Goal: Task Accomplishment & Management: Manage account settings

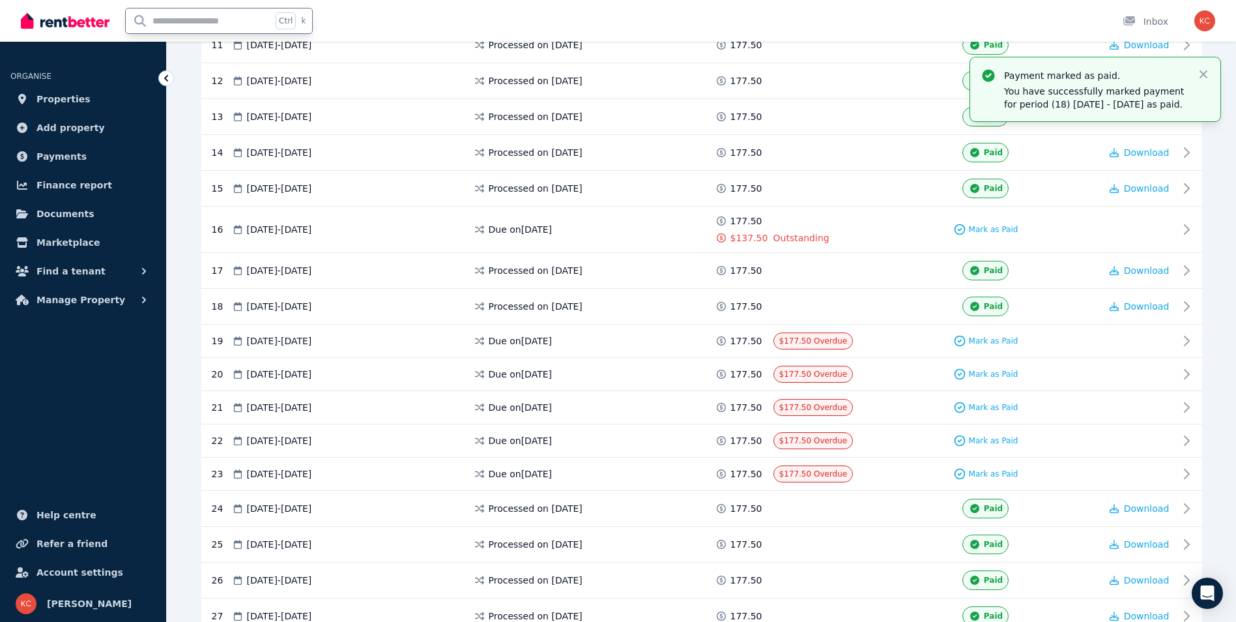
click at [184, 22] on input "text" at bounding box center [199, 20] width 146 height 25
type input "**"
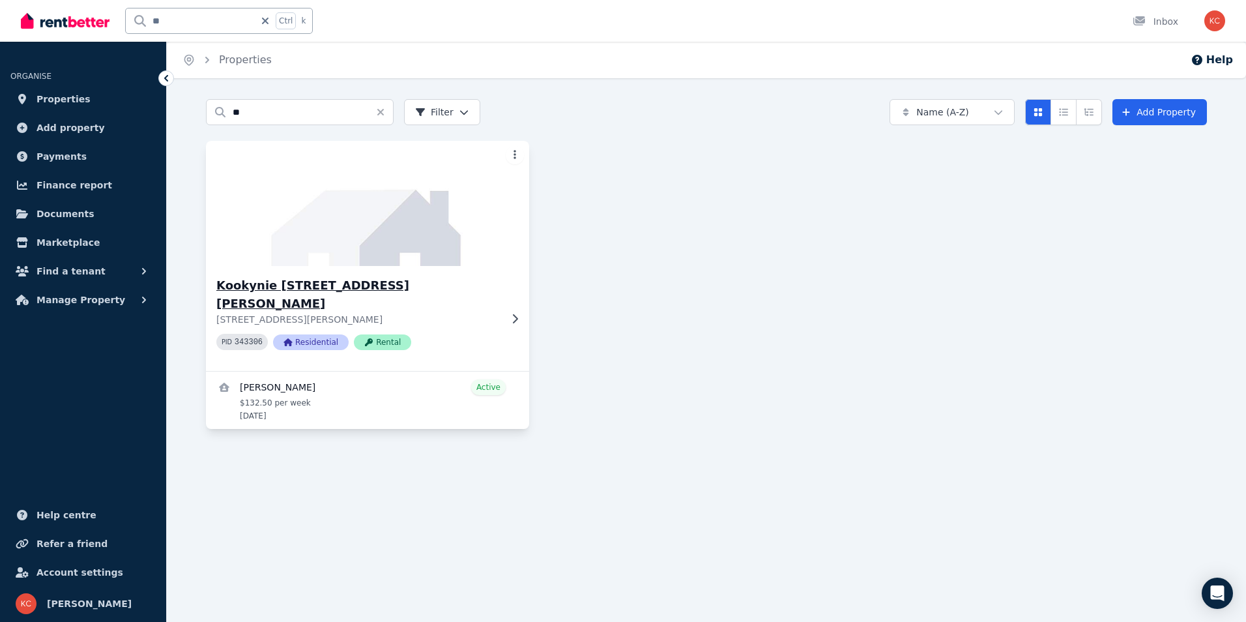
click at [441, 285] on h3 "Kookynie [STREET_ADDRESS][PERSON_NAME]" at bounding box center [358, 294] width 284 height 36
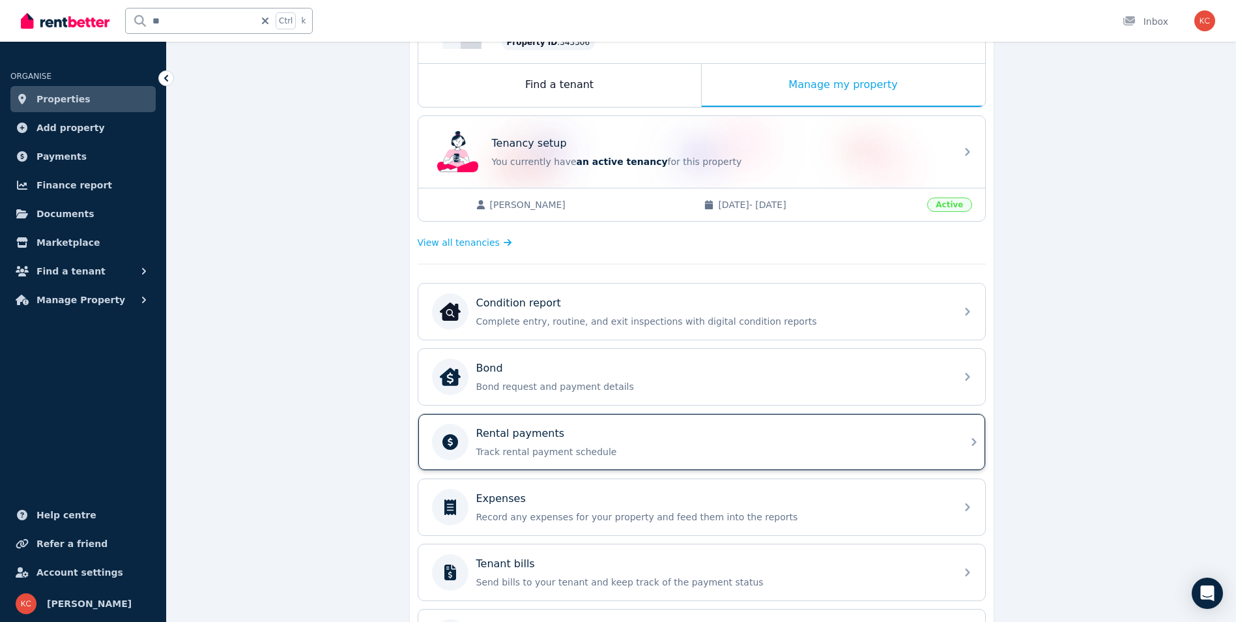
scroll to position [195, 0]
click at [711, 443] on div "Rental payments Track rental payment schedule" at bounding box center [712, 440] width 472 height 33
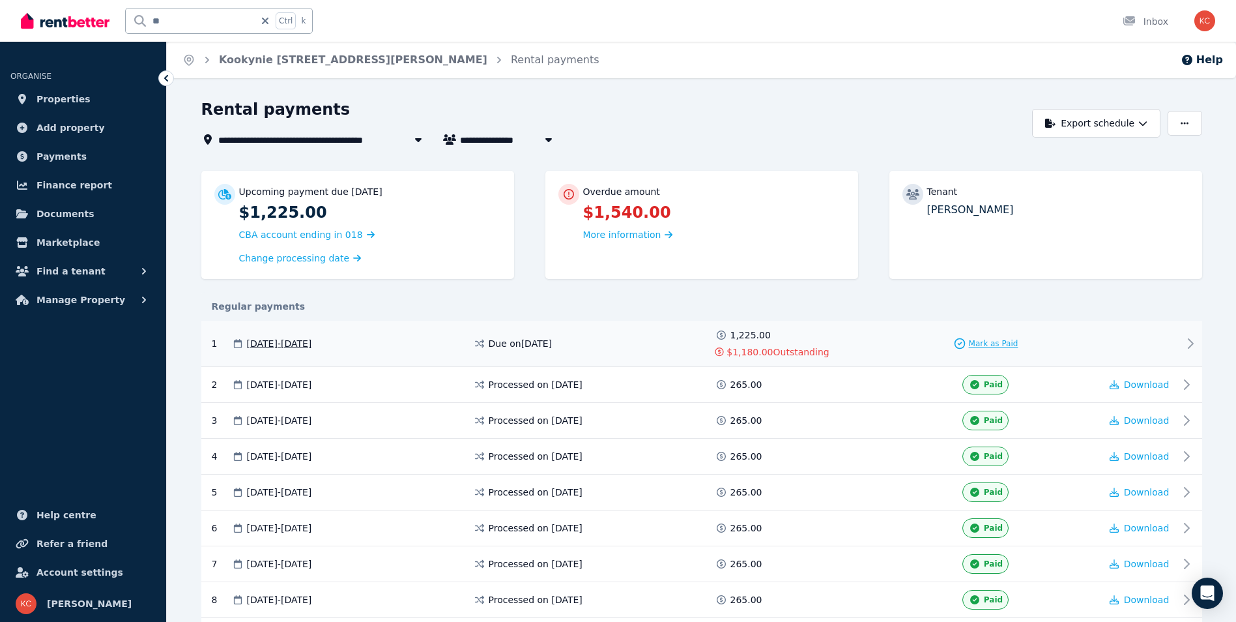
click at [979, 344] on span "Mark as Paid" at bounding box center [994, 343] width 50 height 10
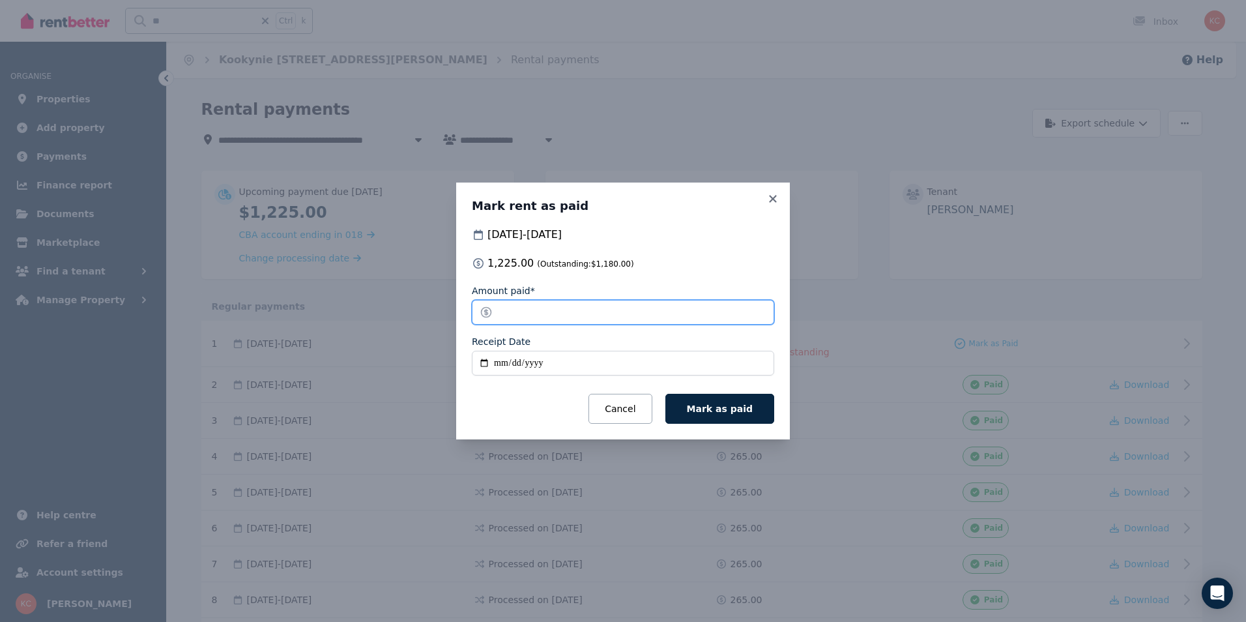
drag, startPoint x: 549, startPoint y: 315, endPoint x: 490, endPoint y: 317, distance: 58.7
click at [490, 317] on input "*******" at bounding box center [623, 312] width 302 height 25
type input "*"
click at [485, 360] on input "Receipt Date" at bounding box center [623, 363] width 302 height 25
type input "**********"
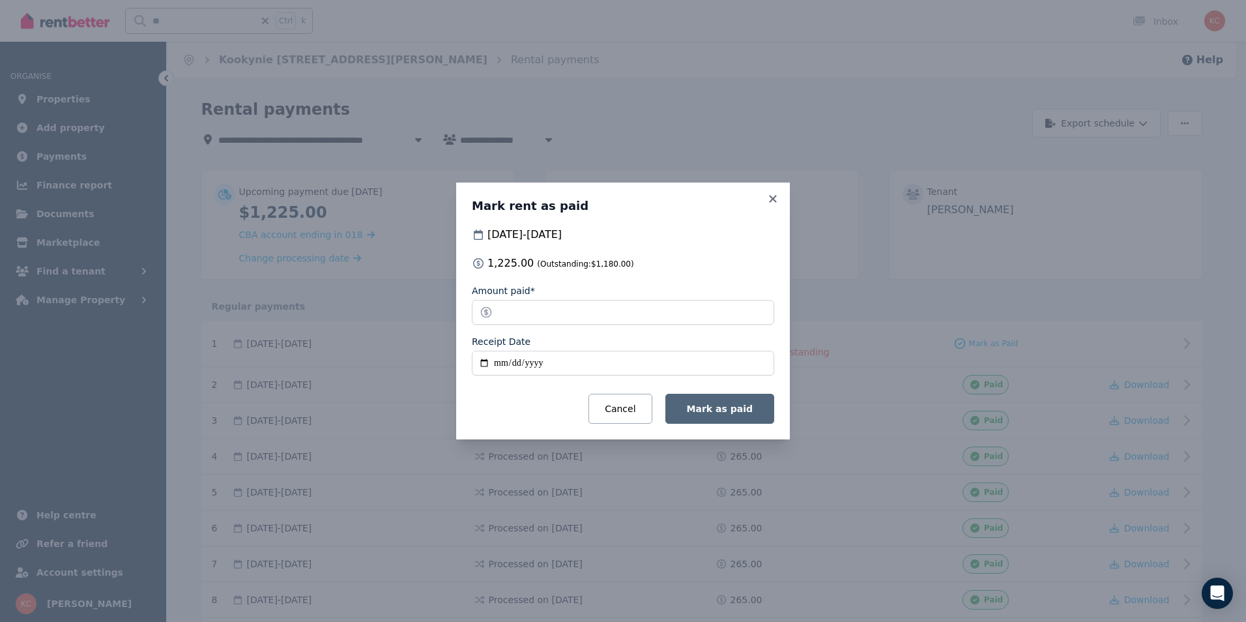
click at [705, 404] on span "Mark as paid" at bounding box center [720, 408] width 66 height 10
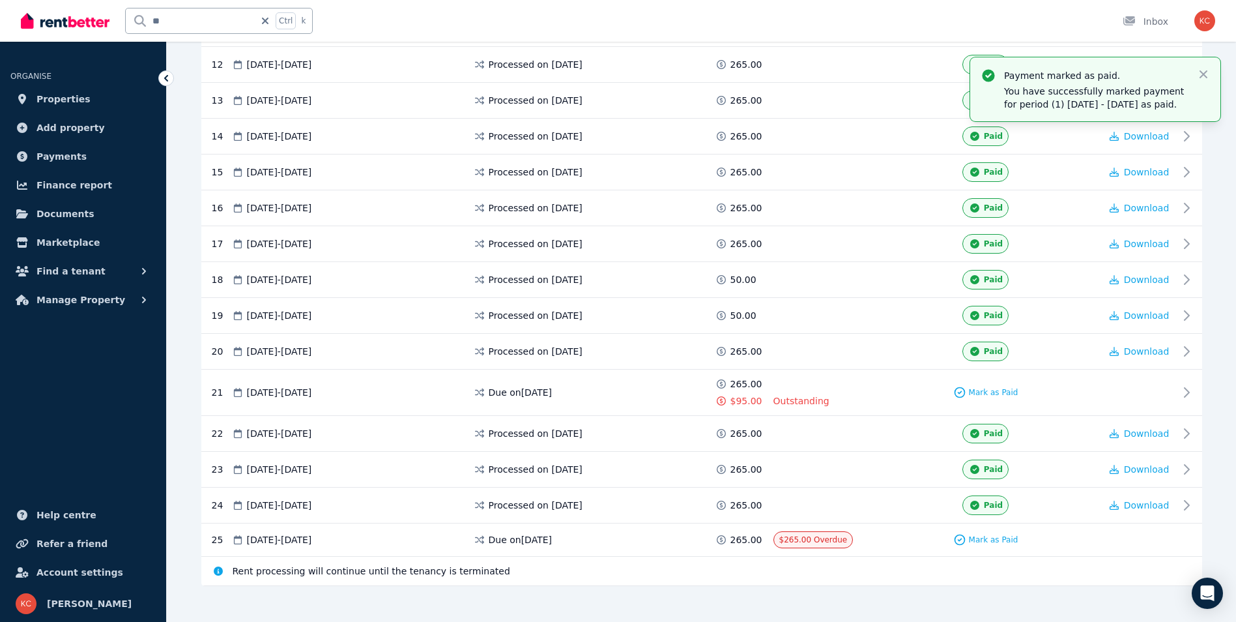
scroll to position [684, 0]
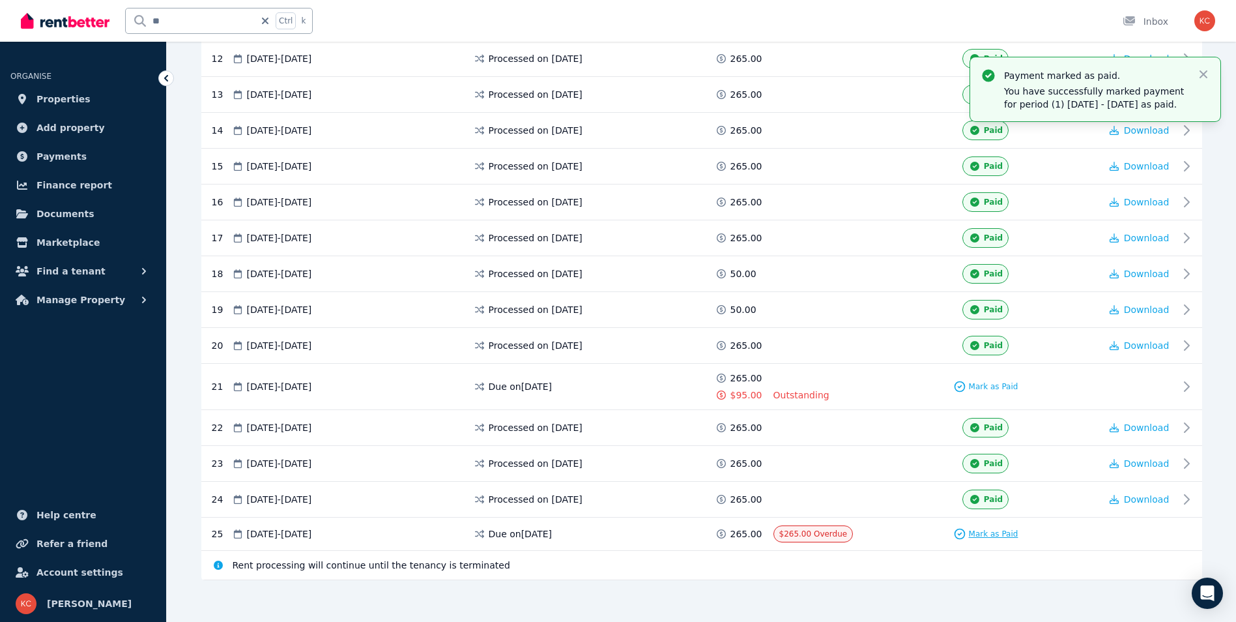
click at [992, 534] on span "Mark as Paid" at bounding box center [994, 533] width 50 height 10
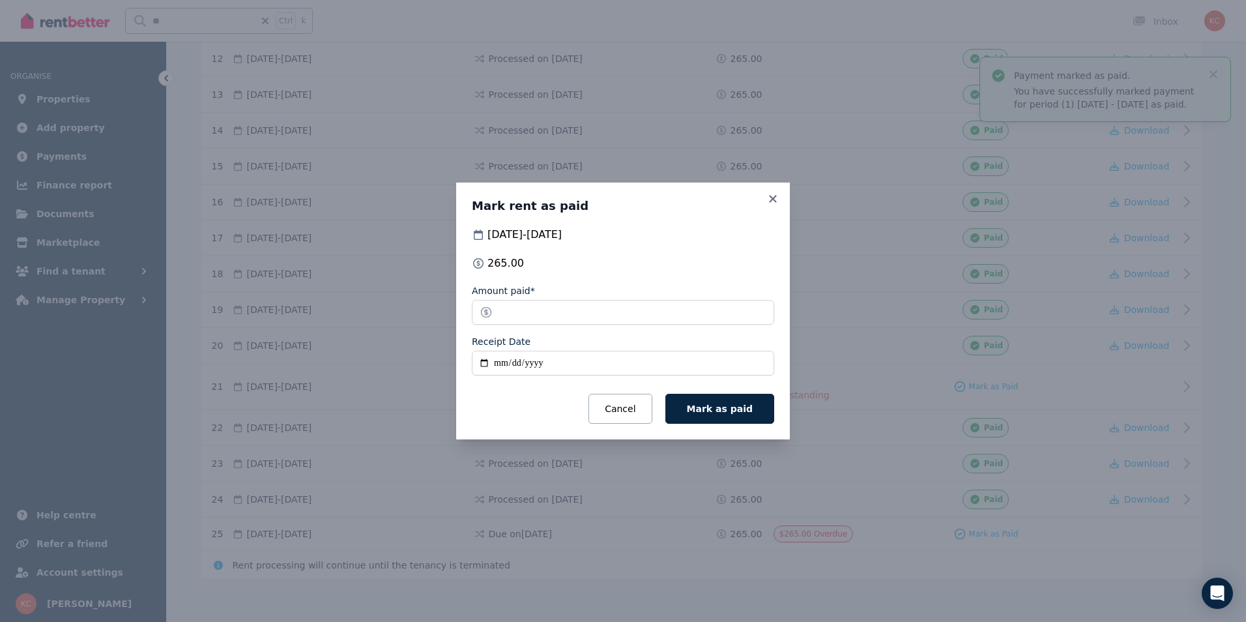
click at [482, 365] on input "Receipt Date" at bounding box center [623, 363] width 302 height 25
type input "**********"
click at [725, 412] on span "Mark as paid" at bounding box center [720, 408] width 66 height 10
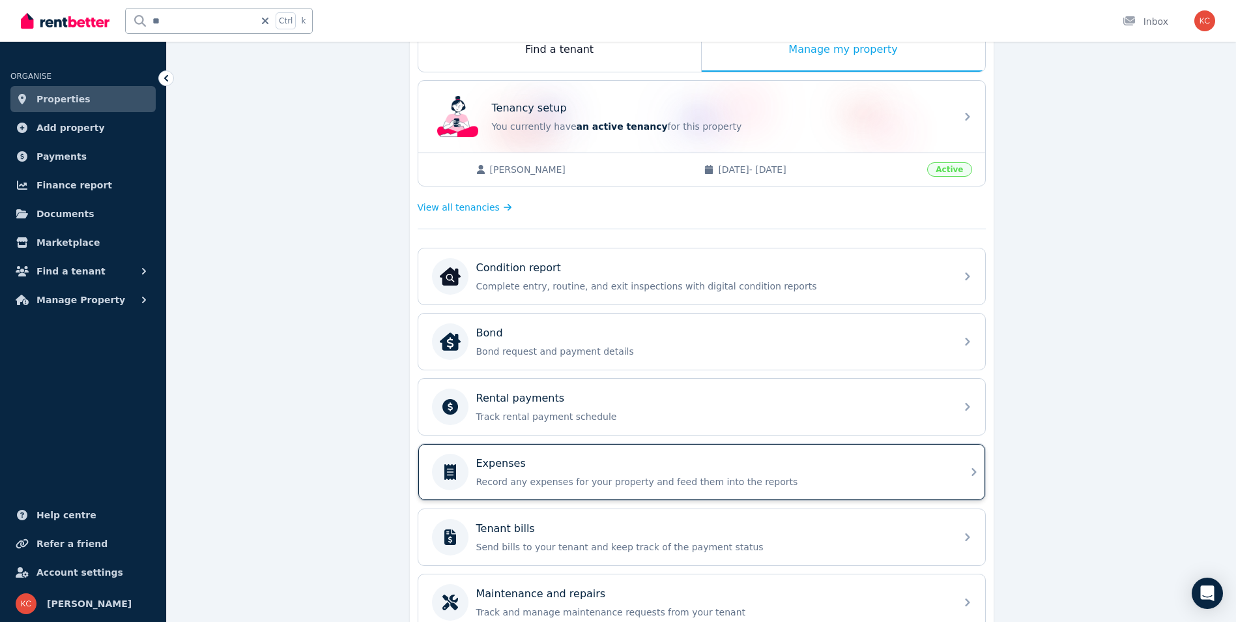
scroll to position [261, 0]
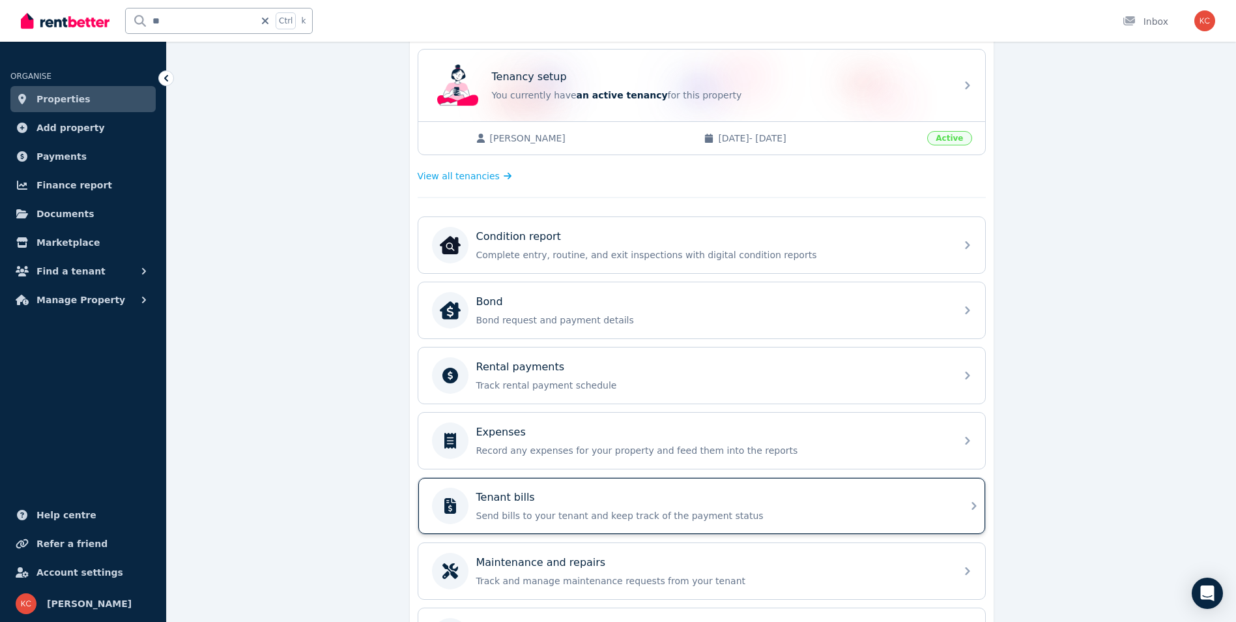
click at [577, 500] on div "Tenant bills" at bounding box center [712, 497] width 472 height 16
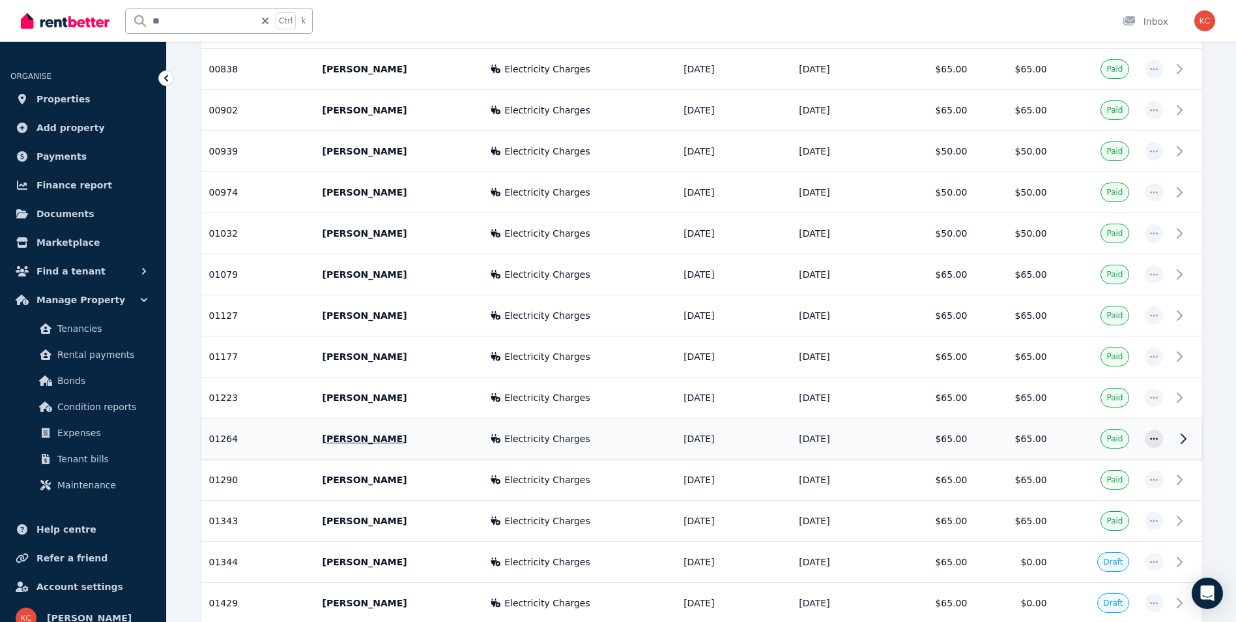
scroll to position [793, 0]
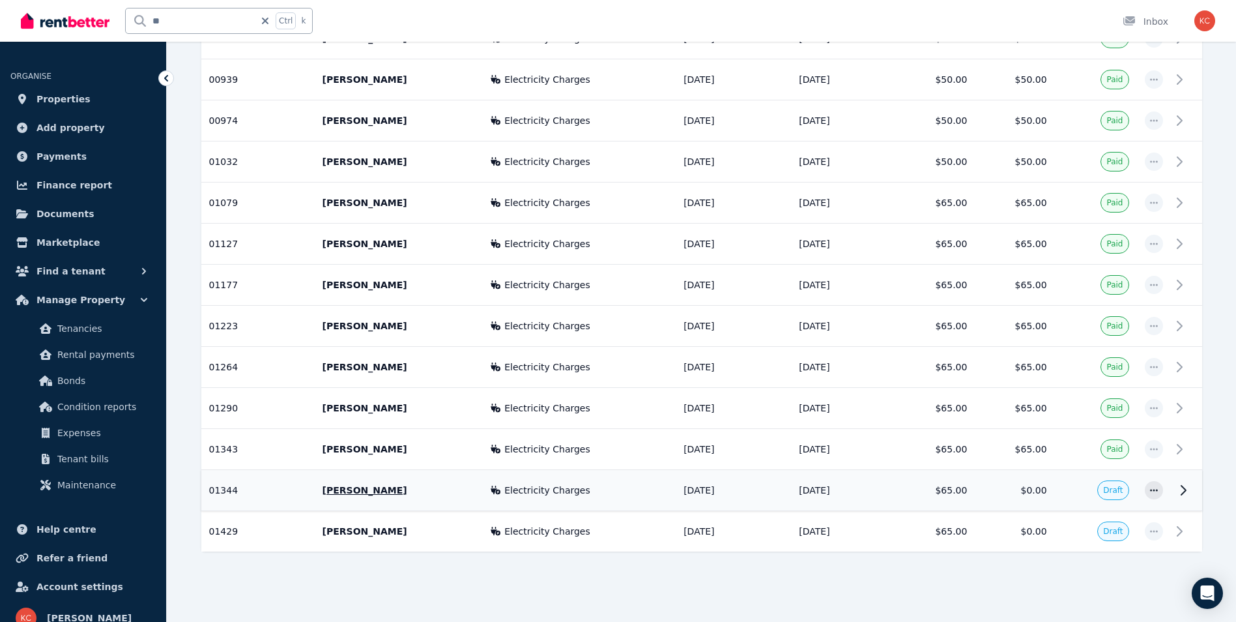
click at [1118, 491] on span "Draft" at bounding box center [1113, 490] width 20 height 10
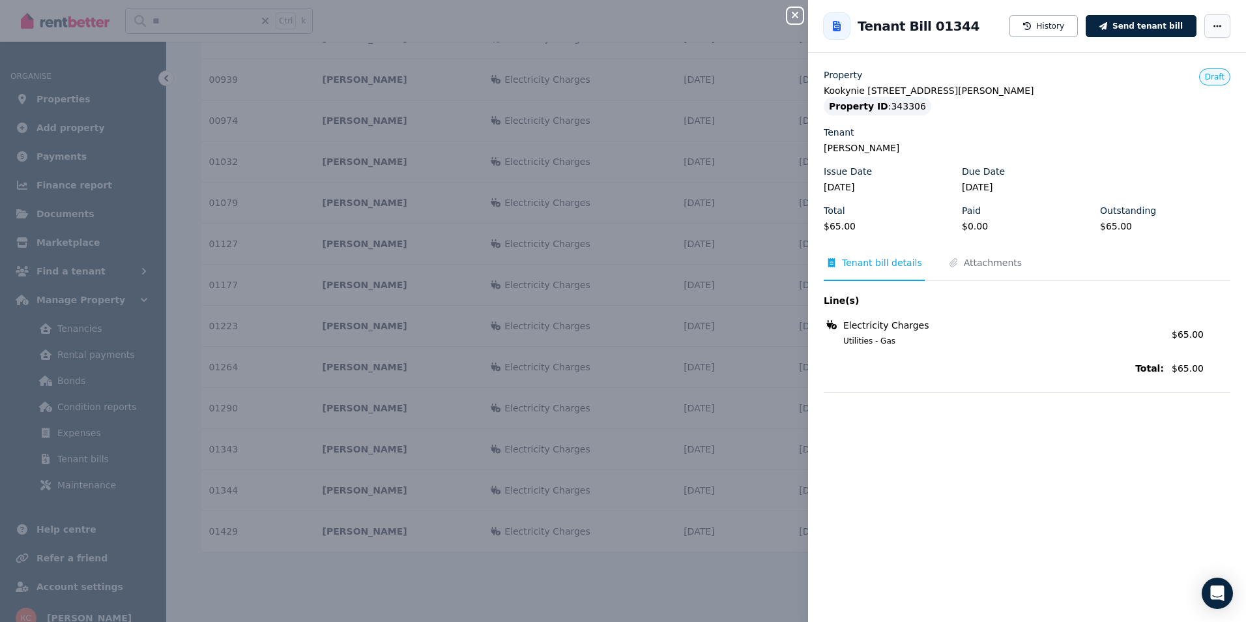
click at [1212, 28] on icon "button" at bounding box center [1217, 26] width 10 height 9
click at [1164, 65] on span "Mark as paid" at bounding box center [1177, 64] width 83 height 16
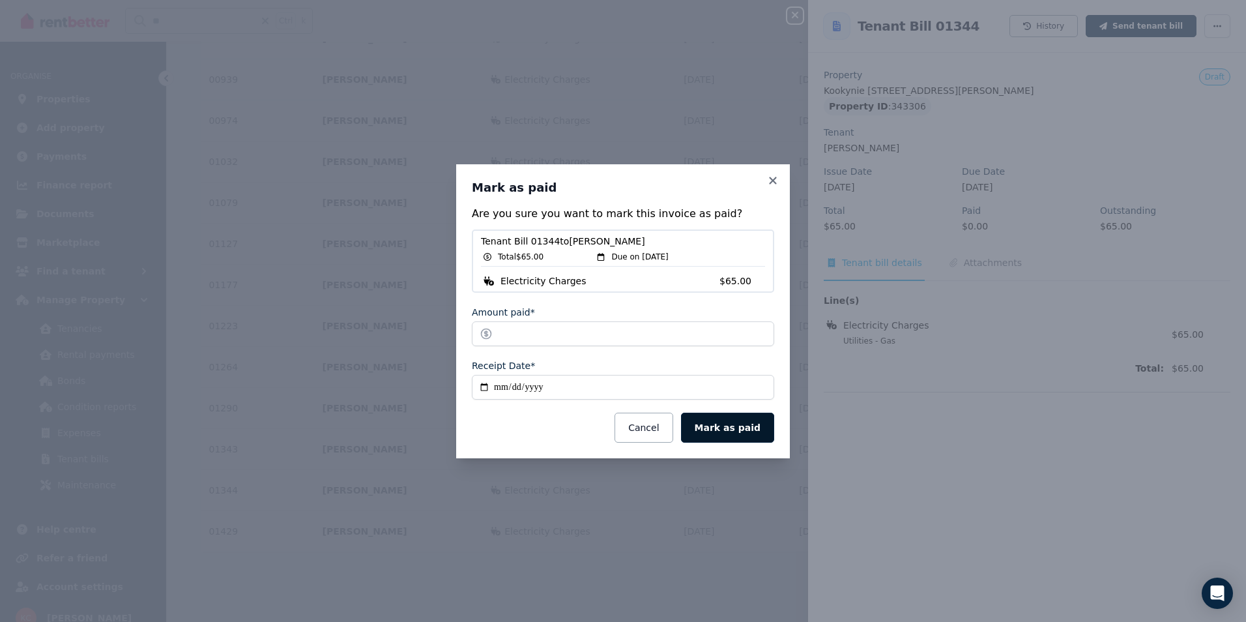
click at [756, 430] on button "Mark as paid" at bounding box center [727, 427] width 93 height 30
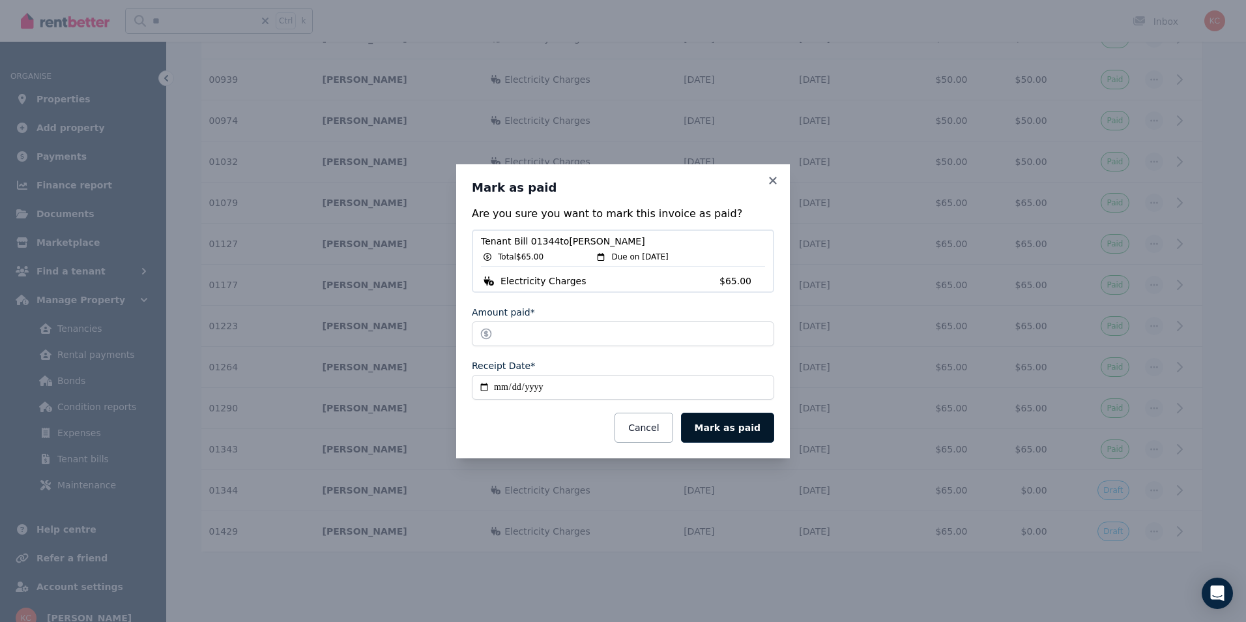
click at [732, 435] on button "Mark as paid" at bounding box center [727, 427] width 93 height 30
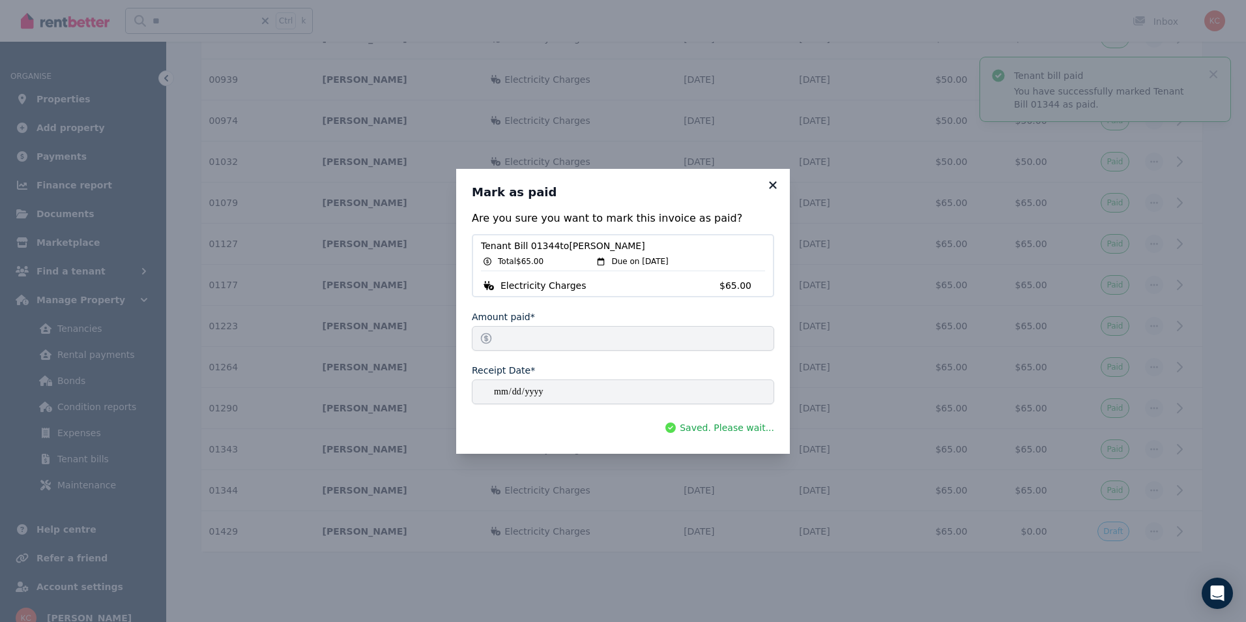
click at [769, 188] on icon at bounding box center [772, 185] width 13 height 12
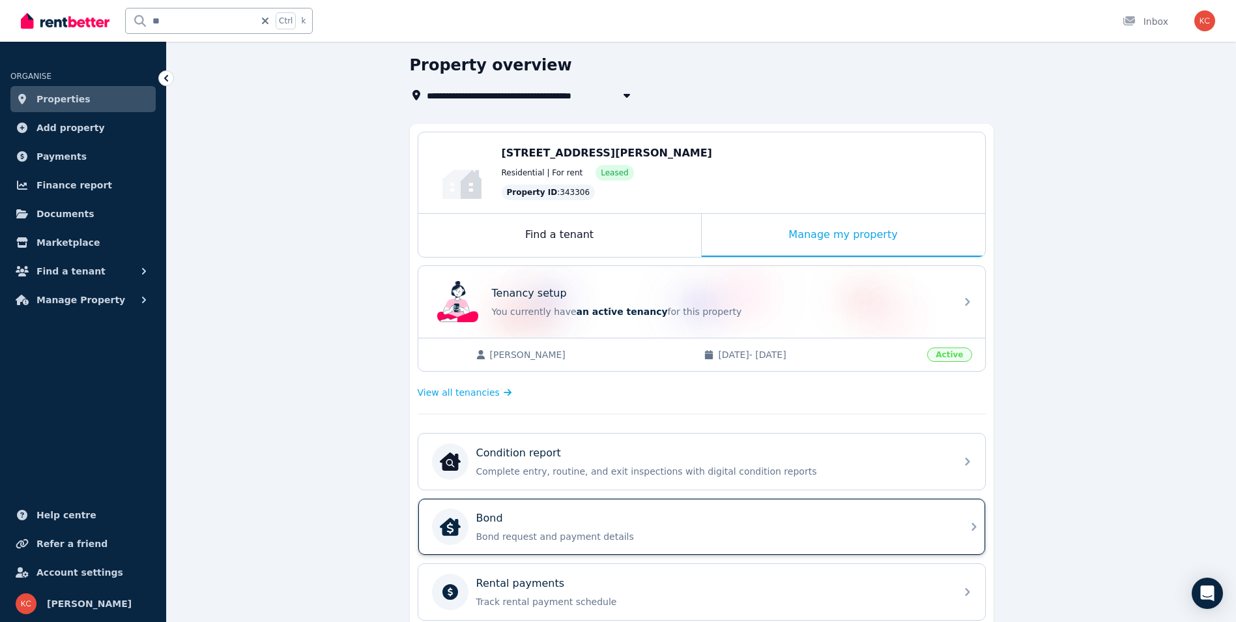
scroll to position [261, 0]
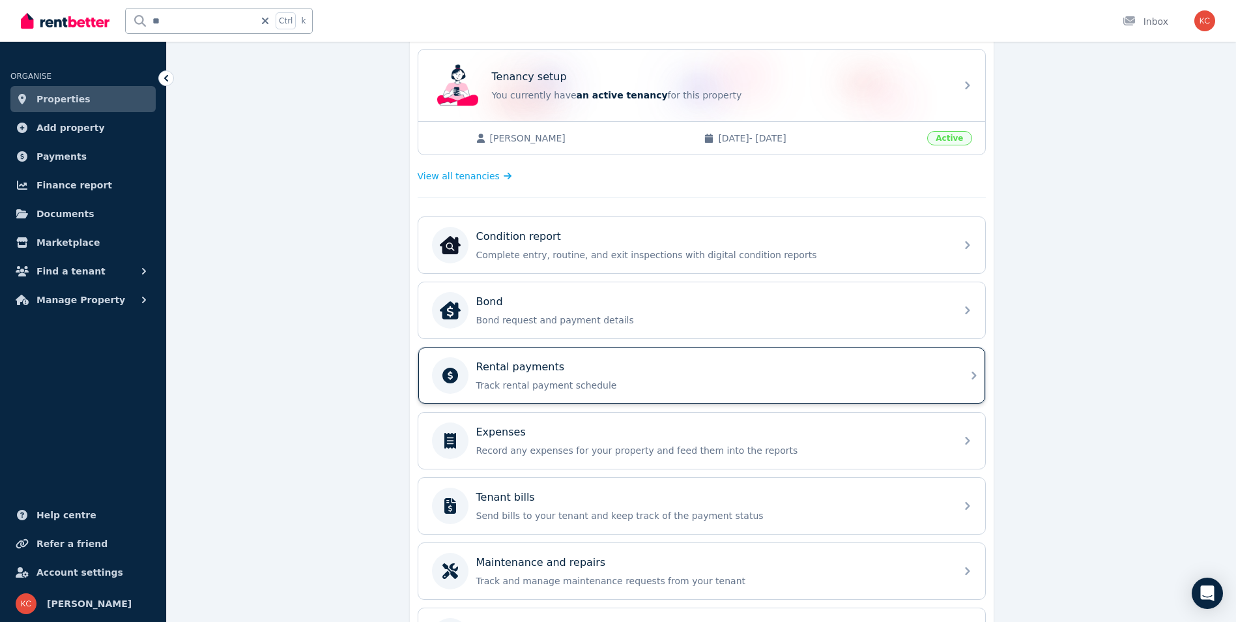
click at [628, 399] on div "Rental payments Track rental payment schedule" at bounding box center [701, 375] width 567 height 56
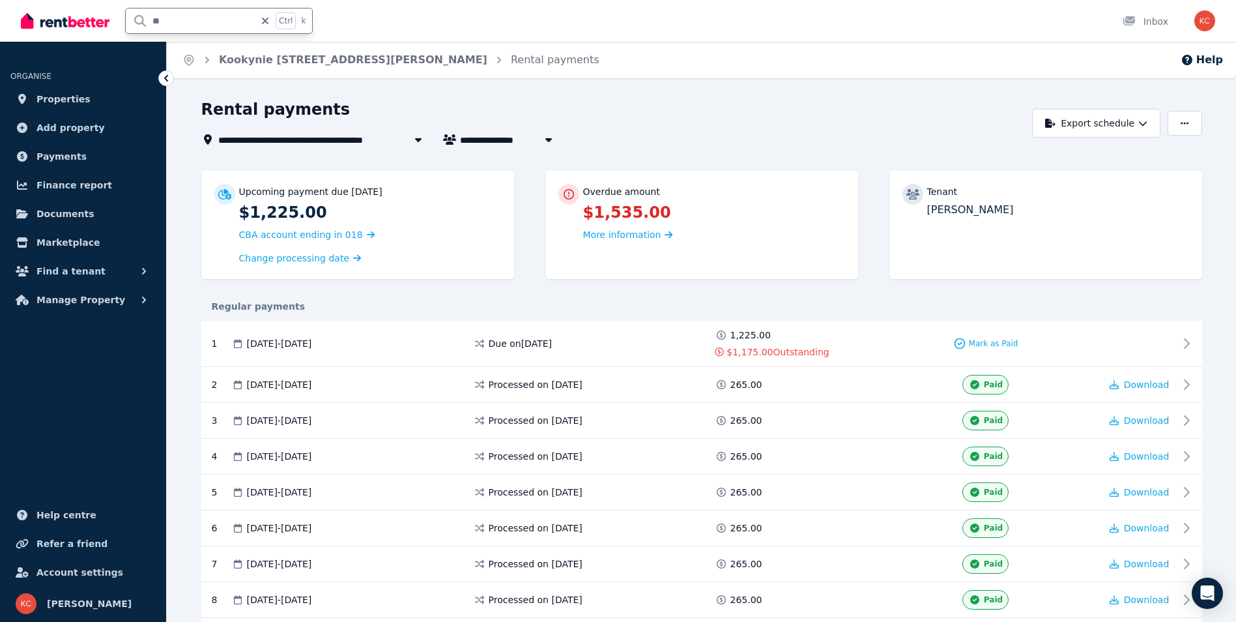
drag, startPoint x: 172, startPoint y: 22, endPoint x: 142, endPoint y: 19, distance: 30.2
click at [142, 19] on input "**" at bounding box center [190, 20] width 129 height 25
type input "**"
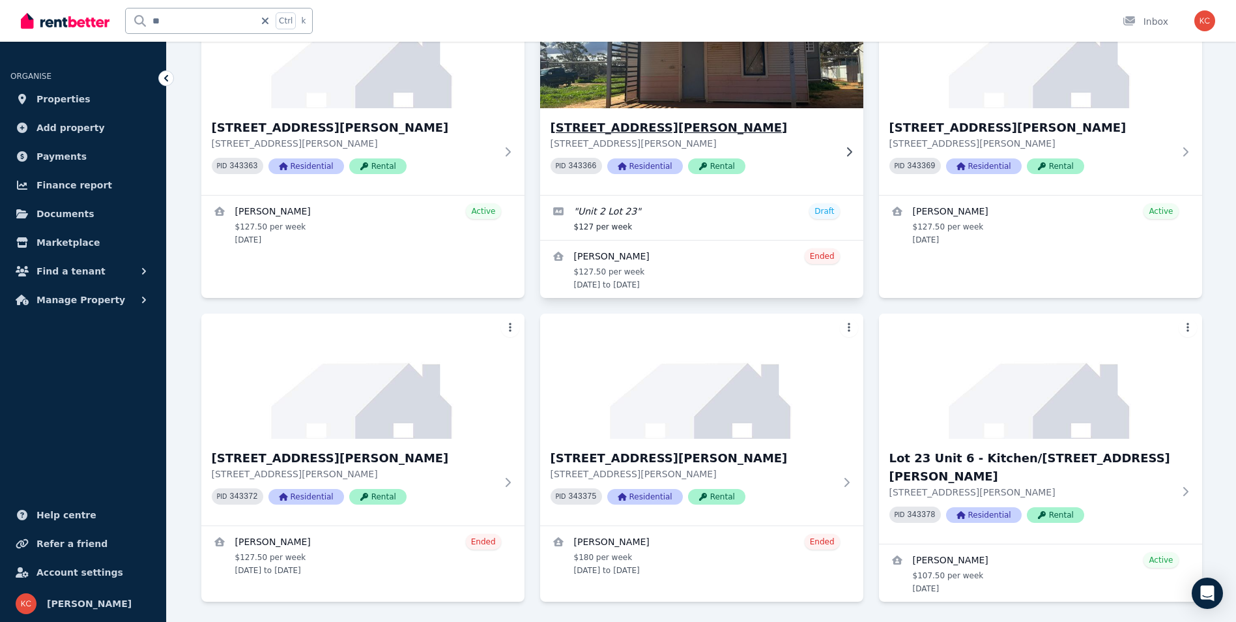
scroll to position [179, 0]
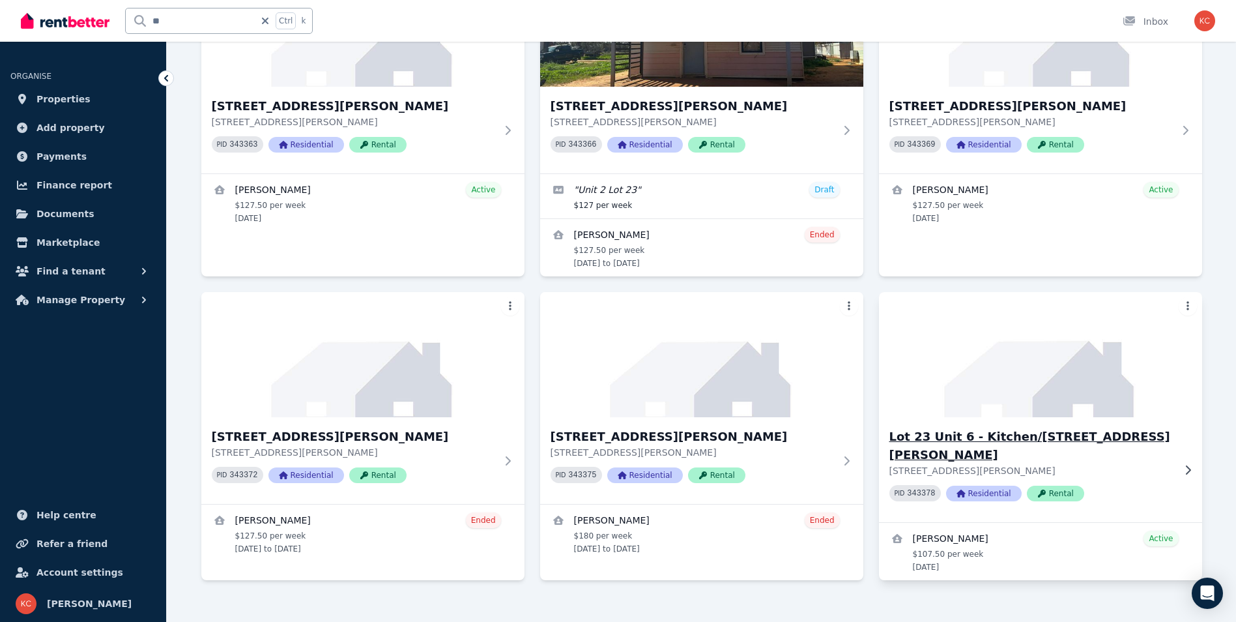
click at [1028, 437] on h3 "Lot 23 Unit 6 - Kitchen/[STREET_ADDRESS][PERSON_NAME]" at bounding box center [1031, 445] width 284 height 36
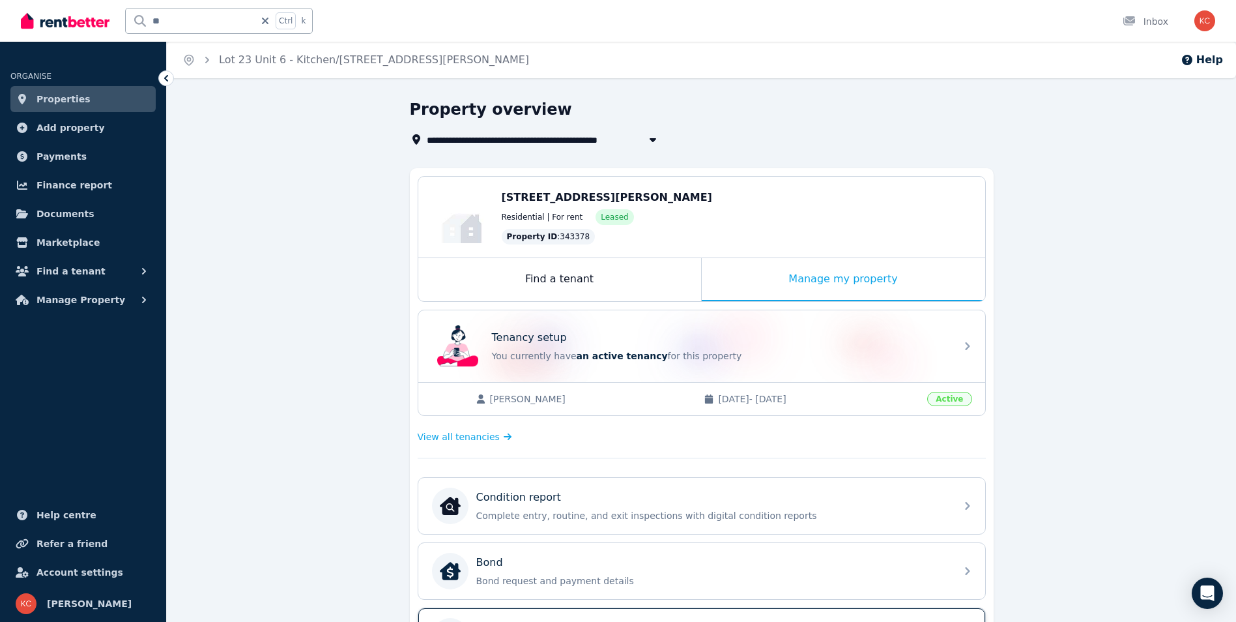
scroll to position [195, 0]
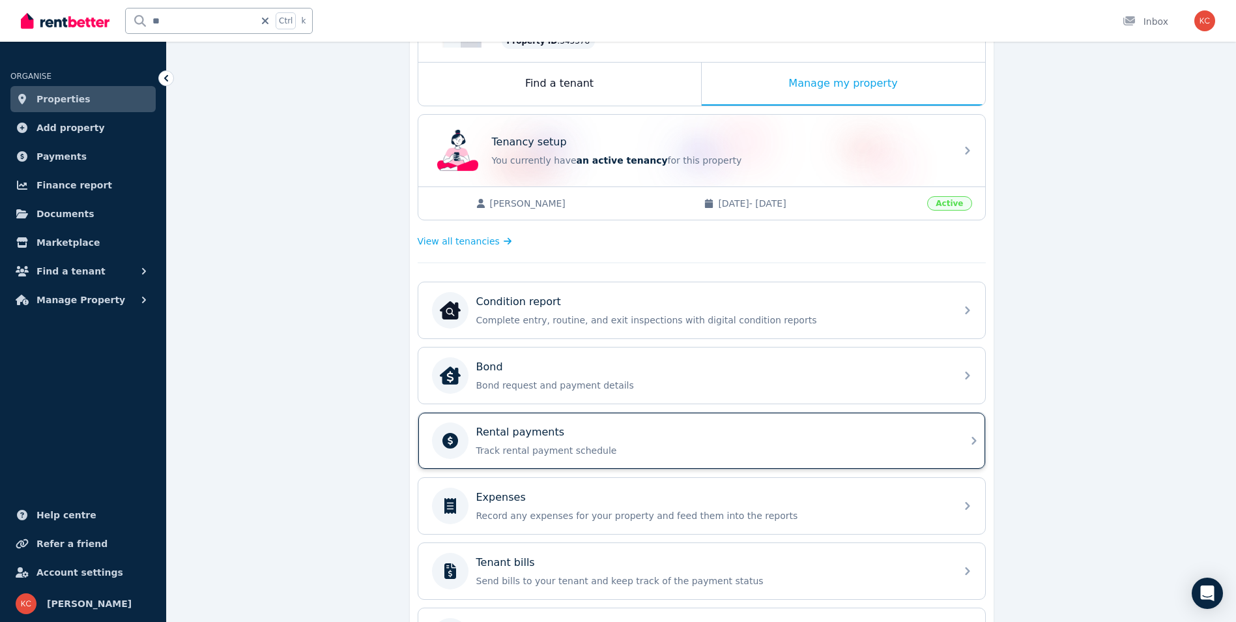
click at [827, 439] on div "Rental payments" at bounding box center [712, 432] width 472 height 16
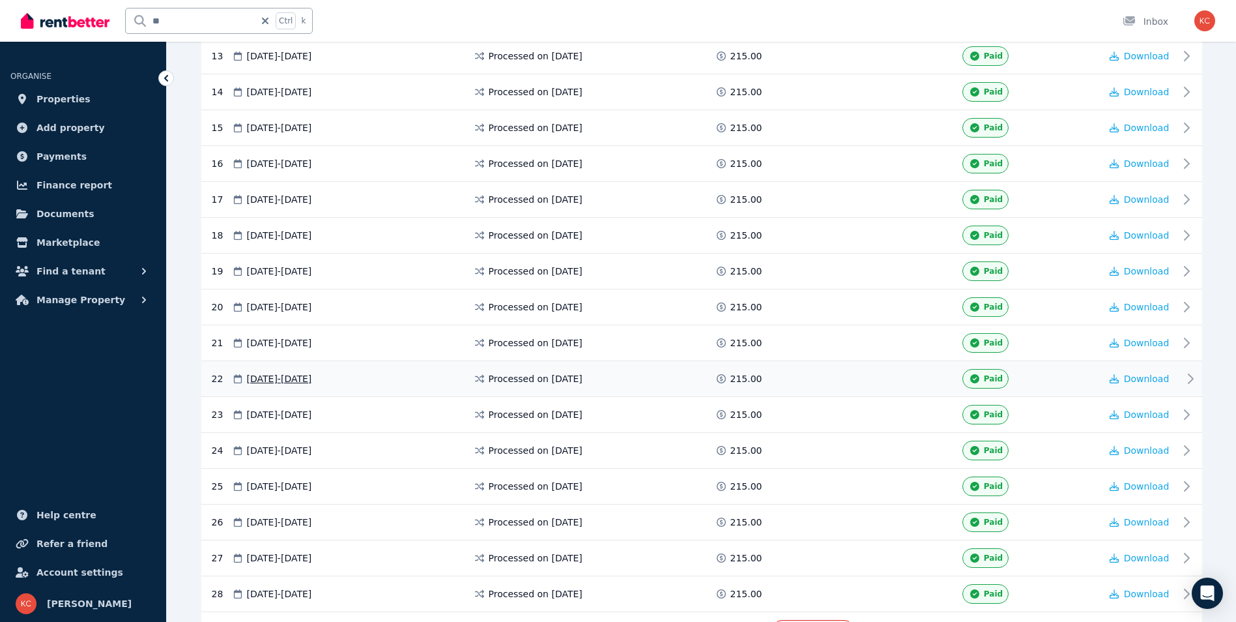
scroll to position [822, 0]
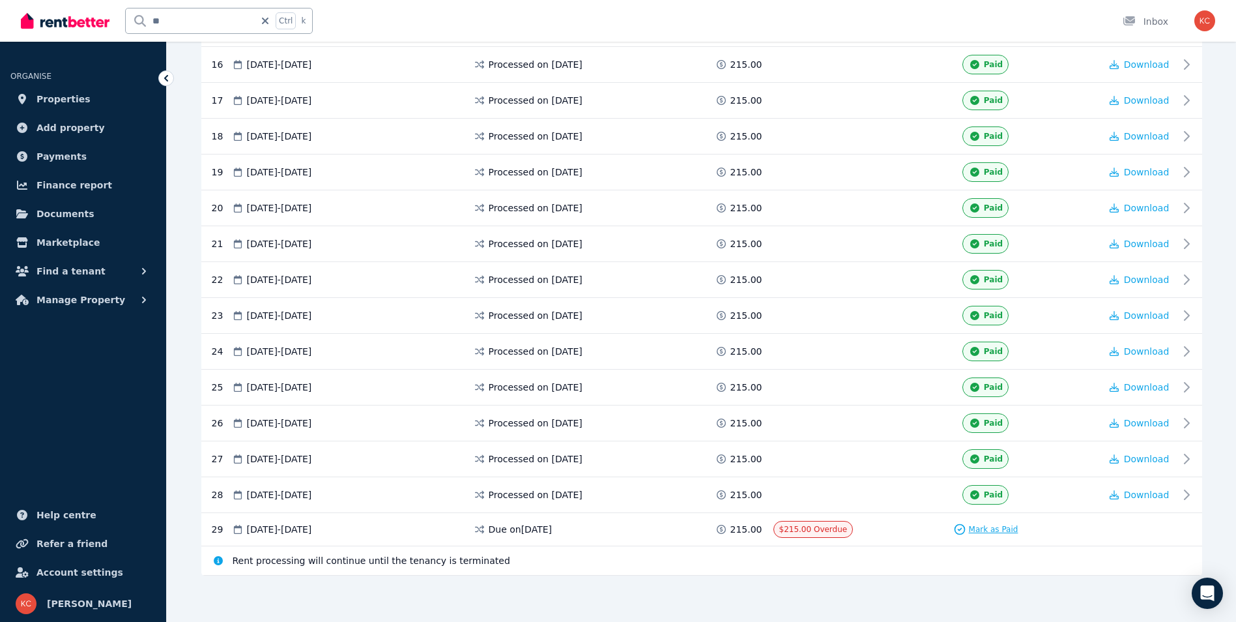
click at [983, 528] on span "Mark as Paid" at bounding box center [994, 529] width 50 height 10
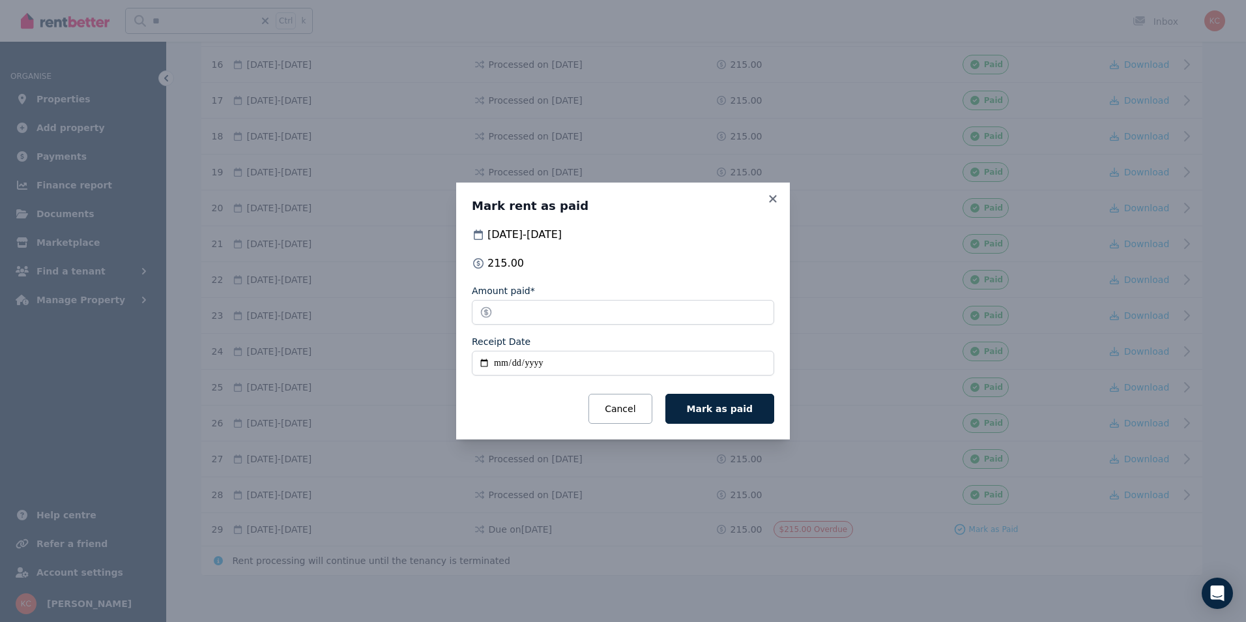
click at [480, 363] on input "Receipt Date" at bounding box center [623, 363] width 302 height 25
type input "**********"
click at [712, 401] on button "Mark as paid" at bounding box center [719, 409] width 109 height 30
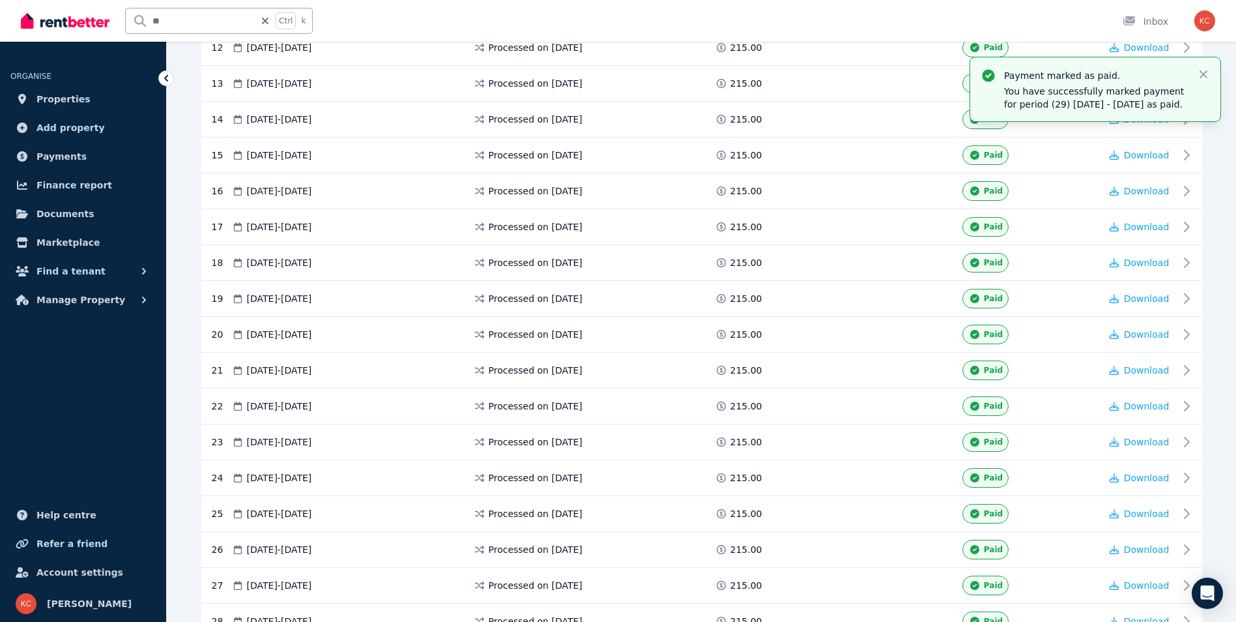
scroll to position [626, 0]
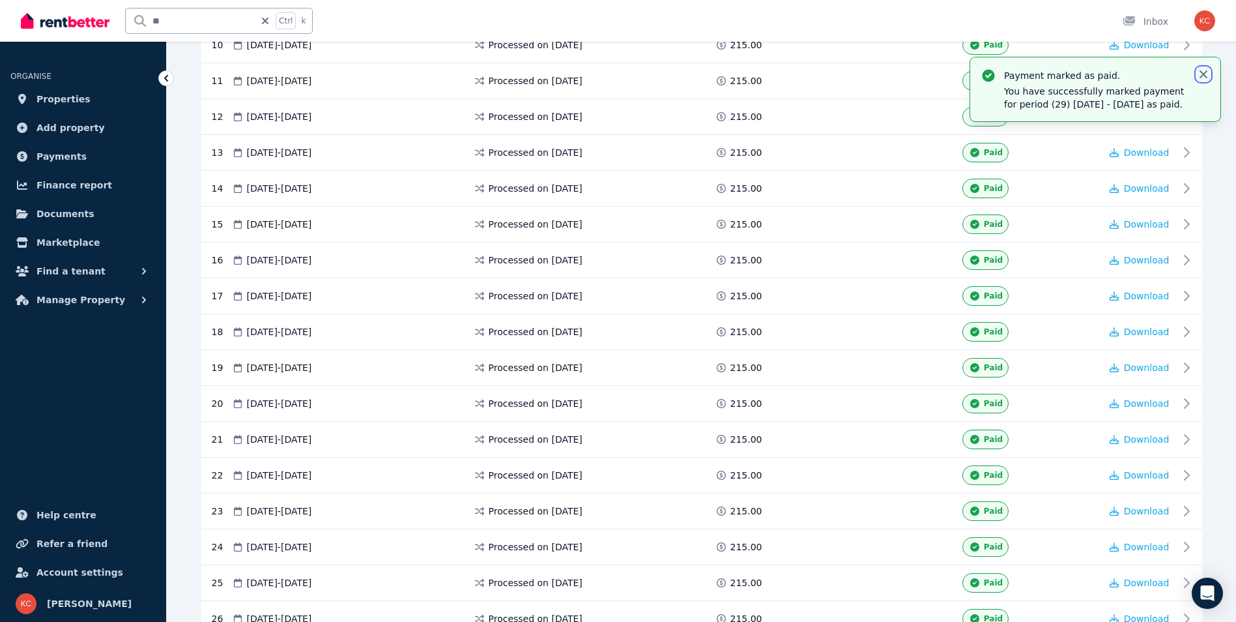
click at [1205, 79] on icon "button" at bounding box center [1203, 74] width 13 height 13
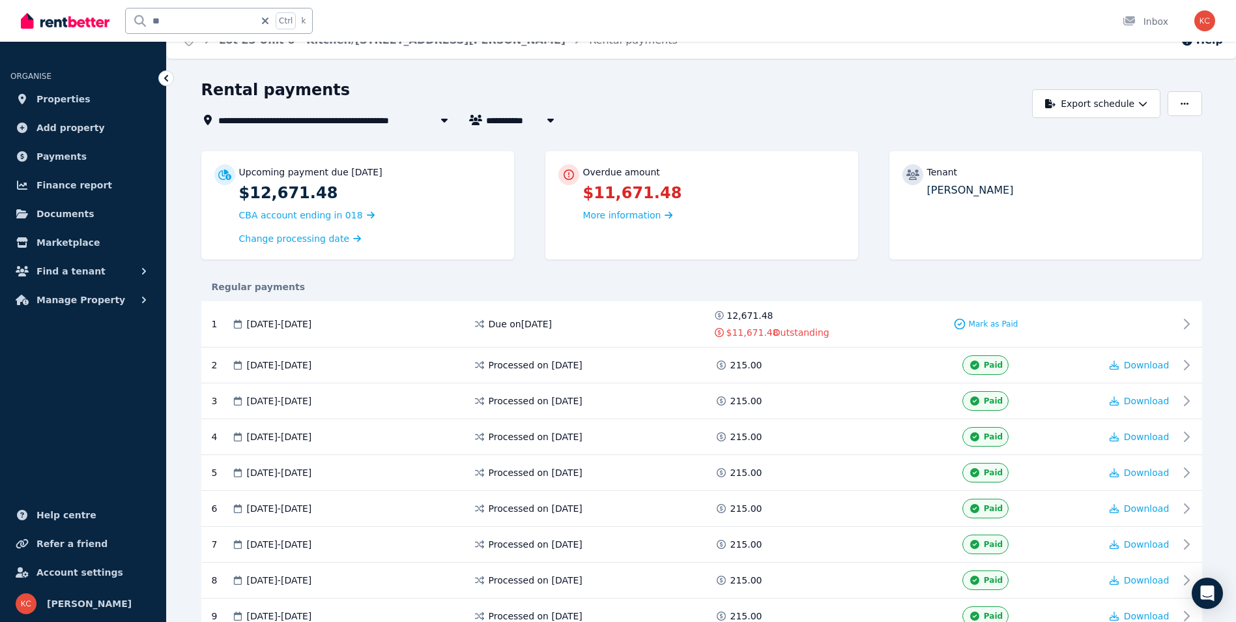
scroll to position [0, 0]
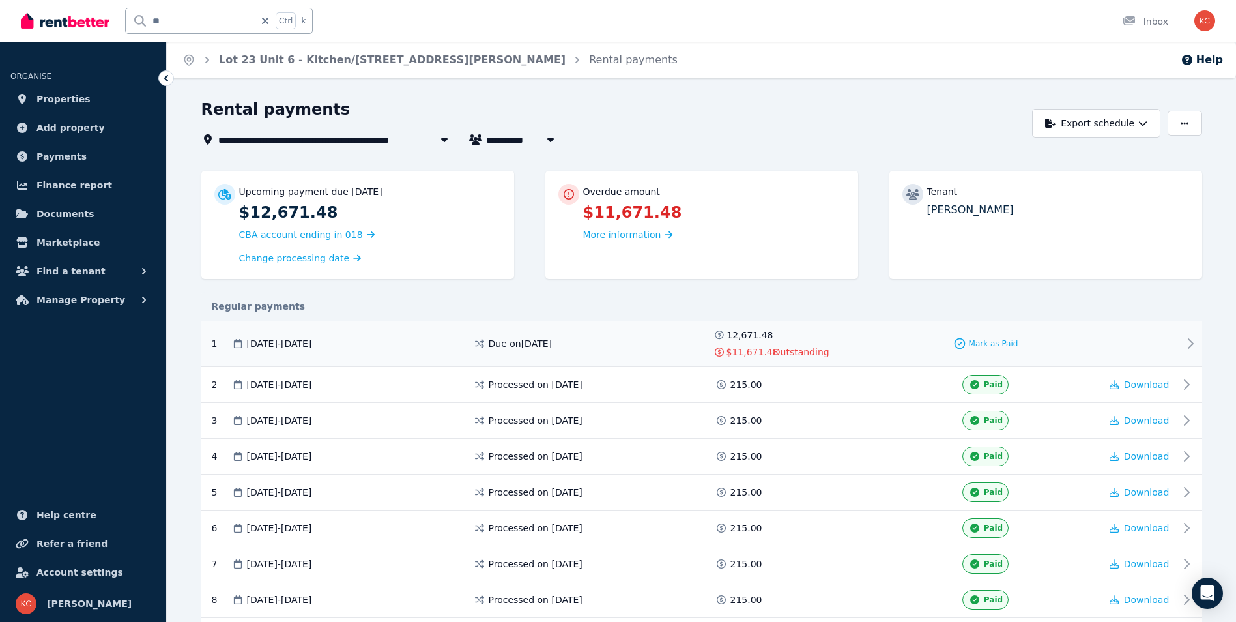
click at [764, 354] on span "$11,671.48" at bounding box center [753, 351] width 52 height 13
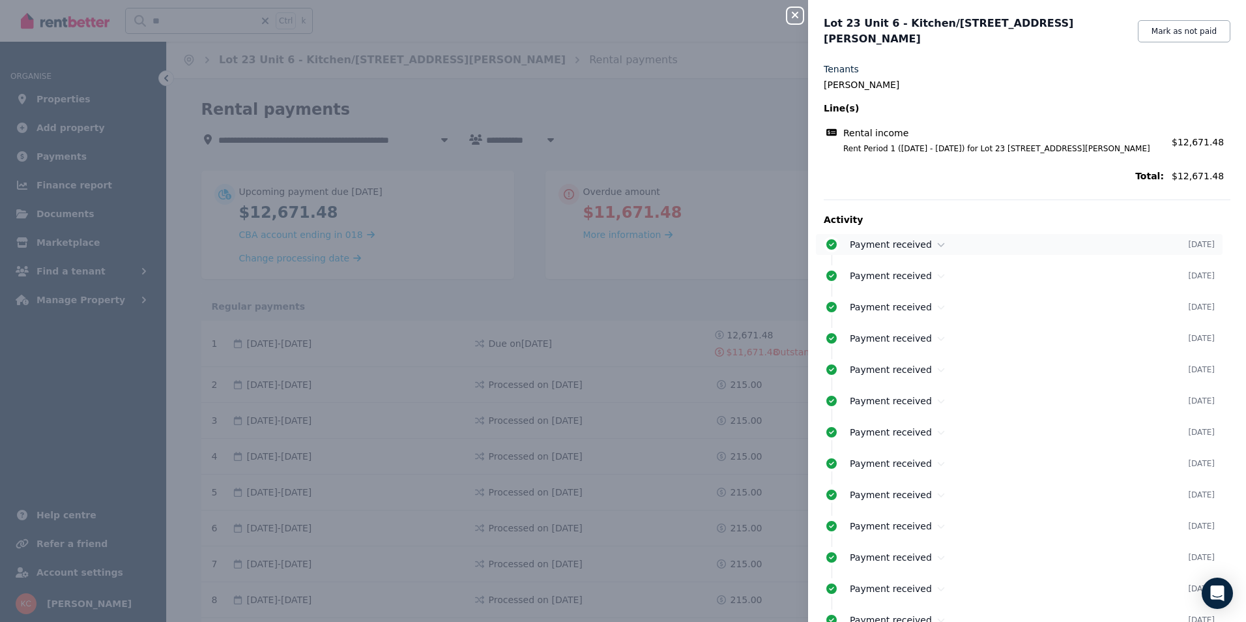
click at [831, 239] on icon at bounding box center [831, 244] width 10 height 10
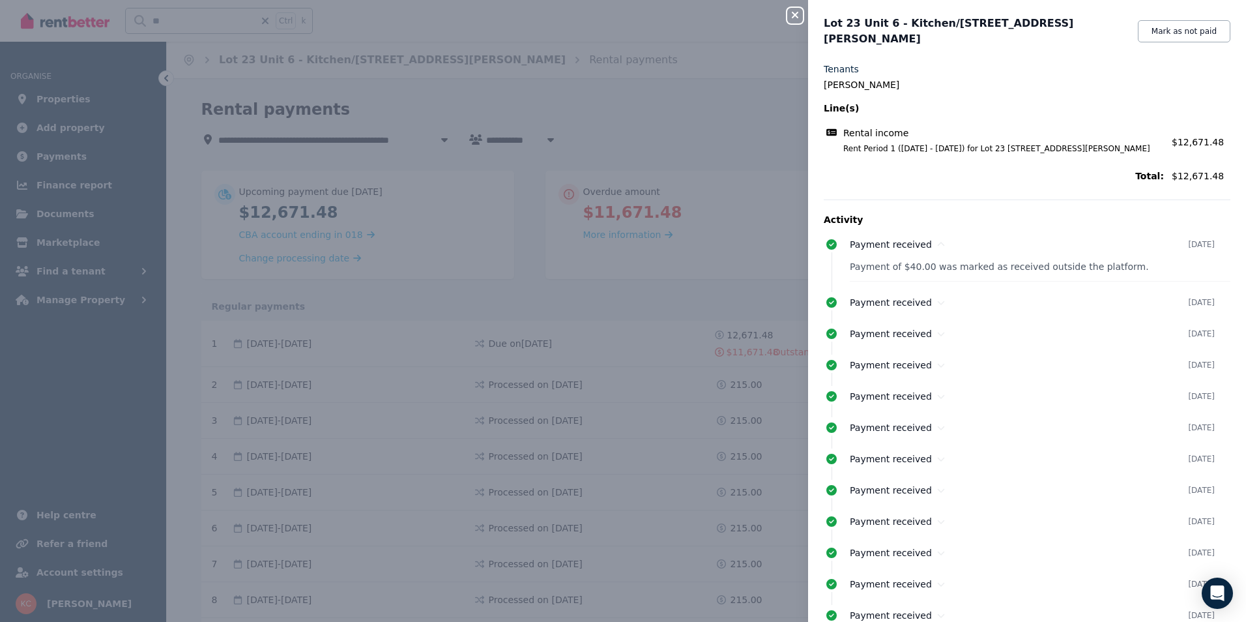
click at [792, 16] on icon "button" at bounding box center [795, 15] width 16 height 10
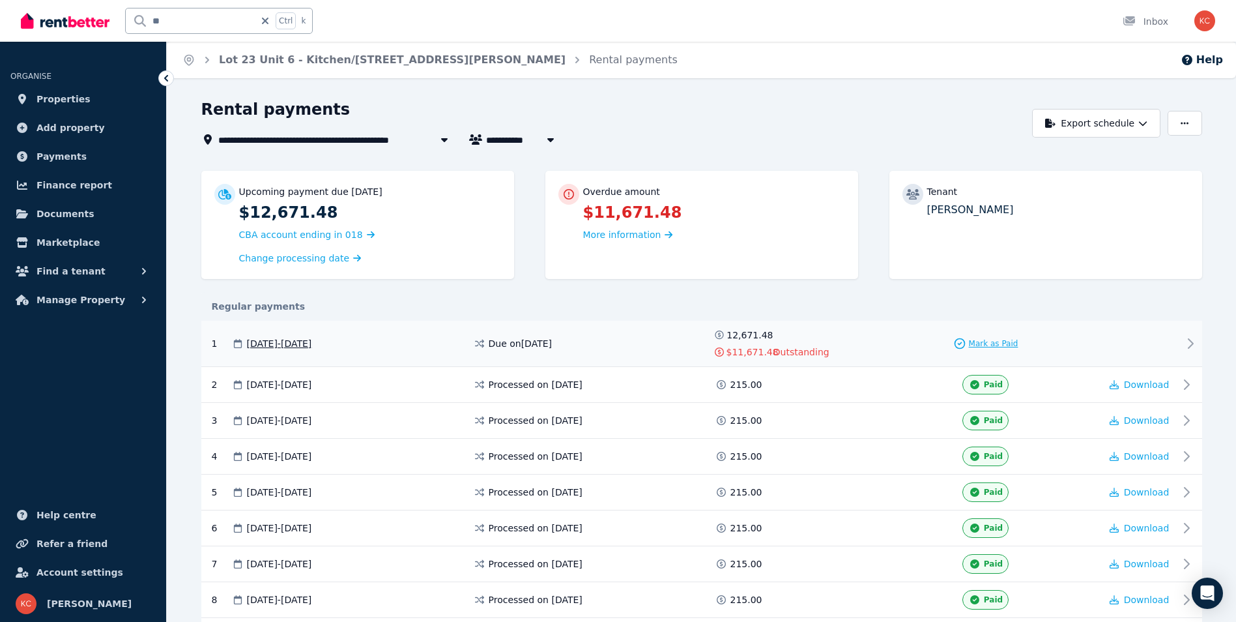
click at [990, 343] on span "Mark as Paid" at bounding box center [994, 343] width 50 height 10
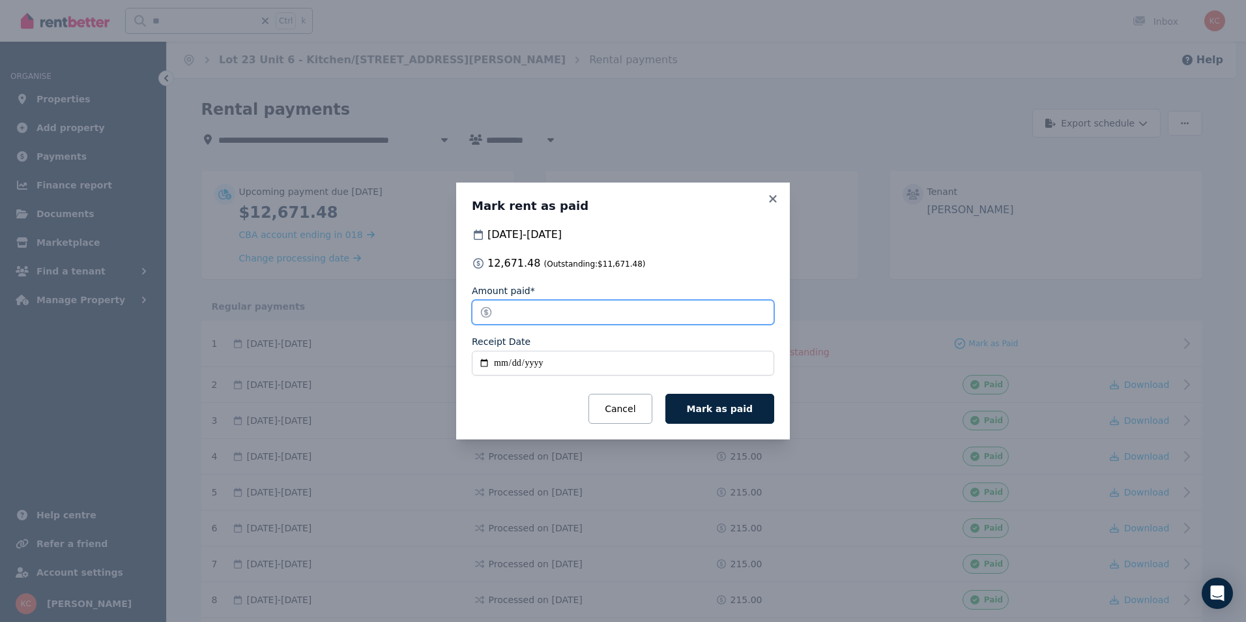
drag, startPoint x: 555, startPoint y: 312, endPoint x: 495, endPoint y: 304, distance: 60.5
click at [493, 311] on input "********" at bounding box center [623, 312] width 302 height 25
type input "**"
click at [482, 366] on input "Receipt Date" at bounding box center [623, 363] width 302 height 25
type input "**********"
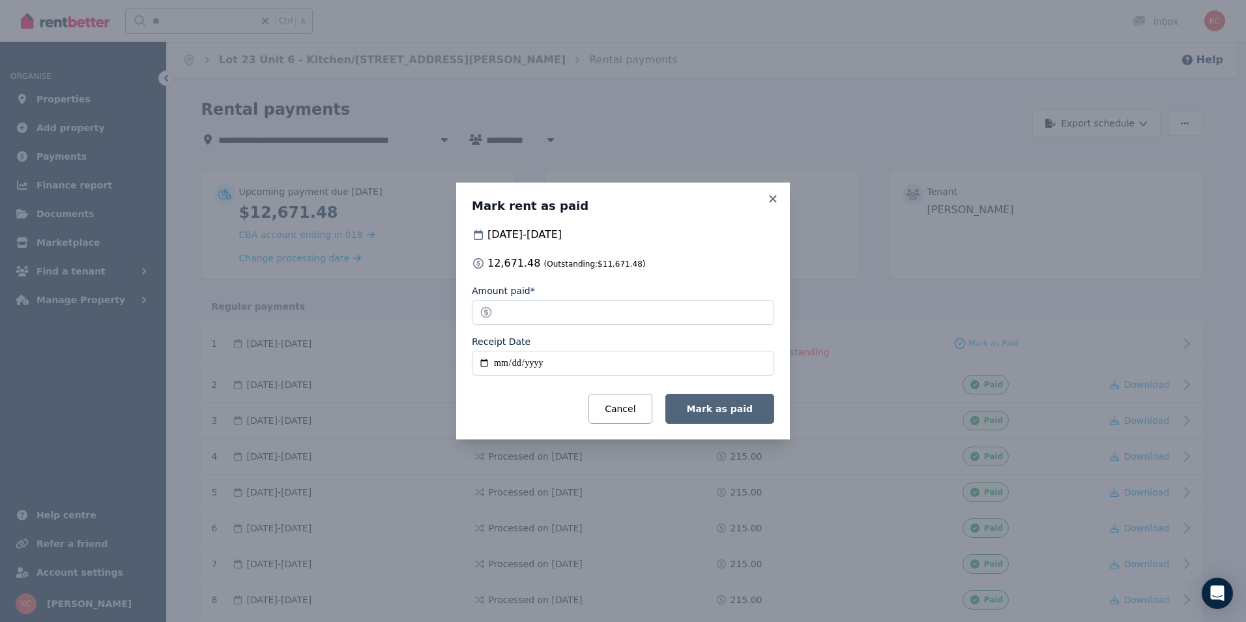
click at [721, 409] on span "Mark as paid" at bounding box center [720, 408] width 66 height 10
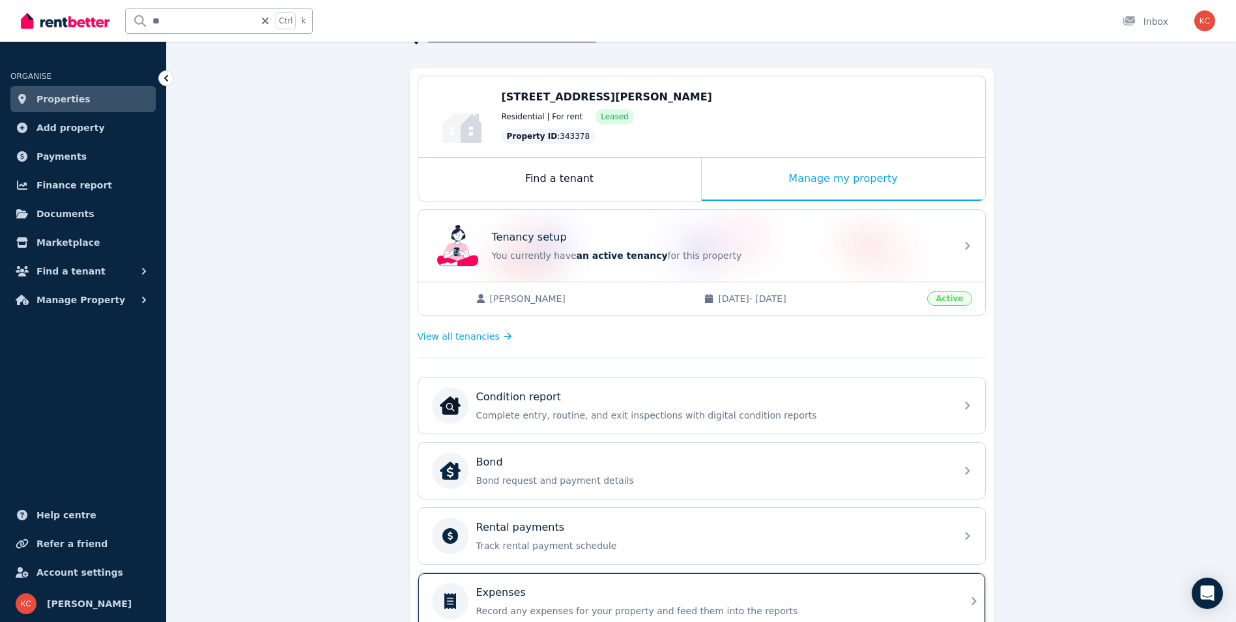
scroll to position [282, 0]
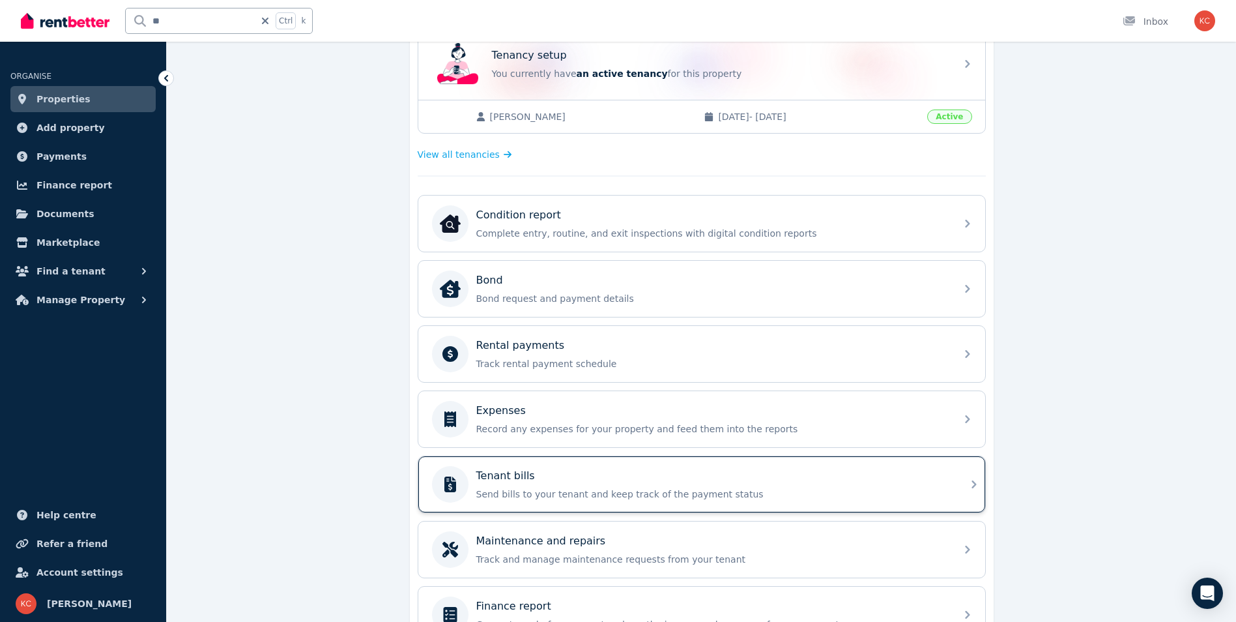
click at [624, 493] on p "Send bills to your tenant and keep track of the payment status" at bounding box center [712, 493] width 472 height 13
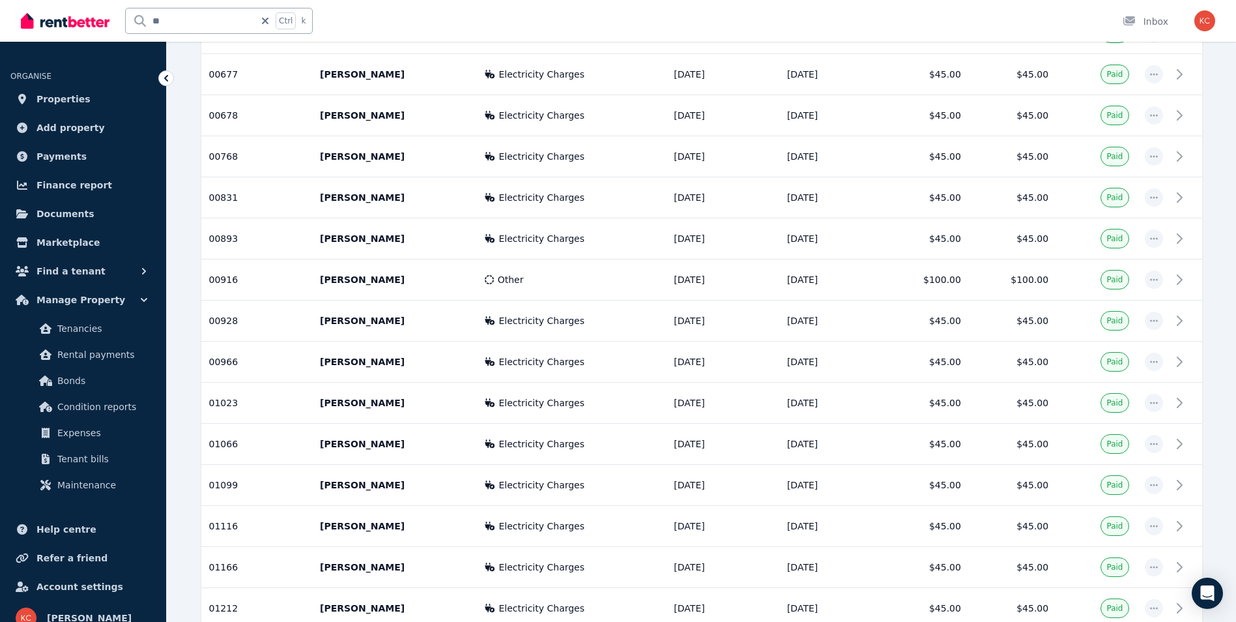
scroll to position [1080, 0]
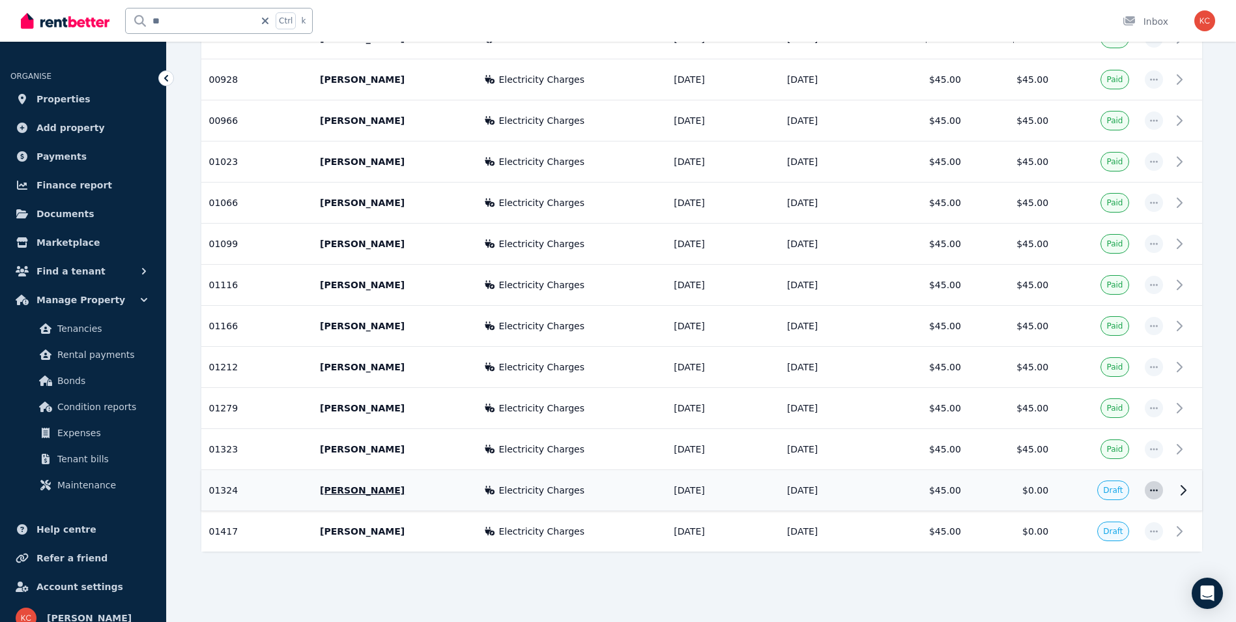
click at [1147, 491] on span "button" at bounding box center [1154, 490] width 18 height 18
click at [1106, 528] on span "Mark as paid" at bounding box center [1110, 525] width 83 height 16
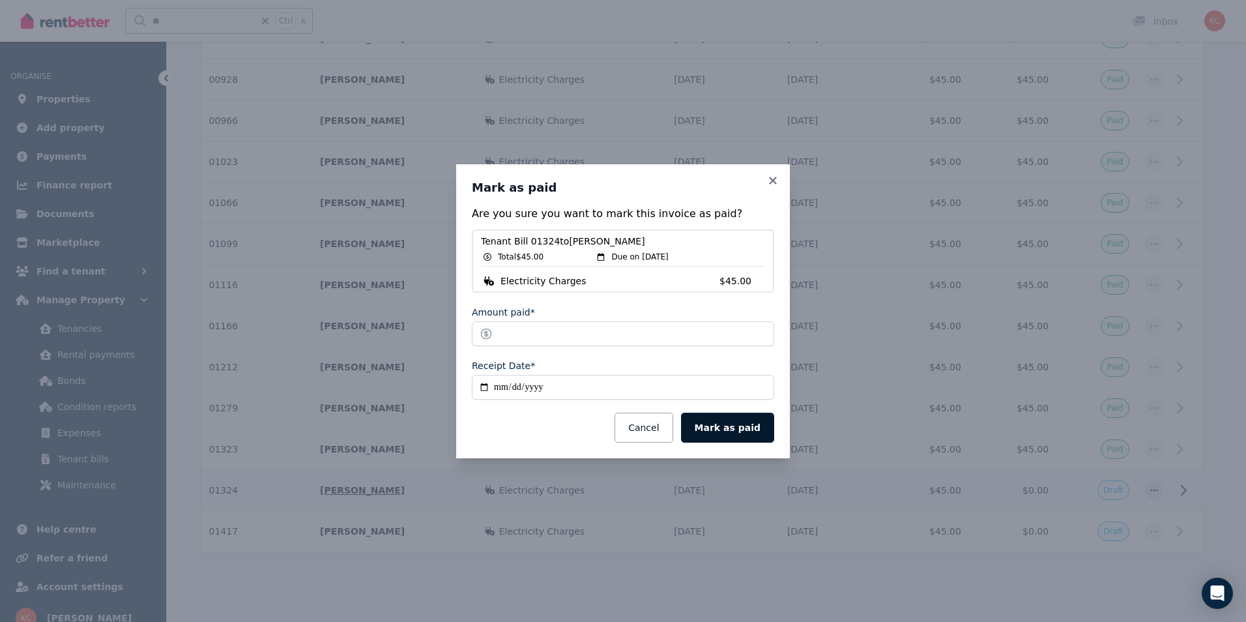
click at [742, 433] on button "Mark as paid" at bounding box center [727, 427] width 93 height 30
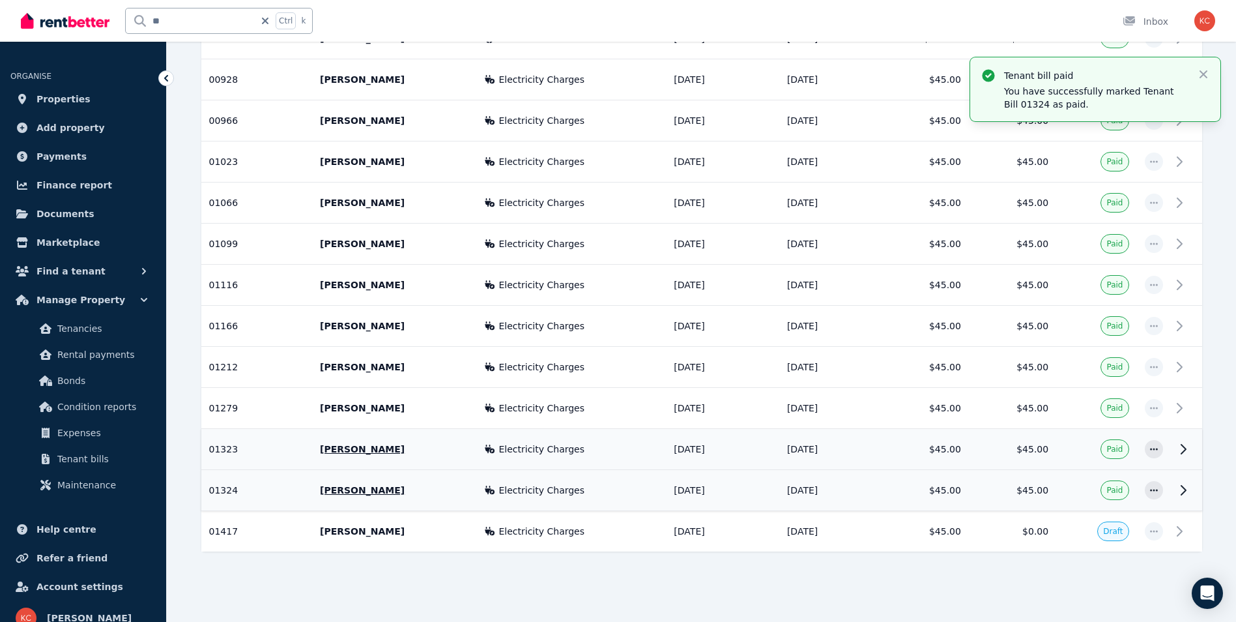
click at [683, 446] on td "[DATE]" at bounding box center [722, 449] width 113 height 41
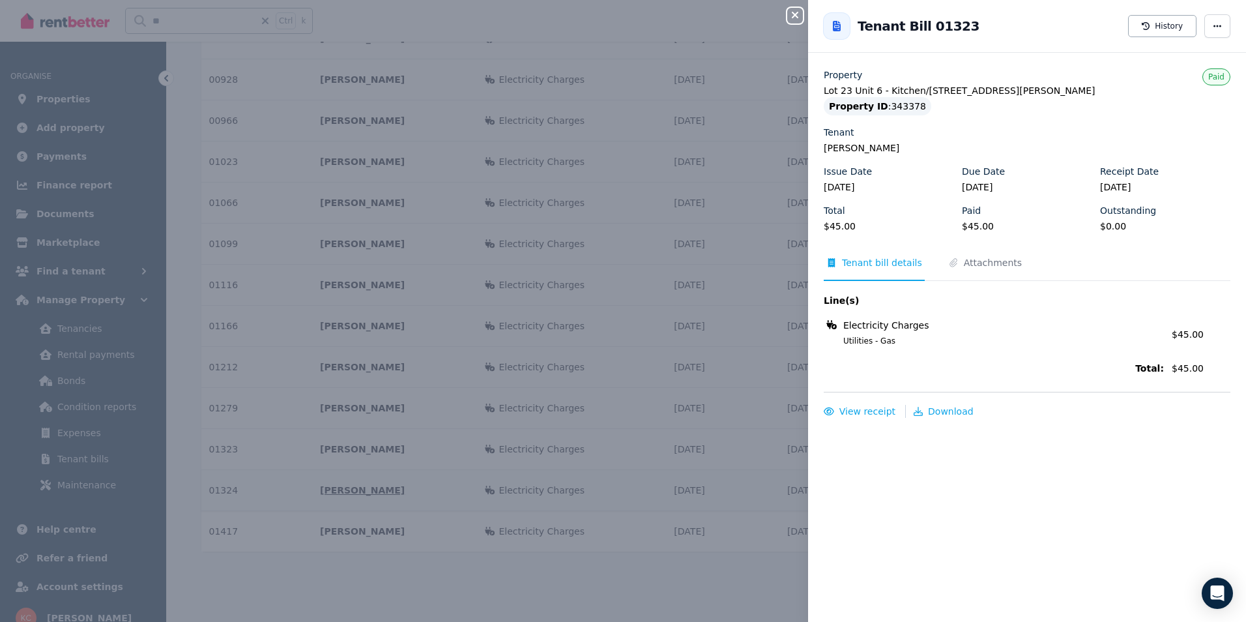
click at [794, 19] on icon "button" at bounding box center [795, 15] width 16 height 10
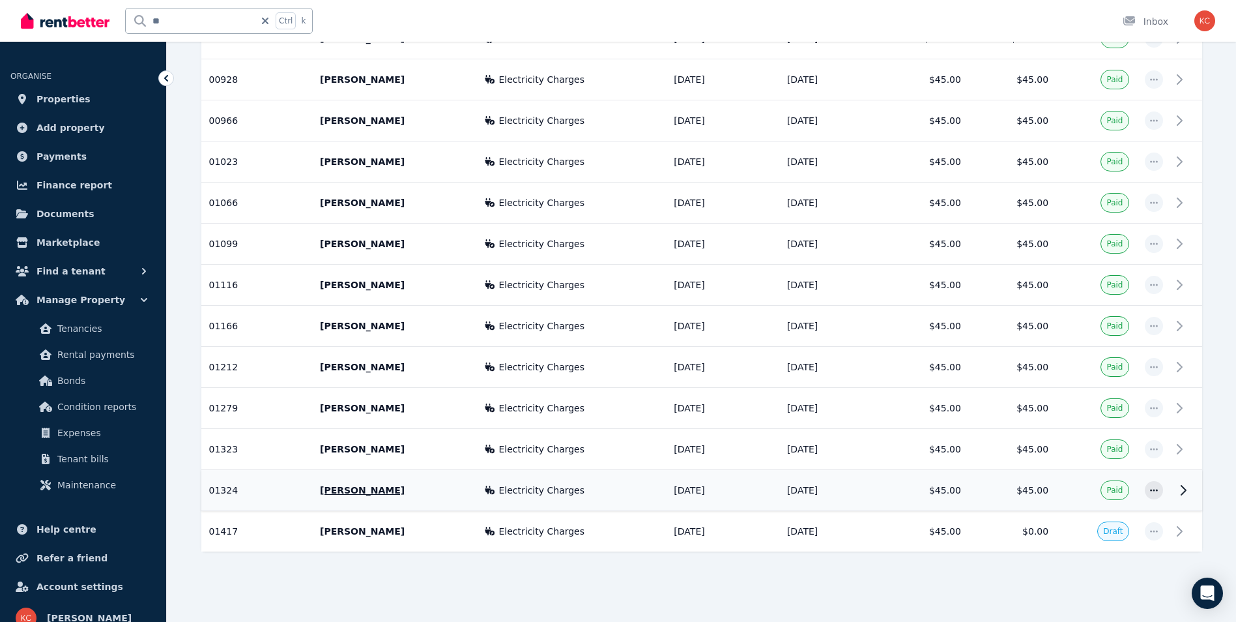
click at [164, 79] on icon at bounding box center [166, 78] width 13 height 13
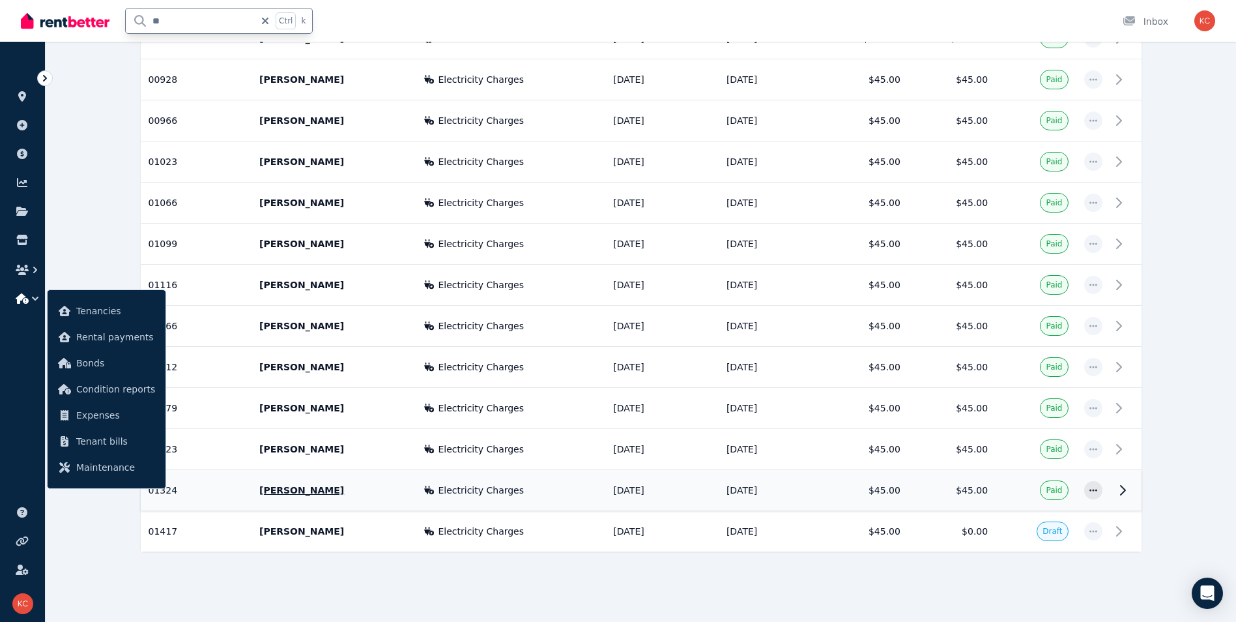
click at [175, 16] on input "**" at bounding box center [190, 20] width 129 height 25
drag, startPoint x: 165, startPoint y: 20, endPoint x: 145, endPoint y: 19, distance: 19.6
click at [145, 19] on input "**" at bounding box center [190, 20] width 129 height 25
type input "**"
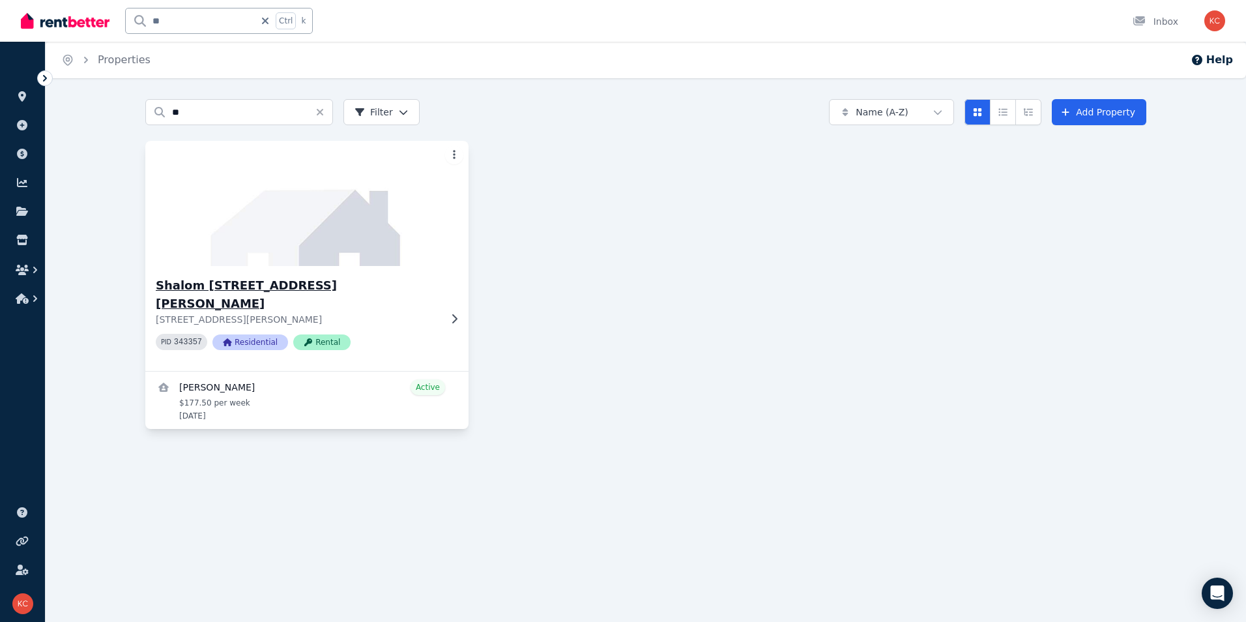
click at [371, 276] on div "Shalom [STREET_ADDRESS][PERSON_NAME][PERSON_NAME] PID 343357 Residential Rental" at bounding box center [306, 318] width 323 height 105
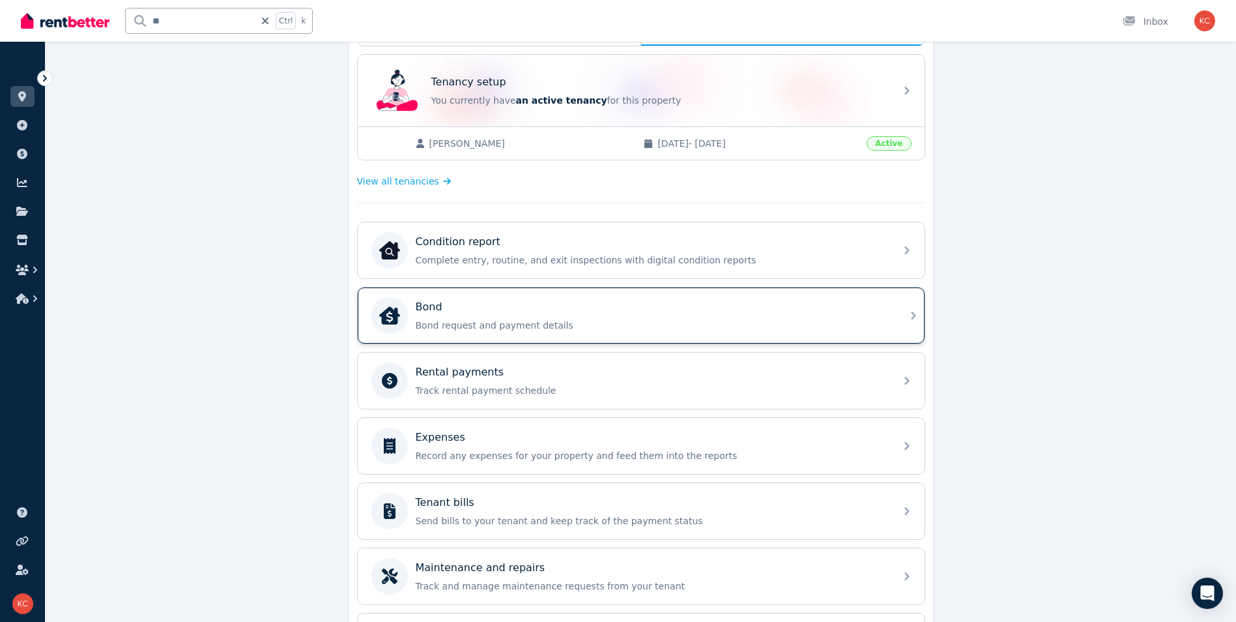
scroll to position [261, 0]
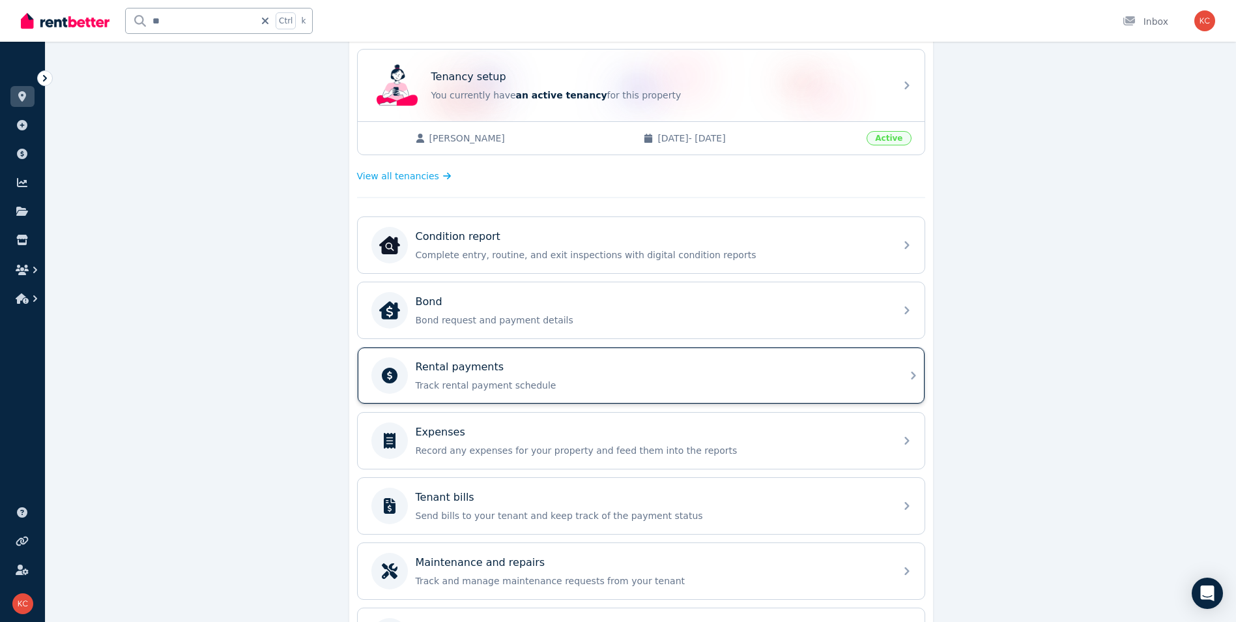
click at [534, 366] on div "Rental payments" at bounding box center [652, 367] width 472 height 16
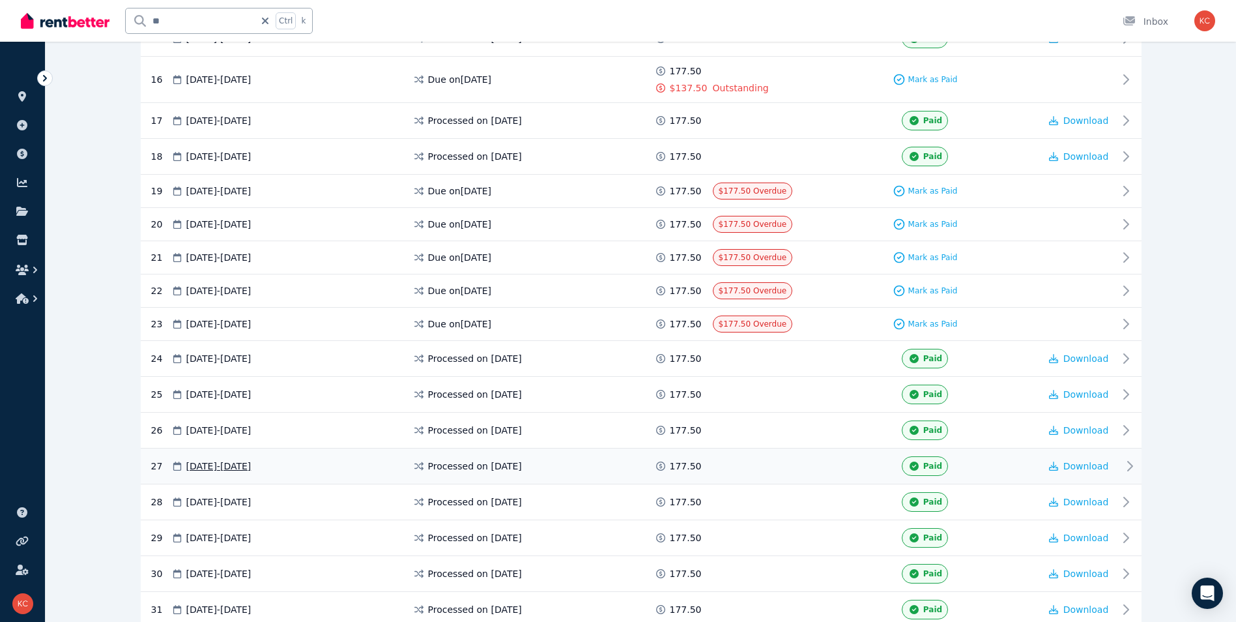
scroll to position [717, 0]
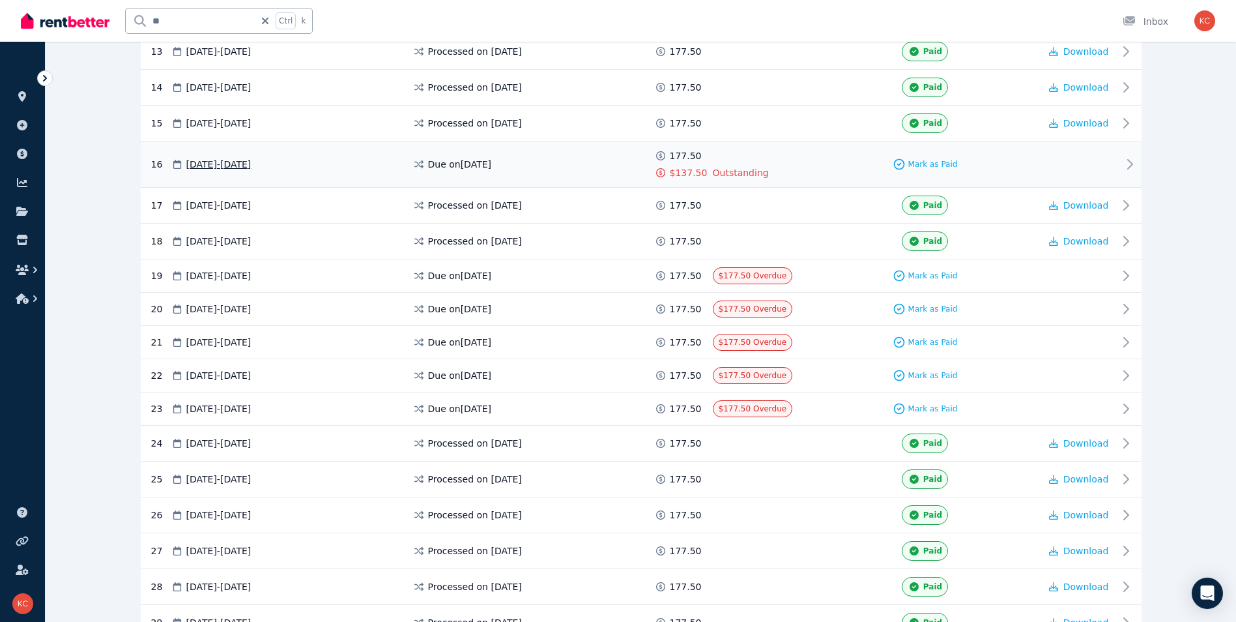
click at [583, 171] on div "Due on [DATE]" at bounding box center [533, 164] width 242 height 30
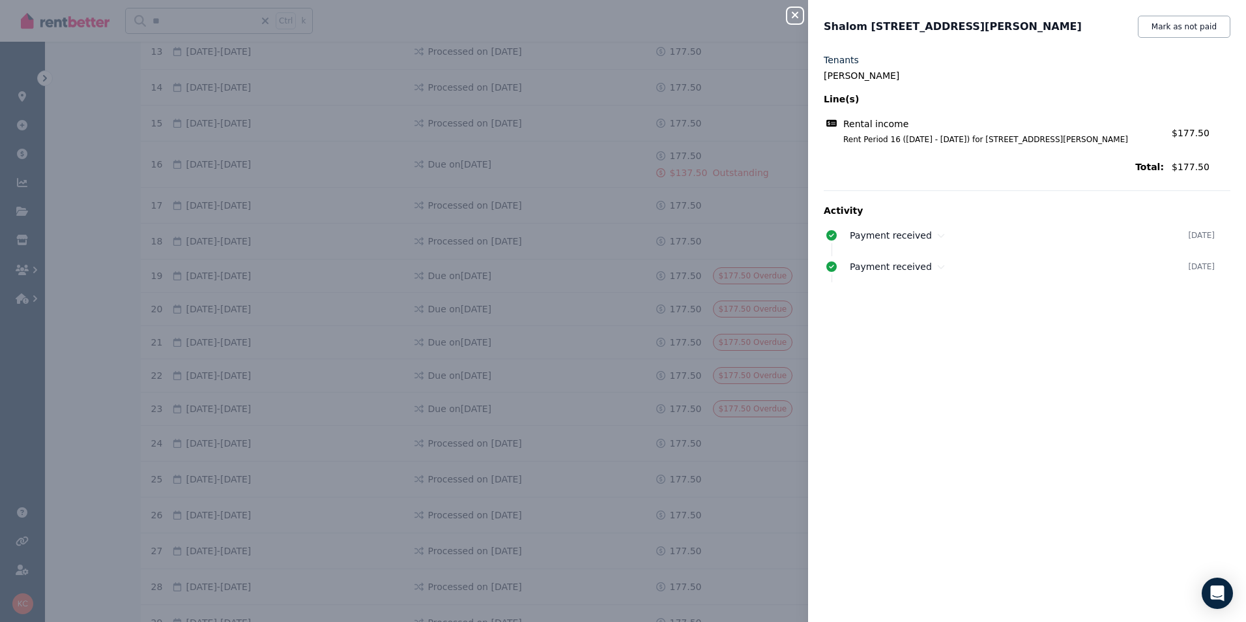
click at [798, 16] on icon "button" at bounding box center [795, 15] width 16 height 10
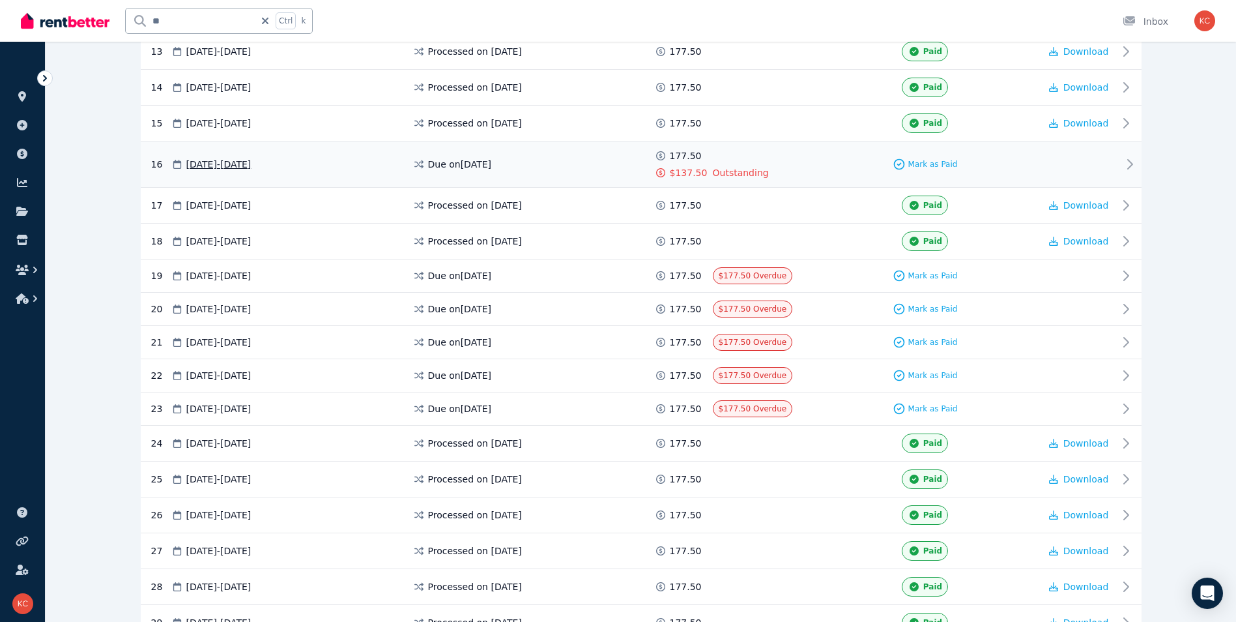
click at [742, 174] on span "Outstanding" at bounding box center [741, 172] width 56 height 13
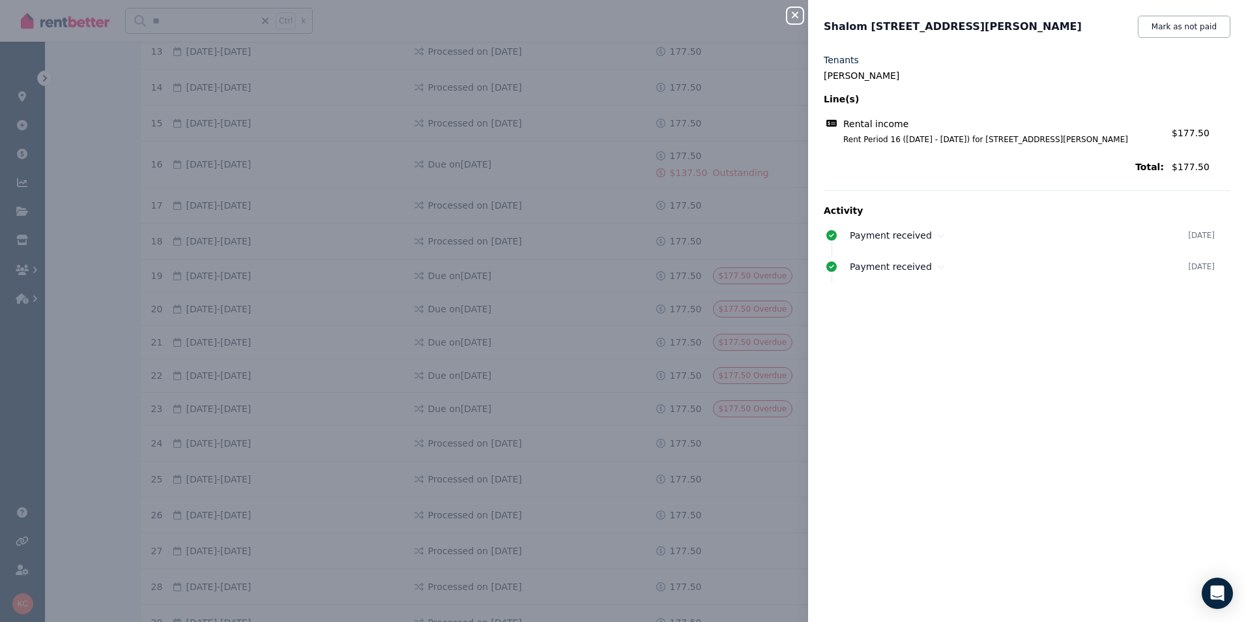
click at [798, 12] on icon "button" at bounding box center [795, 15] width 16 height 10
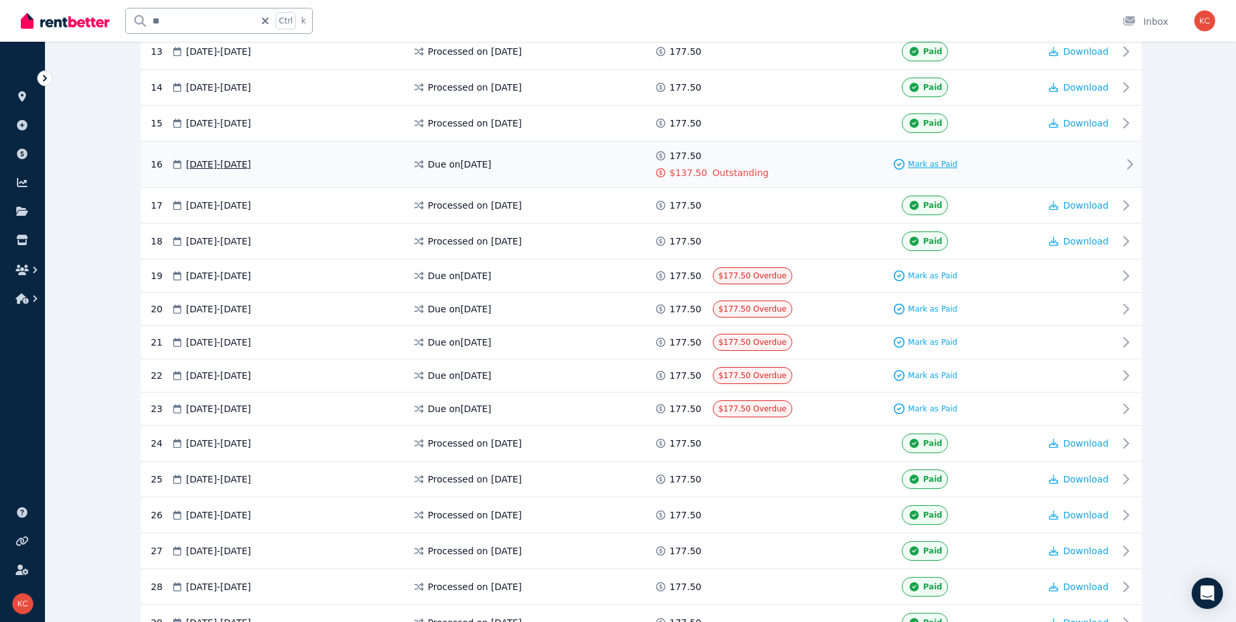
click at [922, 164] on span "Mark as Paid" at bounding box center [933, 164] width 50 height 10
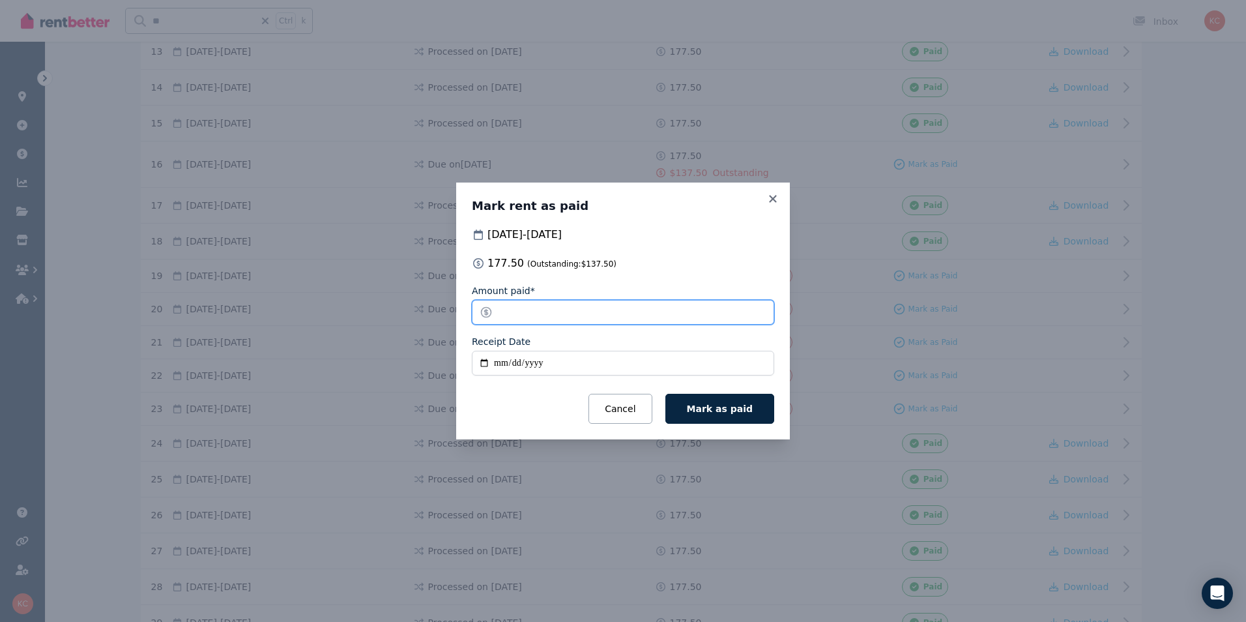
drag, startPoint x: 541, startPoint y: 302, endPoint x: 494, endPoint y: 311, distance: 47.8
click at [494, 311] on input "******" at bounding box center [623, 312] width 302 height 25
type input "**"
click at [482, 364] on input "Receipt Date" at bounding box center [623, 363] width 302 height 25
type input "**********"
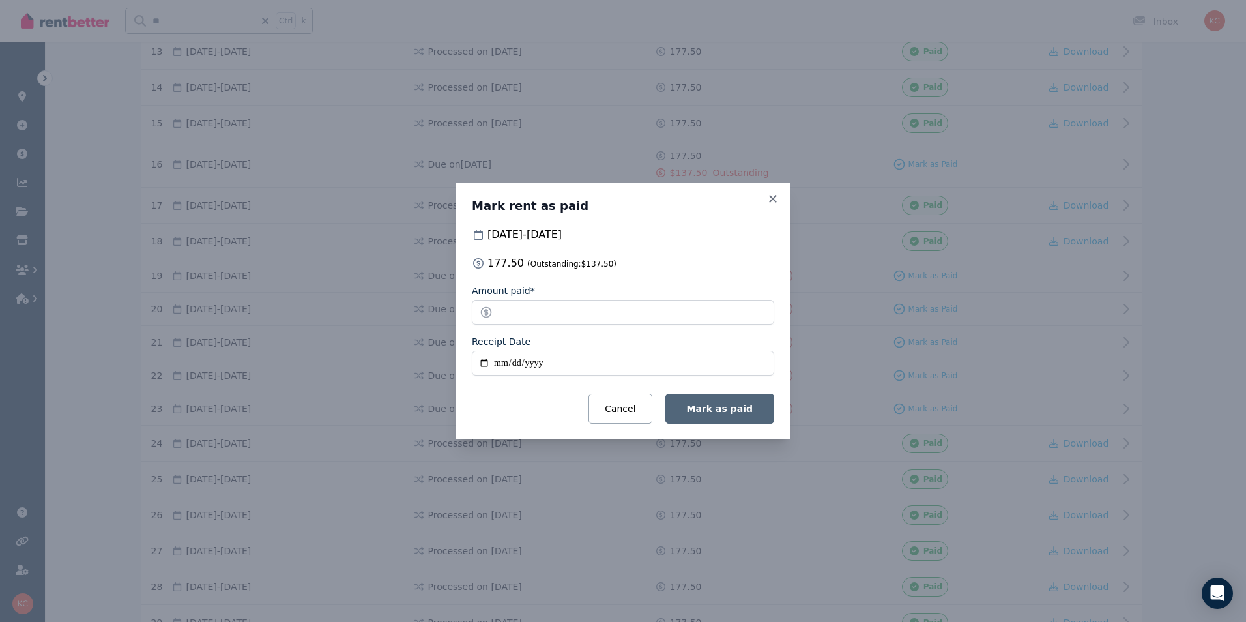
click at [717, 411] on span "Mark as paid" at bounding box center [720, 408] width 66 height 10
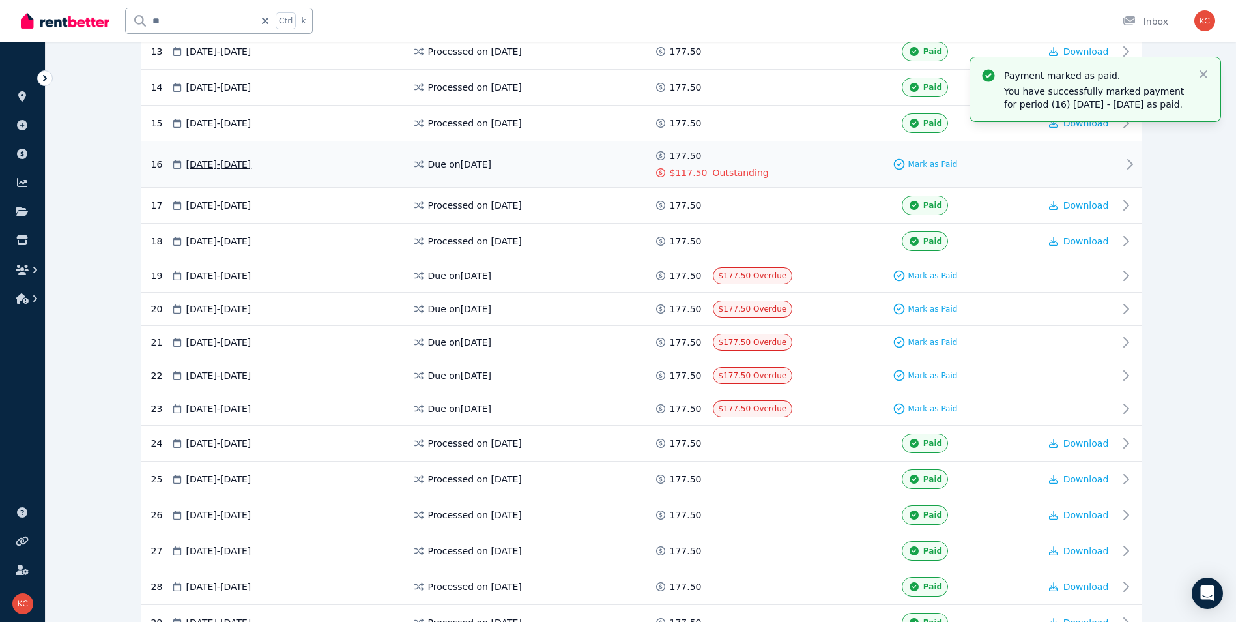
click at [668, 178] on div "$117.50" at bounding box center [683, 172] width 59 height 13
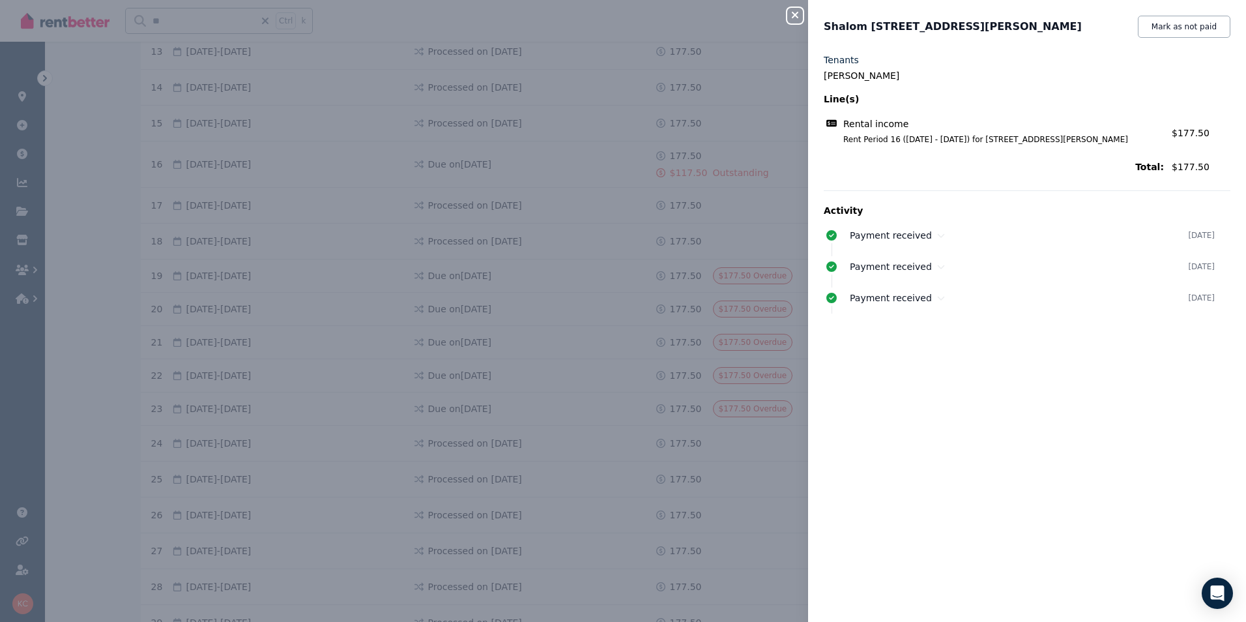
click at [797, 18] on icon "button" at bounding box center [795, 15] width 7 height 7
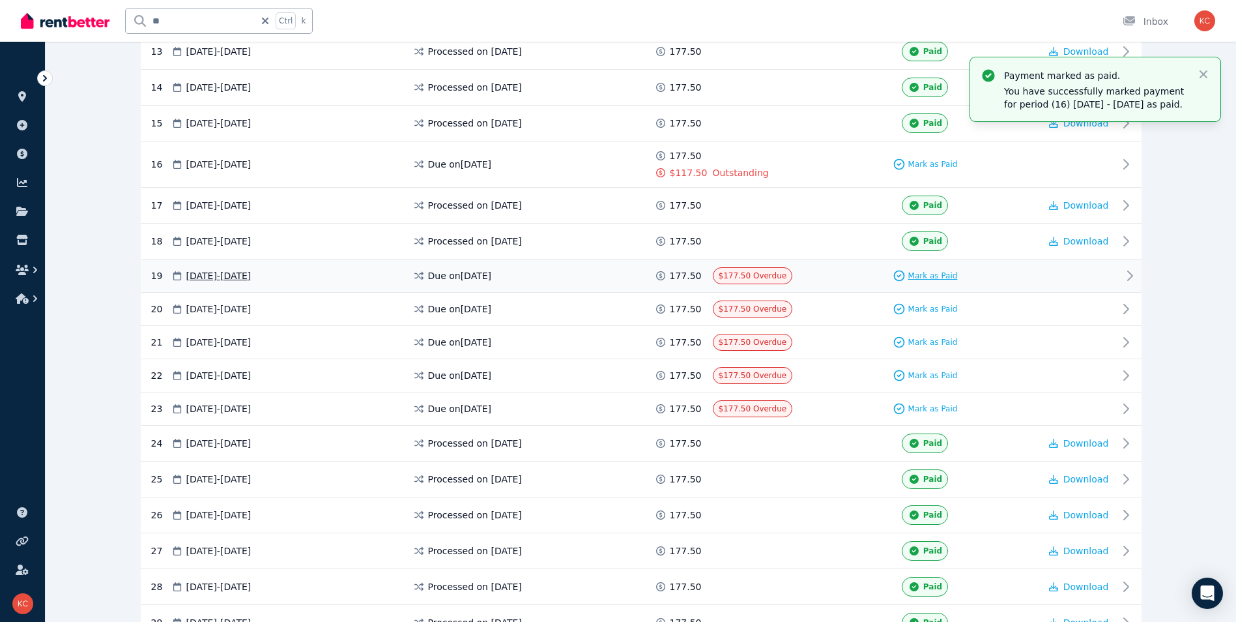
click at [921, 272] on span "Mark as Paid" at bounding box center [933, 275] width 50 height 10
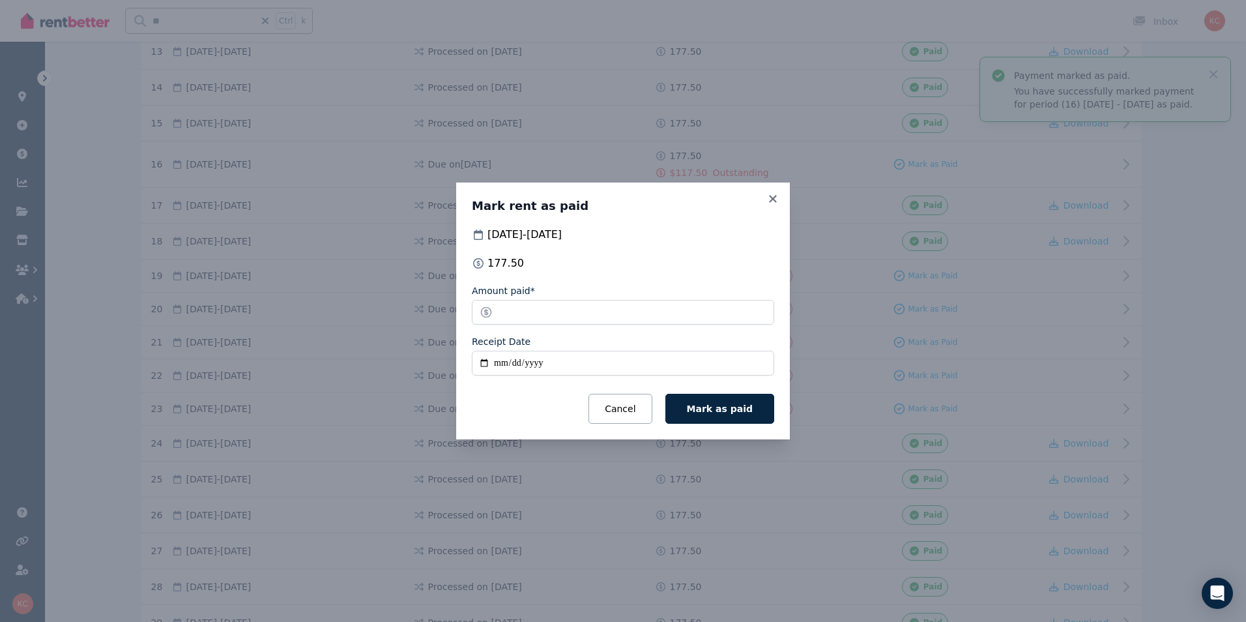
click at [482, 365] on input "Receipt Date" at bounding box center [623, 363] width 302 height 25
type input "**********"
click at [696, 413] on button "Mark as paid" at bounding box center [719, 409] width 109 height 30
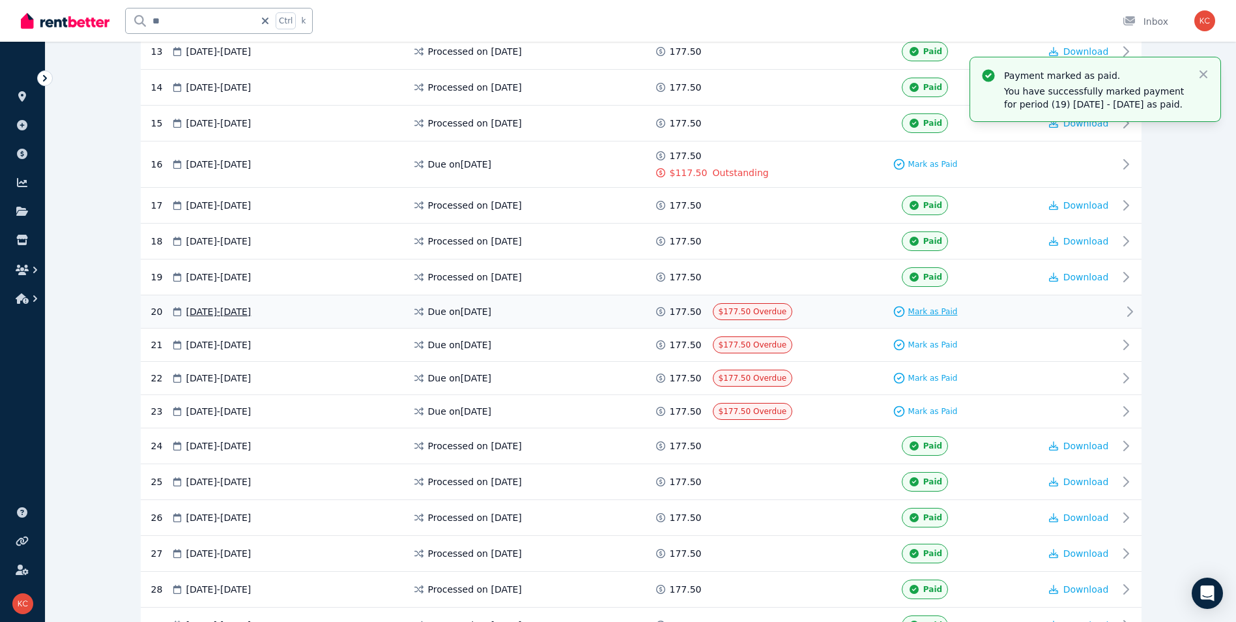
click at [927, 313] on span "Mark as Paid" at bounding box center [933, 311] width 50 height 10
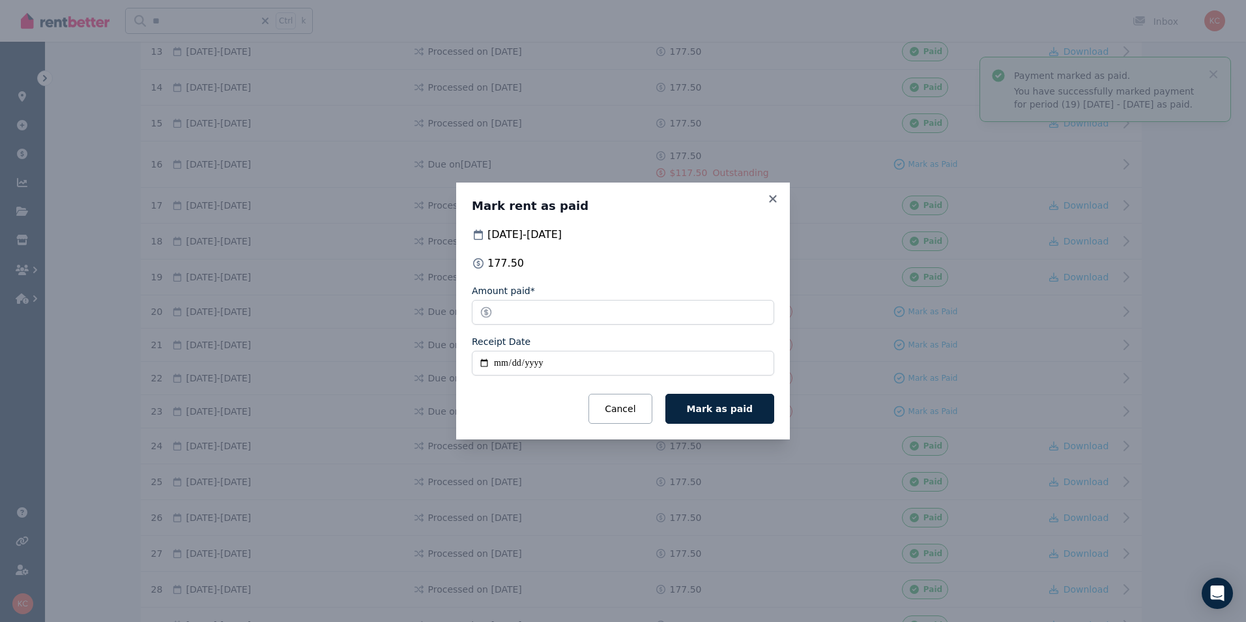
click at [485, 362] on input "Receipt Date" at bounding box center [623, 363] width 302 height 25
type input "**********"
click at [777, 198] on icon at bounding box center [772, 199] width 13 height 12
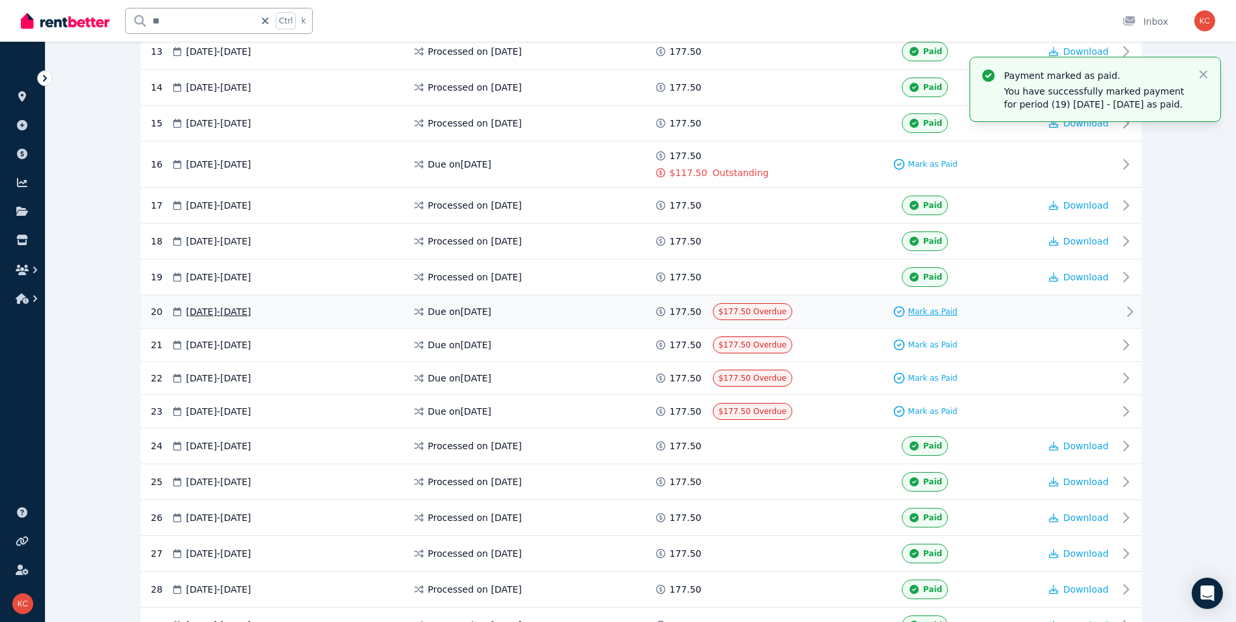
click at [913, 315] on span "Mark as Paid" at bounding box center [933, 311] width 50 height 10
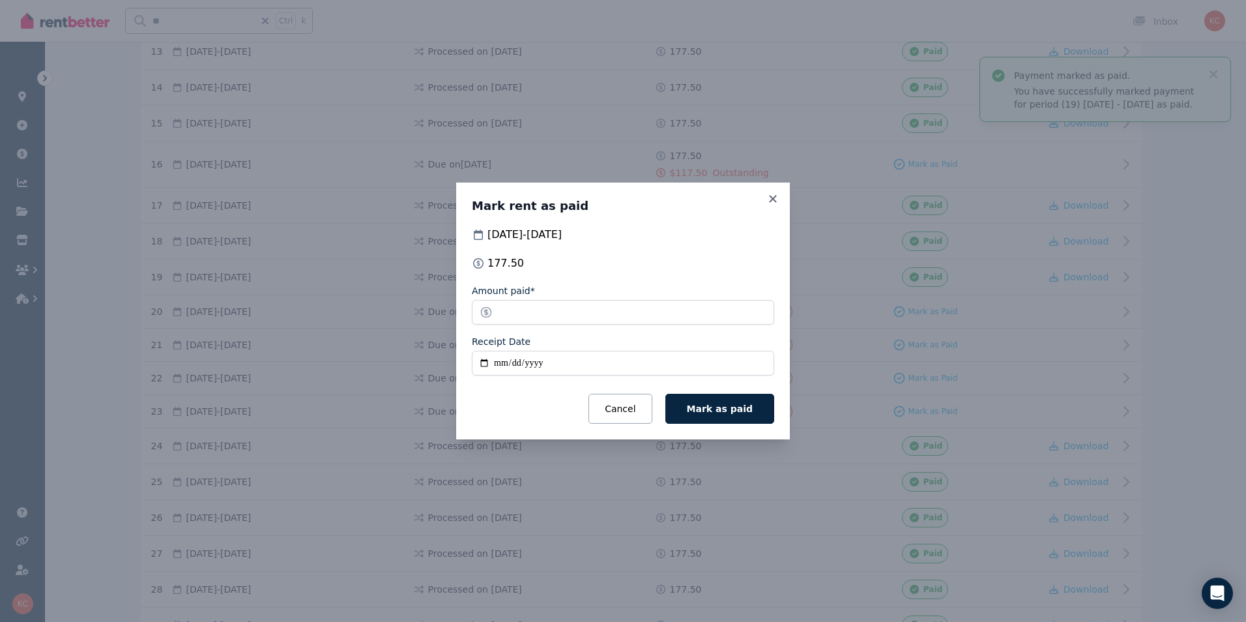
click at [486, 364] on input "Receipt Date" at bounding box center [623, 363] width 302 height 25
type input "**********"
click at [704, 411] on span "Mark as paid" at bounding box center [720, 408] width 66 height 10
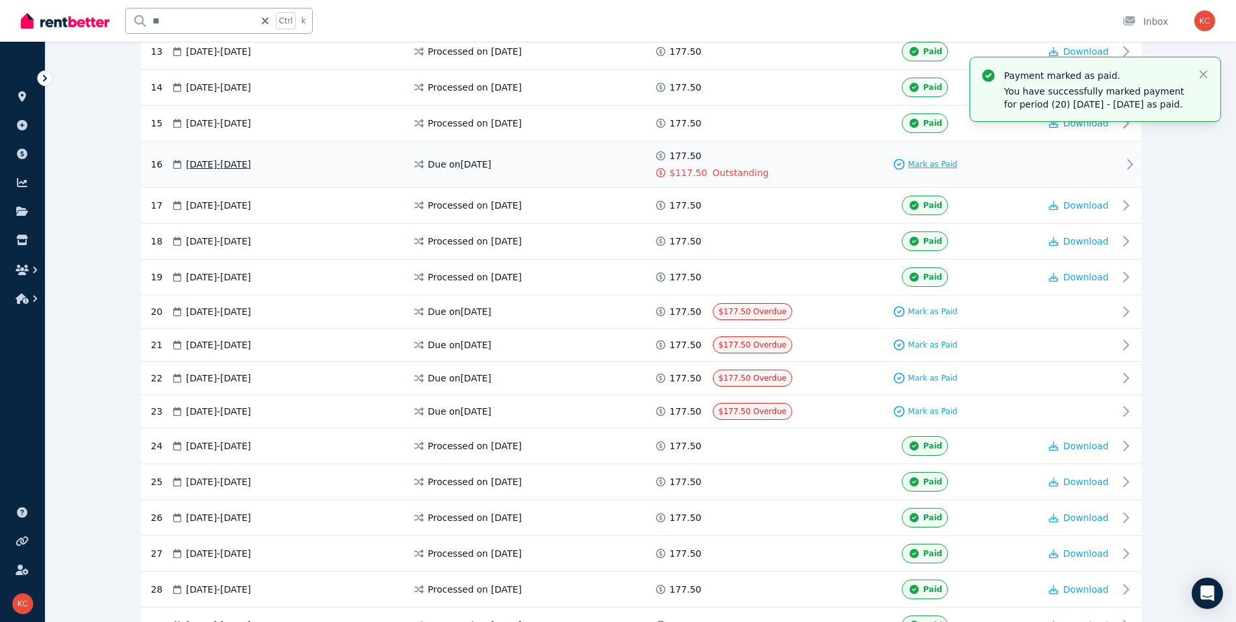
click at [918, 166] on span "Mark as Paid" at bounding box center [933, 164] width 50 height 10
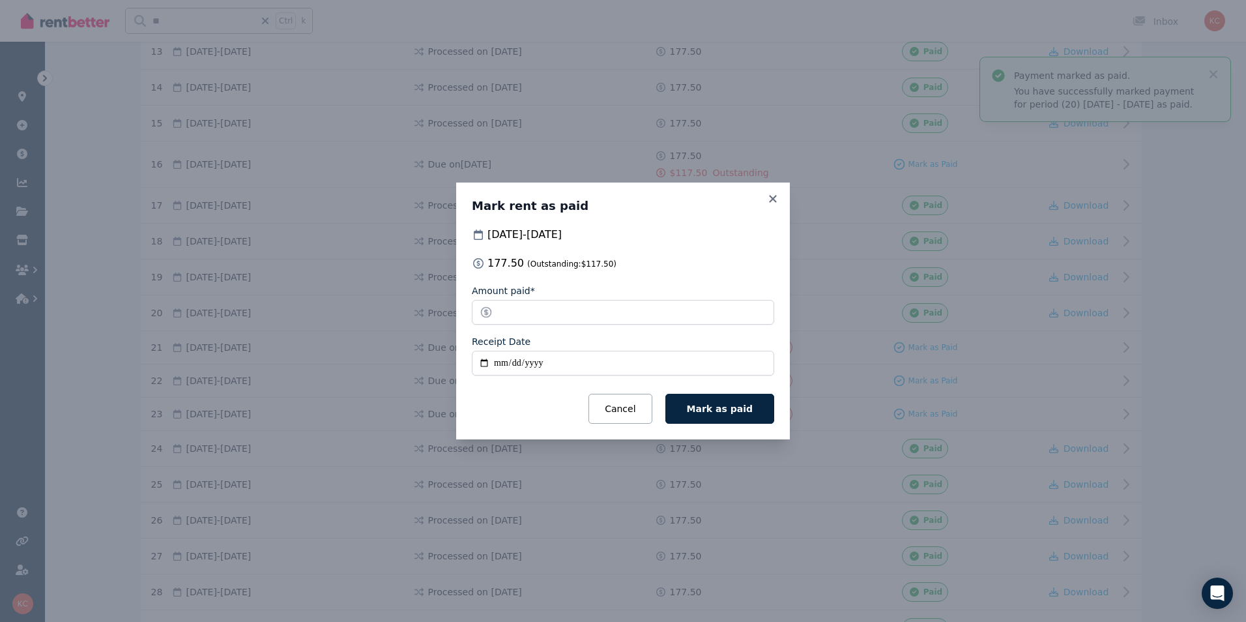
click at [481, 368] on input "Receipt Date" at bounding box center [623, 363] width 302 height 25
type input "**********"
click at [704, 414] on span "Mark as paid" at bounding box center [720, 408] width 66 height 10
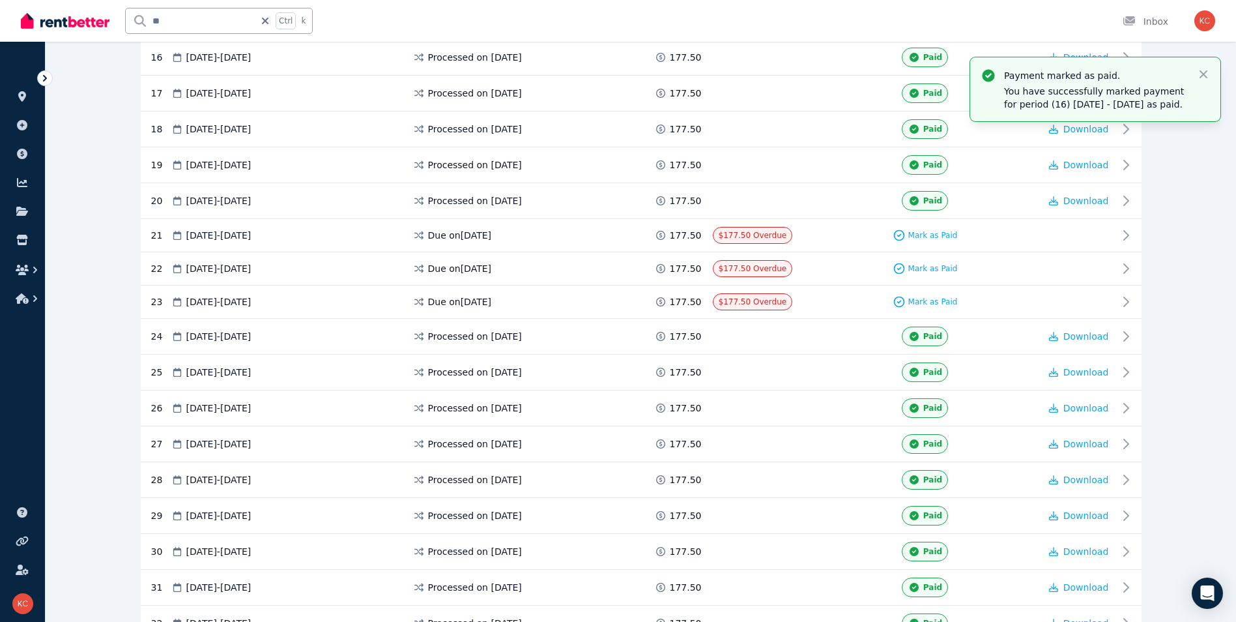
scroll to position [821, 0]
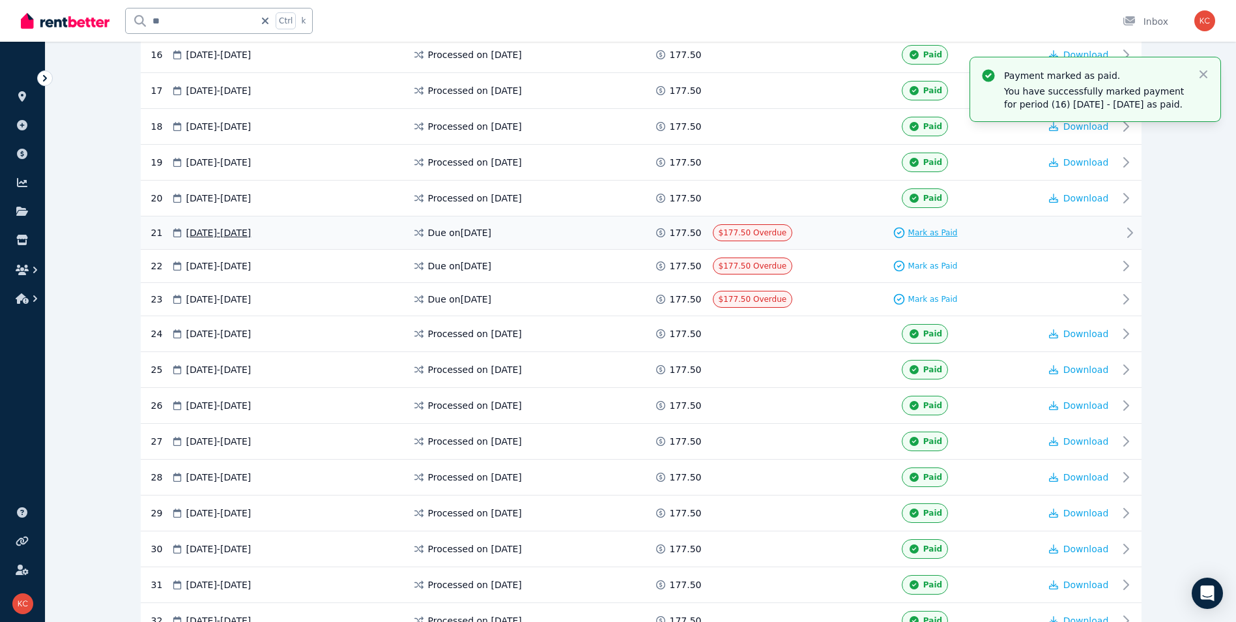
click at [936, 230] on span "Mark as Paid" at bounding box center [933, 232] width 50 height 10
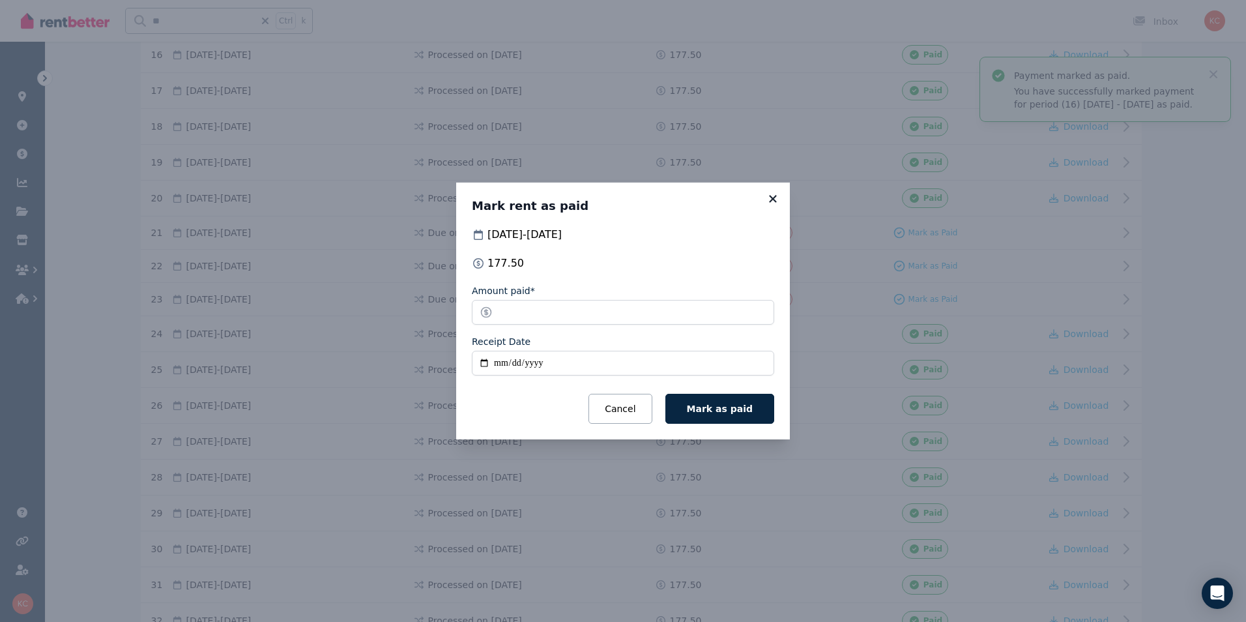
click at [769, 195] on icon at bounding box center [772, 199] width 13 height 12
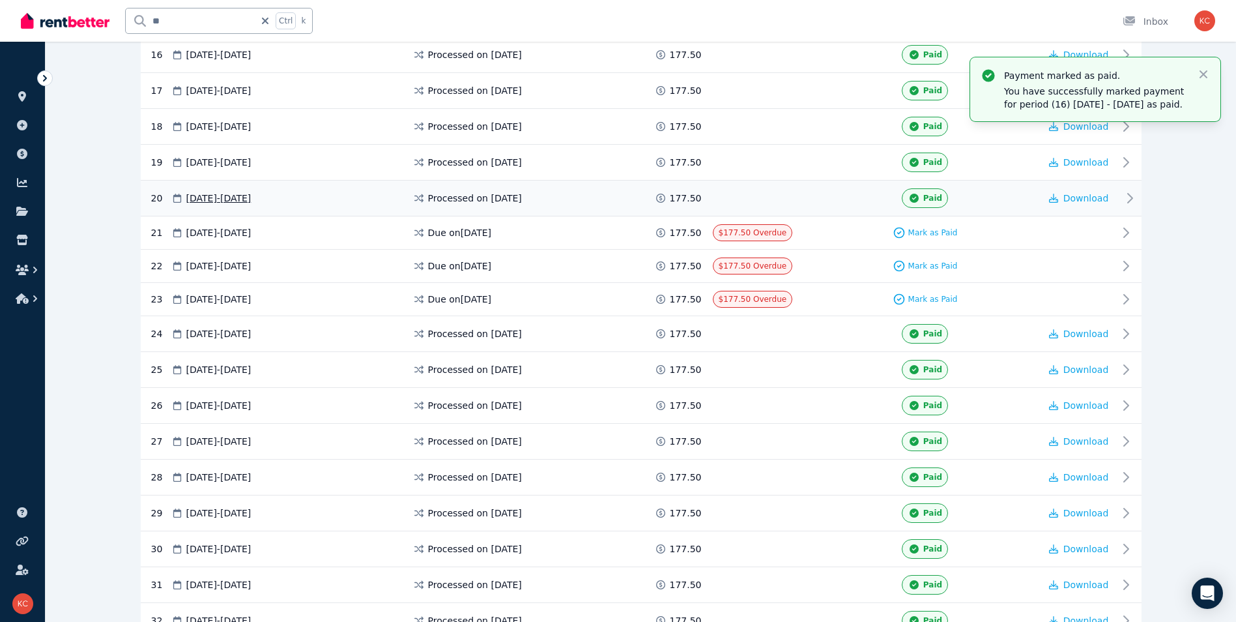
click at [679, 201] on span "177.50" at bounding box center [686, 198] width 32 height 13
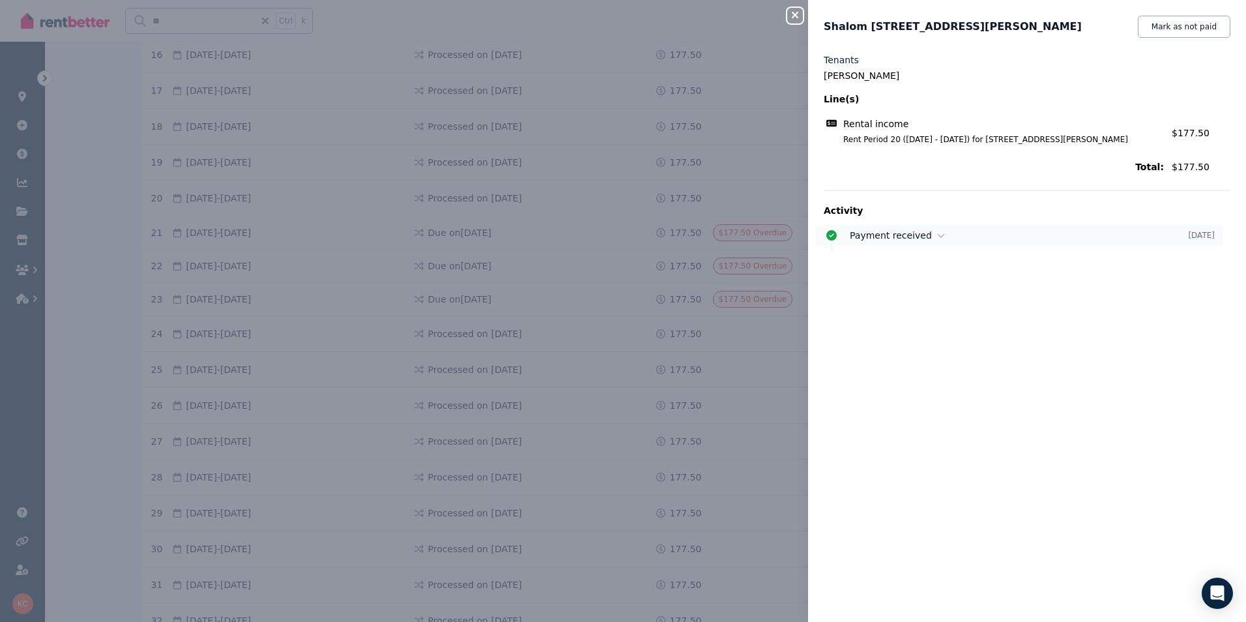
click at [830, 238] on icon at bounding box center [831, 235] width 10 height 10
click at [794, 14] on icon "button" at bounding box center [795, 15] width 7 height 7
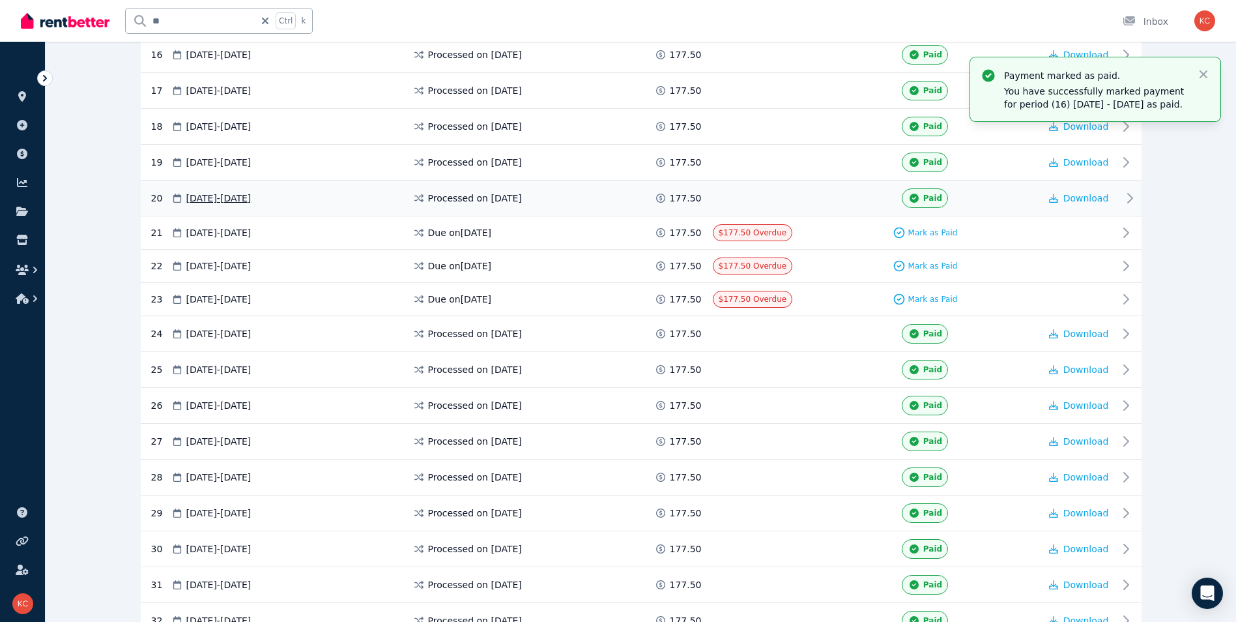
click at [706, 201] on div "177.50" at bounding box center [683, 198] width 59 height 13
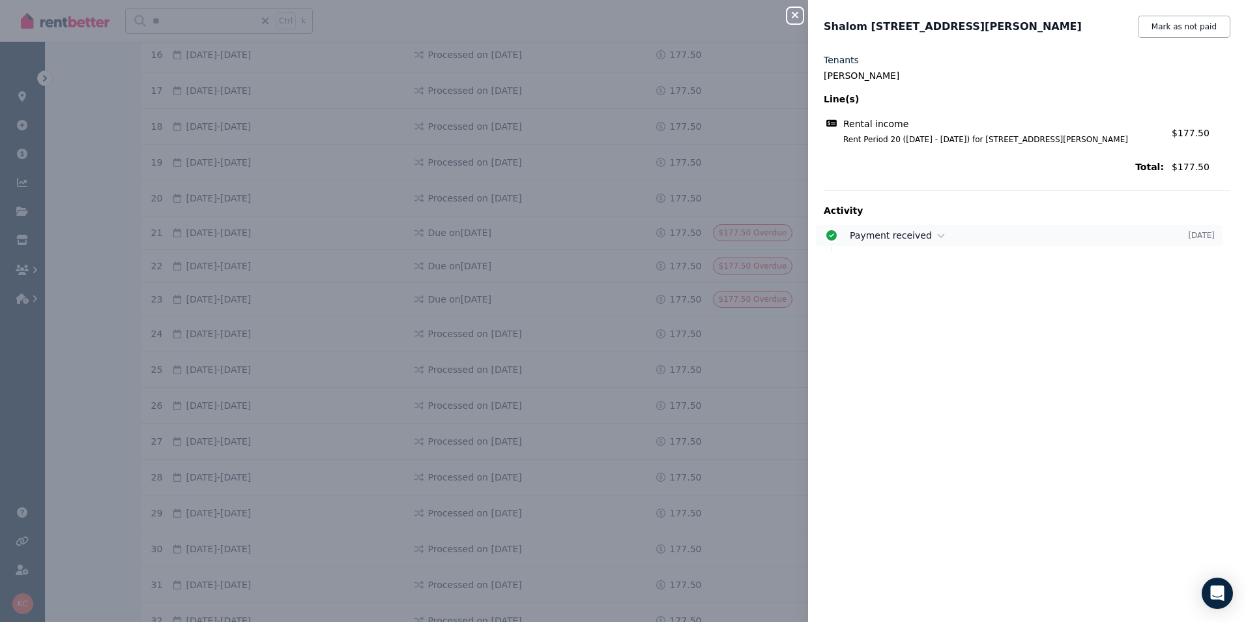
click at [826, 237] on icon at bounding box center [831, 235] width 13 height 10
click at [796, 15] on icon "button" at bounding box center [795, 15] width 7 height 7
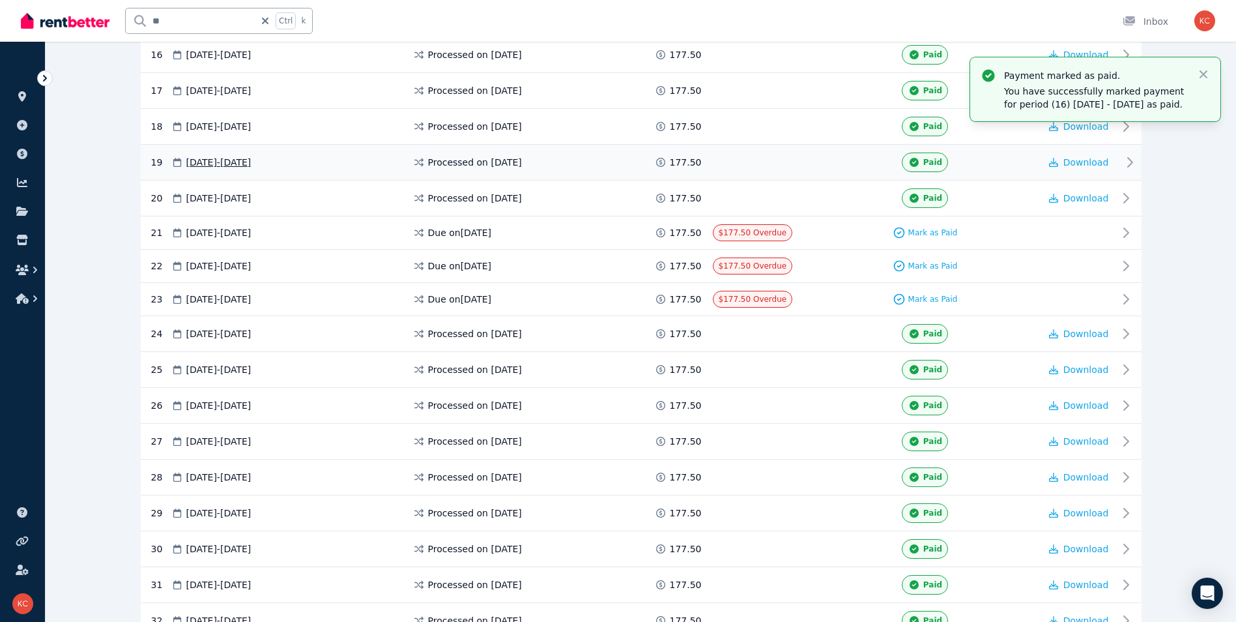
click at [613, 160] on div "Processed on [DATE]" at bounding box center [533, 162] width 242 height 20
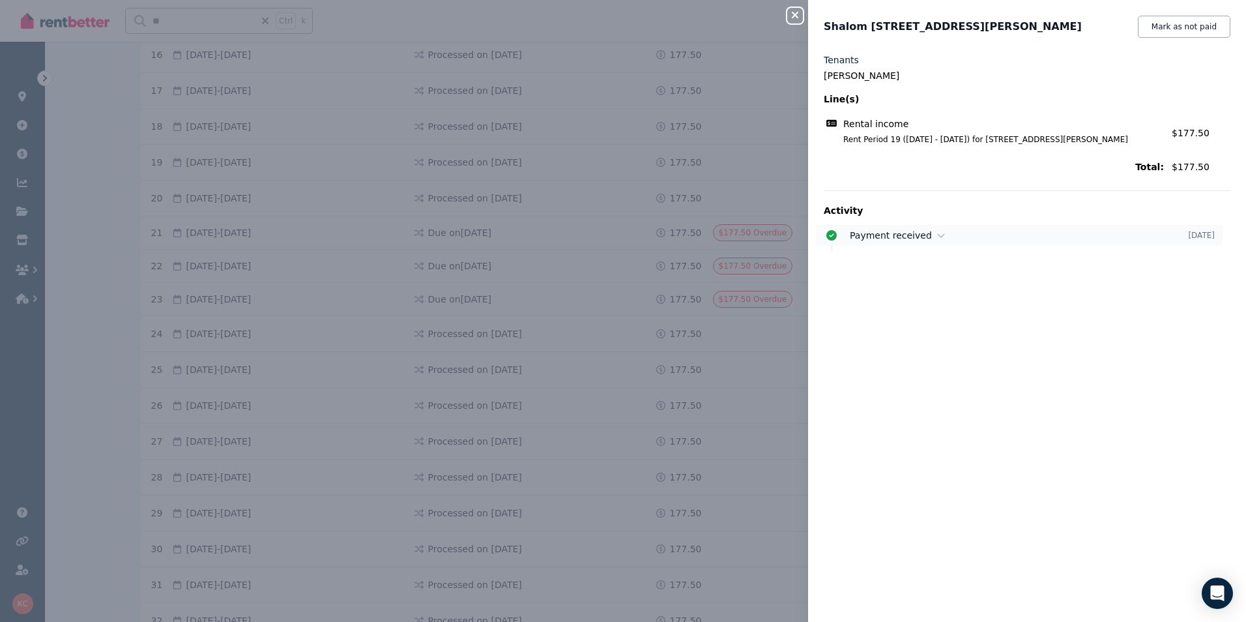
click at [832, 237] on icon at bounding box center [831, 235] width 10 height 10
click at [791, 10] on button "Close panel" at bounding box center [795, 16] width 16 height 16
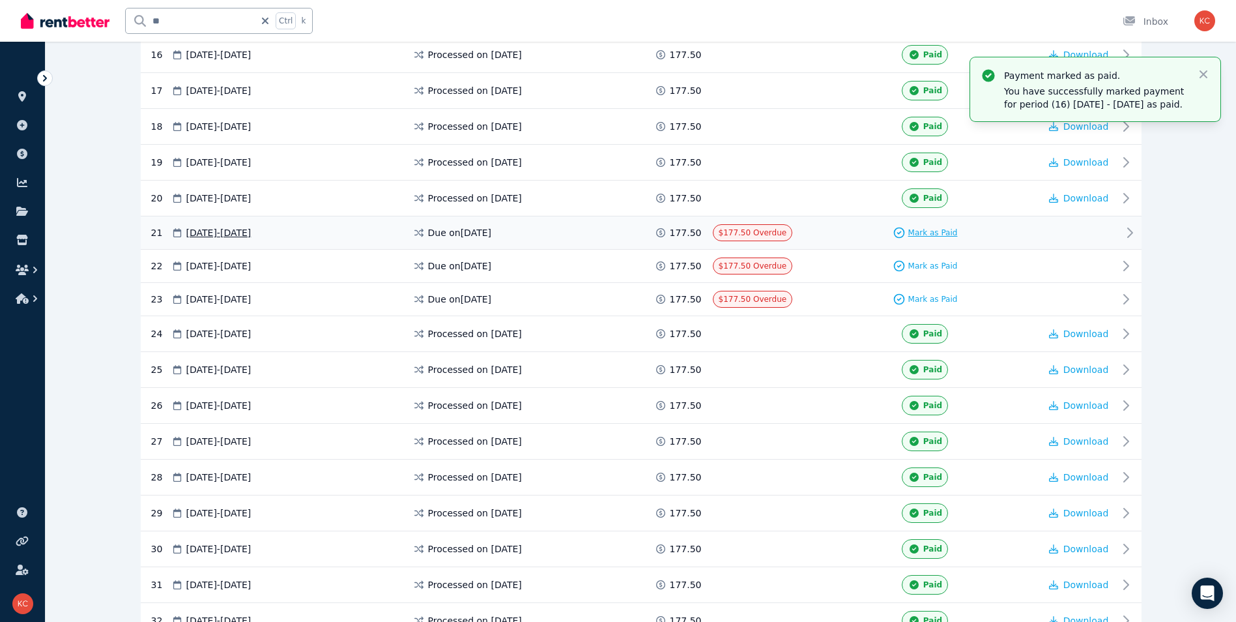
click at [899, 231] on icon at bounding box center [899, 232] width 13 height 13
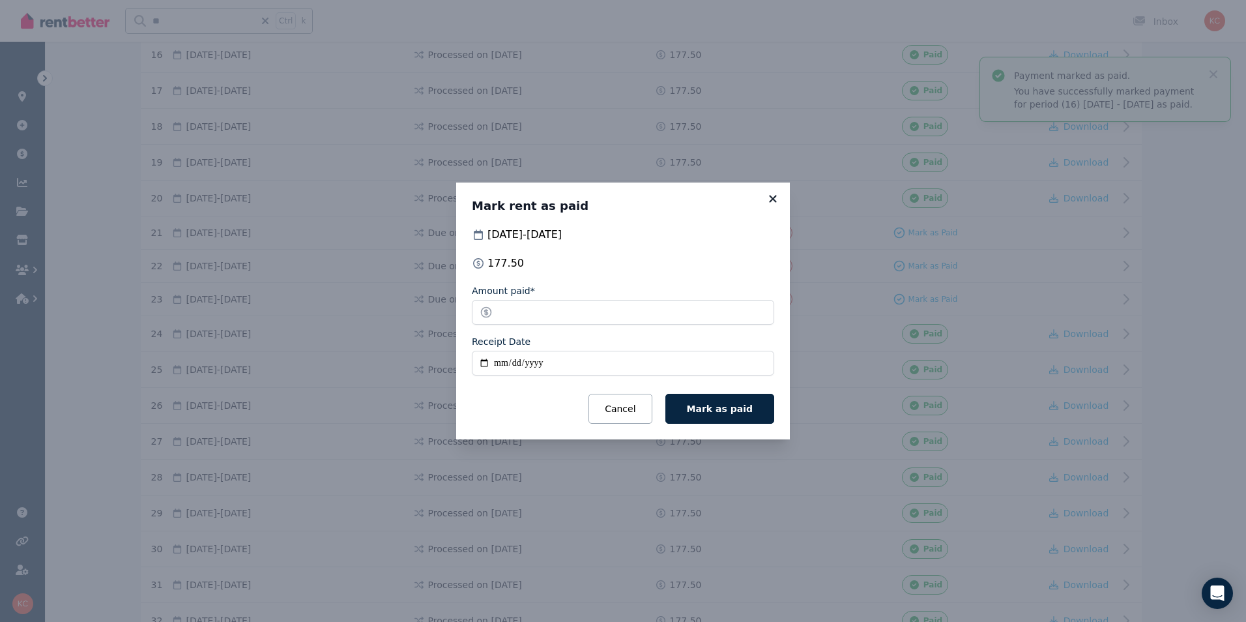
click at [774, 199] on icon at bounding box center [772, 199] width 13 height 12
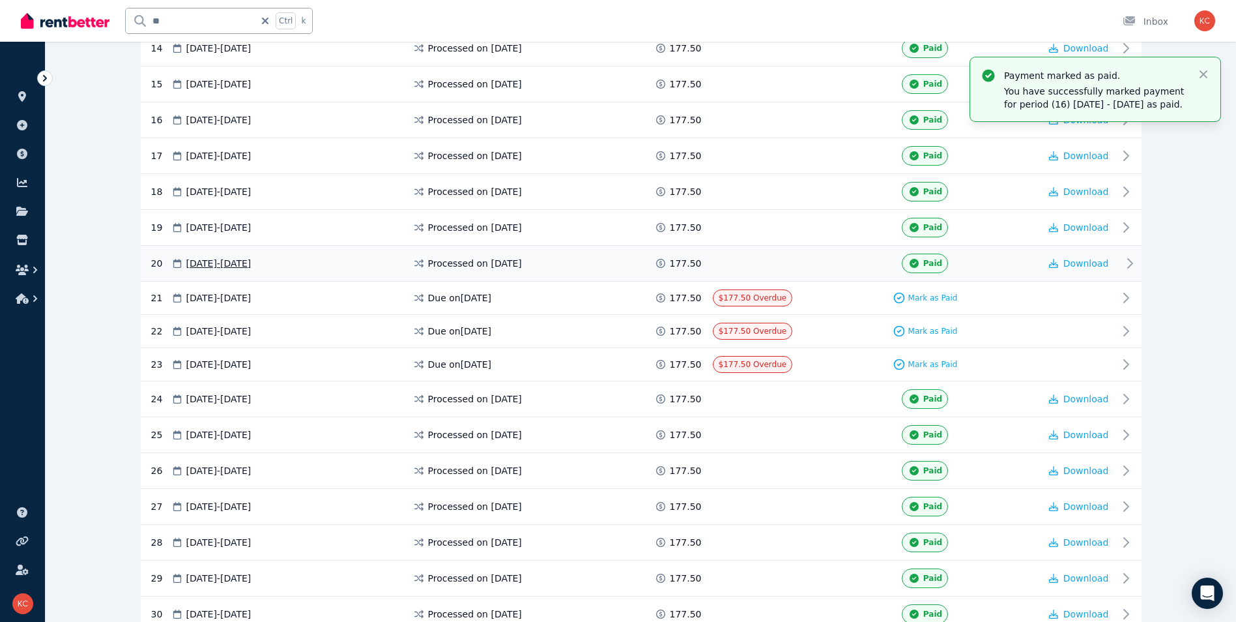
scroll to position [691, 0]
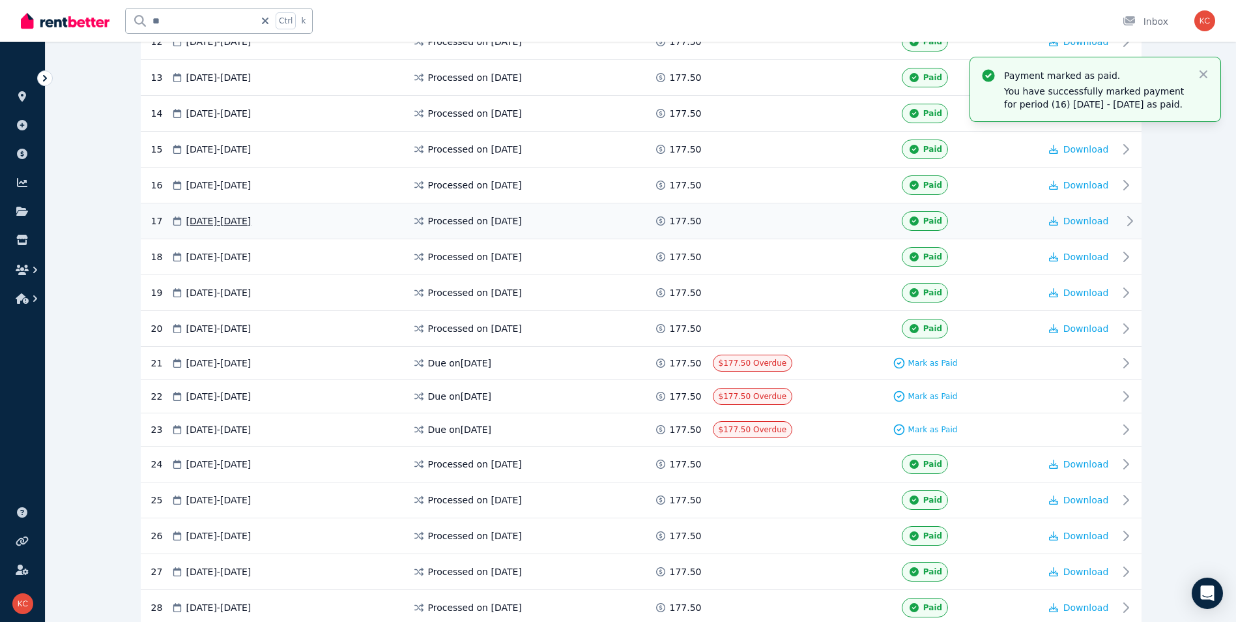
click at [704, 229] on div "177.50" at bounding box center [683, 221] width 59 height 20
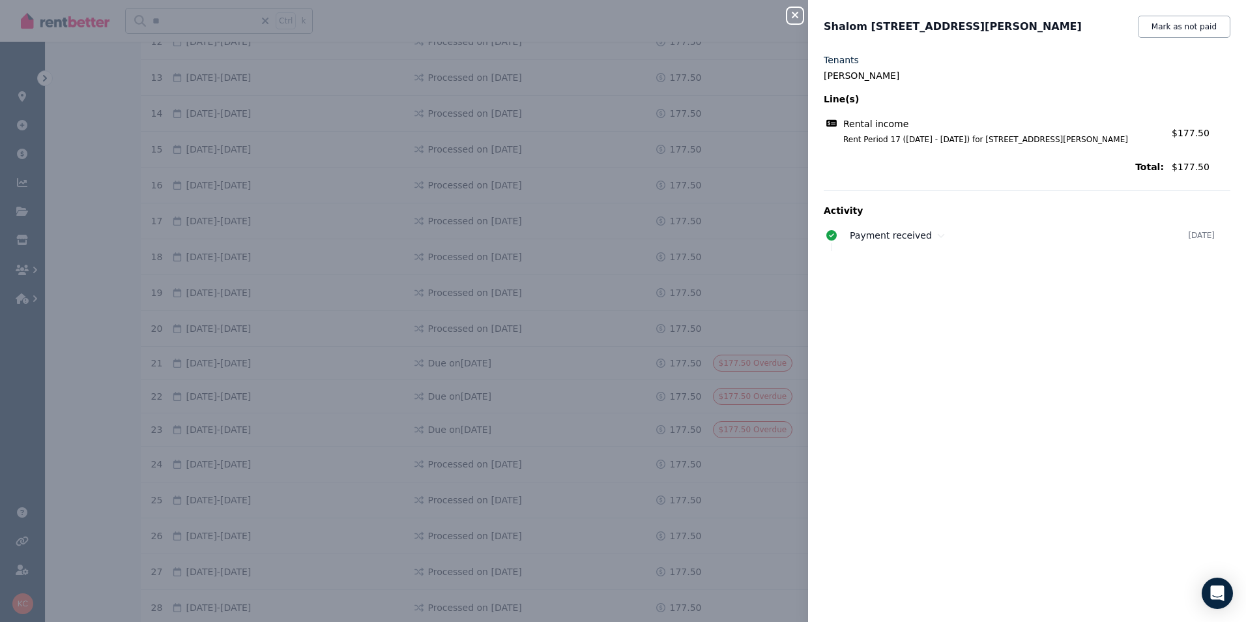
click at [794, 17] on icon "button" at bounding box center [795, 15] width 7 height 7
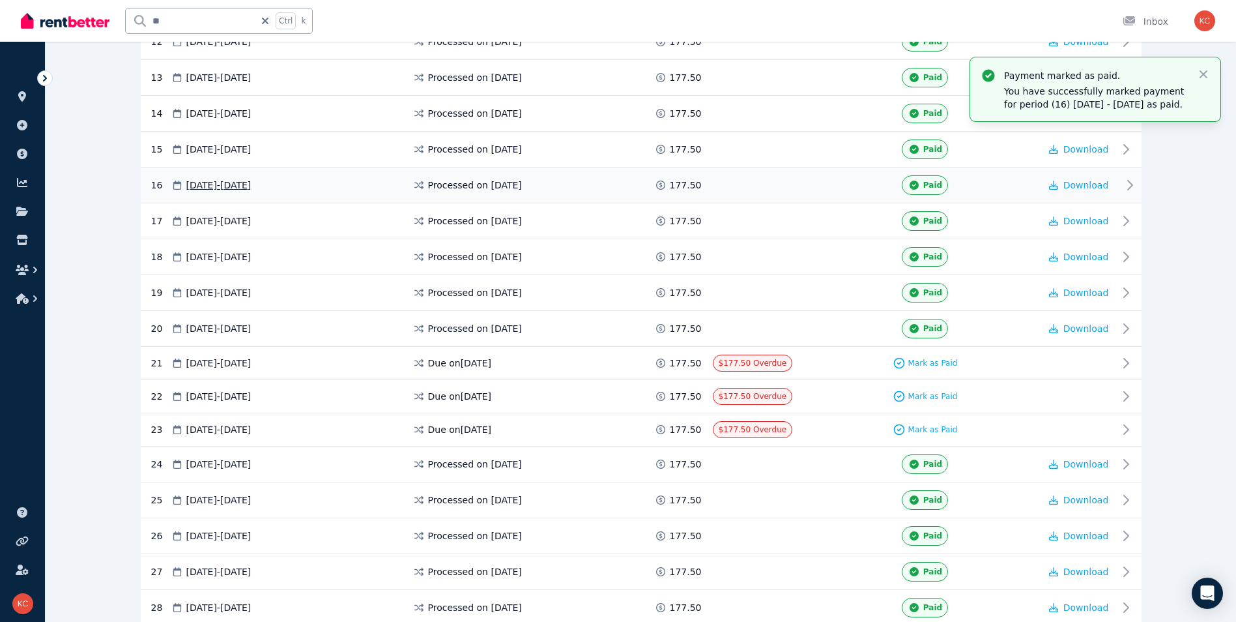
click at [671, 190] on span "177.50" at bounding box center [686, 185] width 32 height 13
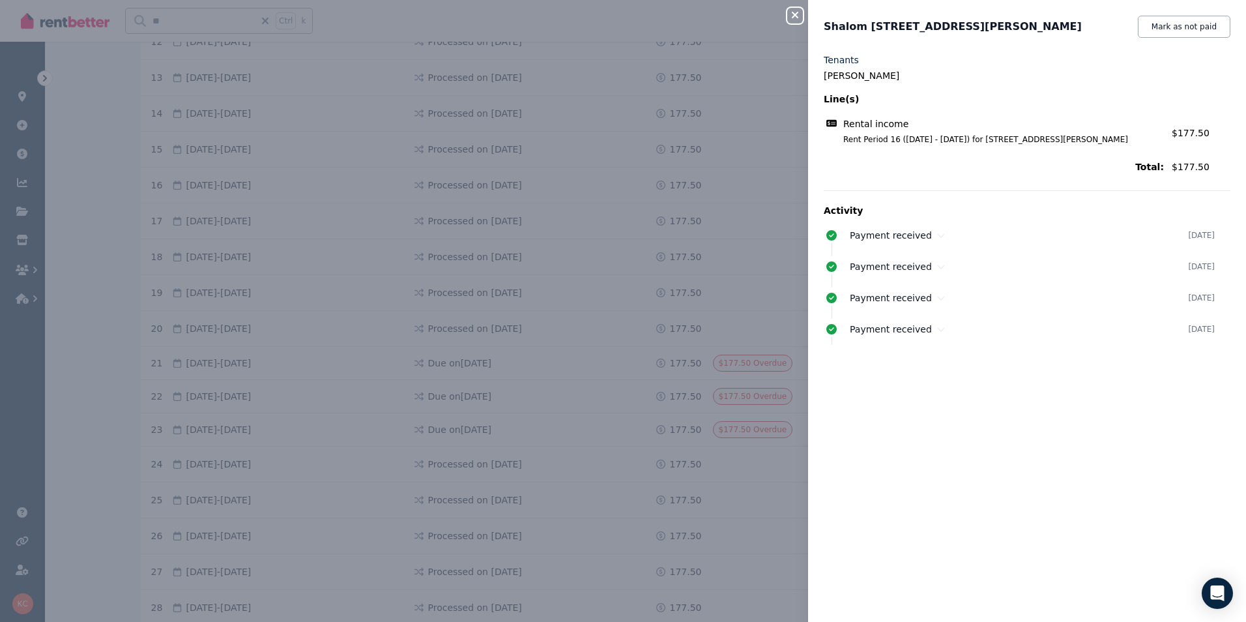
click at [798, 20] on icon "button" at bounding box center [795, 15] width 16 height 10
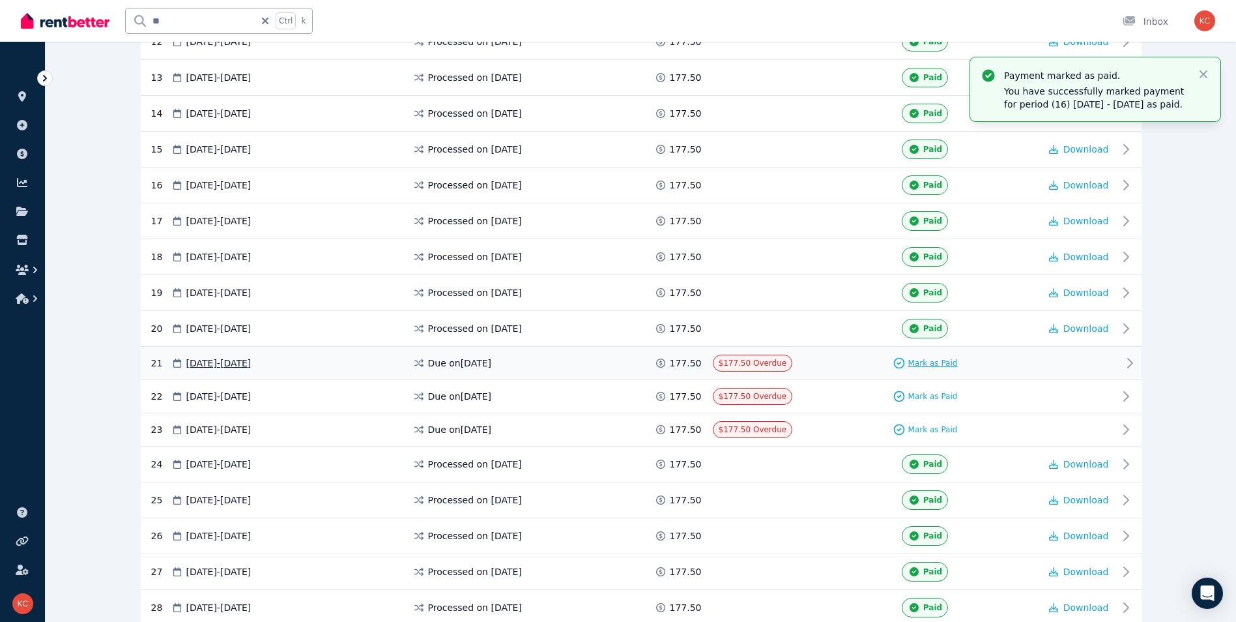
click at [938, 363] on span "Mark as Paid" at bounding box center [933, 363] width 50 height 10
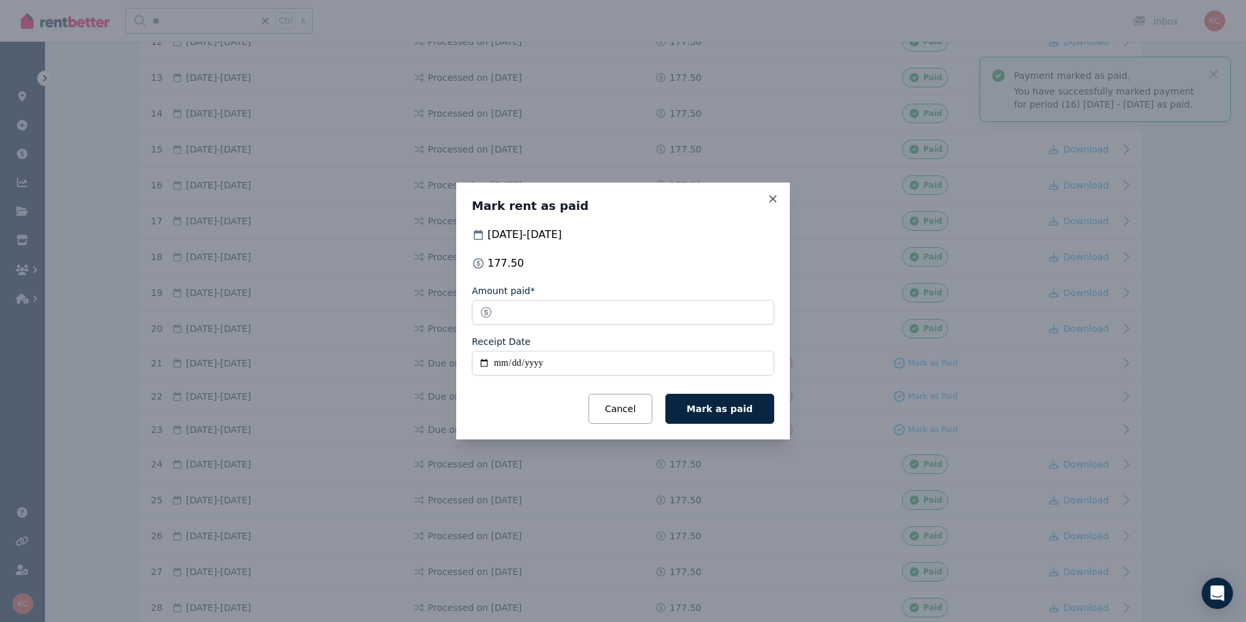
click at [482, 364] on input "Receipt Date" at bounding box center [623, 363] width 302 height 25
type input "**********"
click at [772, 199] on icon at bounding box center [772, 198] width 7 height 7
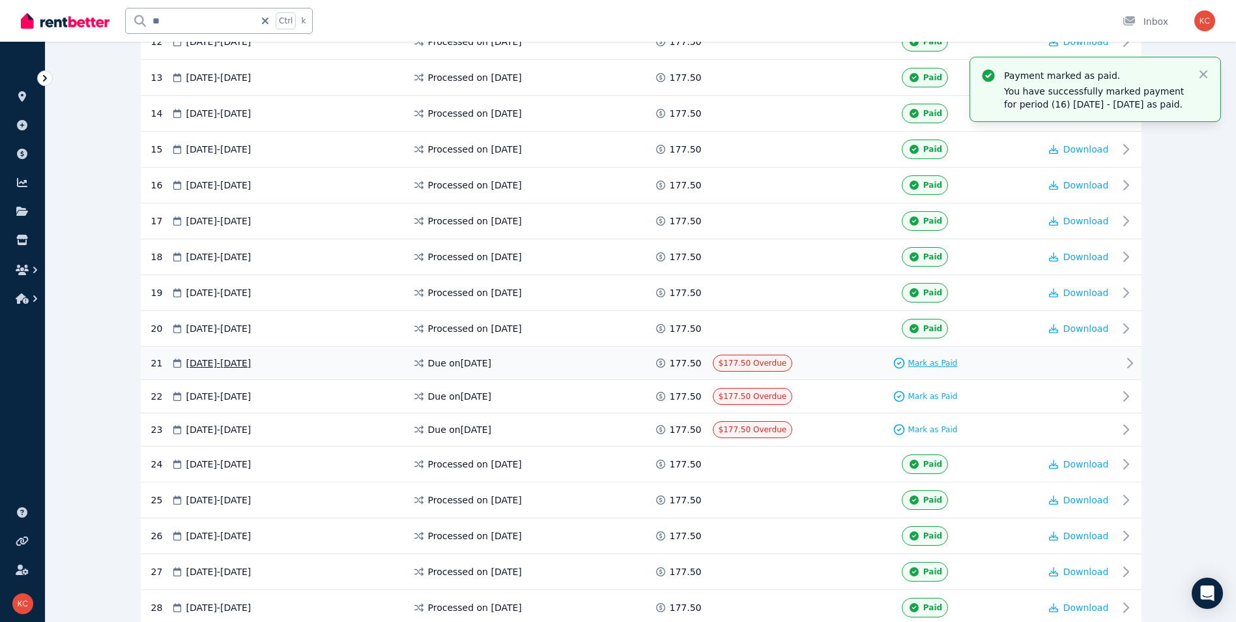
click at [914, 364] on span "Mark as Paid" at bounding box center [933, 363] width 50 height 10
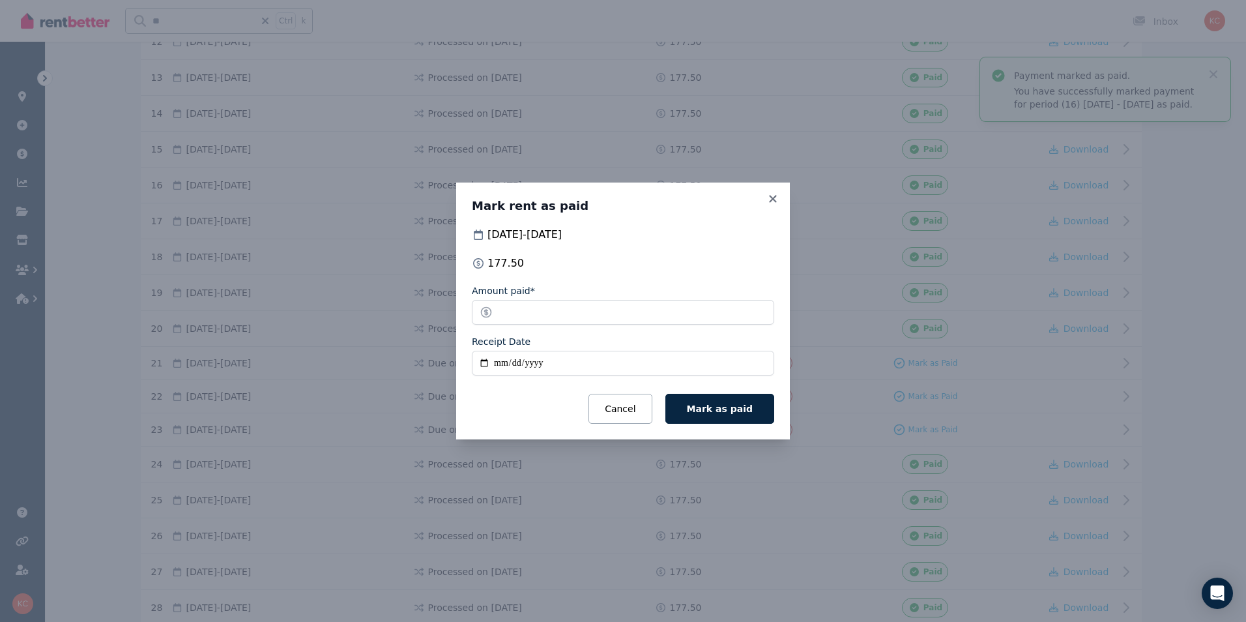
click at [481, 364] on input "Receipt Date" at bounding box center [623, 363] width 302 height 25
type input "**********"
click at [704, 409] on span "Mark as paid" at bounding box center [720, 408] width 66 height 10
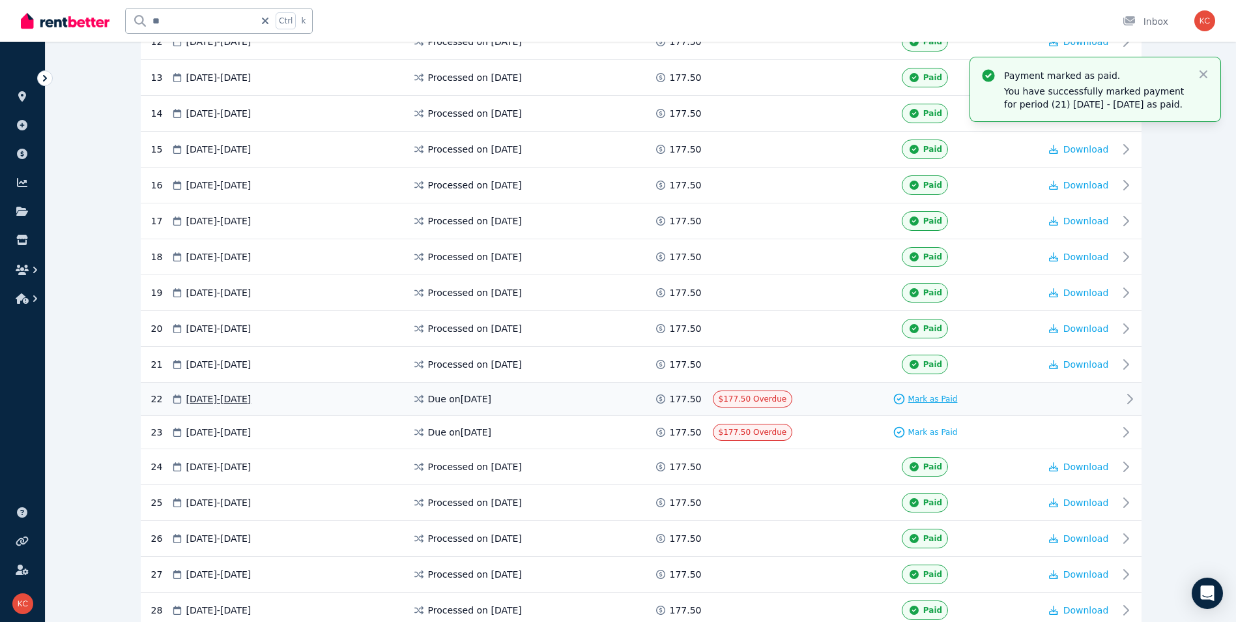
click at [921, 397] on span "Mark as Paid" at bounding box center [933, 399] width 50 height 10
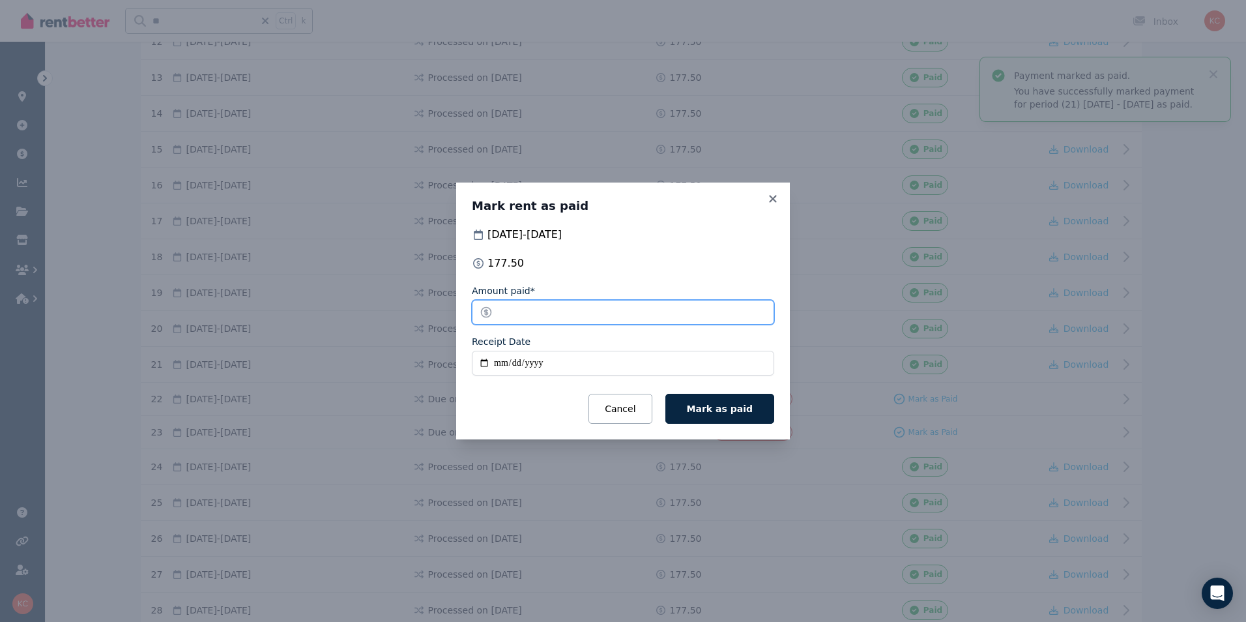
drag, startPoint x: 540, startPoint y: 312, endPoint x: 500, endPoint y: 315, distance: 39.8
click at [500, 315] on input "******" at bounding box center [623, 312] width 302 height 25
type input "**"
click at [479, 362] on input "Receipt Date" at bounding box center [623, 363] width 302 height 25
type input "**********"
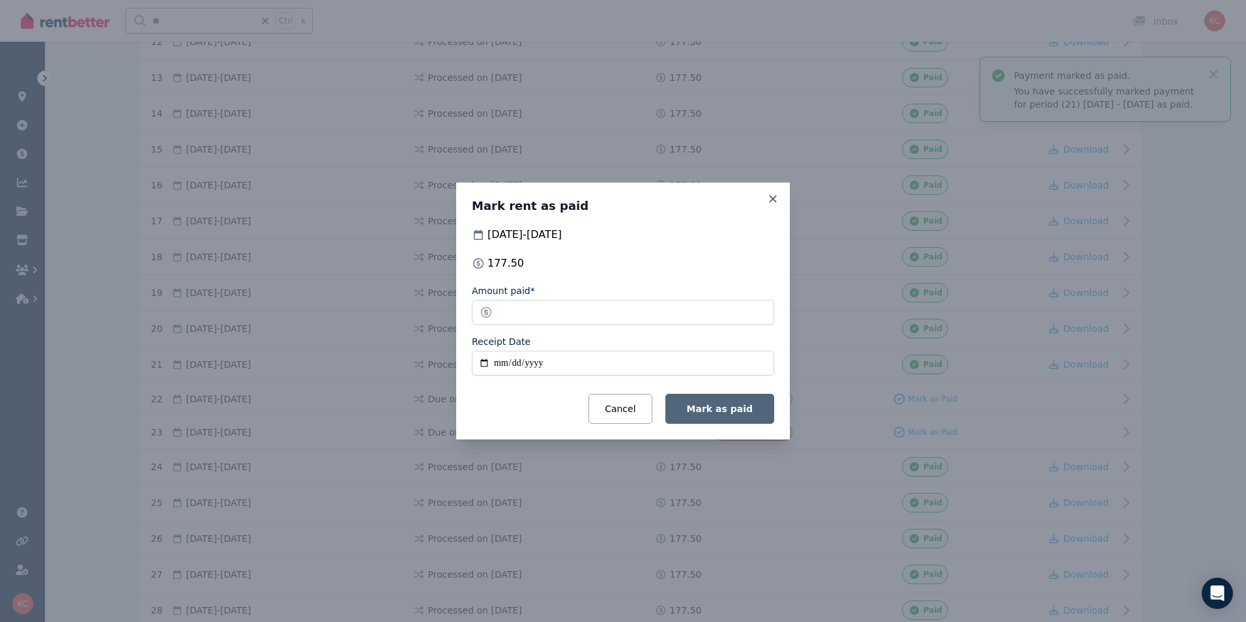
click at [697, 416] on button "Mark as paid" at bounding box center [719, 409] width 109 height 30
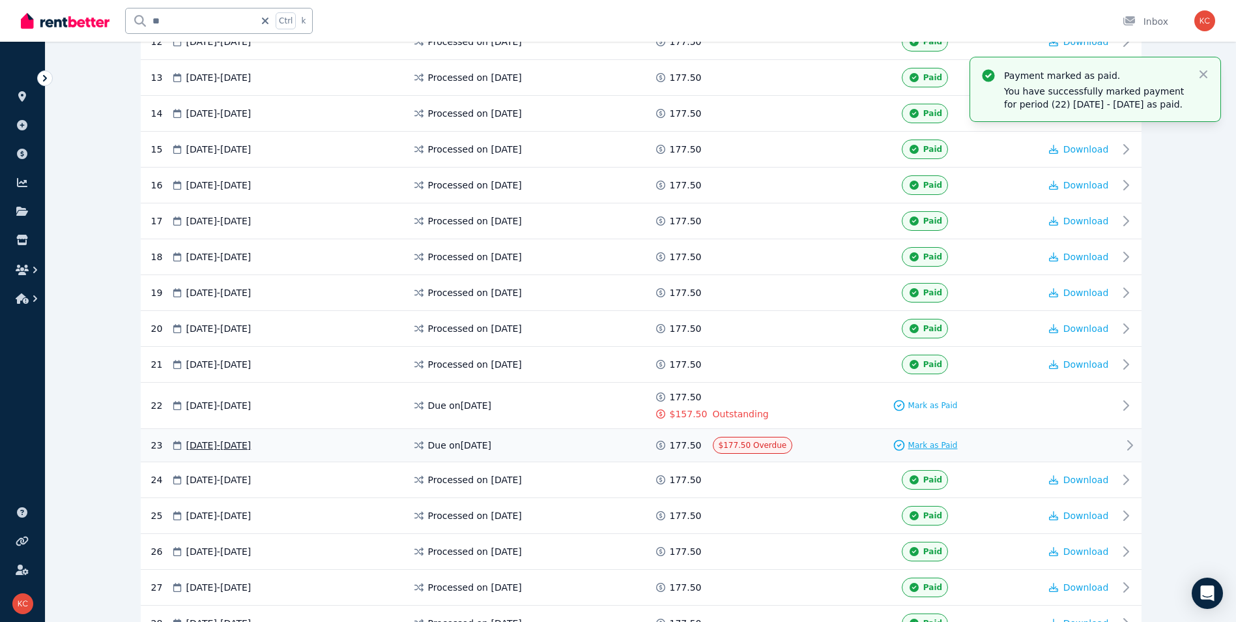
click at [925, 446] on span "Mark as Paid" at bounding box center [933, 445] width 50 height 10
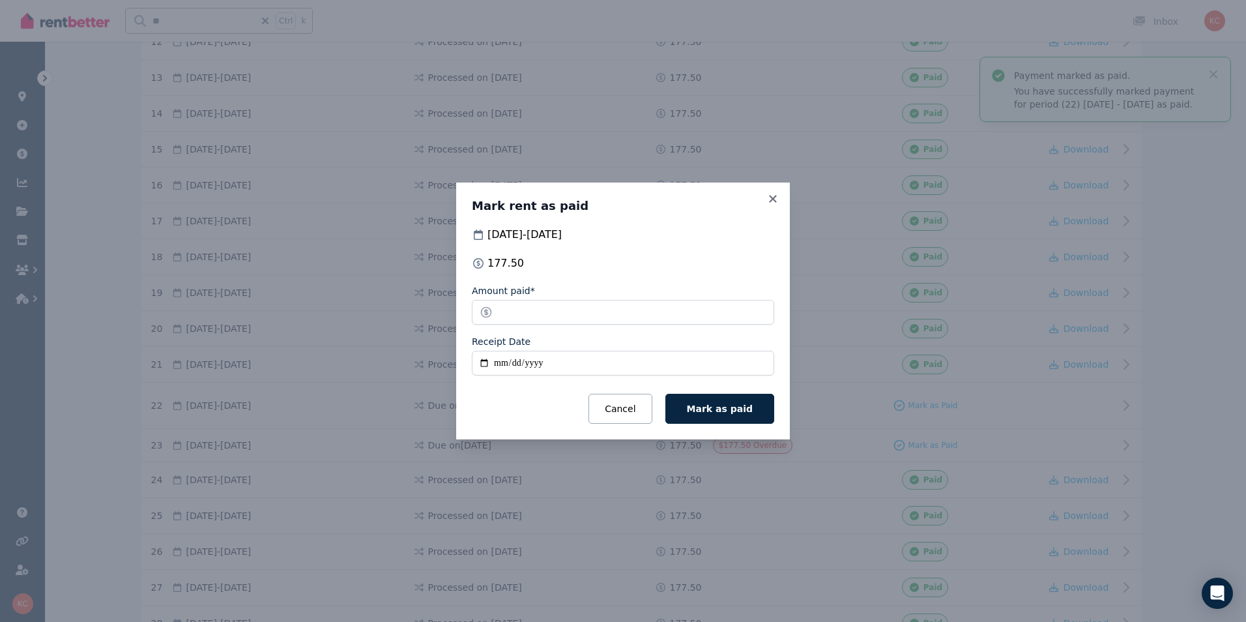
click at [482, 365] on input "Receipt Date" at bounding box center [623, 363] width 302 height 25
type input "**********"
click at [726, 412] on span "Mark as paid" at bounding box center [720, 408] width 66 height 10
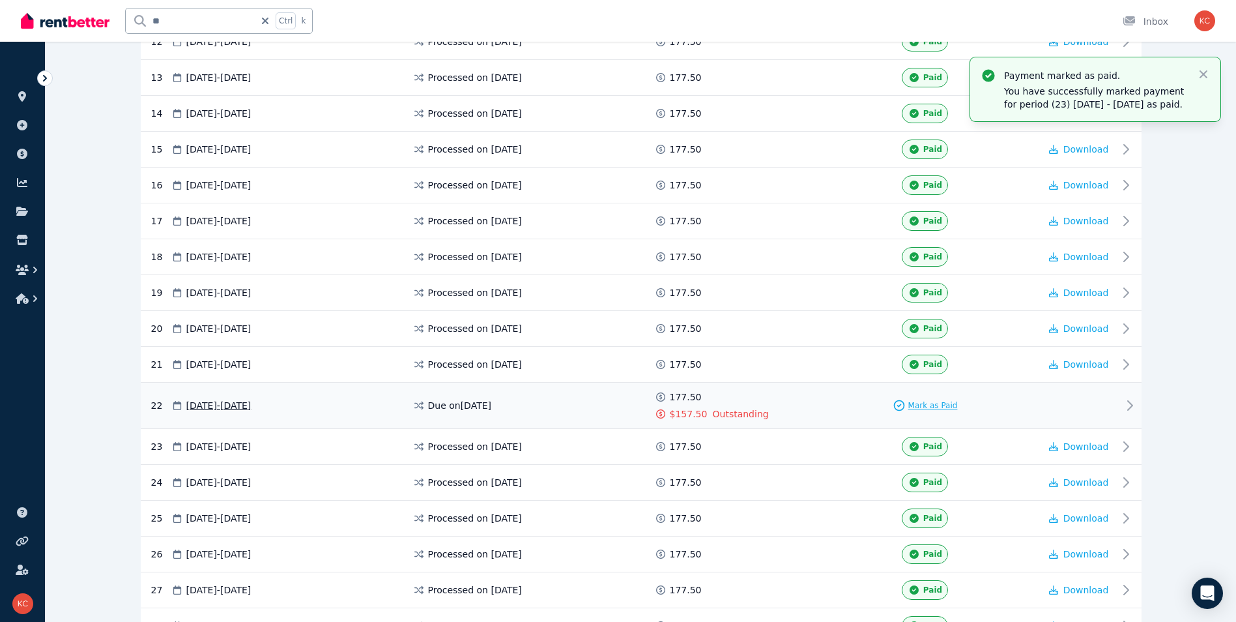
click at [921, 406] on span "Mark as Paid" at bounding box center [933, 405] width 50 height 10
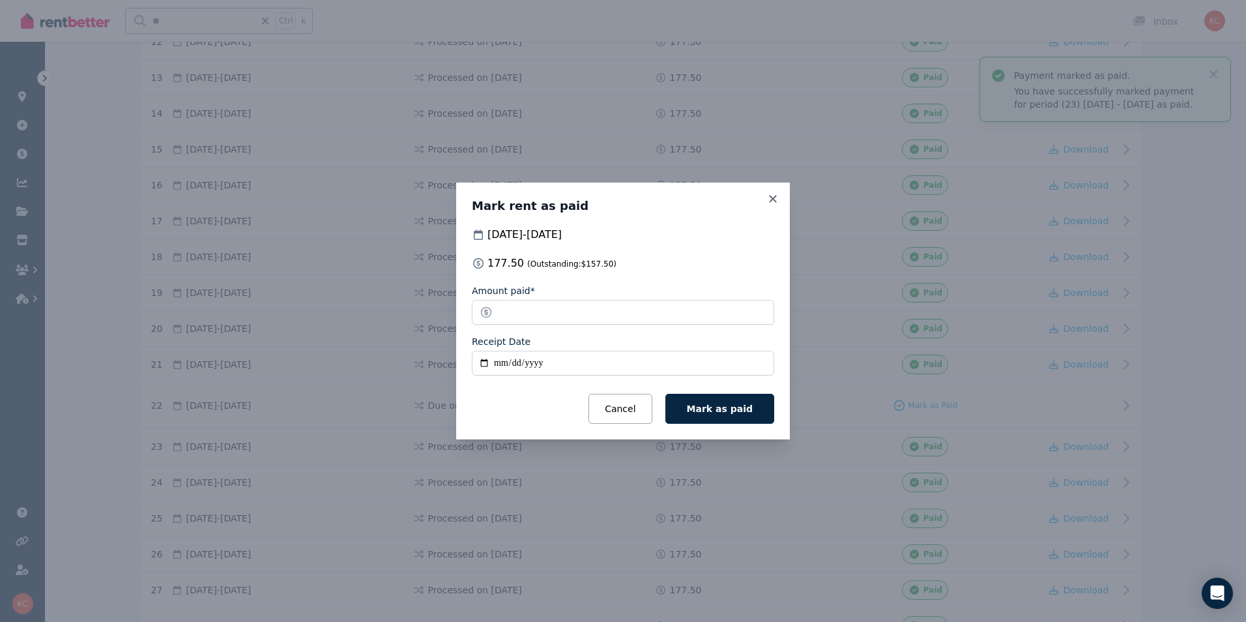
click at [482, 365] on input "Receipt Date" at bounding box center [623, 363] width 302 height 25
type input "**********"
click at [774, 197] on icon at bounding box center [772, 198] width 7 height 7
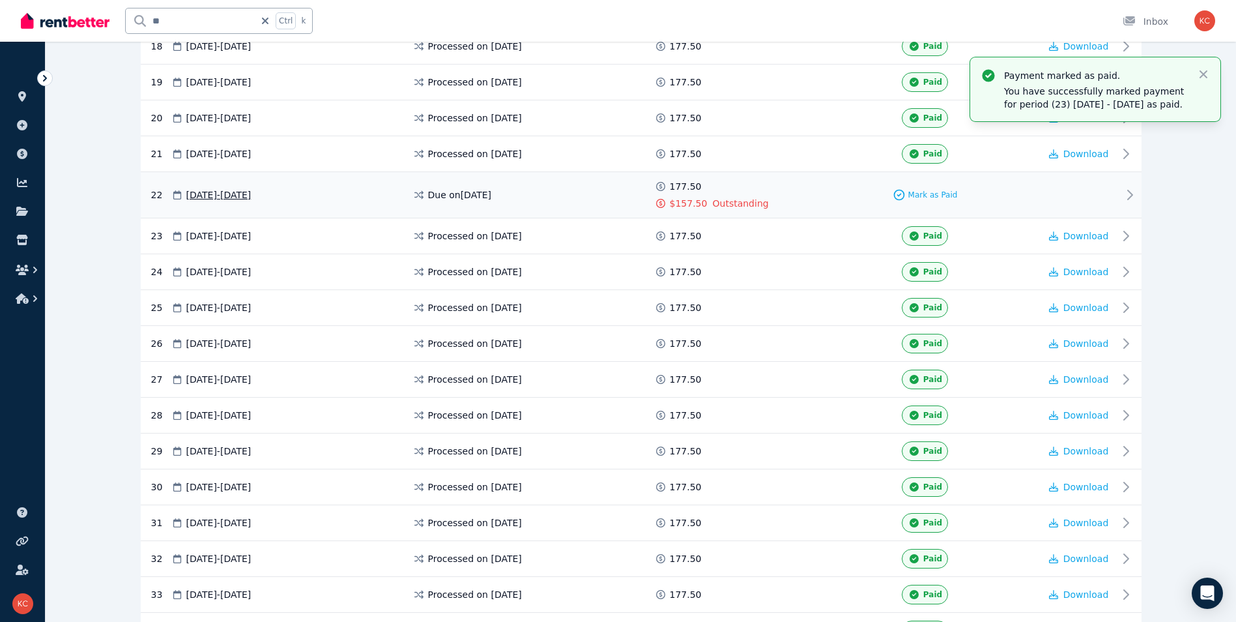
scroll to position [886, 0]
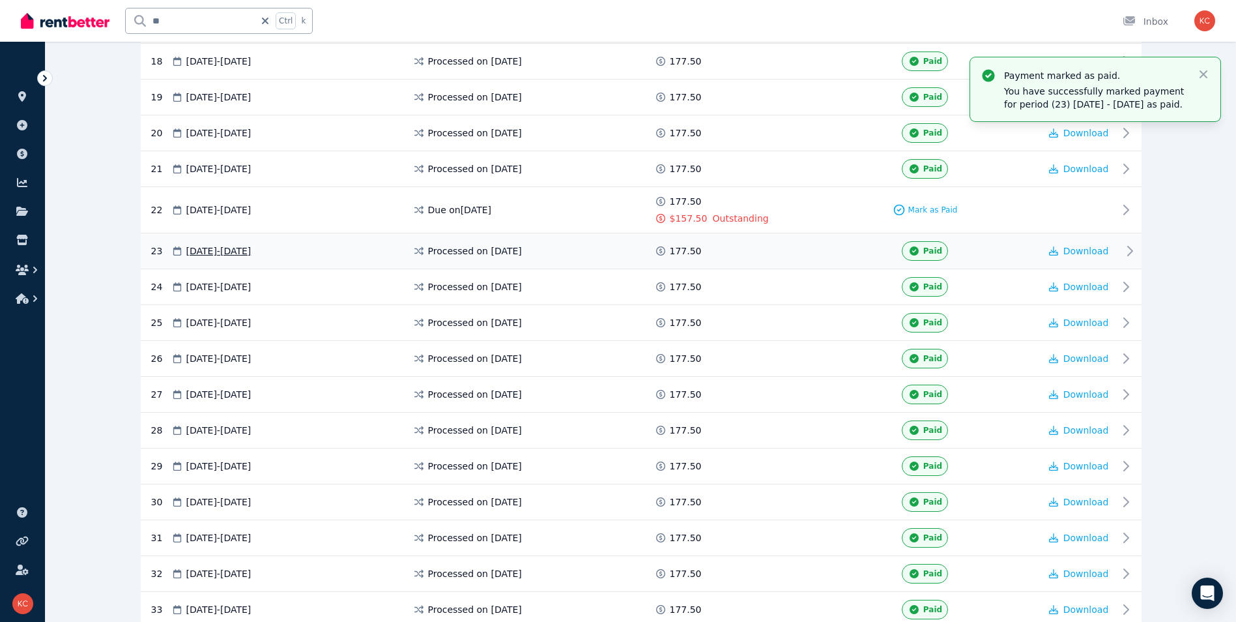
click at [855, 266] on div "23 [DATE] - [DATE] Processed on [DATE] 177.50 Paid Download" at bounding box center [641, 251] width 1001 height 36
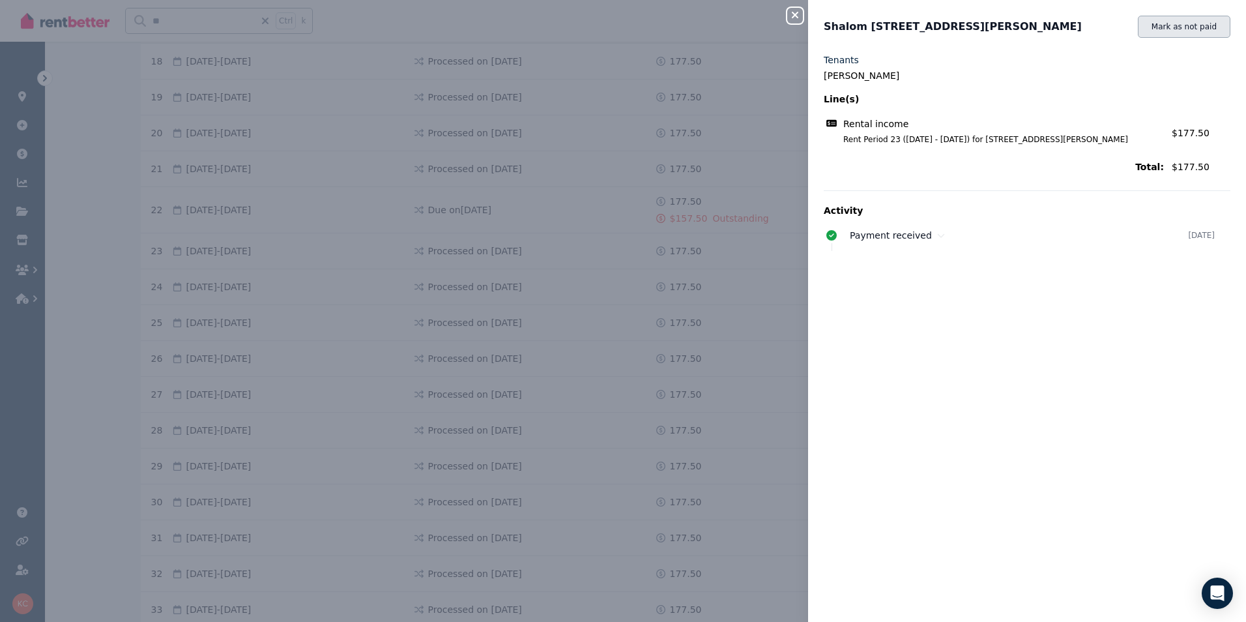
click at [1179, 33] on button "Mark as not paid" at bounding box center [1184, 27] width 93 height 22
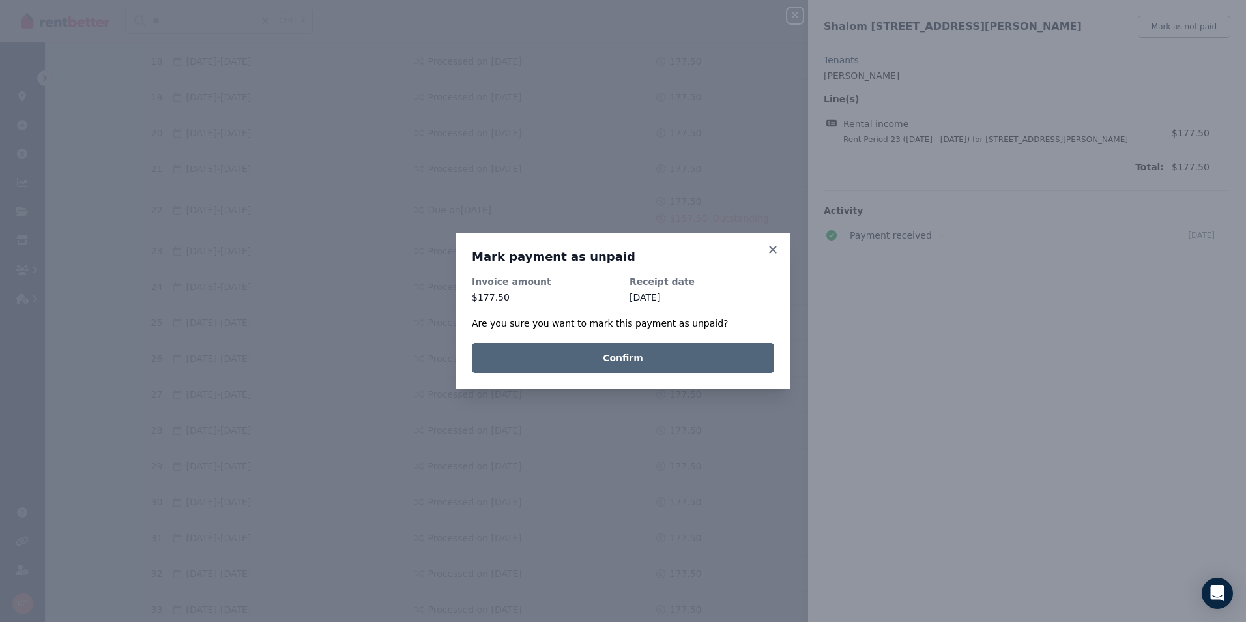
click at [647, 355] on button "Confirm" at bounding box center [623, 358] width 302 height 30
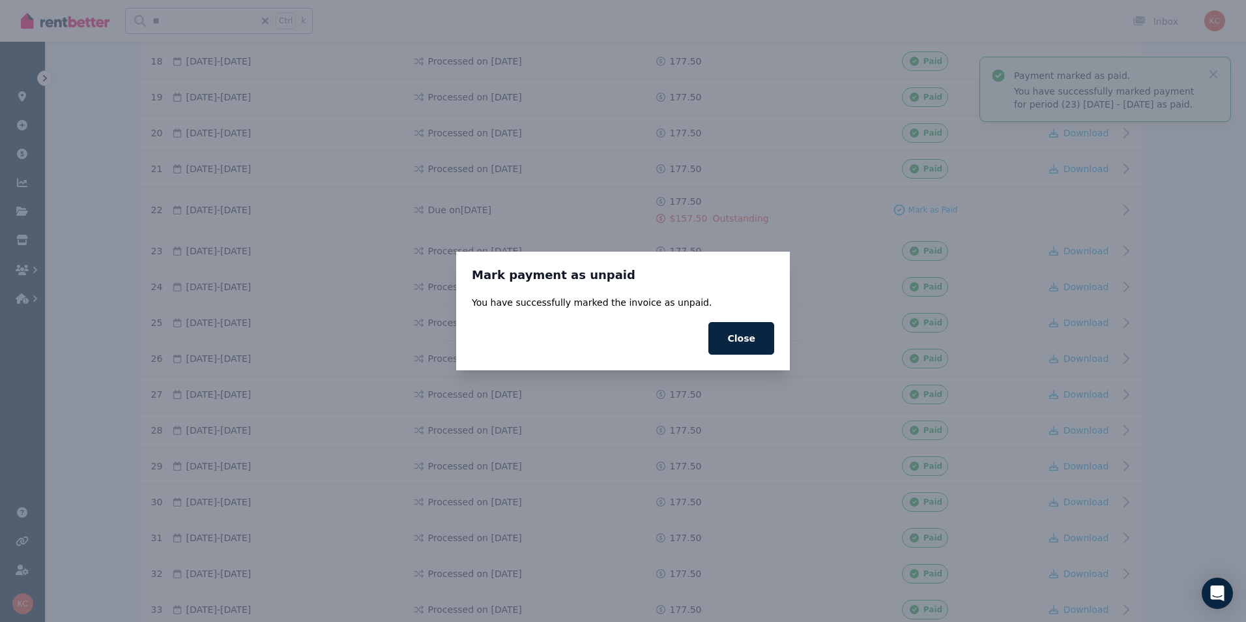
click at [735, 348] on button "Close" at bounding box center [741, 338] width 66 height 33
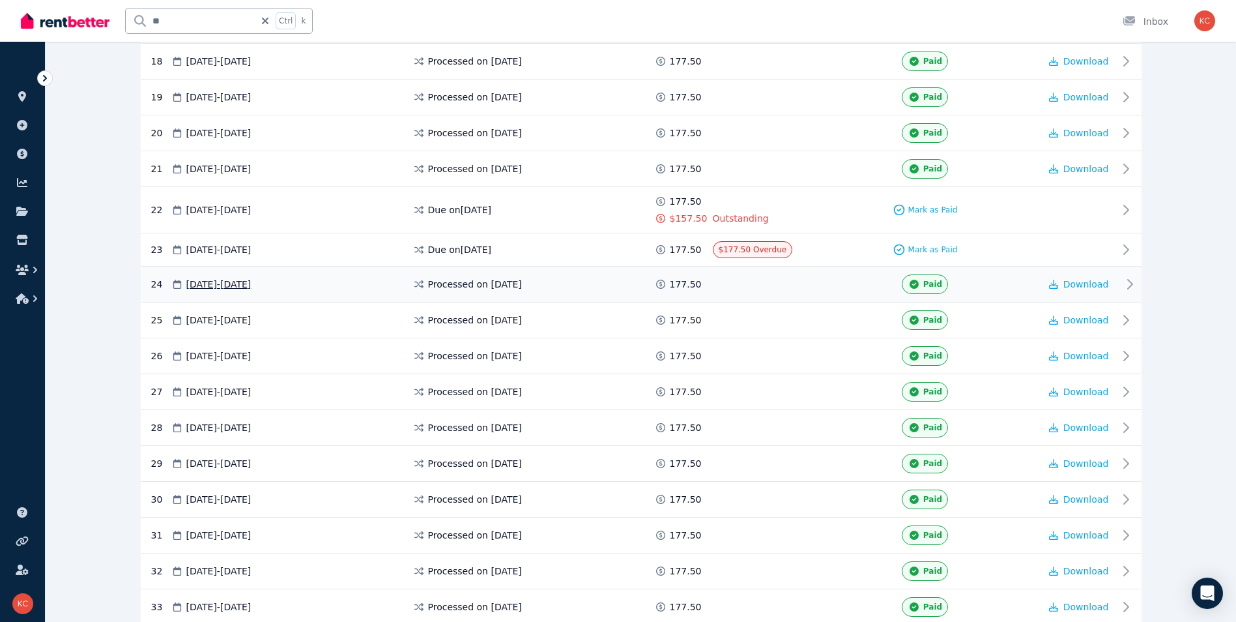
click at [857, 291] on div "Paid" at bounding box center [925, 284] width 229 height 20
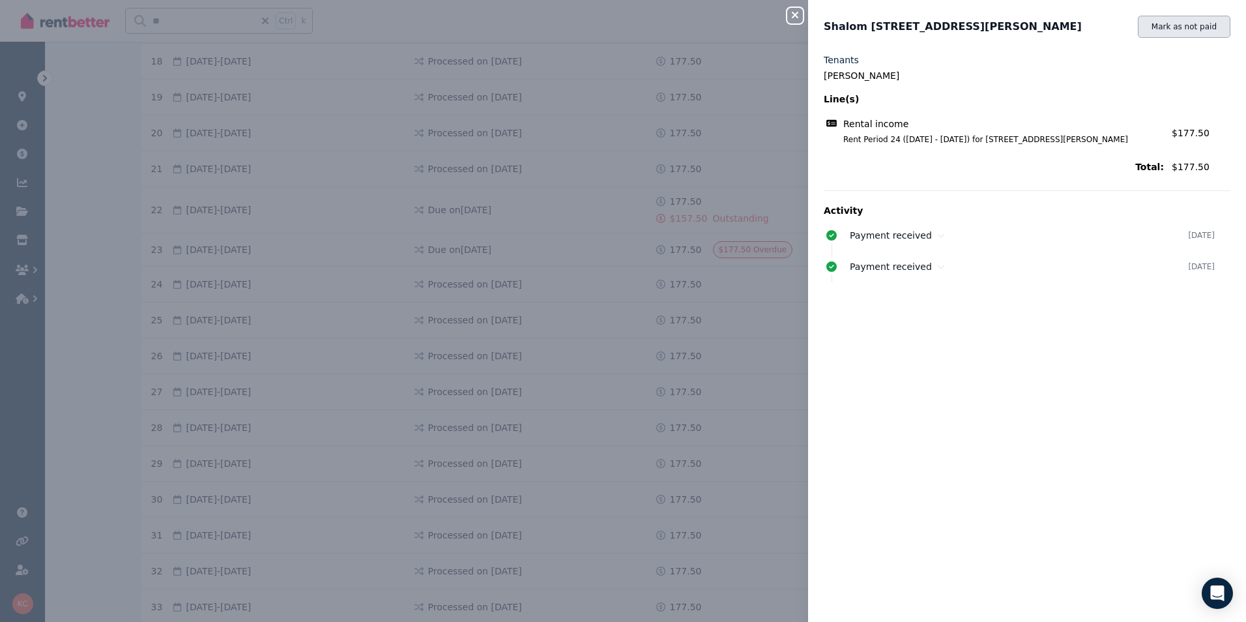
click at [1151, 33] on button "Mark as not paid" at bounding box center [1184, 27] width 93 height 22
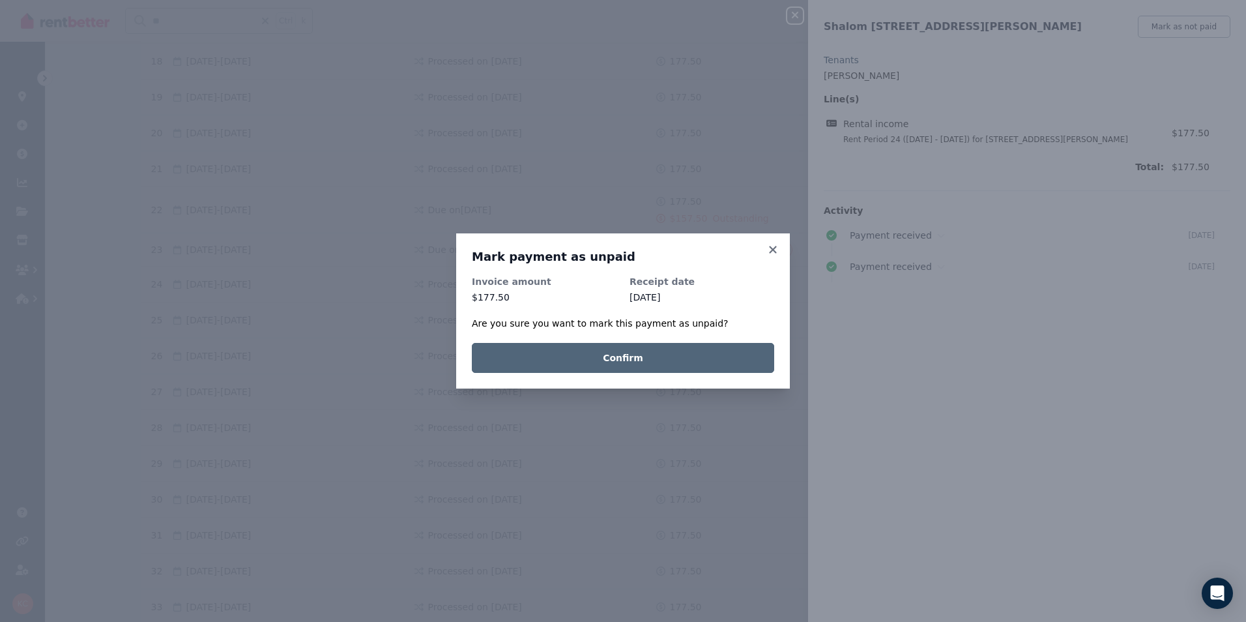
click at [690, 364] on button "Confirm" at bounding box center [623, 358] width 302 height 30
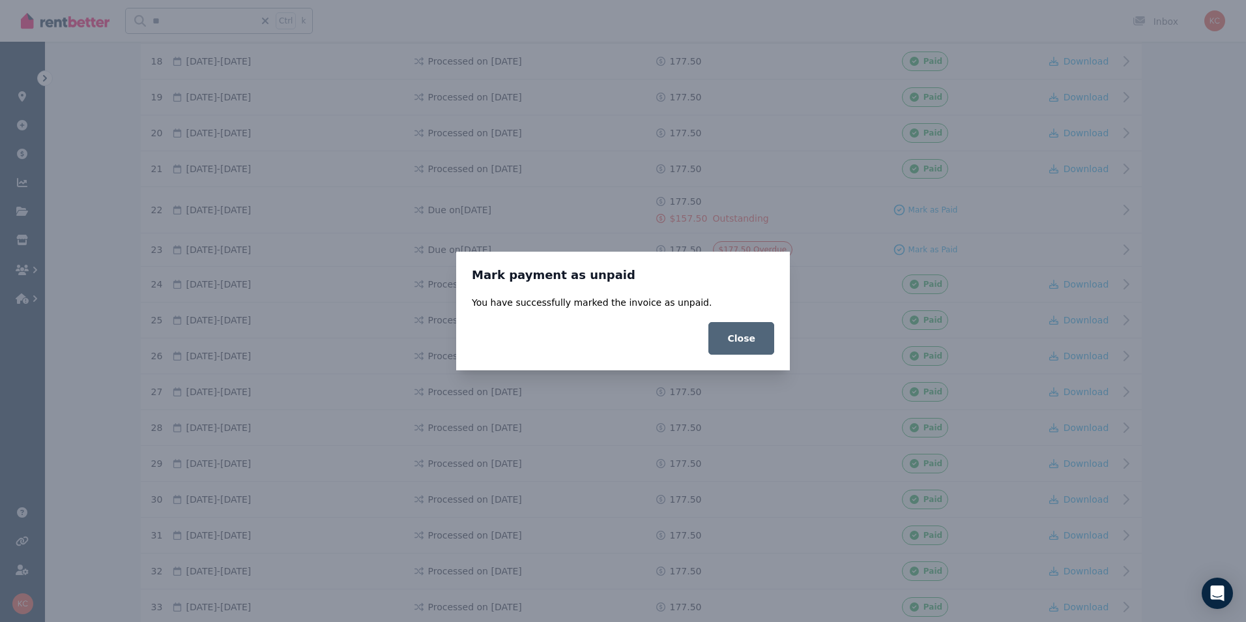
click at [734, 338] on button "Close" at bounding box center [741, 338] width 66 height 33
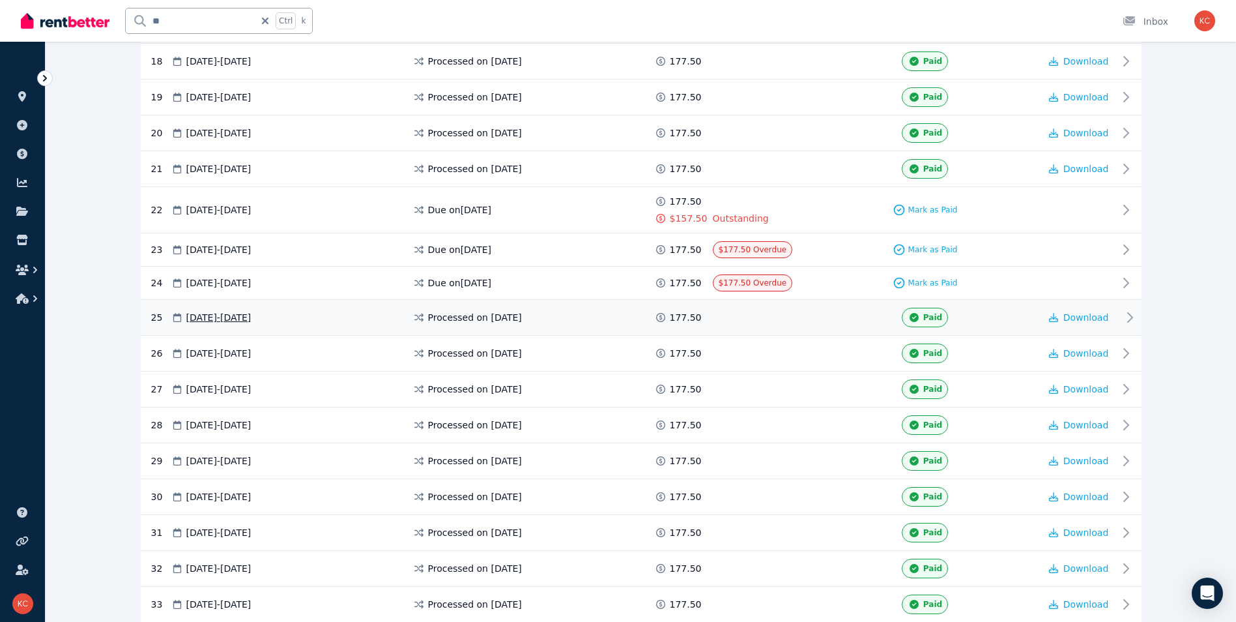
click at [854, 317] on div "Paid" at bounding box center [925, 318] width 229 height 20
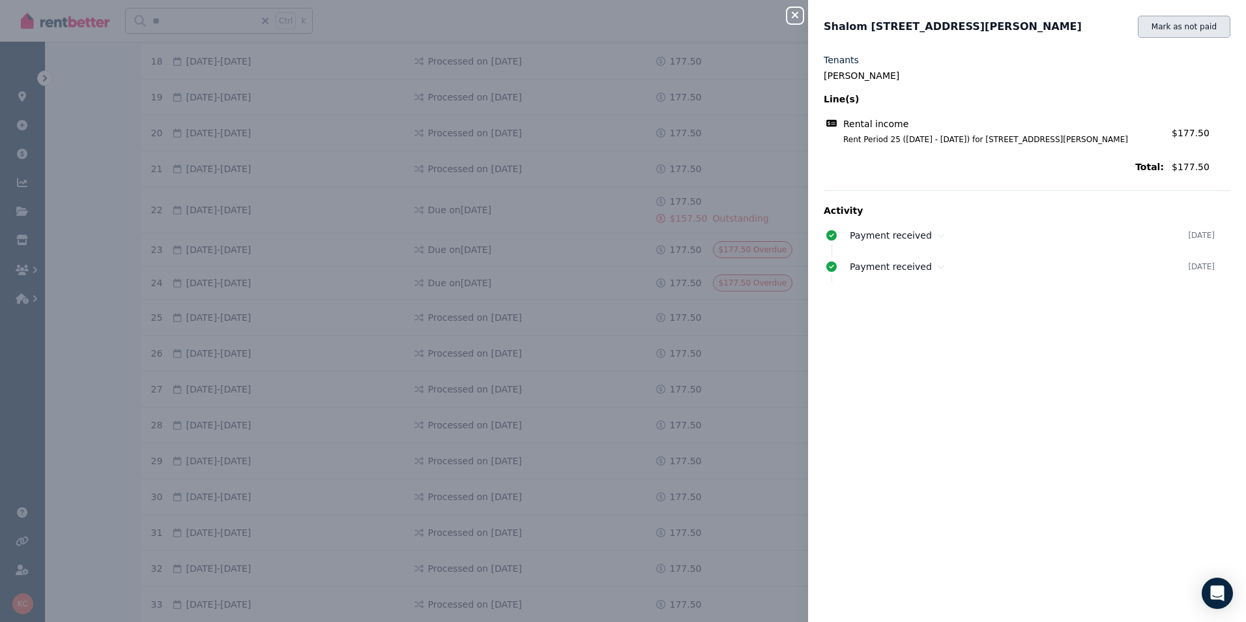
click at [1149, 31] on button "Mark as not paid" at bounding box center [1184, 27] width 93 height 22
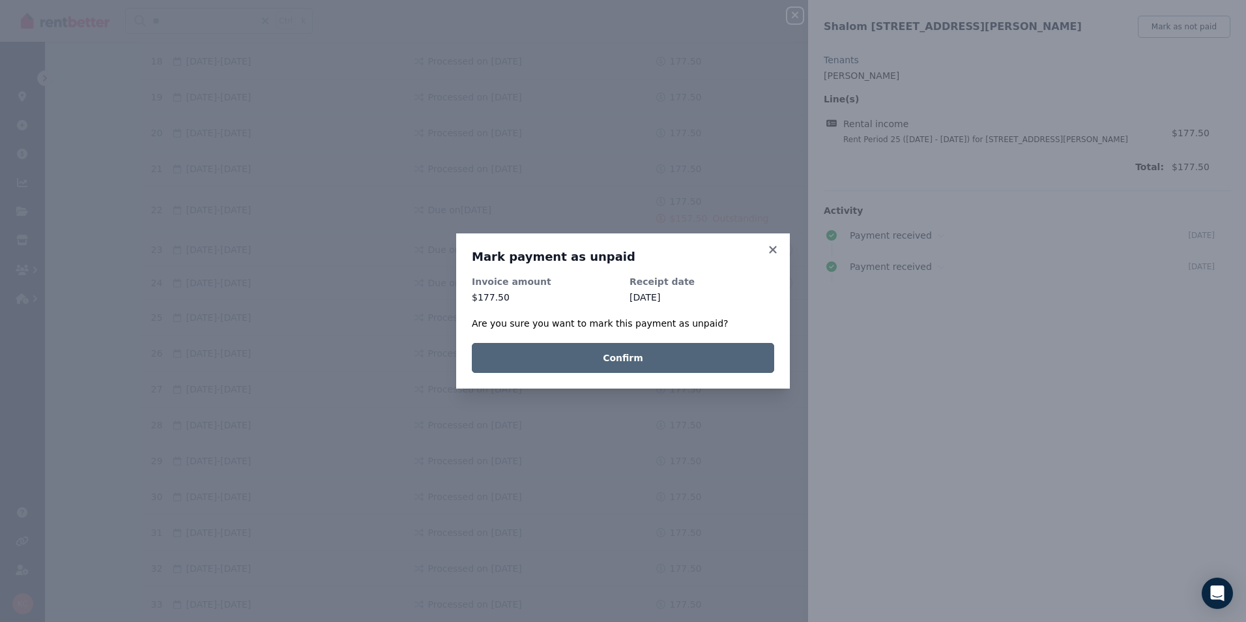
click at [661, 356] on button "Confirm" at bounding box center [623, 358] width 302 height 30
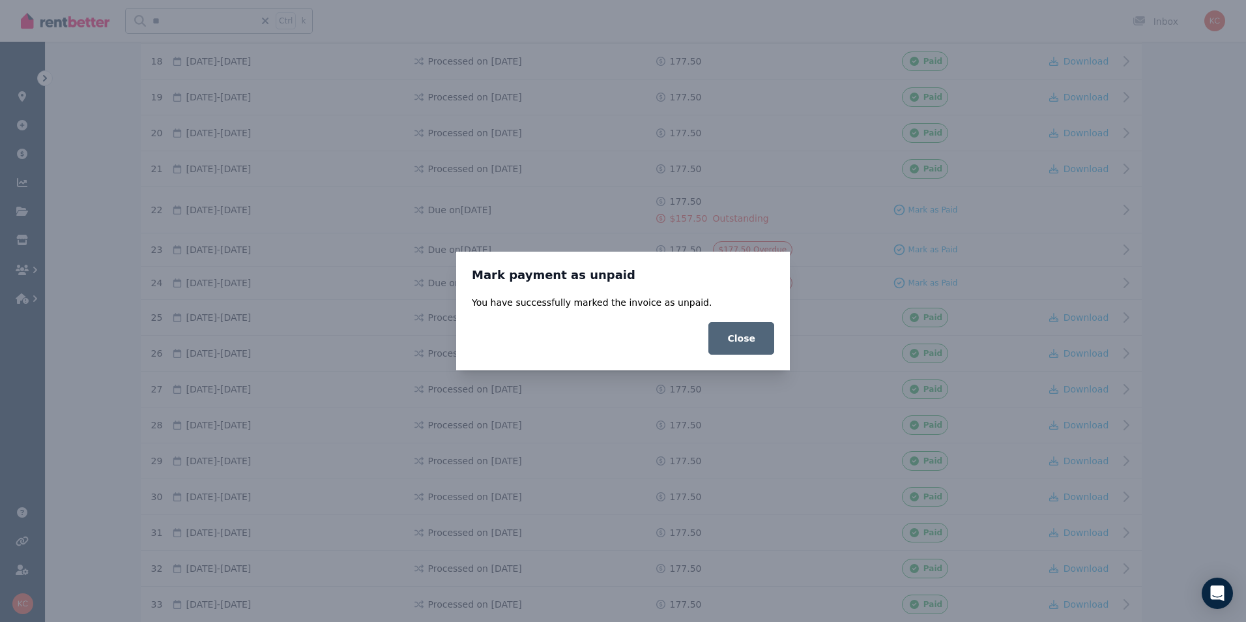
click at [741, 343] on button "Close" at bounding box center [741, 338] width 66 height 33
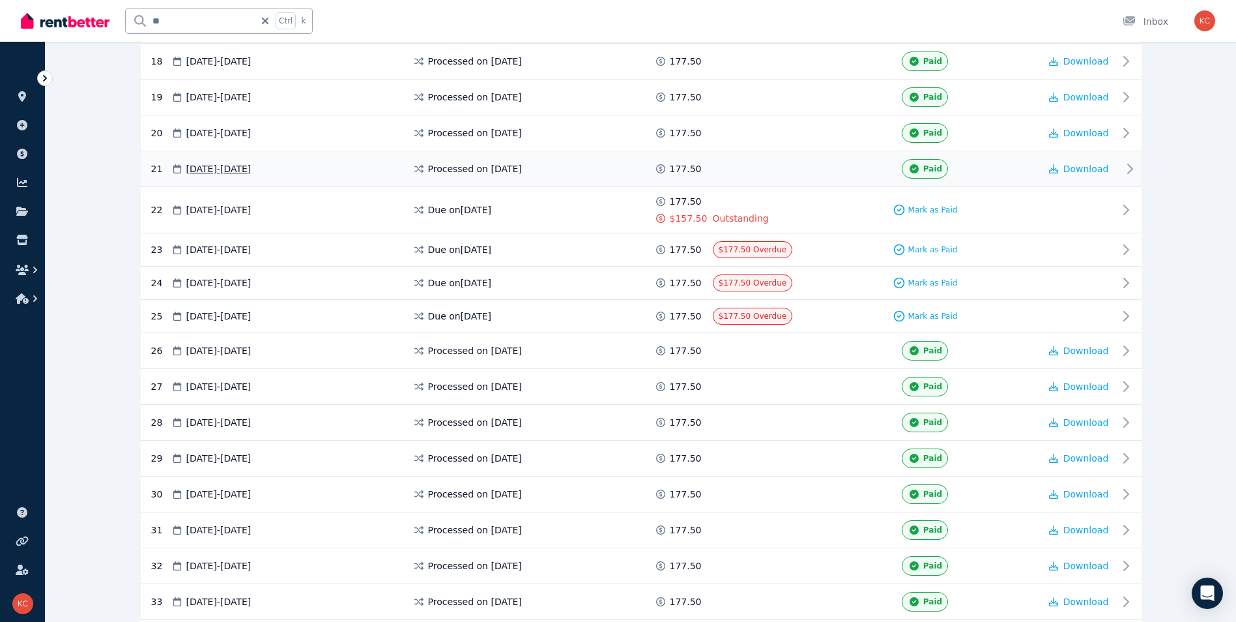
click at [811, 171] on div "Paid" at bounding box center [925, 169] width 229 height 20
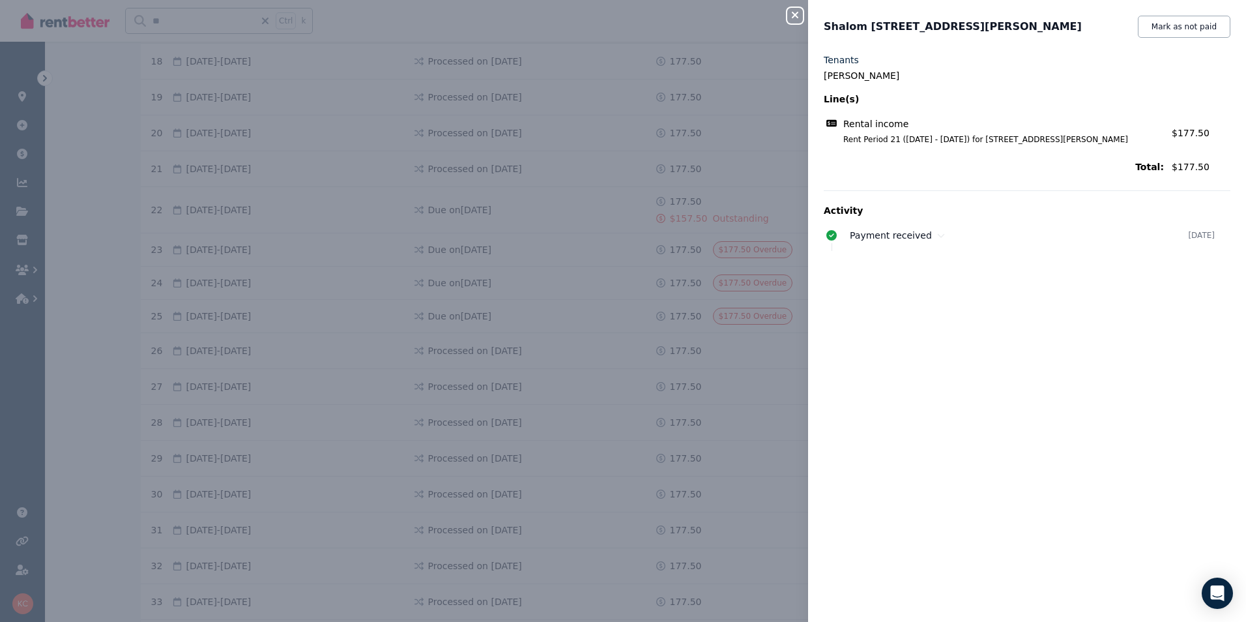
click at [796, 16] on icon "button" at bounding box center [795, 15] width 7 height 7
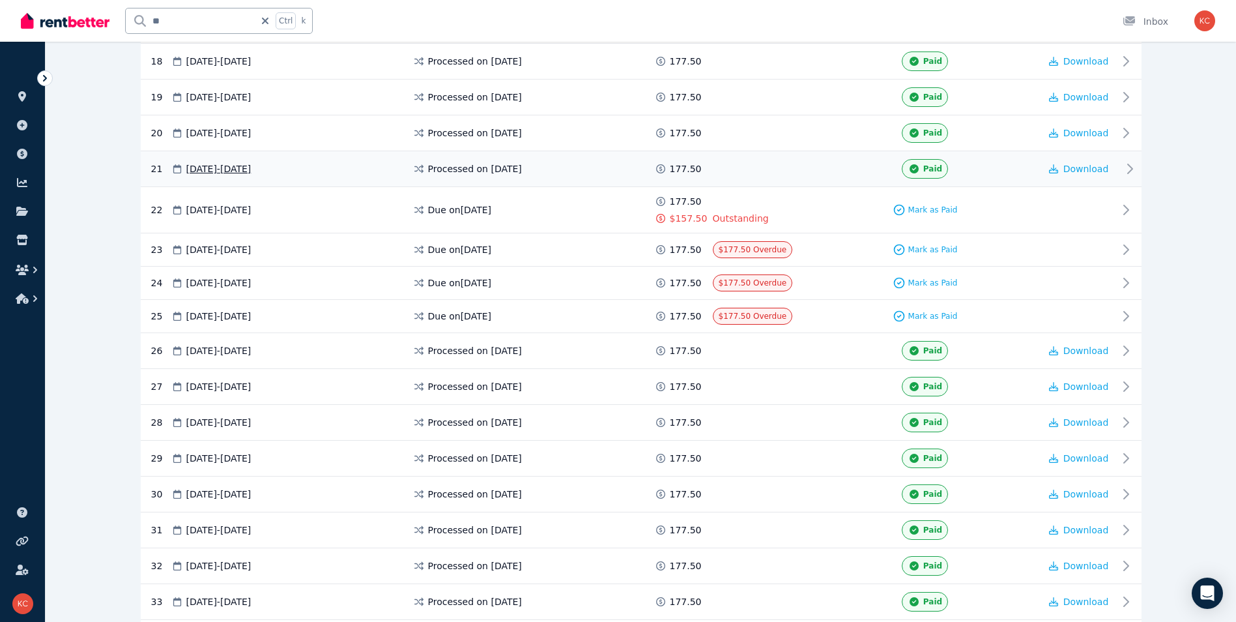
click at [799, 167] on span at bounding box center [762, 169] width 98 height 20
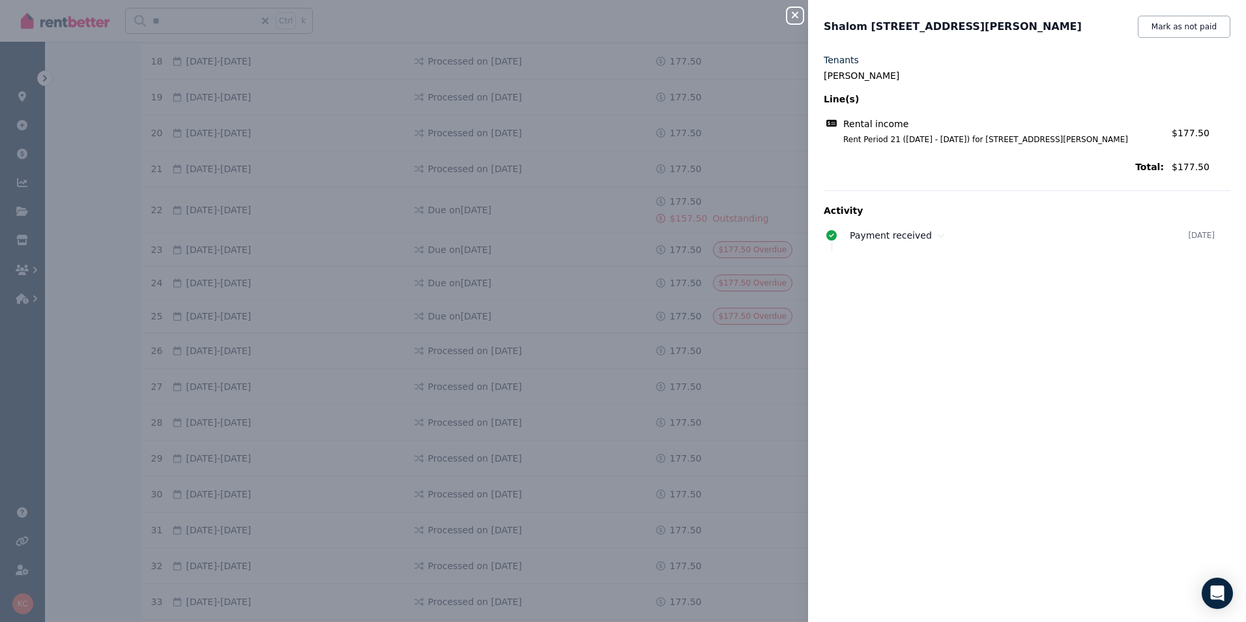
click at [794, 9] on button "Close panel" at bounding box center [795, 16] width 16 height 16
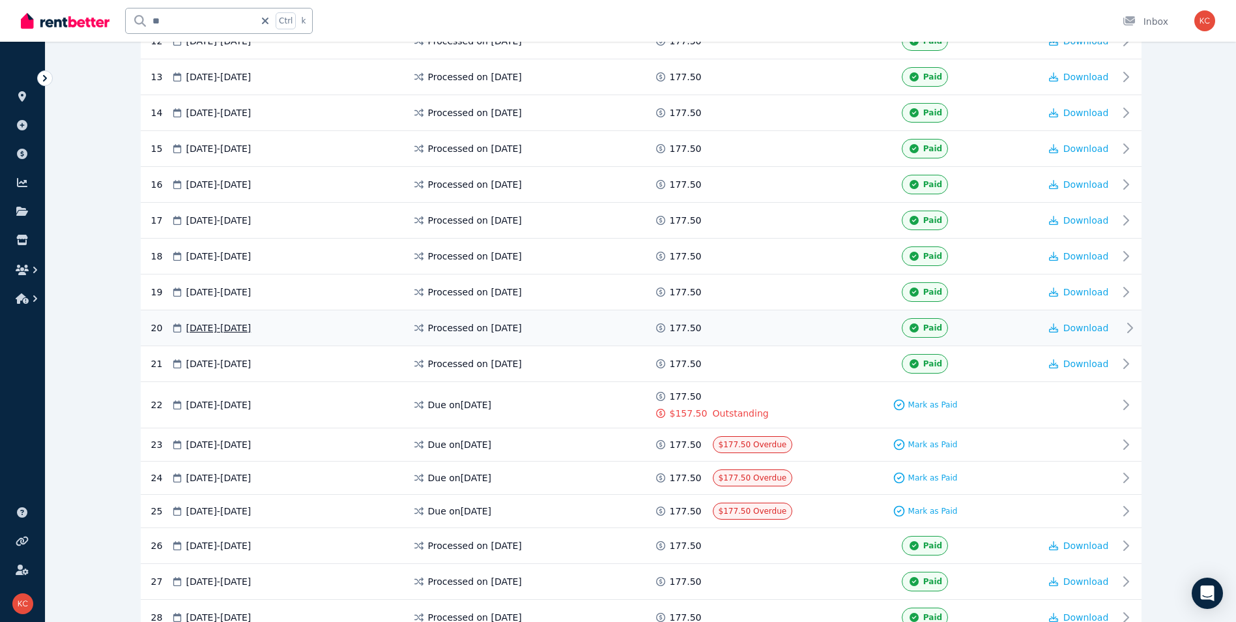
scroll to position [691, 0]
click at [787, 182] on span at bounding box center [762, 185] width 98 height 20
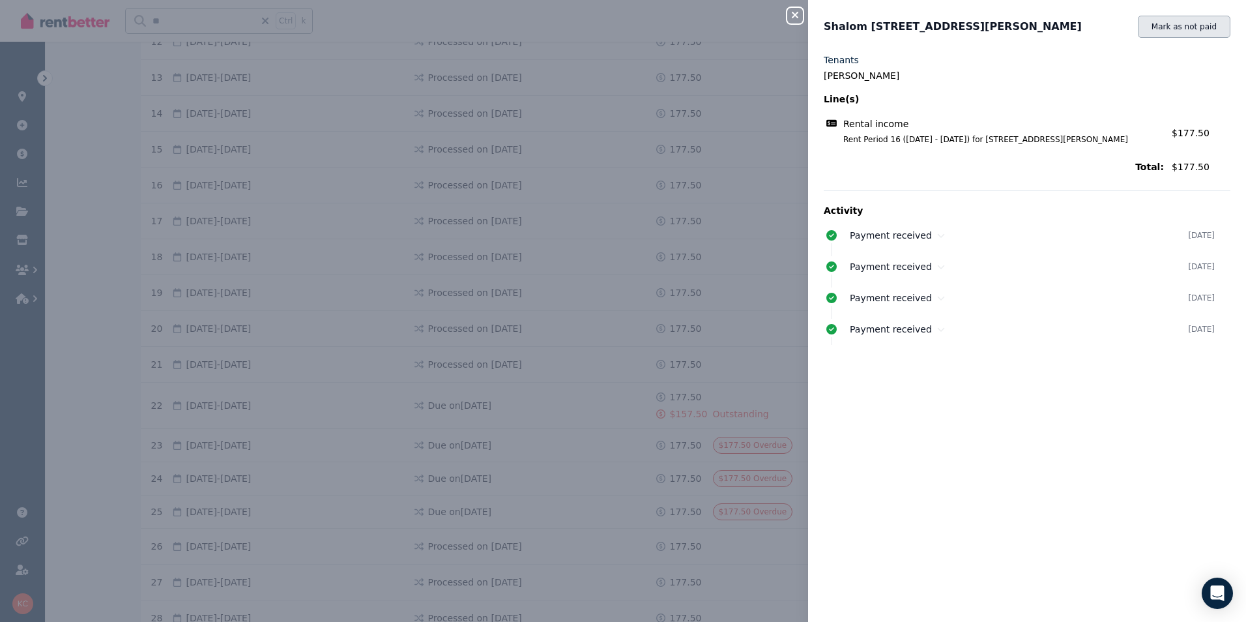
click at [1177, 29] on button "Mark as not paid" at bounding box center [1184, 27] width 93 height 22
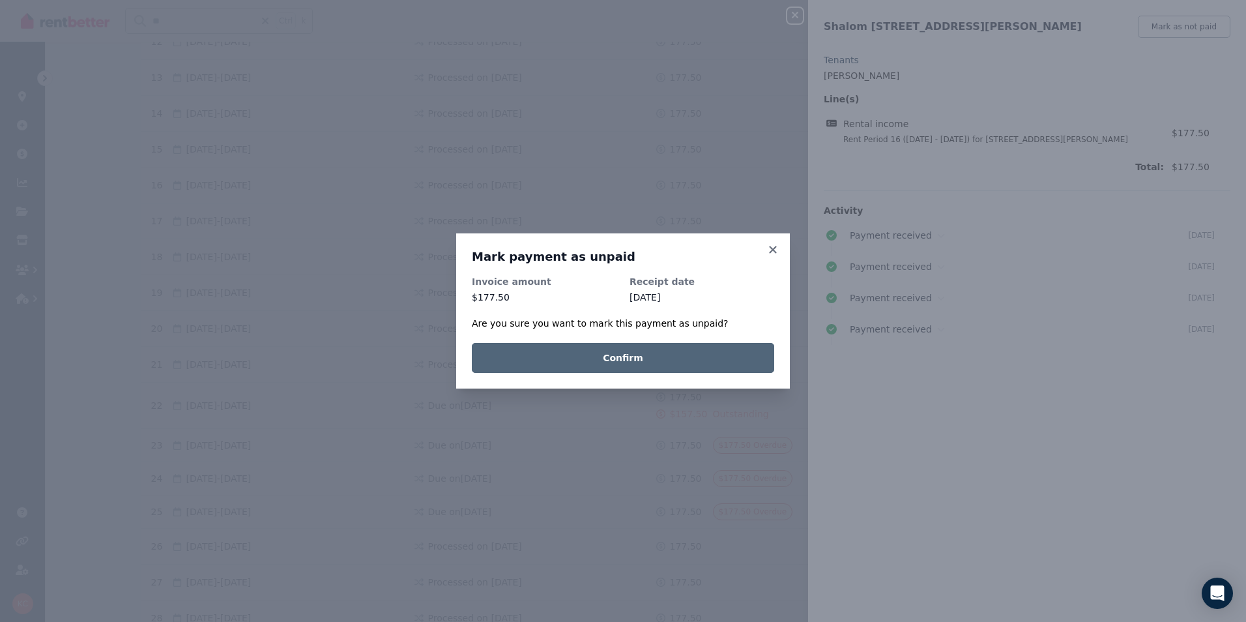
click at [633, 361] on button "Confirm" at bounding box center [623, 358] width 302 height 30
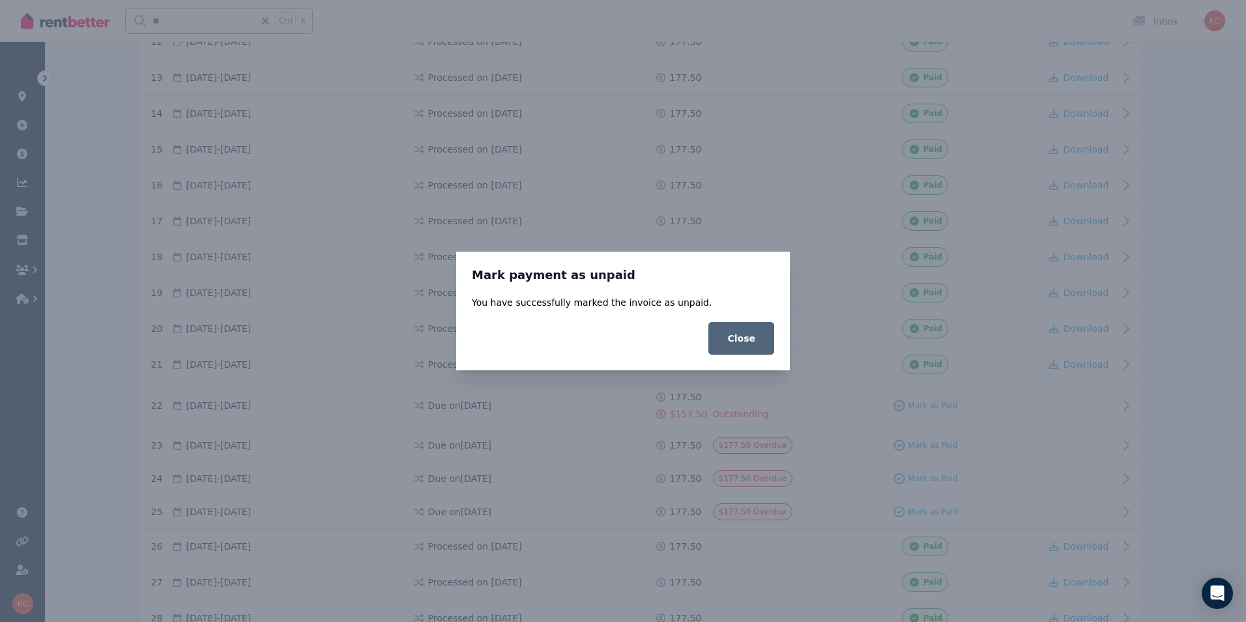
click at [750, 341] on button "Close" at bounding box center [741, 338] width 66 height 33
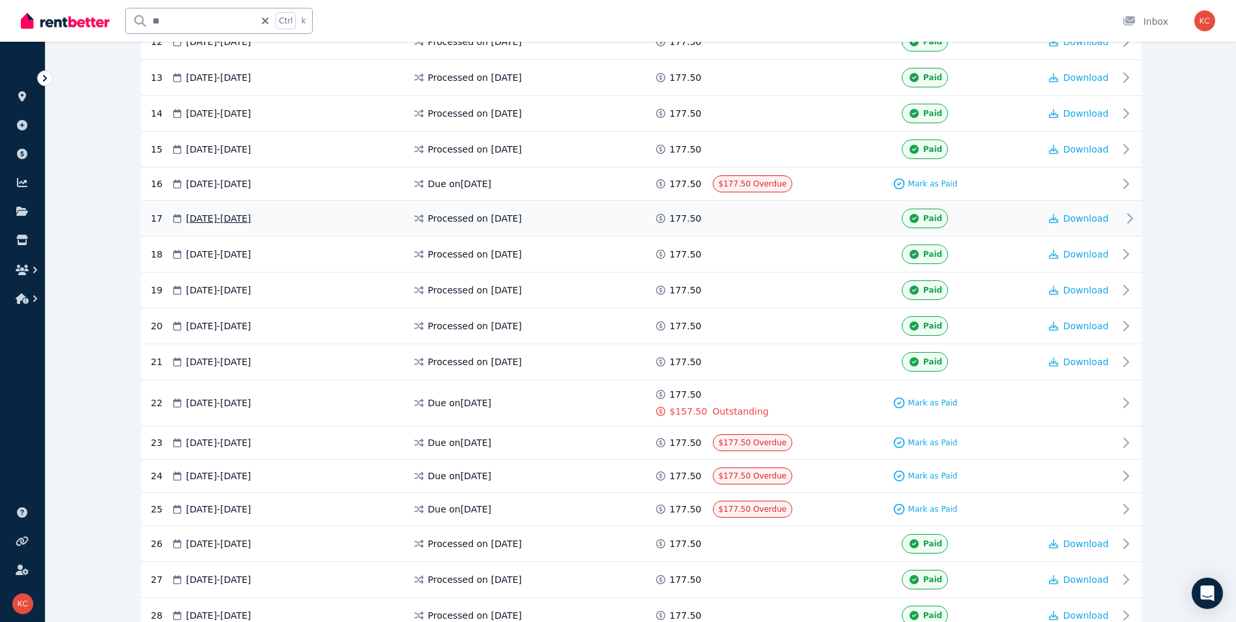
click at [852, 226] on div "Paid" at bounding box center [925, 219] width 229 height 20
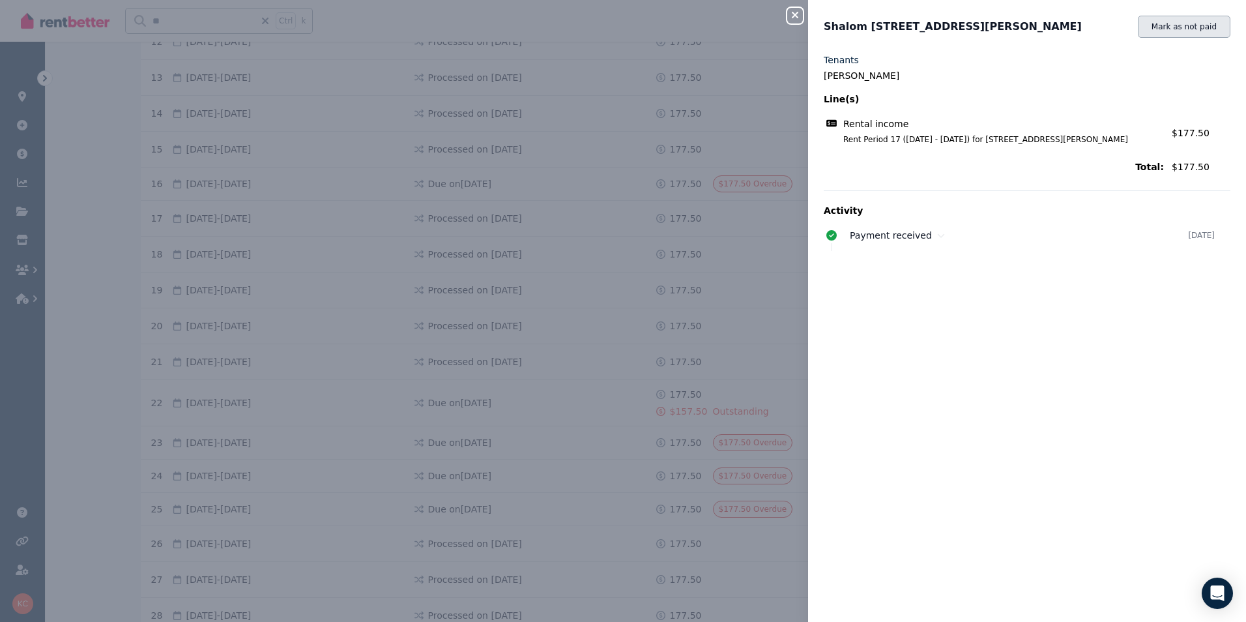
click at [1151, 34] on button "Mark as not paid" at bounding box center [1184, 27] width 93 height 22
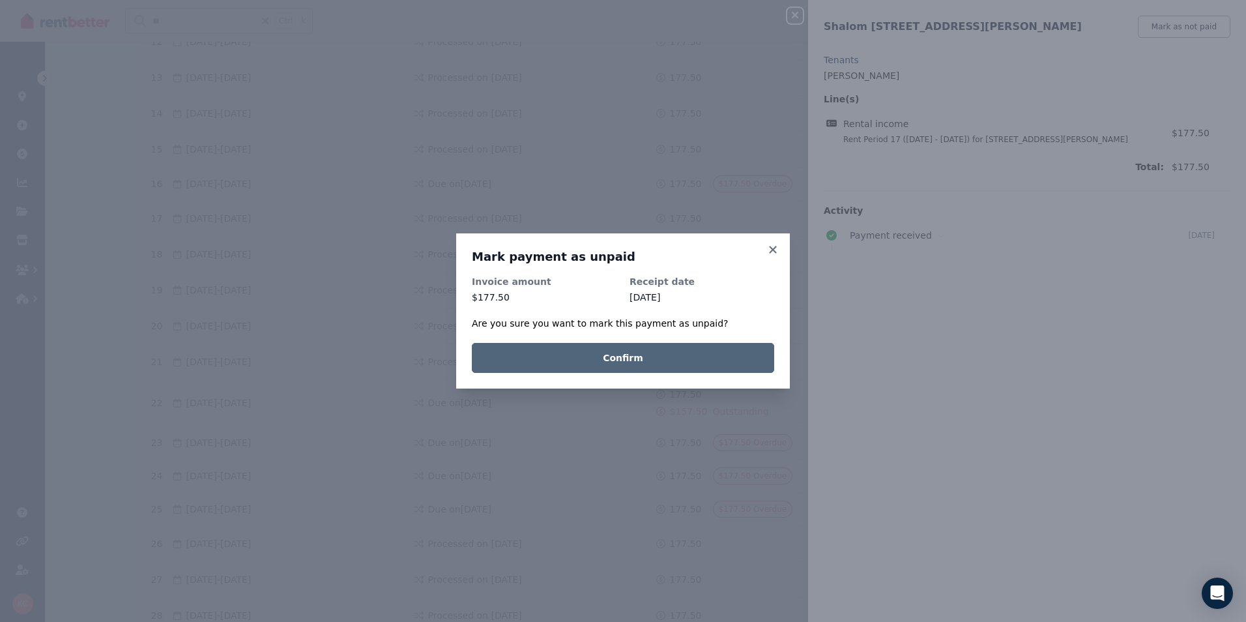
click at [694, 357] on button "Confirm" at bounding box center [623, 358] width 302 height 30
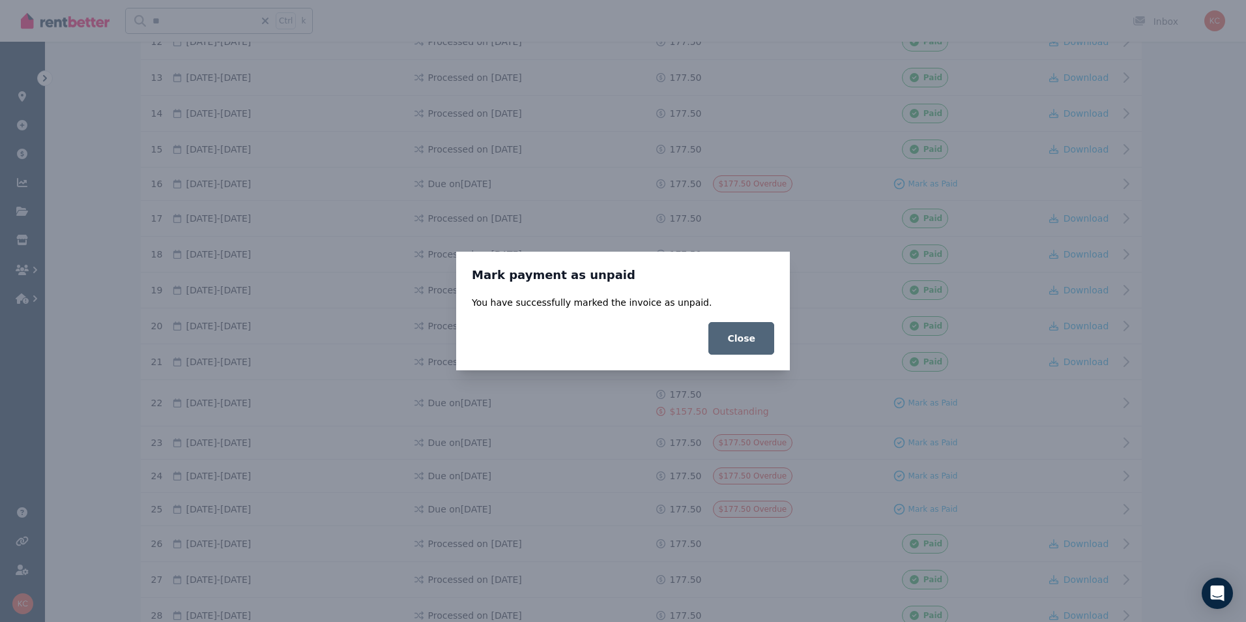
click at [753, 339] on button "Close" at bounding box center [741, 338] width 66 height 33
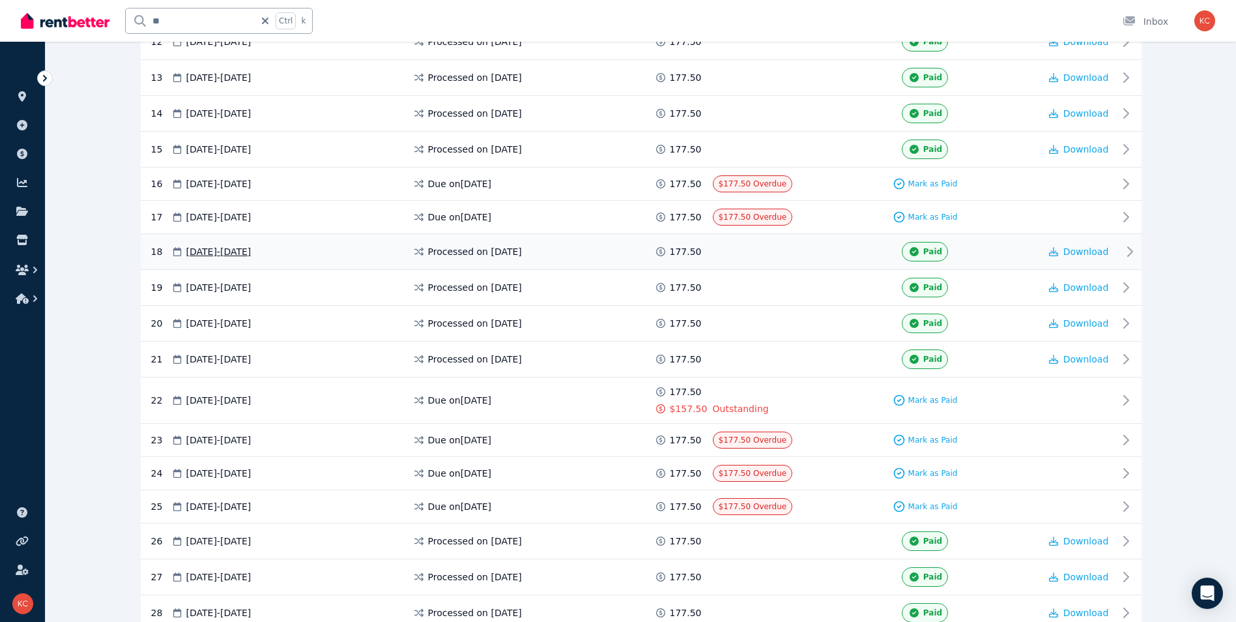
click at [845, 259] on div "Paid" at bounding box center [925, 252] width 229 height 20
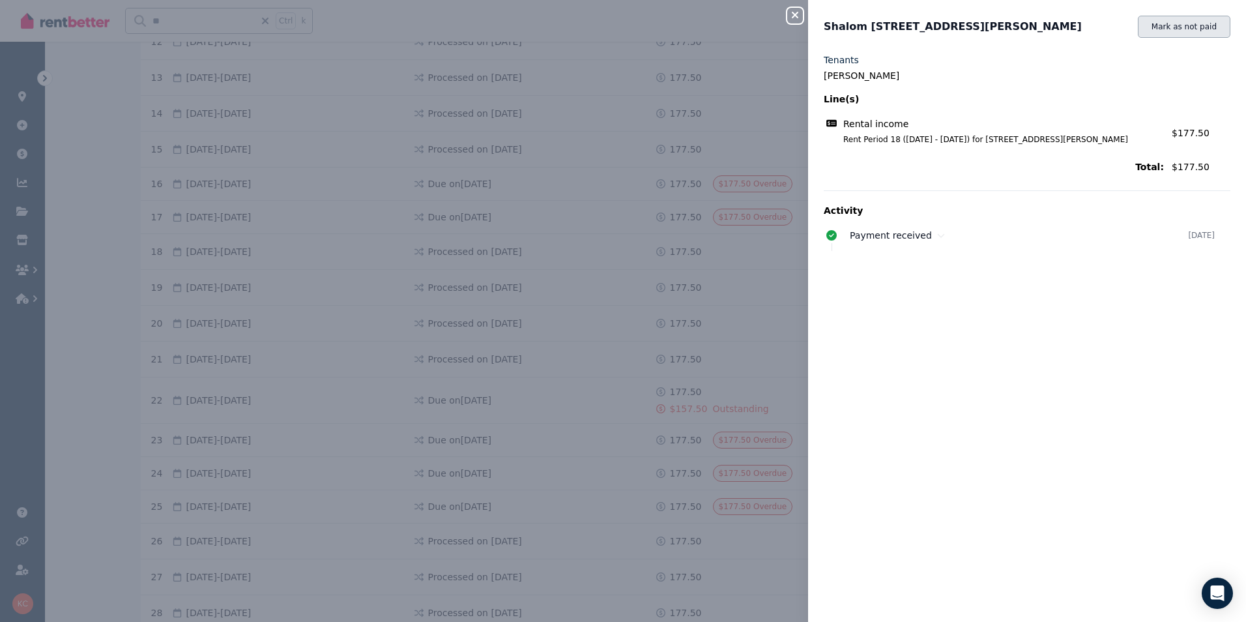
click at [1153, 27] on button "Mark as not paid" at bounding box center [1184, 27] width 93 height 22
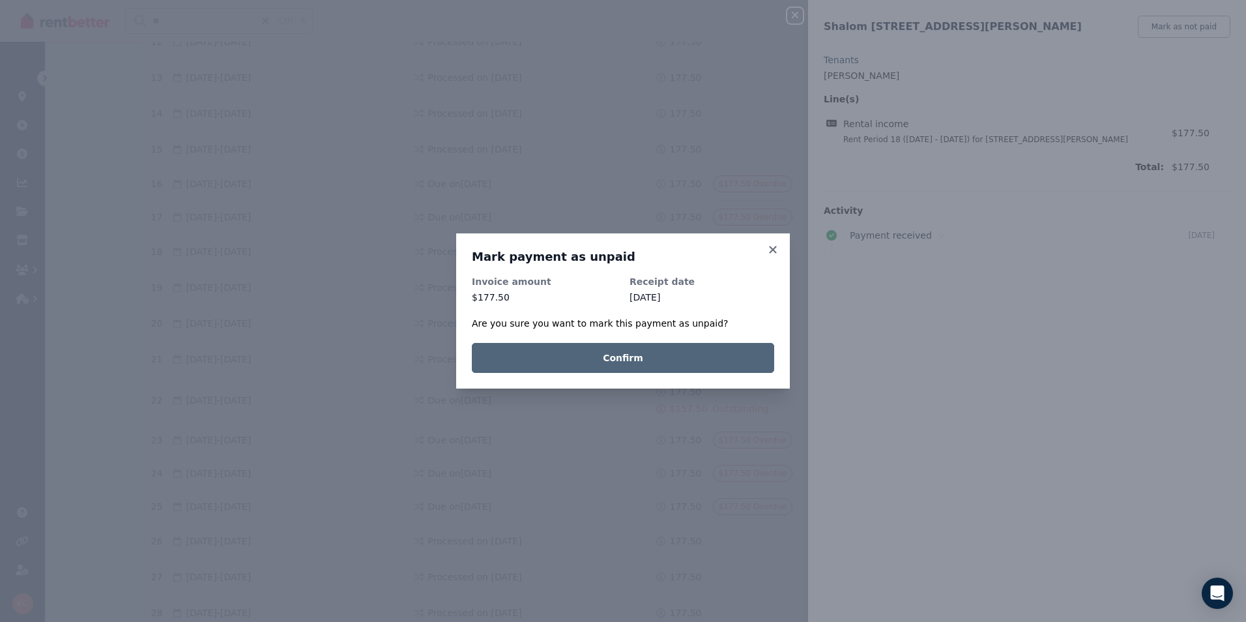
click at [698, 358] on button "Confirm" at bounding box center [623, 358] width 302 height 30
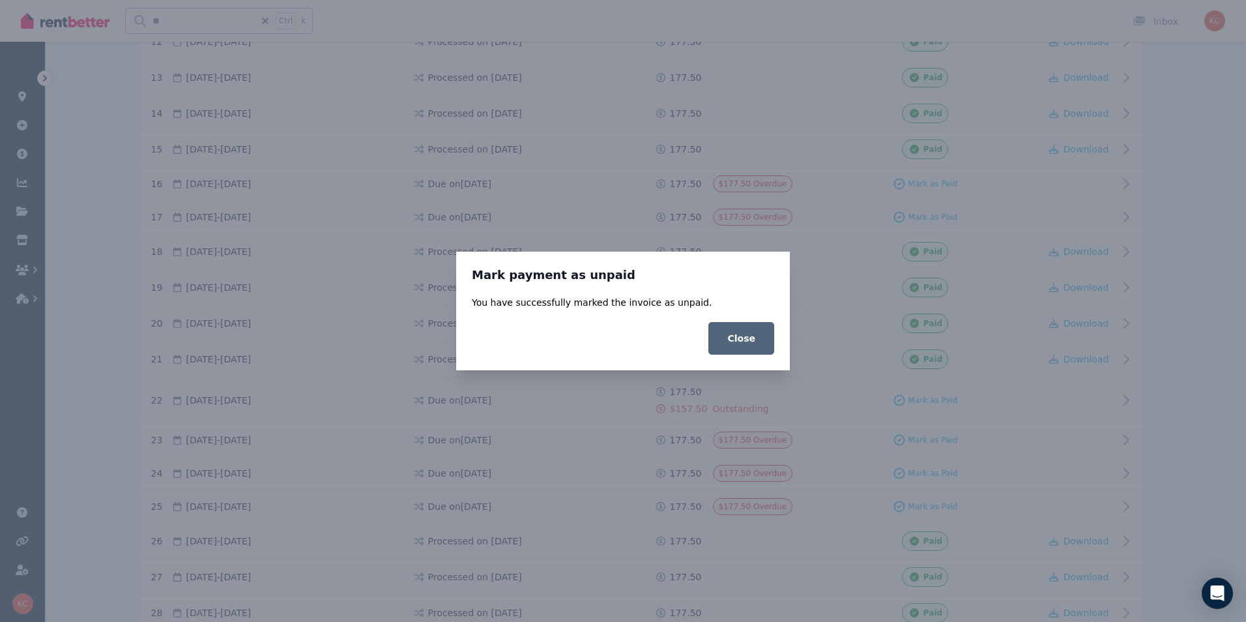
click at [751, 343] on button "Close" at bounding box center [741, 338] width 66 height 33
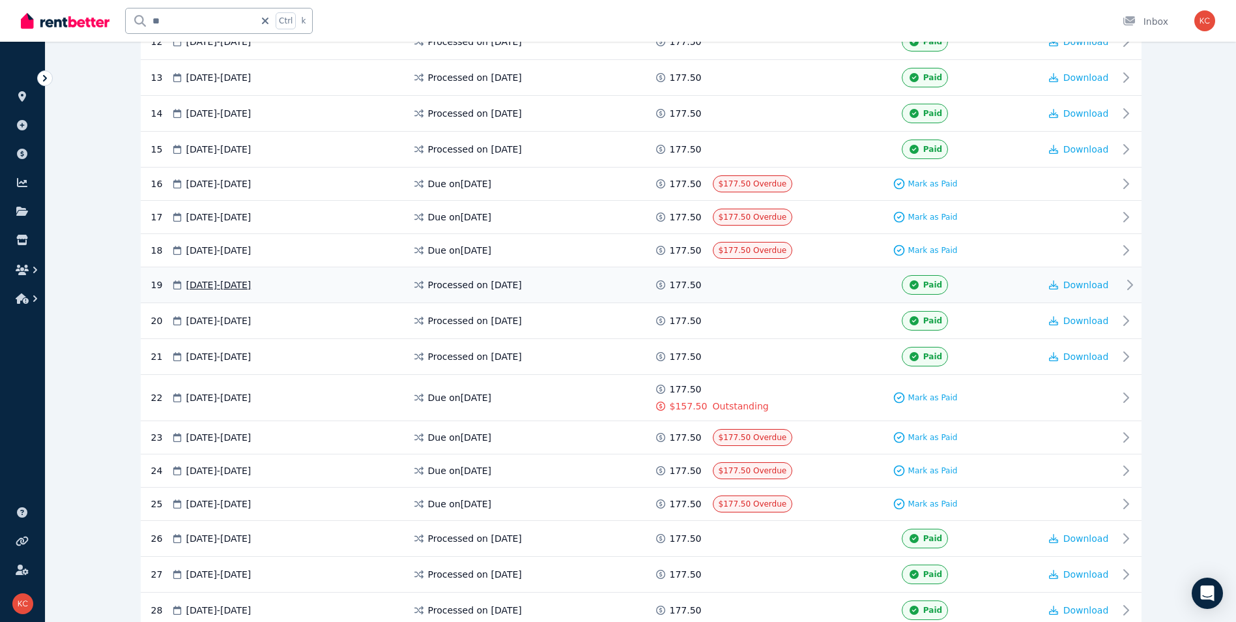
click at [801, 292] on span at bounding box center [762, 285] width 98 height 20
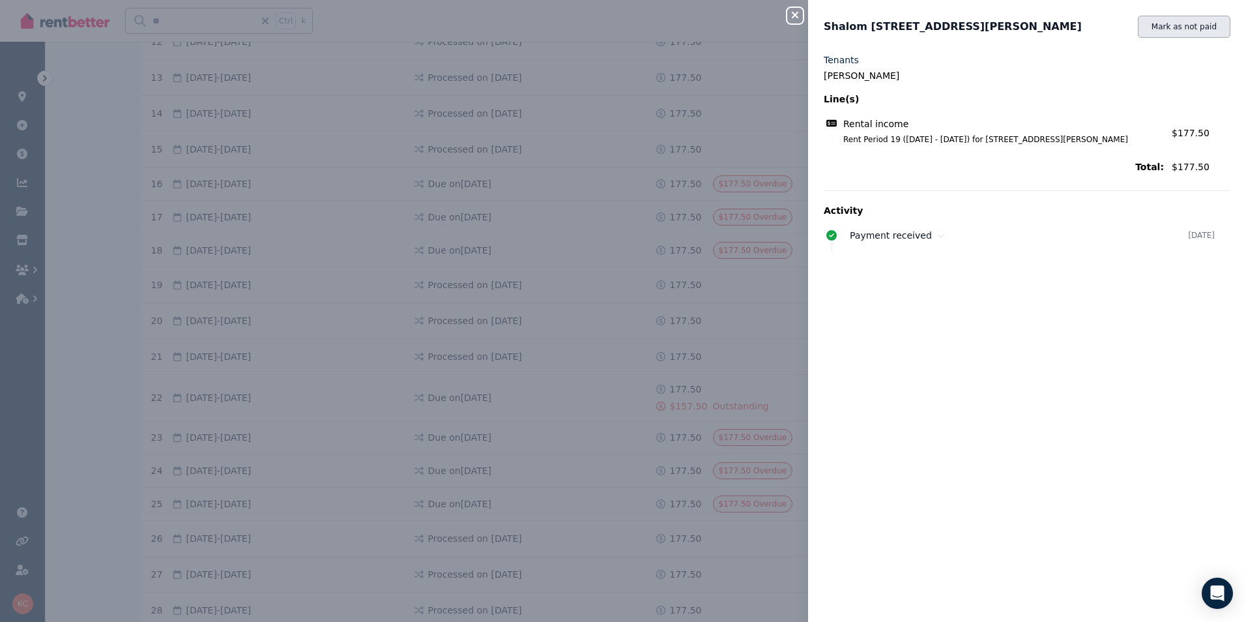
click at [1159, 30] on button "Mark as not paid" at bounding box center [1184, 27] width 93 height 22
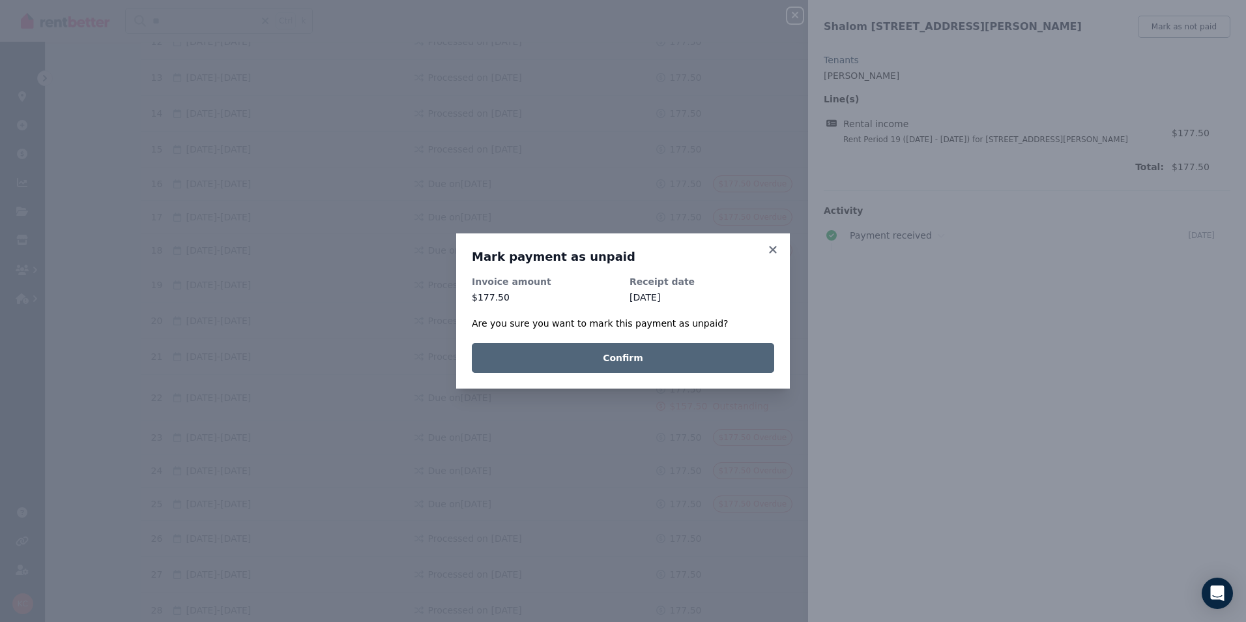
click at [676, 358] on button "Confirm" at bounding box center [623, 358] width 302 height 30
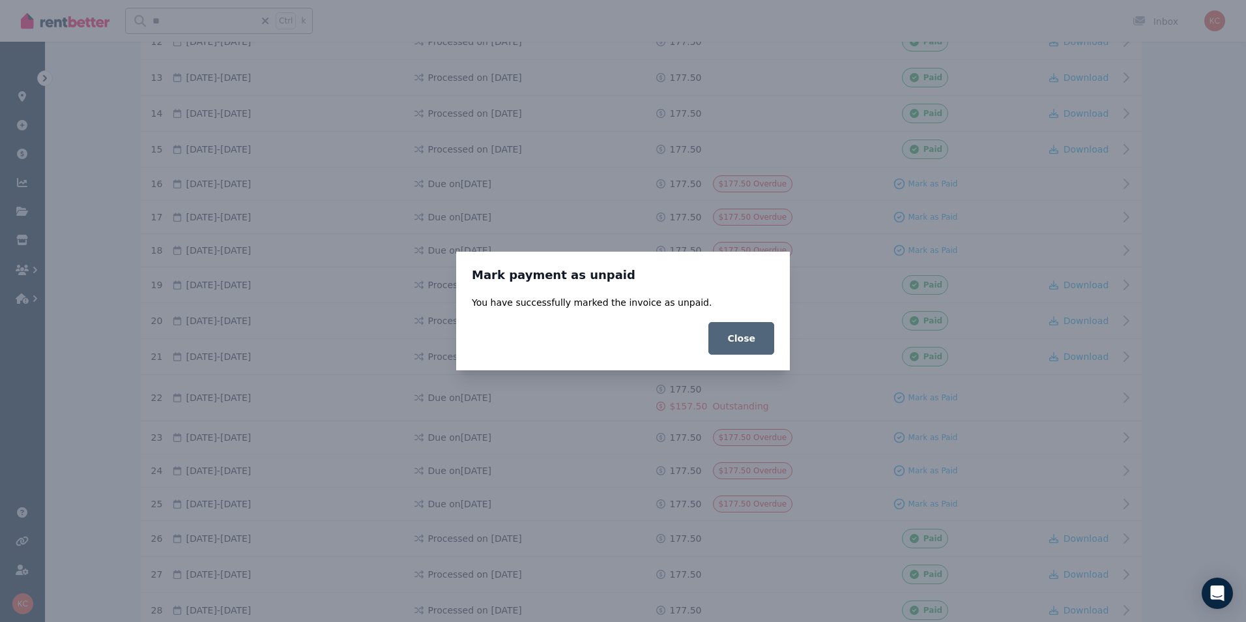
click at [741, 339] on button "Close" at bounding box center [741, 338] width 66 height 33
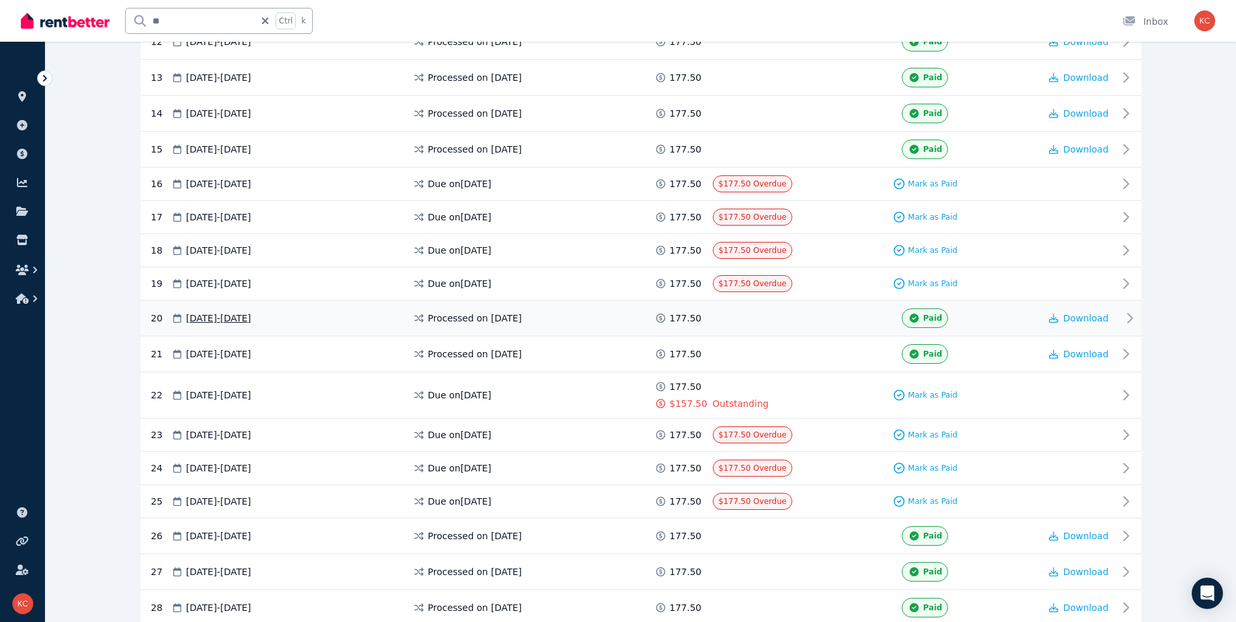
click at [819, 329] on div "20 [DATE] - [DATE] Processed on [DATE] 177.50 Paid Download" at bounding box center [641, 318] width 1001 height 36
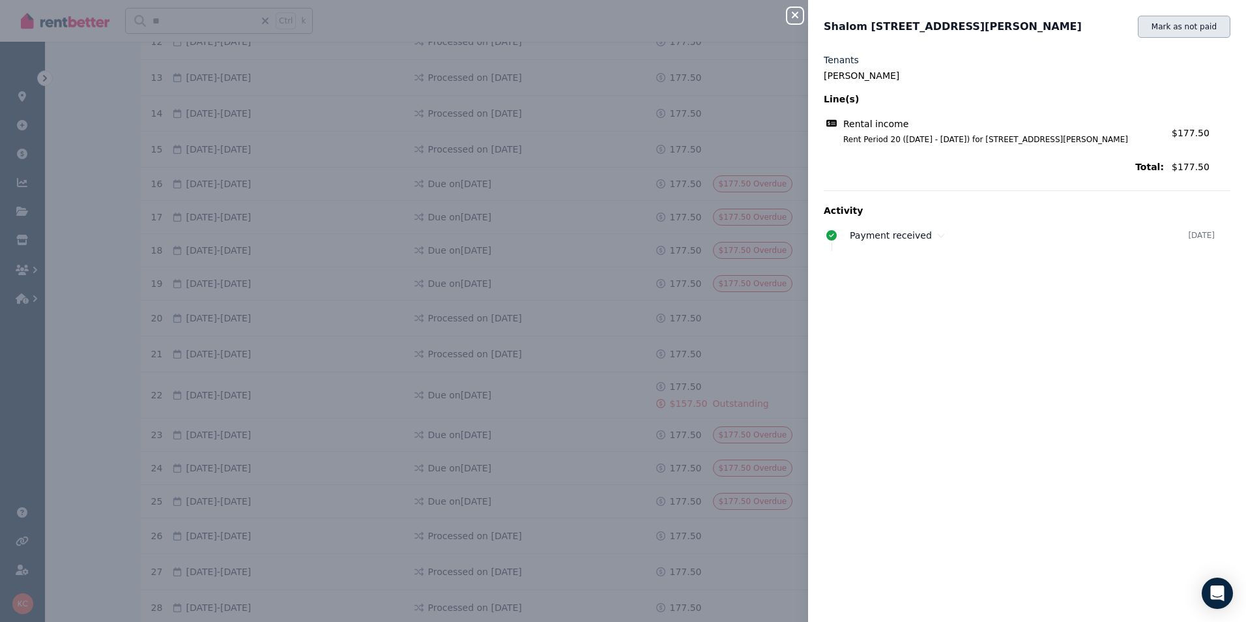
click at [1172, 28] on button "Mark as not paid" at bounding box center [1184, 27] width 93 height 22
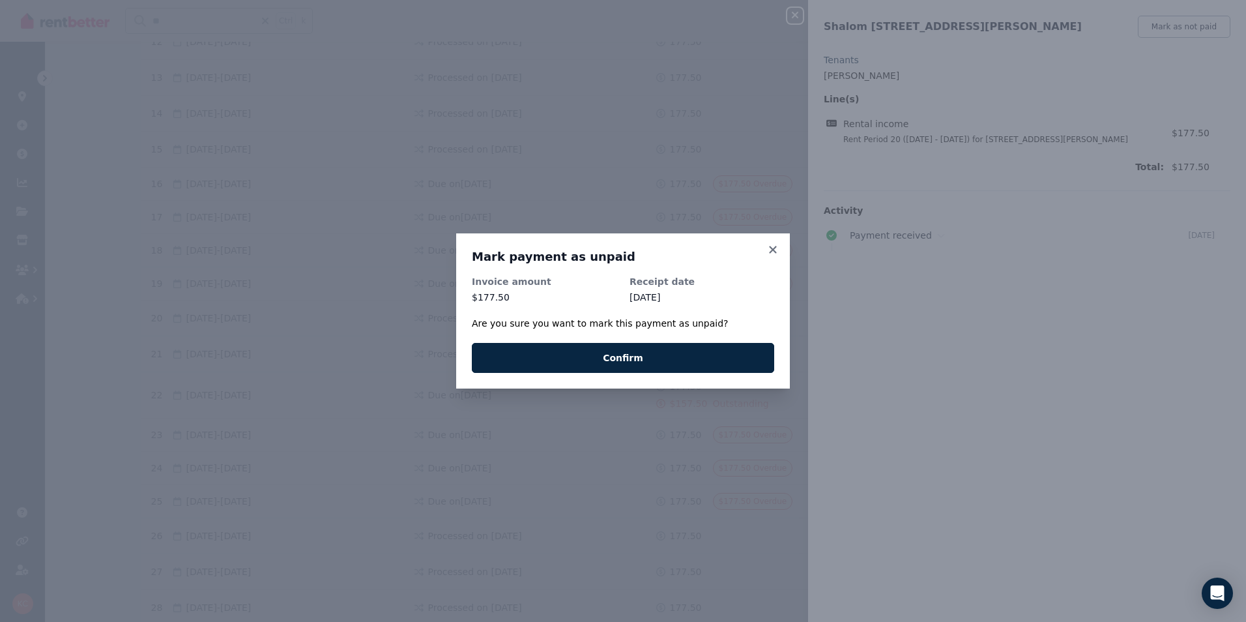
click at [686, 373] on div "Mark payment as unpaid Invoice amount $177.50 Receipt date [DATE] Are you sure …" at bounding box center [623, 310] width 334 height 155
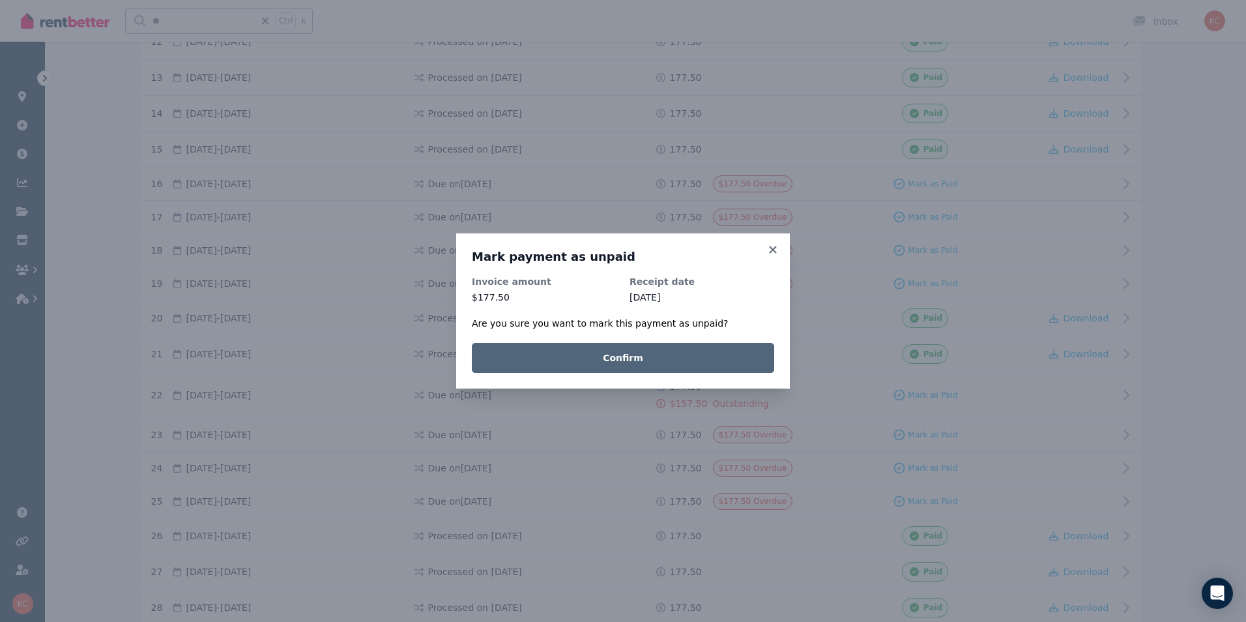
click at [704, 360] on button "Confirm" at bounding box center [623, 358] width 302 height 30
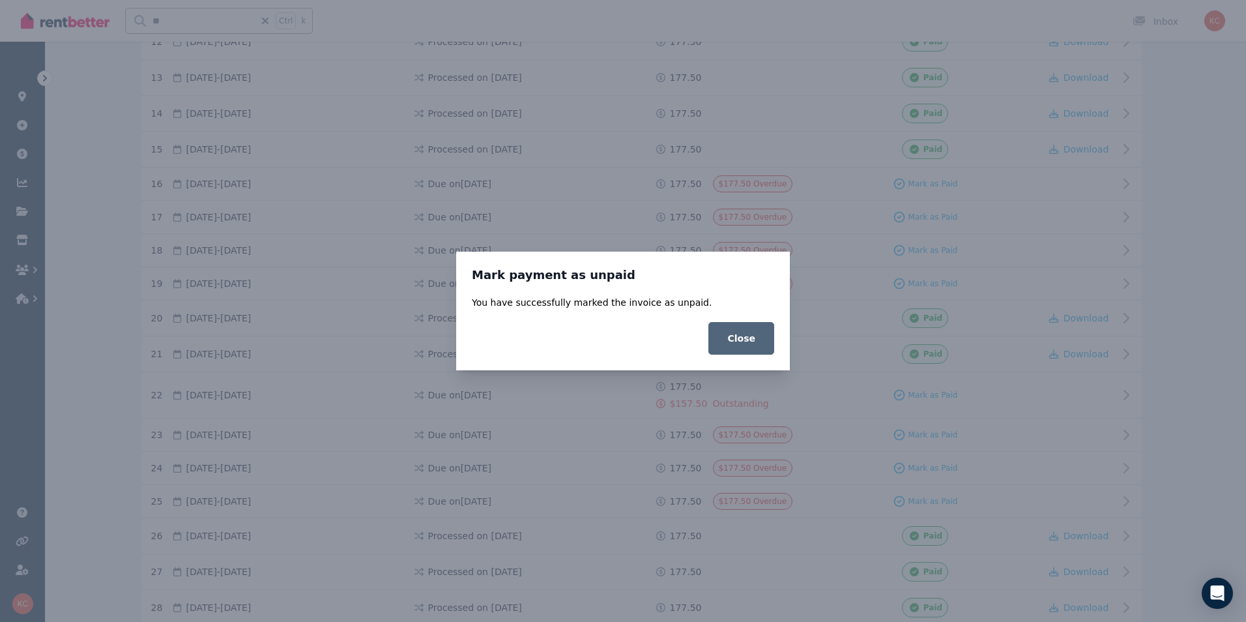
click at [747, 343] on button "Close" at bounding box center [741, 338] width 66 height 33
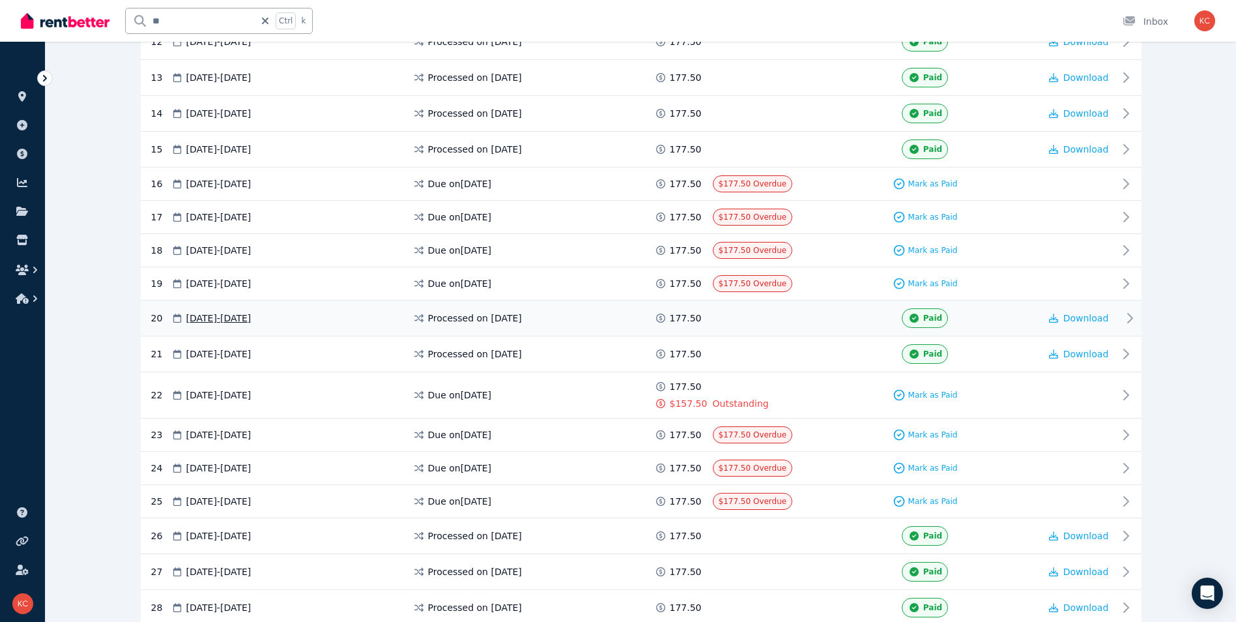
click at [805, 326] on span at bounding box center [762, 318] width 98 height 20
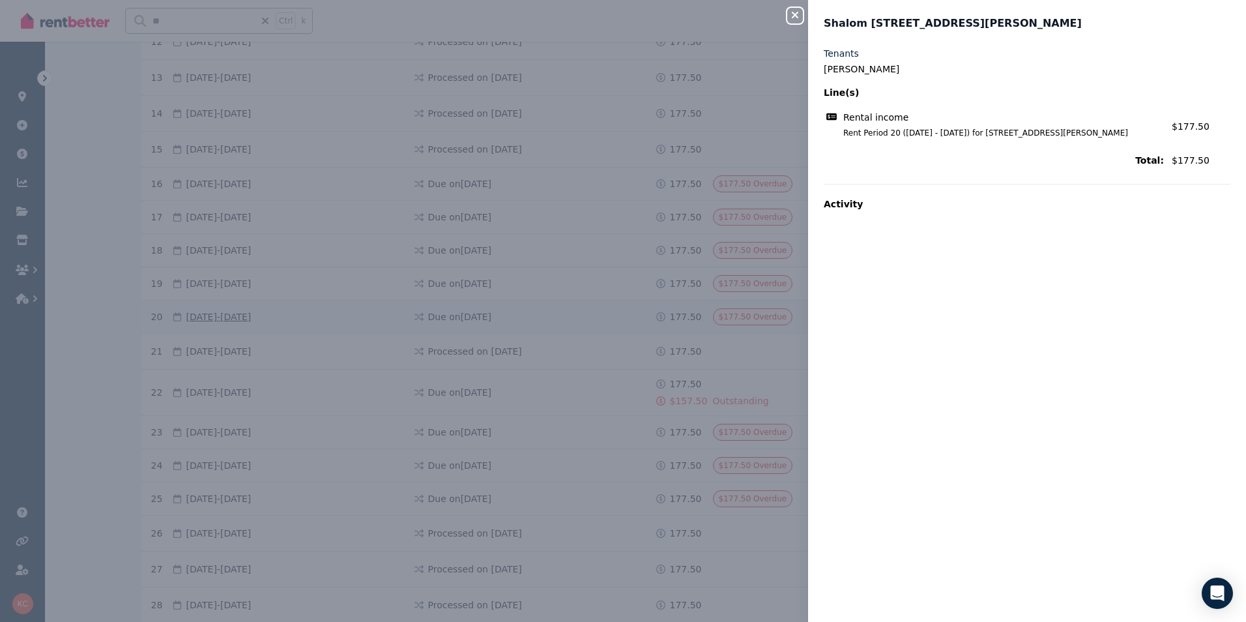
click at [1153, 24] on div "Shalom [STREET_ADDRESS][PERSON_NAME]" at bounding box center [1023, 24] width 399 height 16
click at [802, 22] on button "Close panel" at bounding box center [795, 16] width 16 height 16
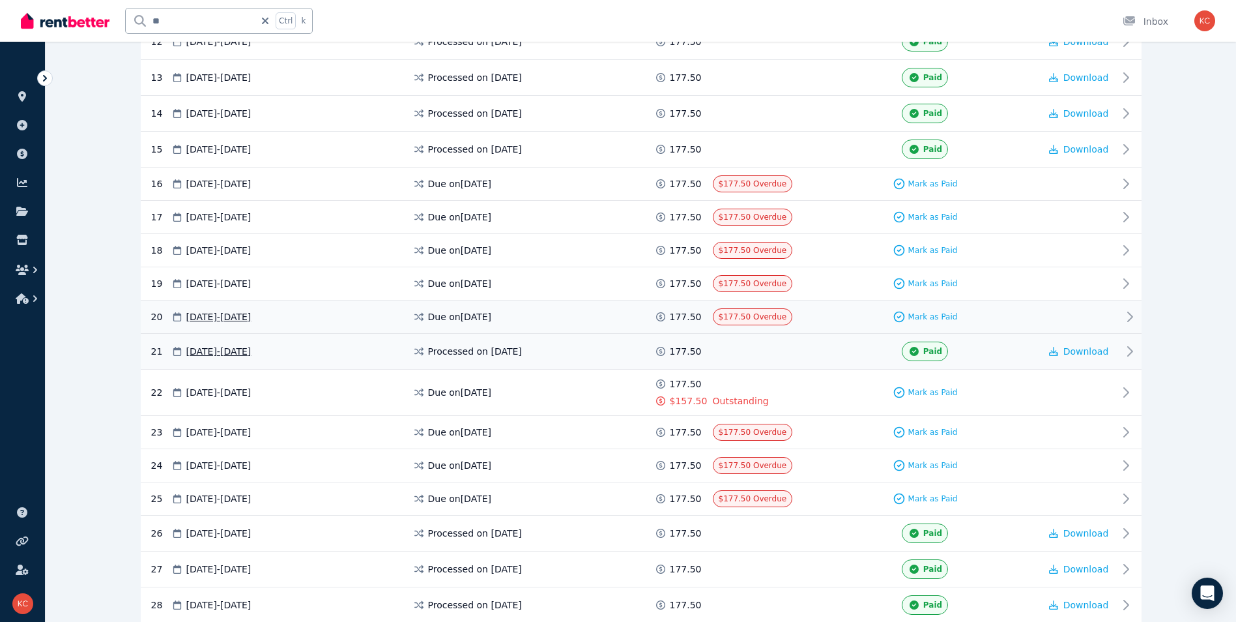
click at [798, 360] on span at bounding box center [762, 351] width 98 height 20
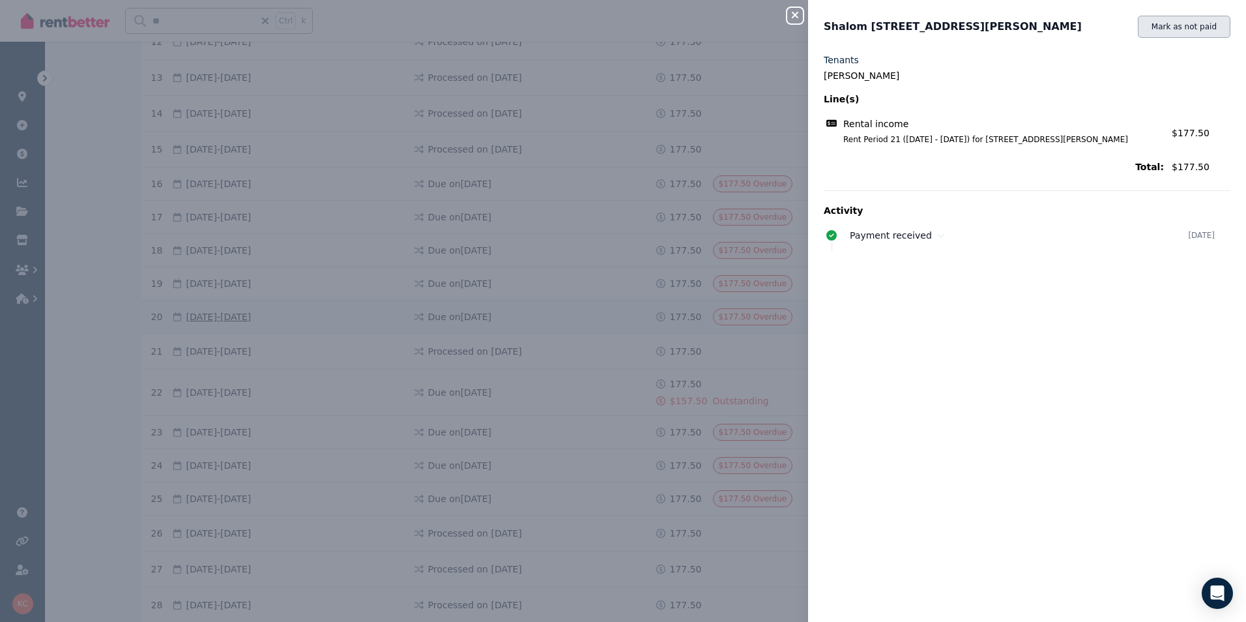
click at [1185, 28] on button "Mark as not paid" at bounding box center [1184, 27] width 93 height 22
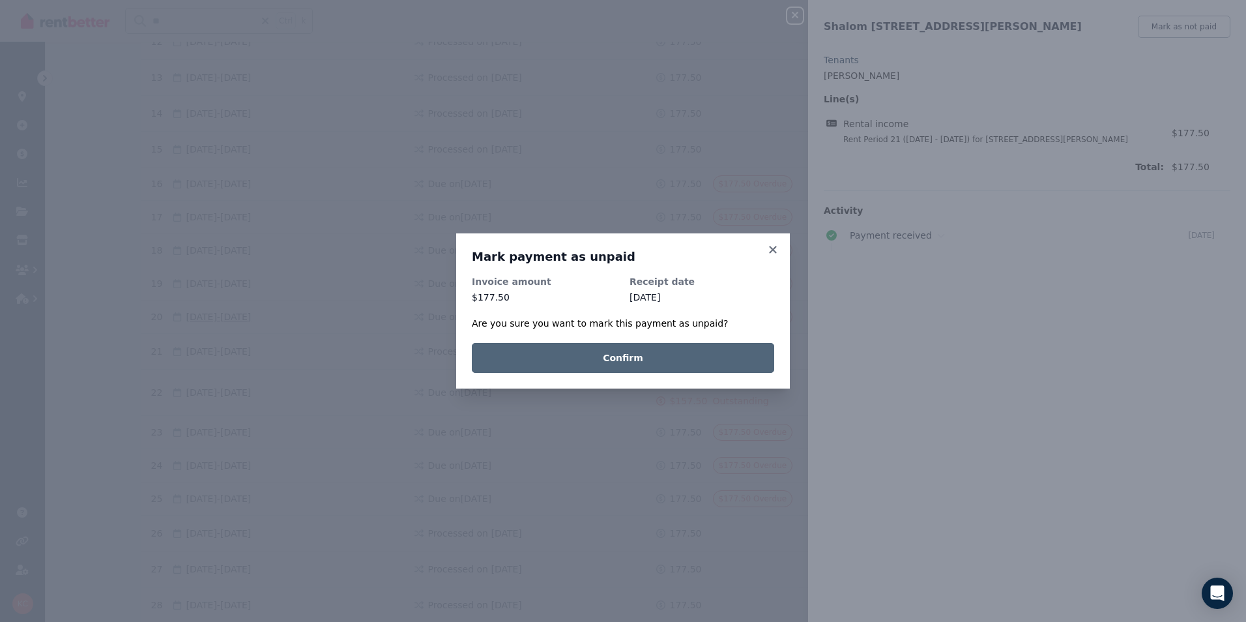
click at [687, 361] on button "Confirm" at bounding box center [623, 358] width 302 height 30
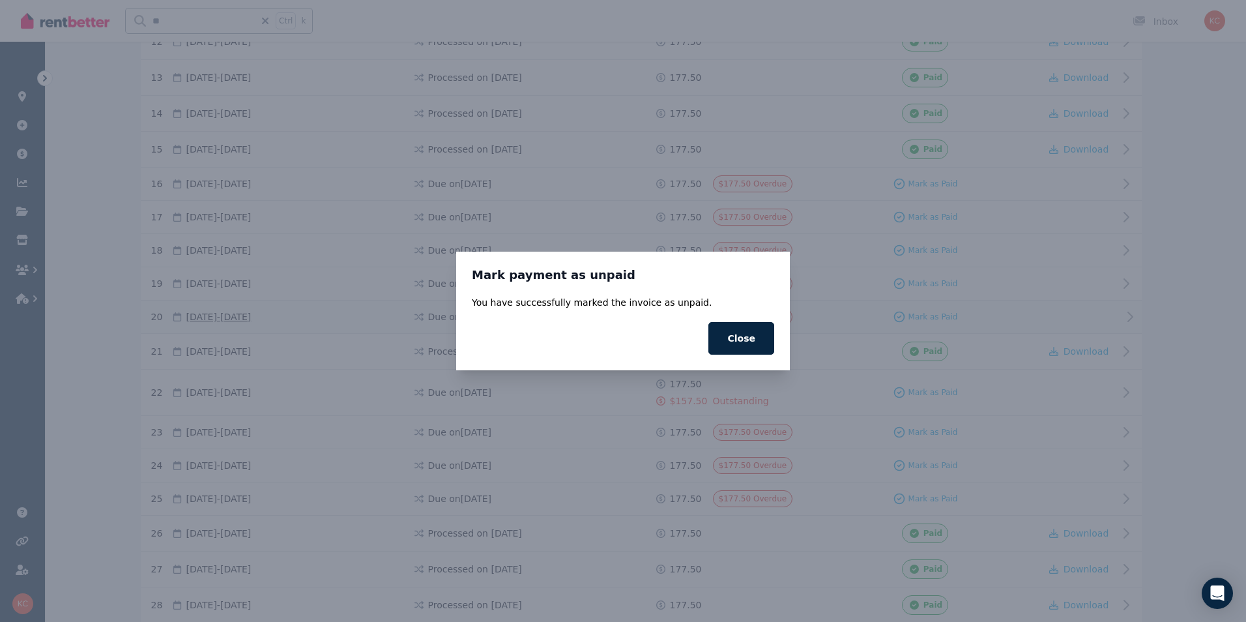
click at [736, 334] on button "Close" at bounding box center [741, 338] width 66 height 33
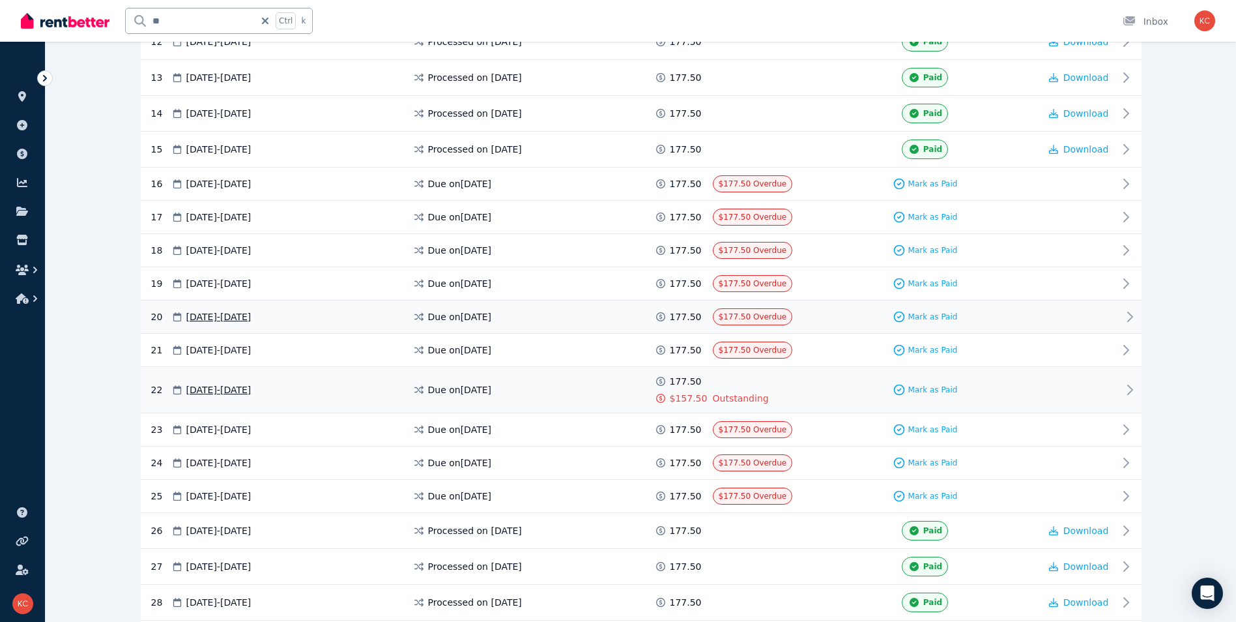
click at [817, 396] on div "Mark as Paid" at bounding box center [925, 390] width 229 height 30
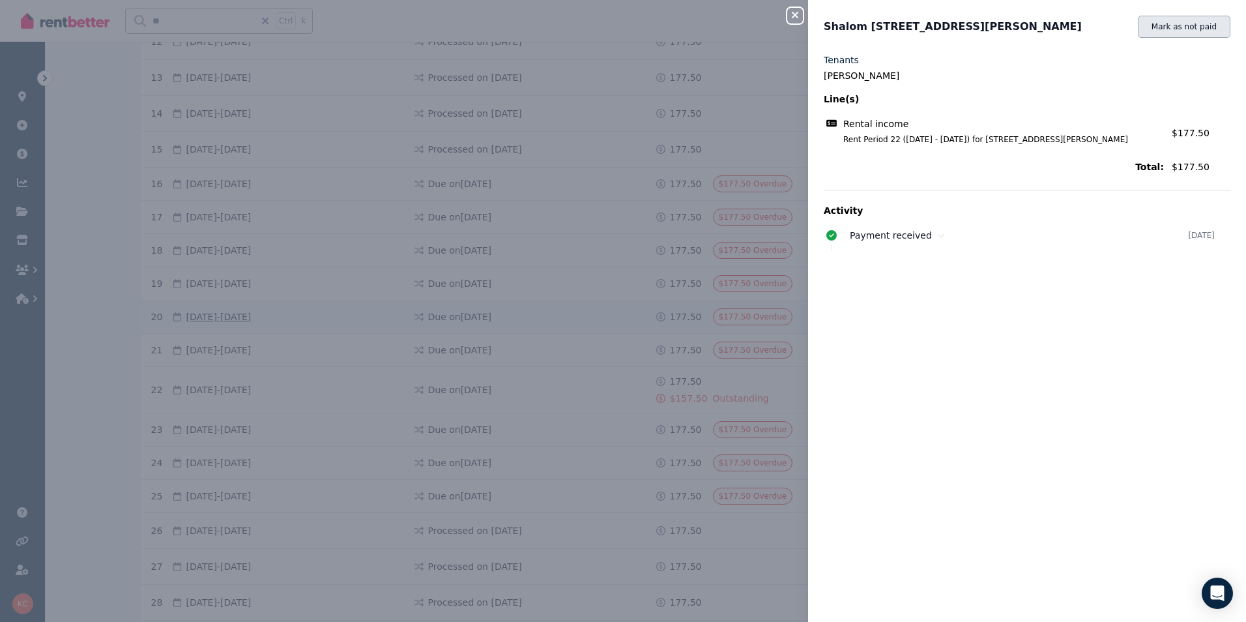
click at [1180, 27] on button "Mark as not paid" at bounding box center [1184, 27] width 93 height 22
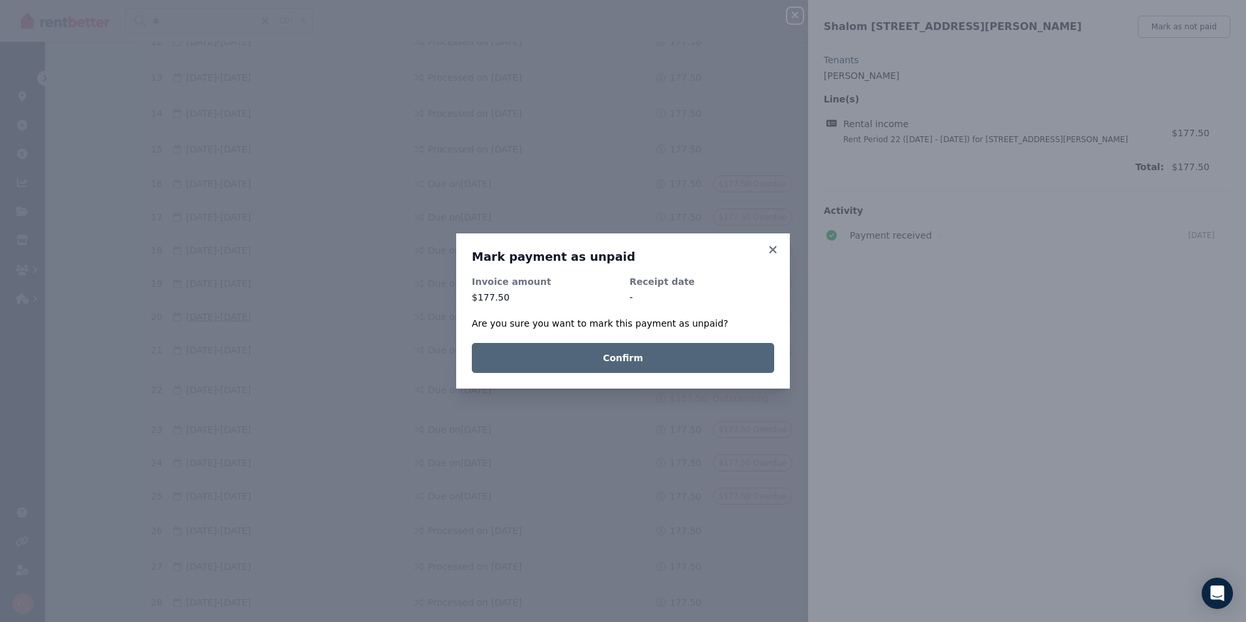
click at [691, 351] on button "Confirm" at bounding box center [623, 358] width 302 height 30
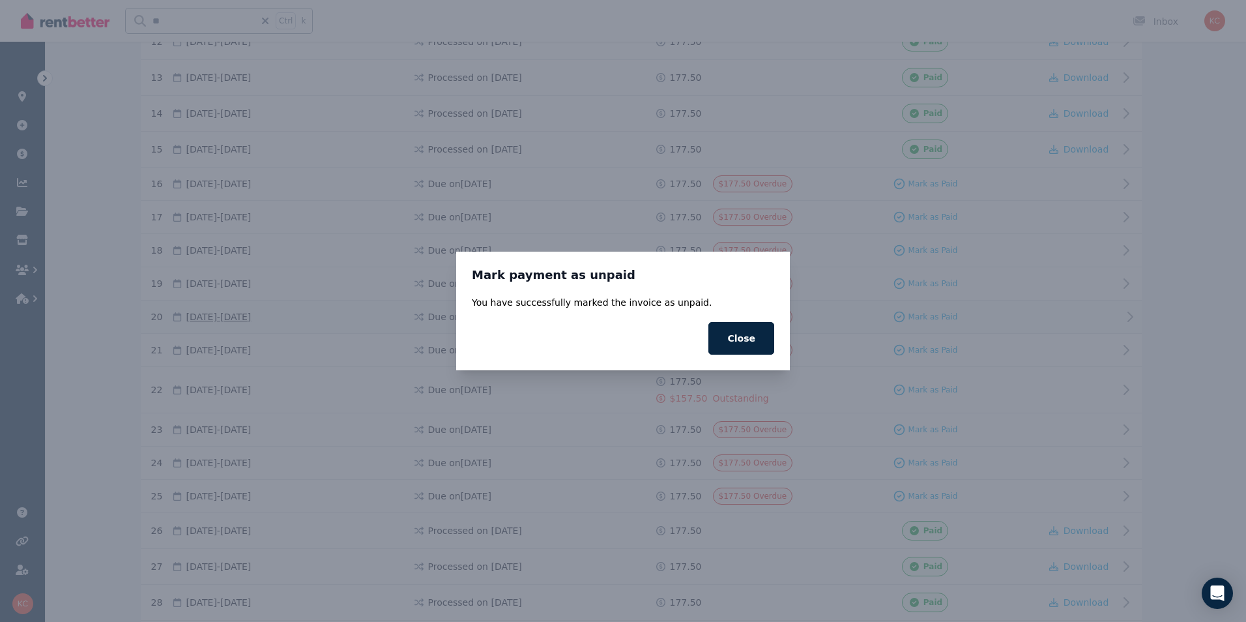
click at [745, 343] on button "Close" at bounding box center [741, 338] width 66 height 33
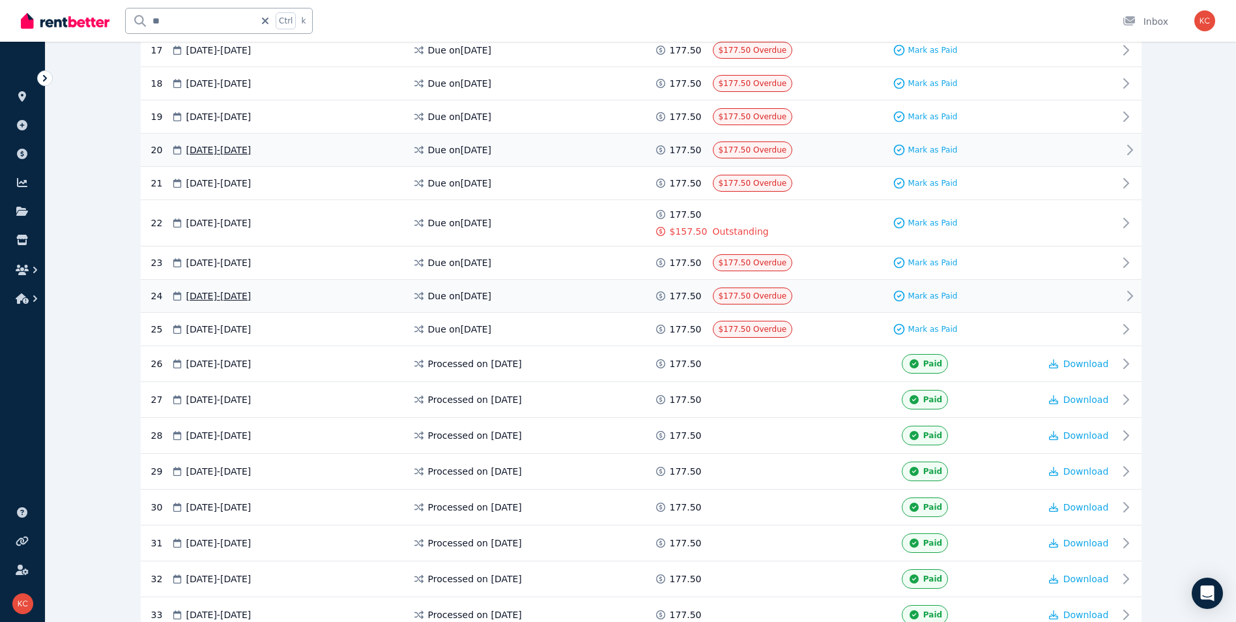
scroll to position [886, 0]
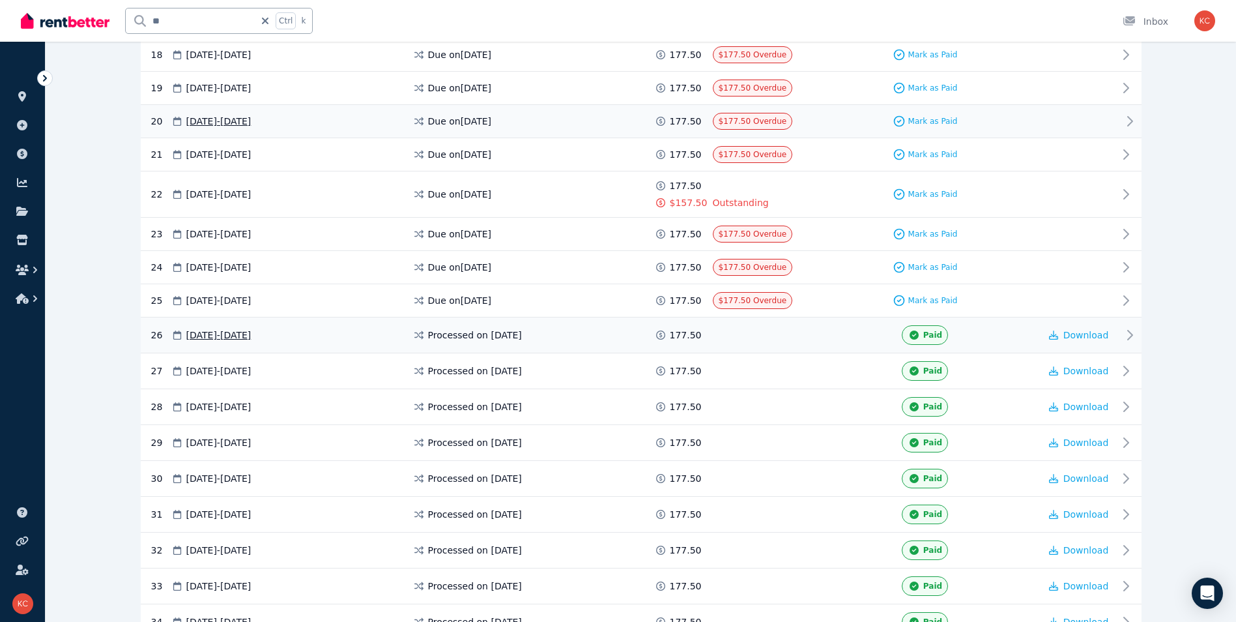
click at [818, 337] on div "Paid" at bounding box center [925, 335] width 229 height 20
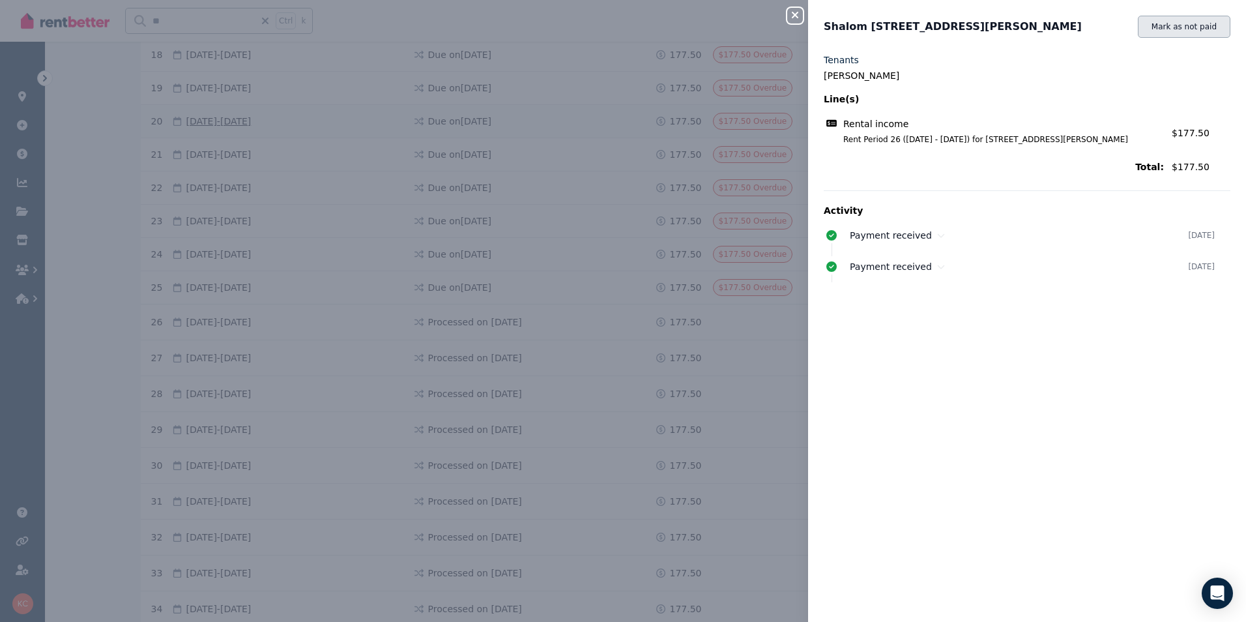
click at [1162, 30] on button "Mark as not paid" at bounding box center [1184, 27] width 93 height 22
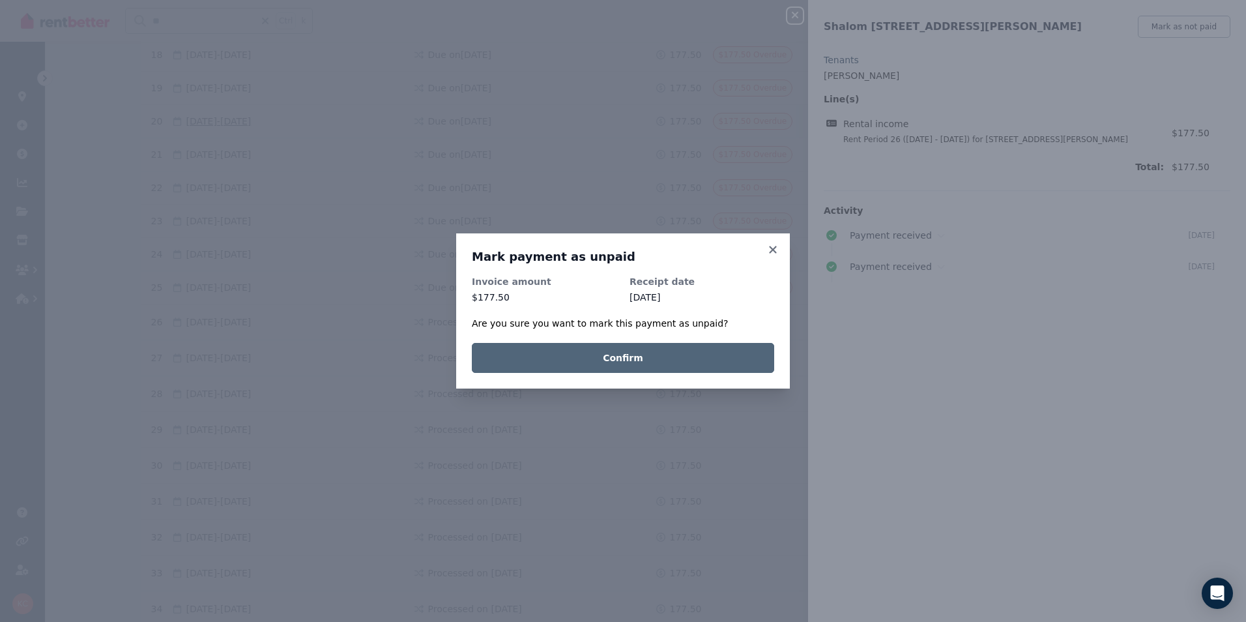
click at [730, 366] on button "Confirm" at bounding box center [623, 358] width 302 height 30
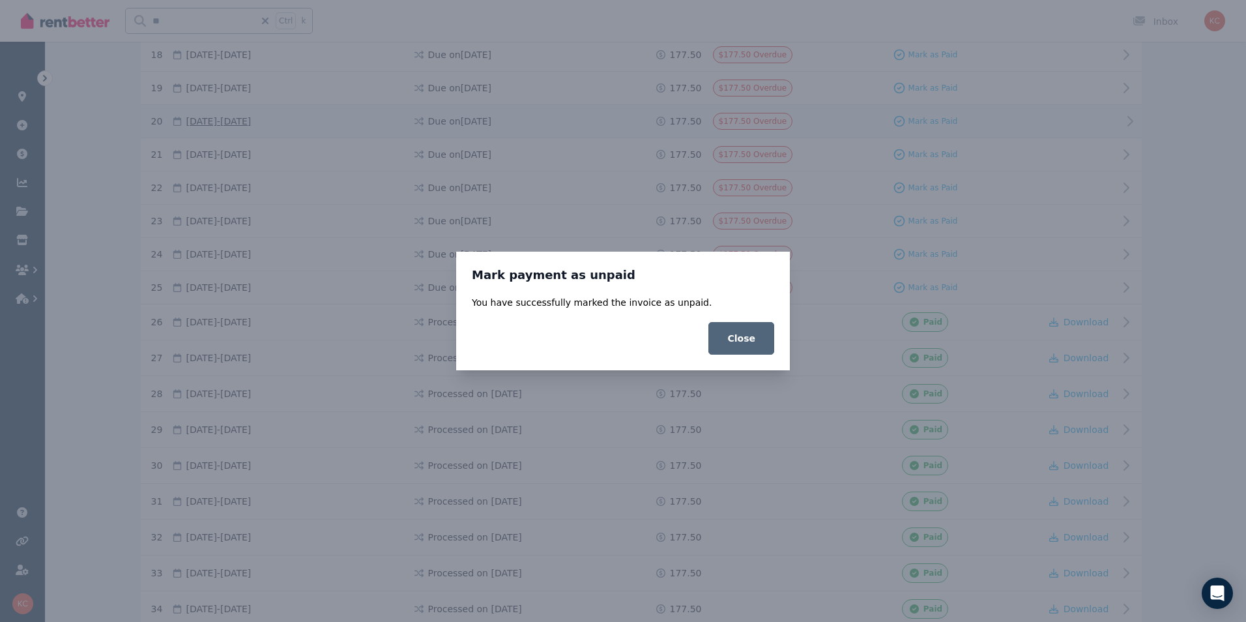
click at [743, 341] on button "Close" at bounding box center [741, 338] width 66 height 33
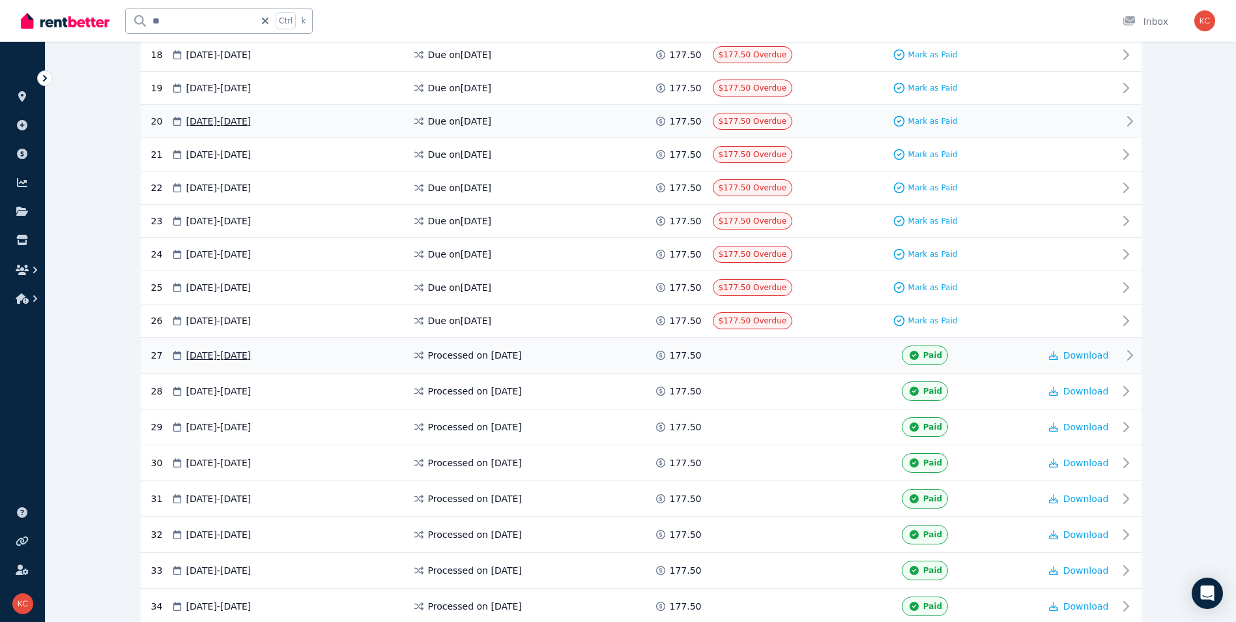
click at [828, 366] on div "27 [DATE] - [DATE] Processed on [DATE] 177.50 Paid Download" at bounding box center [641, 356] width 1001 height 36
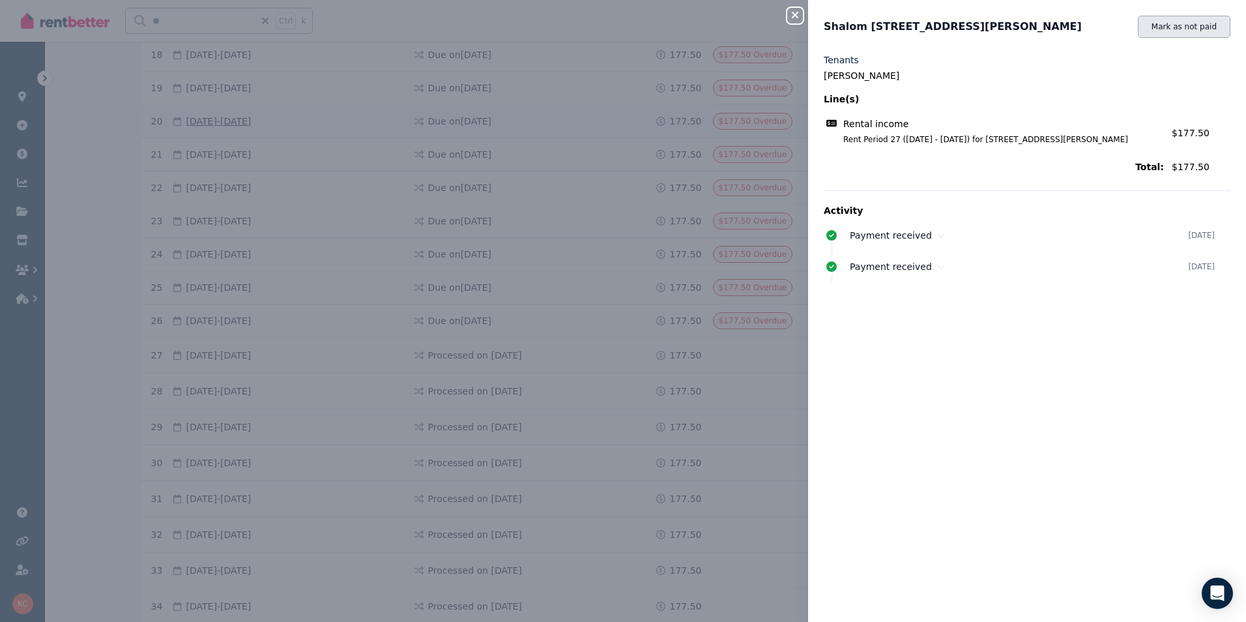
click at [1175, 29] on button "Mark as not paid" at bounding box center [1184, 27] width 93 height 22
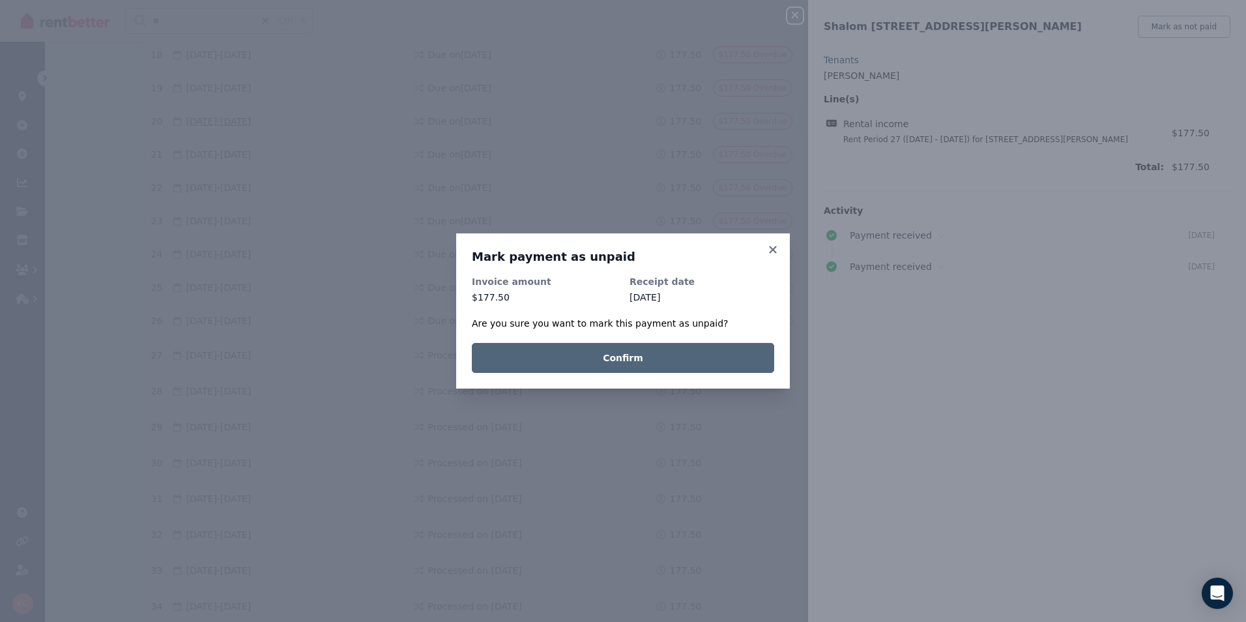
click at [727, 370] on button "Confirm" at bounding box center [623, 358] width 302 height 30
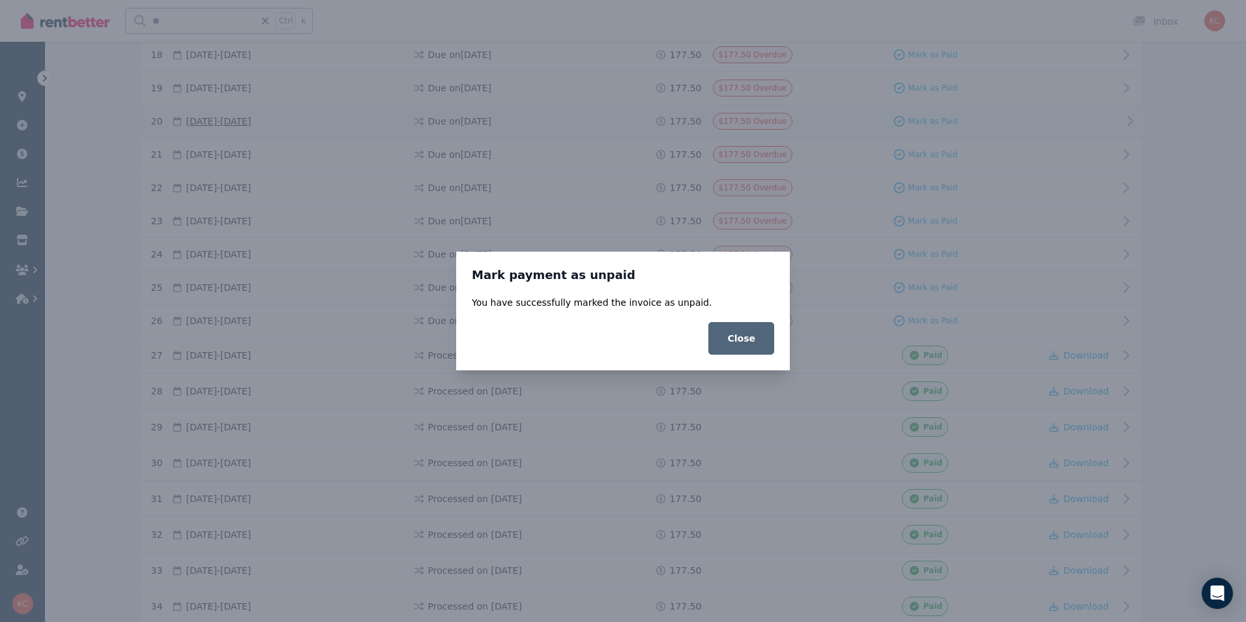
click at [736, 331] on button "Close" at bounding box center [741, 338] width 66 height 33
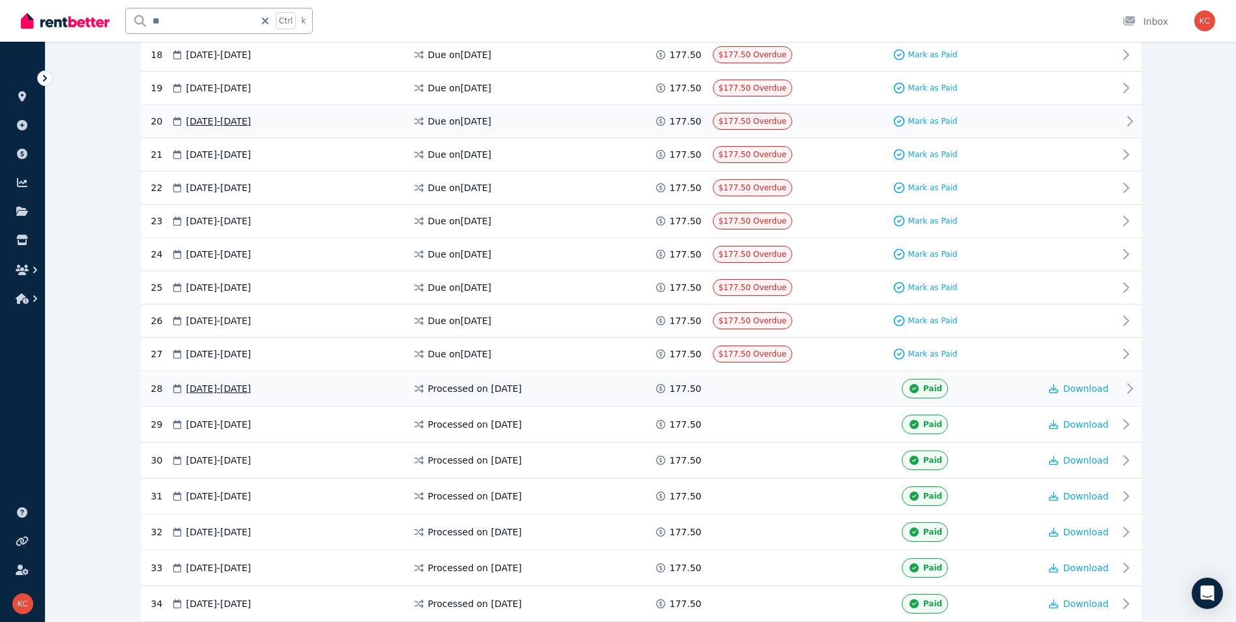
click at [822, 387] on div "Paid" at bounding box center [925, 389] width 229 height 20
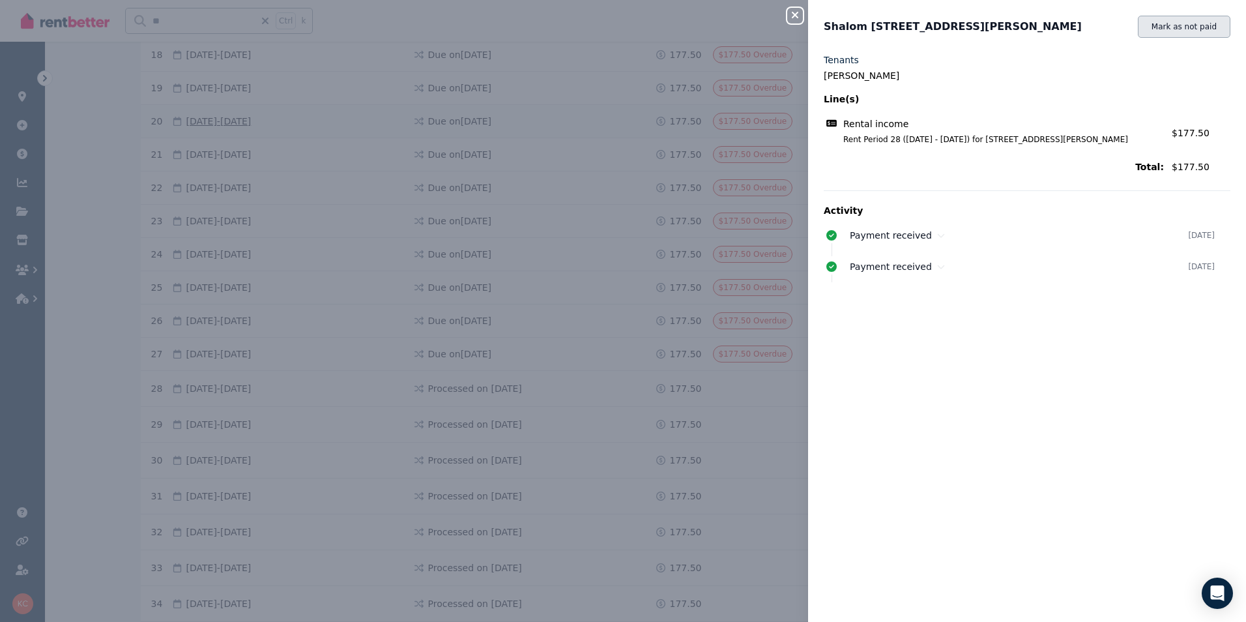
click at [1175, 33] on button "Mark as not paid" at bounding box center [1184, 27] width 93 height 22
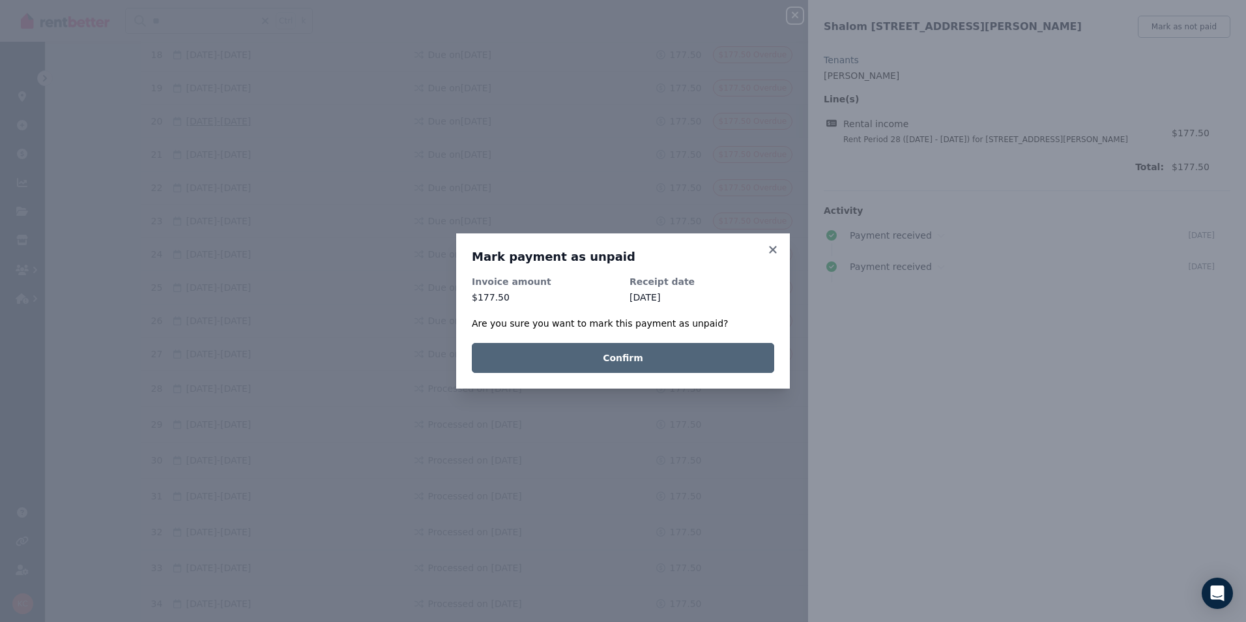
click at [736, 364] on button "Confirm" at bounding box center [623, 358] width 302 height 30
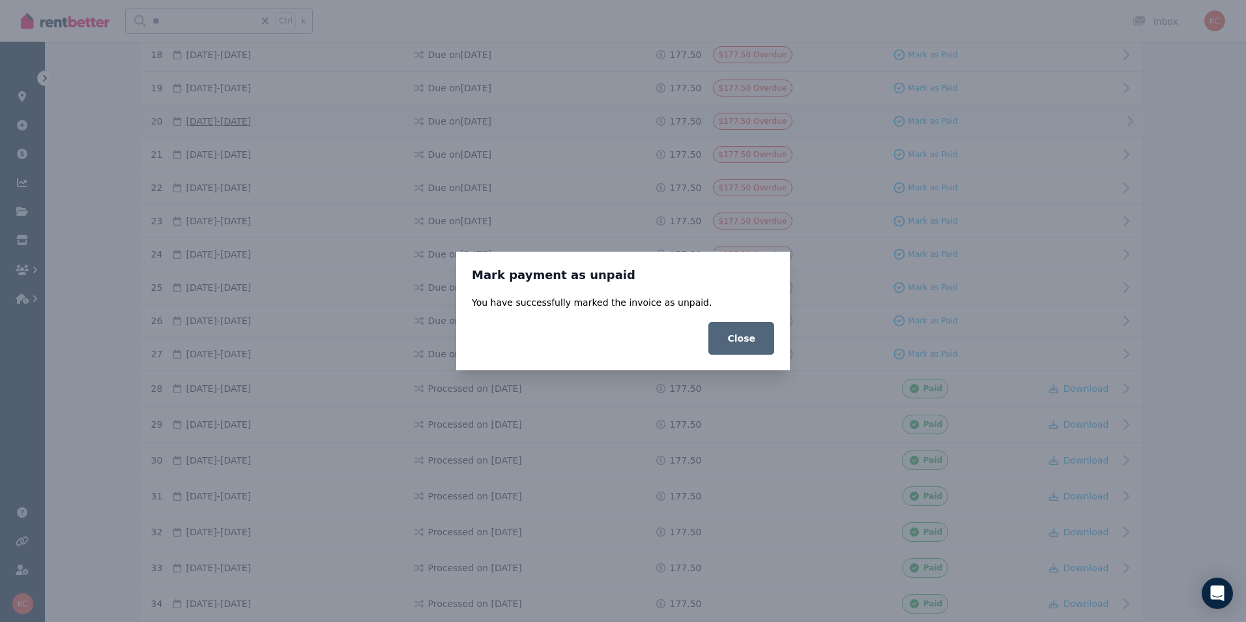
click at [744, 340] on button "Close" at bounding box center [741, 338] width 66 height 33
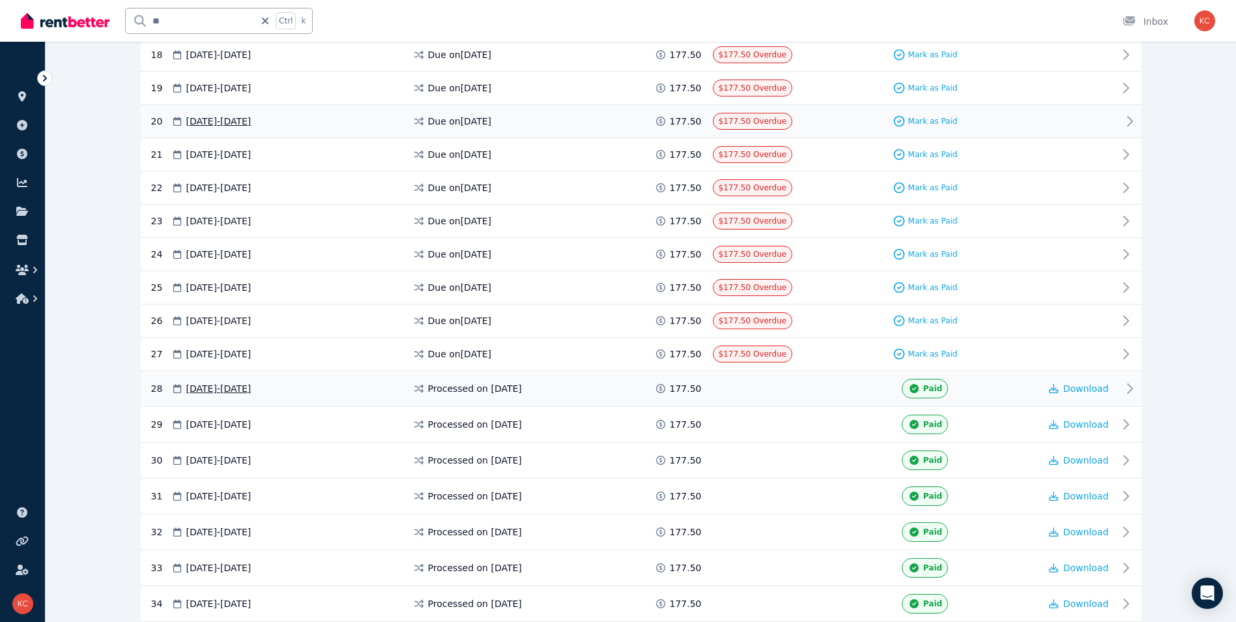
click at [831, 399] on div "28 [DATE] - [DATE] Processed on [DATE] 177.50 Paid Download" at bounding box center [641, 389] width 1001 height 36
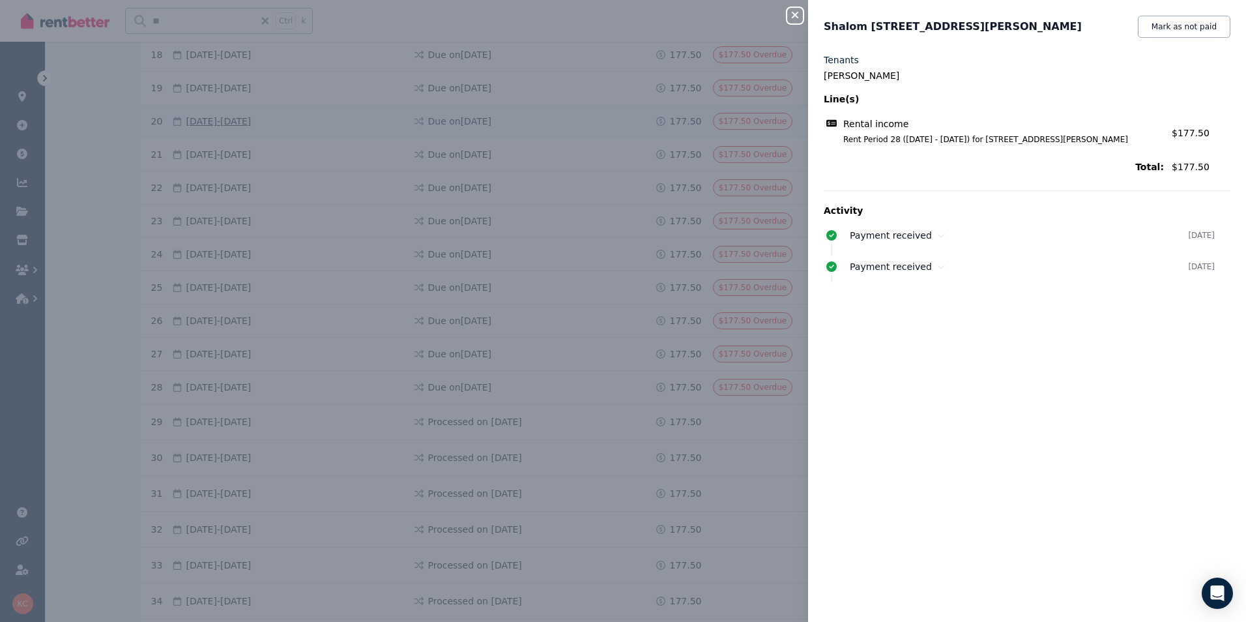
click at [1130, 28] on div "Shalom [STREET_ADDRESS][PERSON_NAME]" at bounding box center [977, 27] width 306 height 16
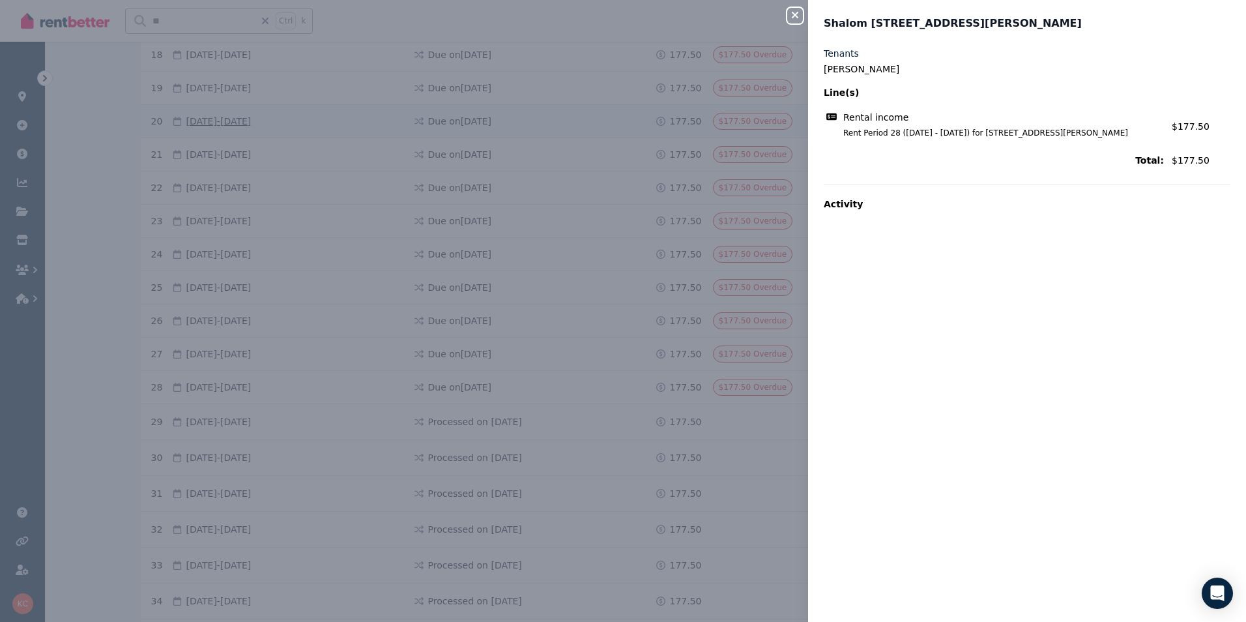
click at [796, 16] on icon "button" at bounding box center [795, 15] width 7 height 7
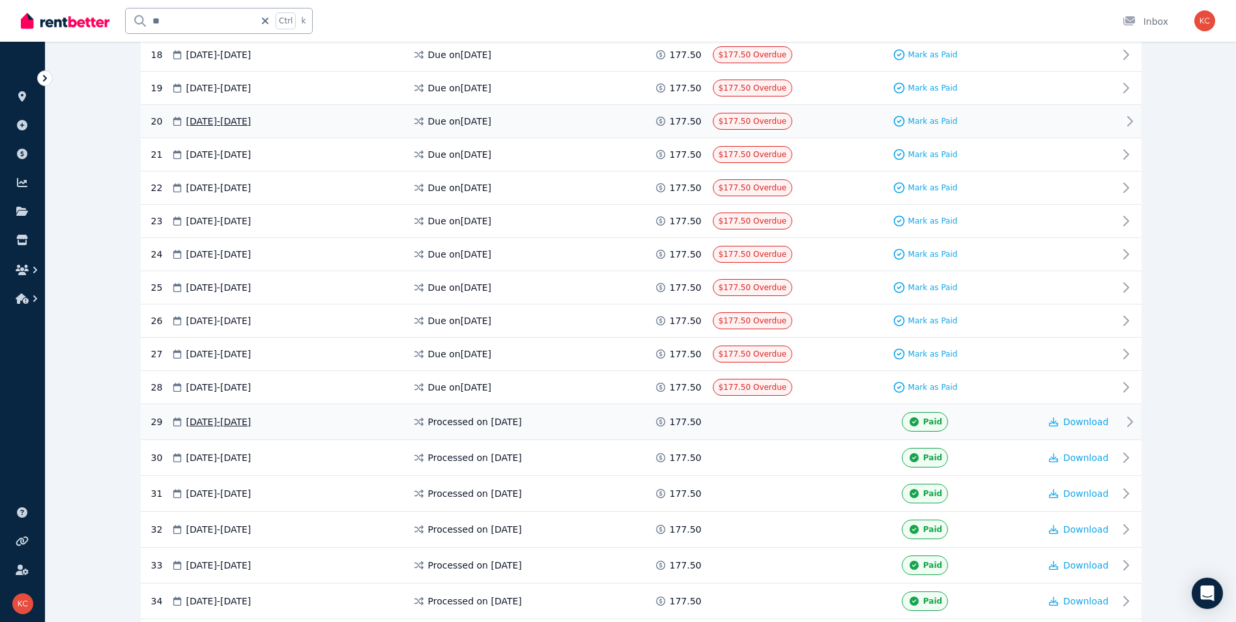
click at [831, 429] on div "Paid" at bounding box center [925, 422] width 229 height 20
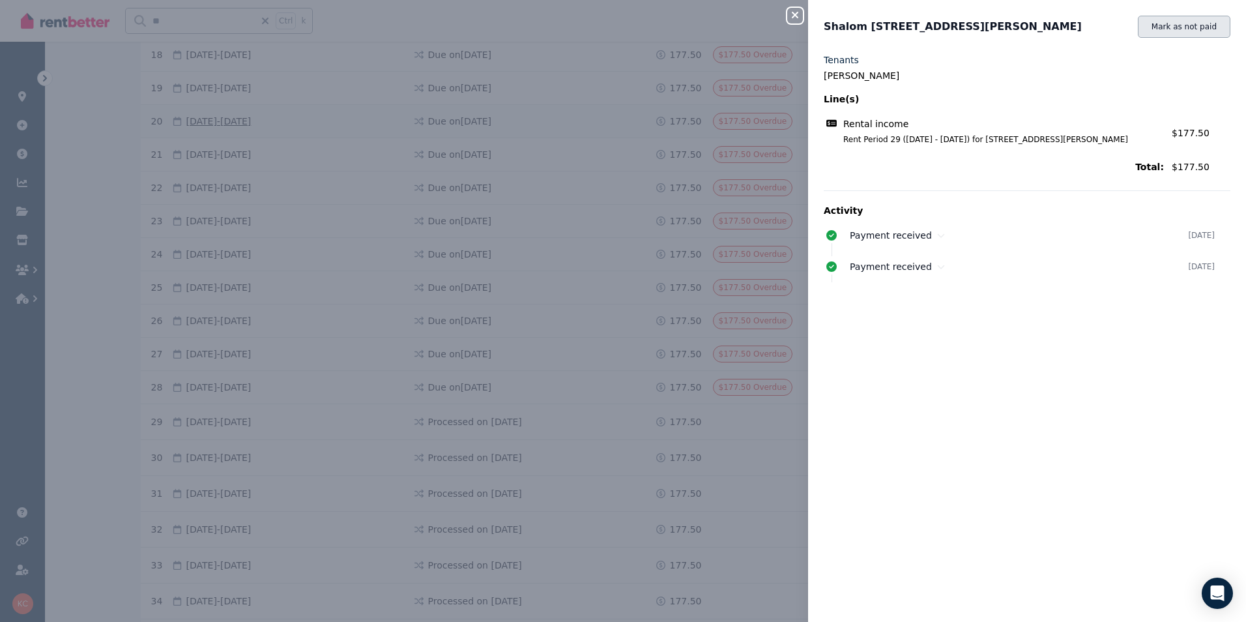
click at [1166, 28] on button "Mark as not paid" at bounding box center [1184, 27] width 93 height 22
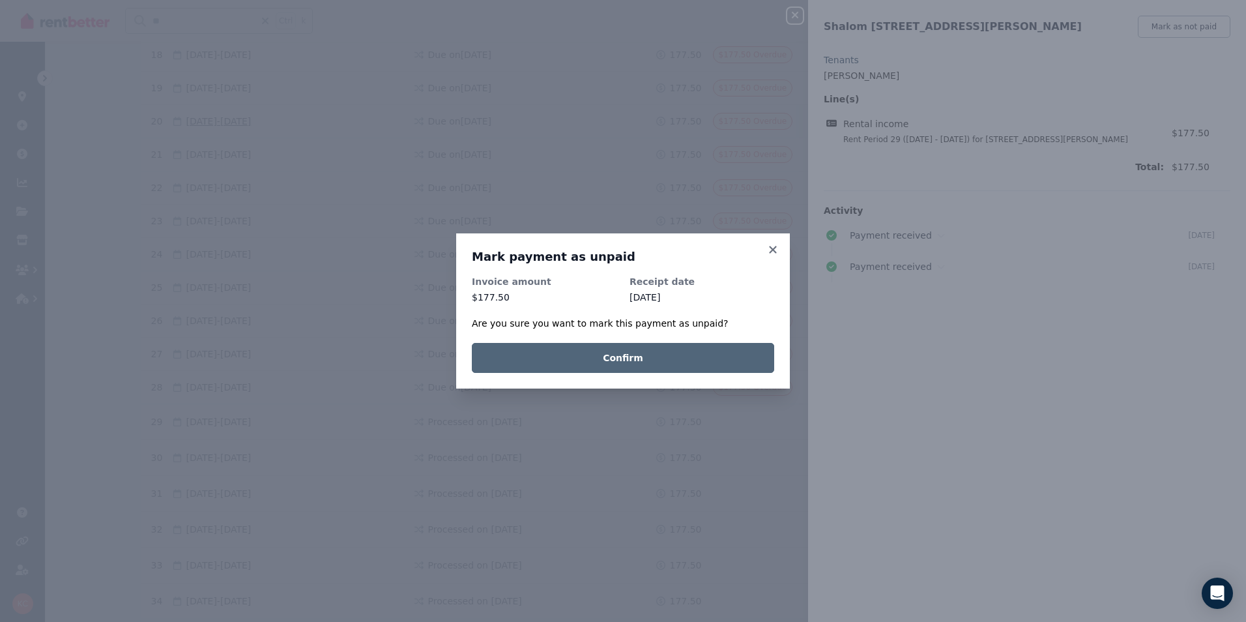
click at [717, 369] on button "Confirm" at bounding box center [623, 358] width 302 height 30
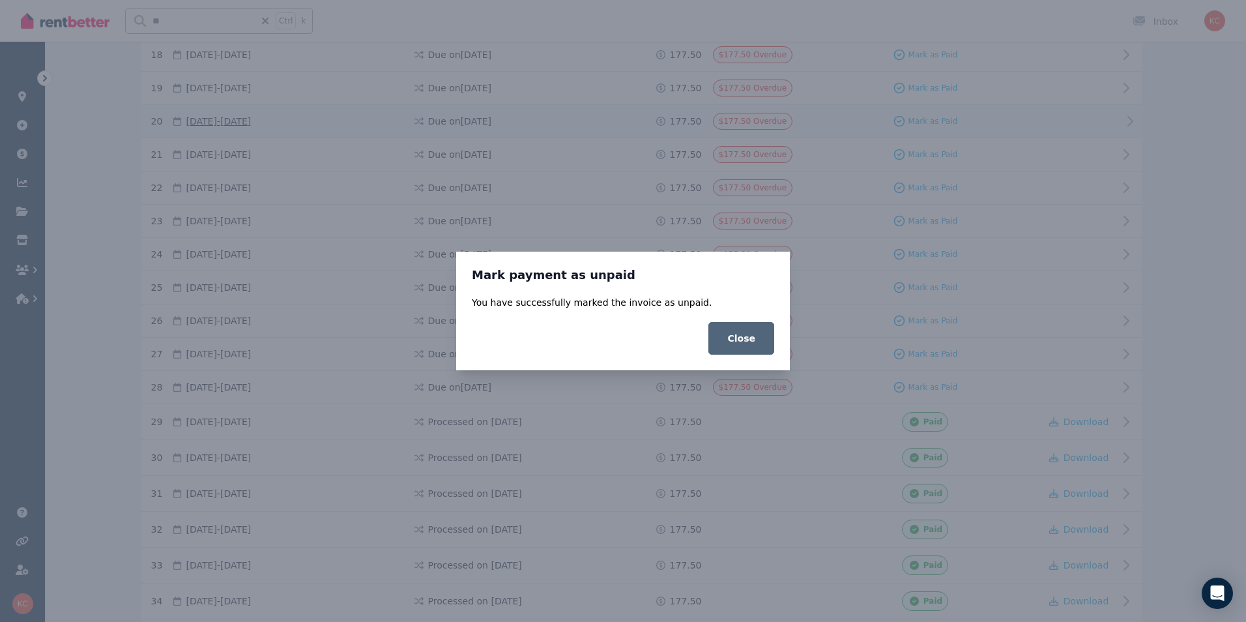
click at [740, 343] on button "Close" at bounding box center [741, 338] width 66 height 33
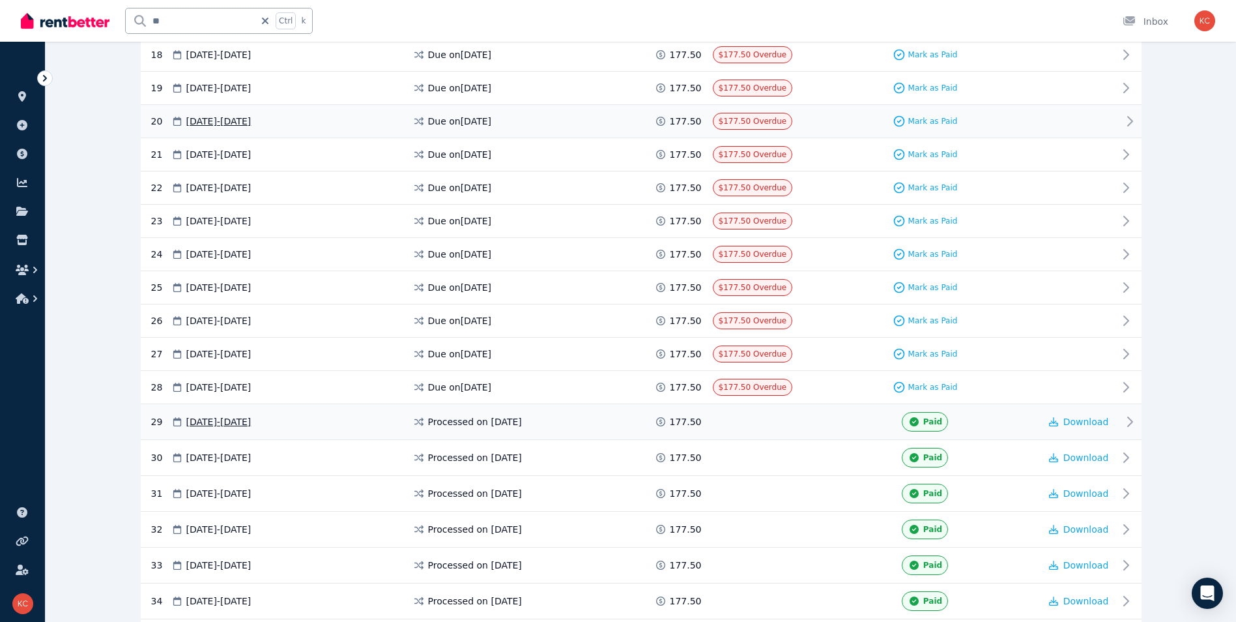
click at [819, 423] on div "Paid" at bounding box center [925, 422] width 229 height 20
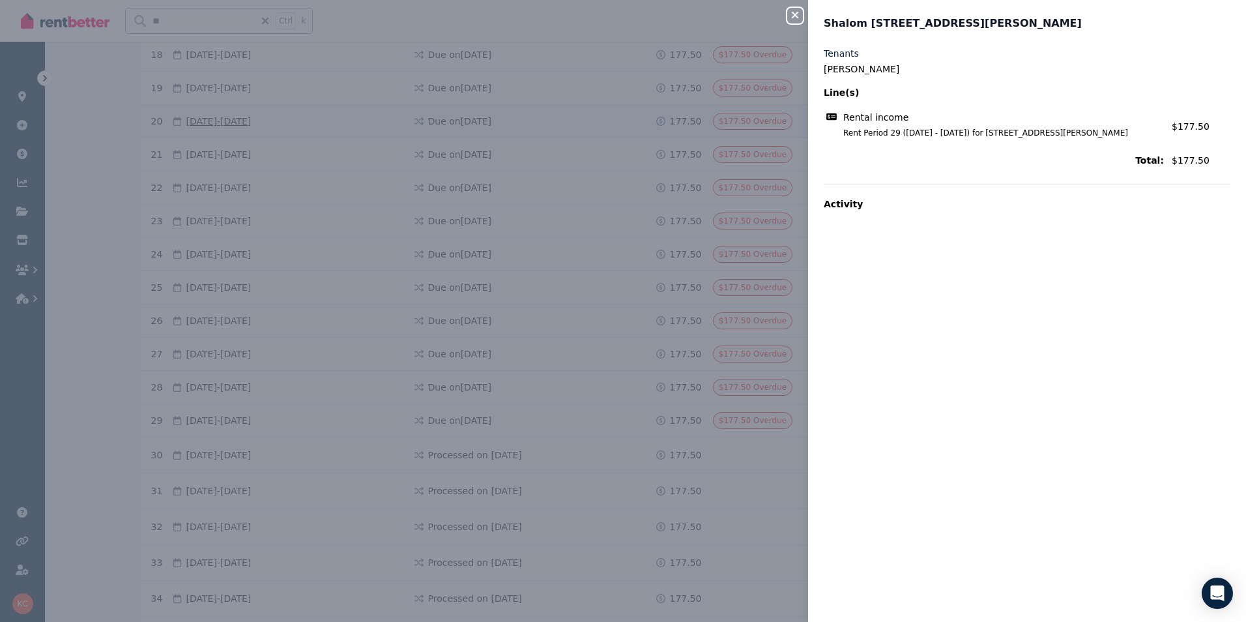
click at [1172, 25] on div "Shalom [STREET_ADDRESS][PERSON_NAME]" at bounding box center [1023, 24] width 399 height 16
click at [795, 17] on icon "button" at bounding box center [795, 15] width 16 height 10
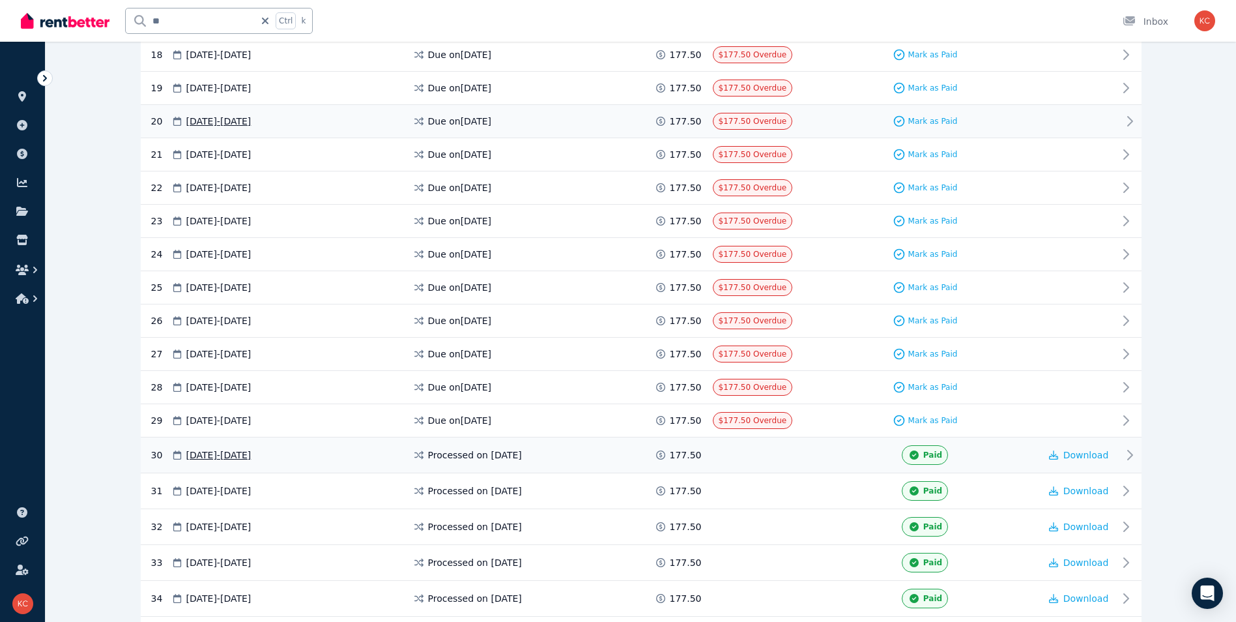
click at [818, 467] on div "30 [DATE] - [DATE] Processed on [DATE] 177.50 Paid Download" at bounding box center [641, 455] width 1001 height 36
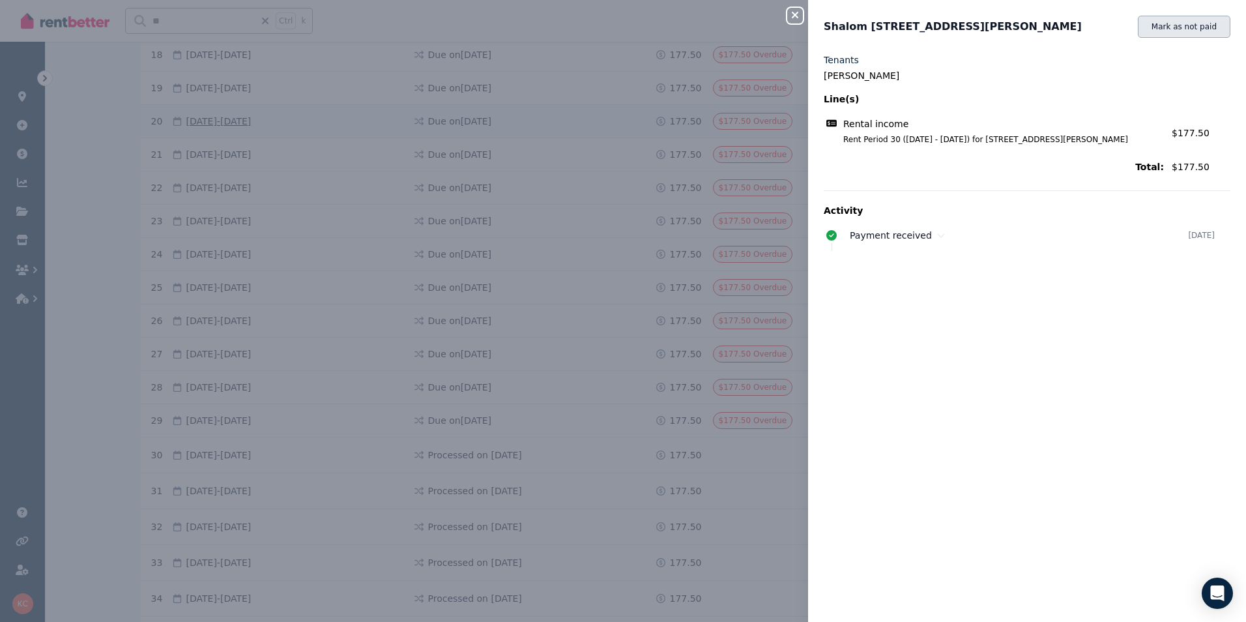
click at [1185, 32] on button "Mark as not paid" at bounding box center [1184, 27] width 93 height 22
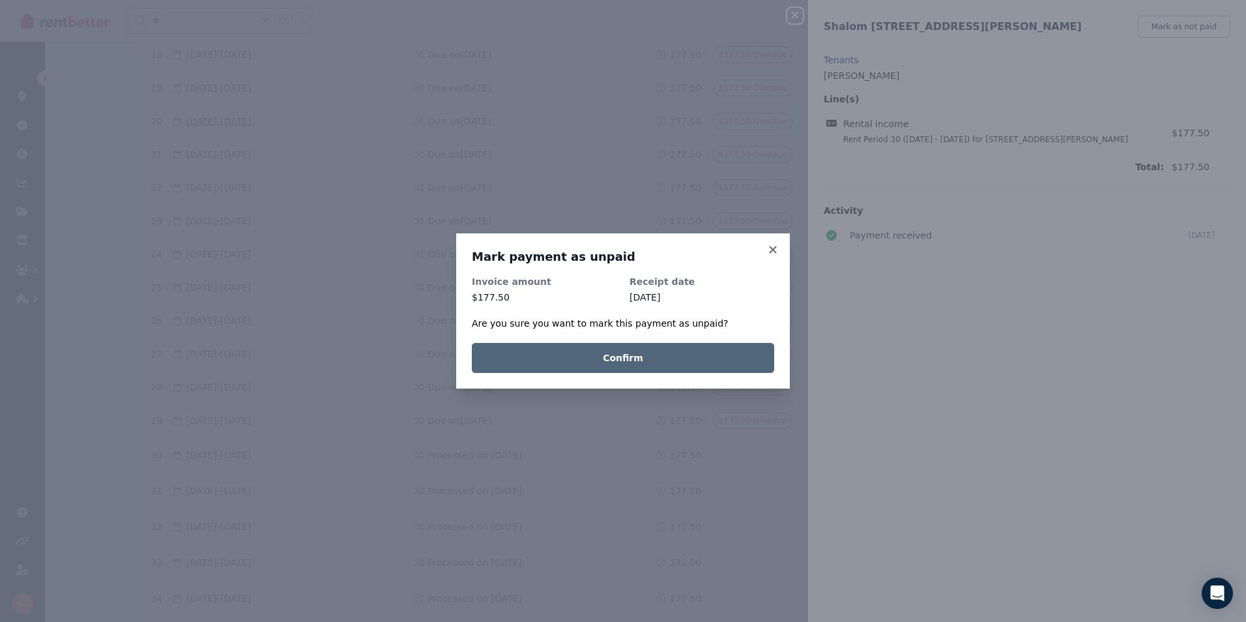
click at [730, 361] on button "Confirm" at bounding box center [623, 358] width 302 height 30
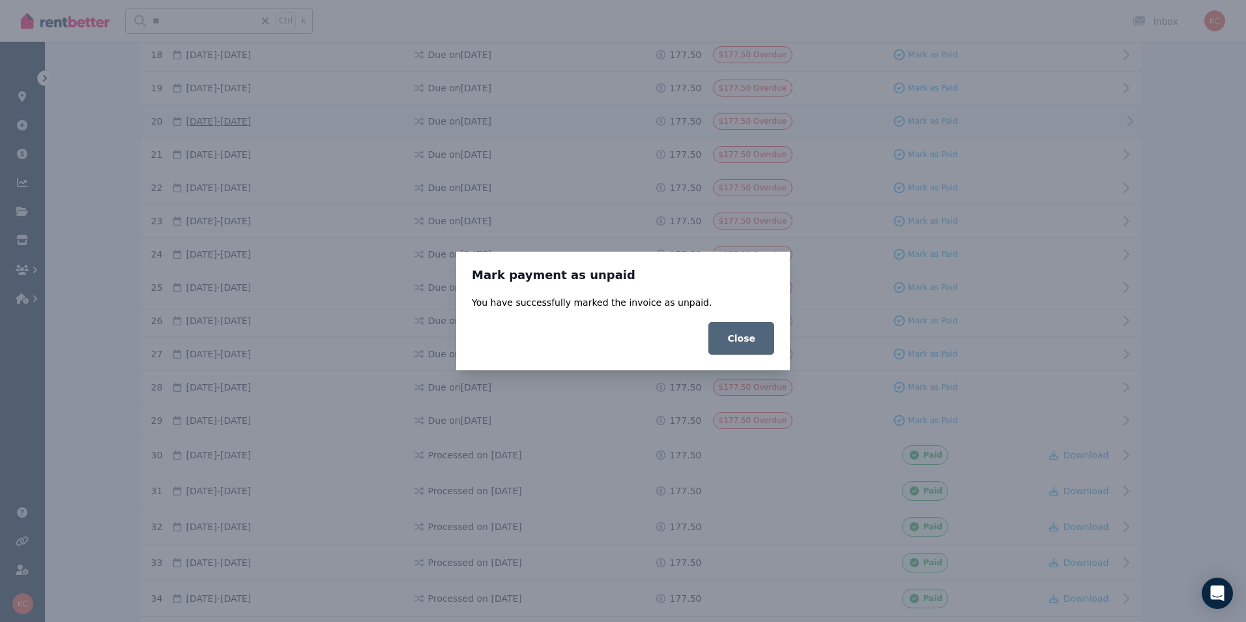
click at [745, 338] on button "Close" at bounding box center [741, 338] width 66 height 33
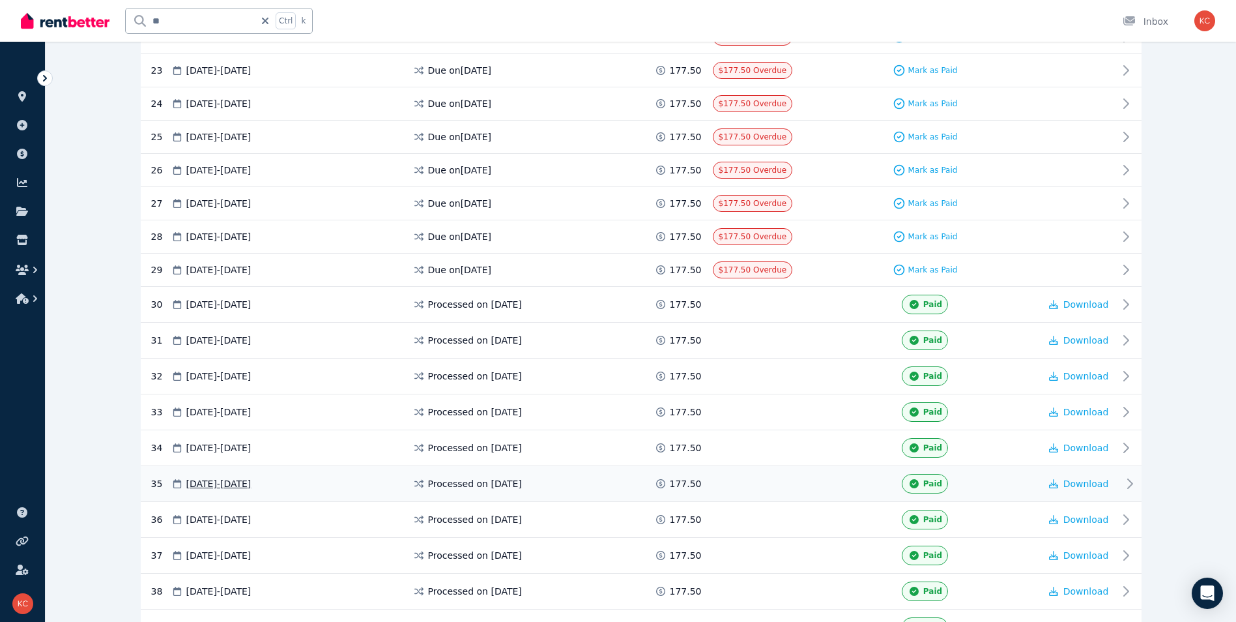
scroll to position [1082, 0]
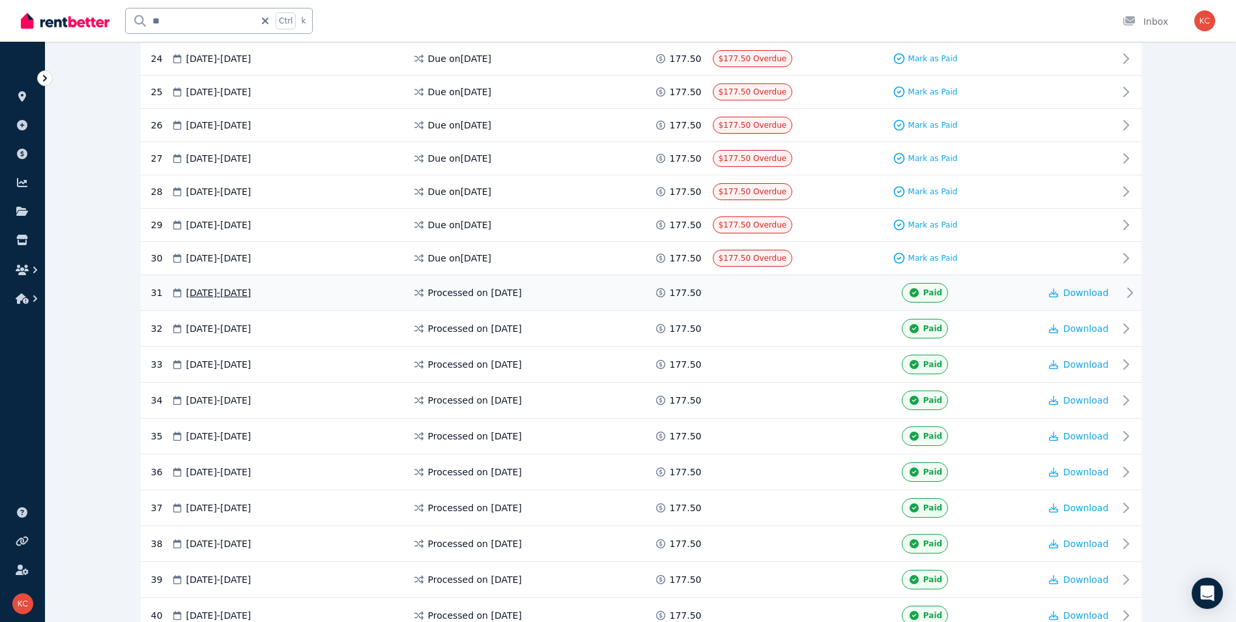
click at [850, 293] on div "Paid" at bounding box center [925, 293] width 229 height 20
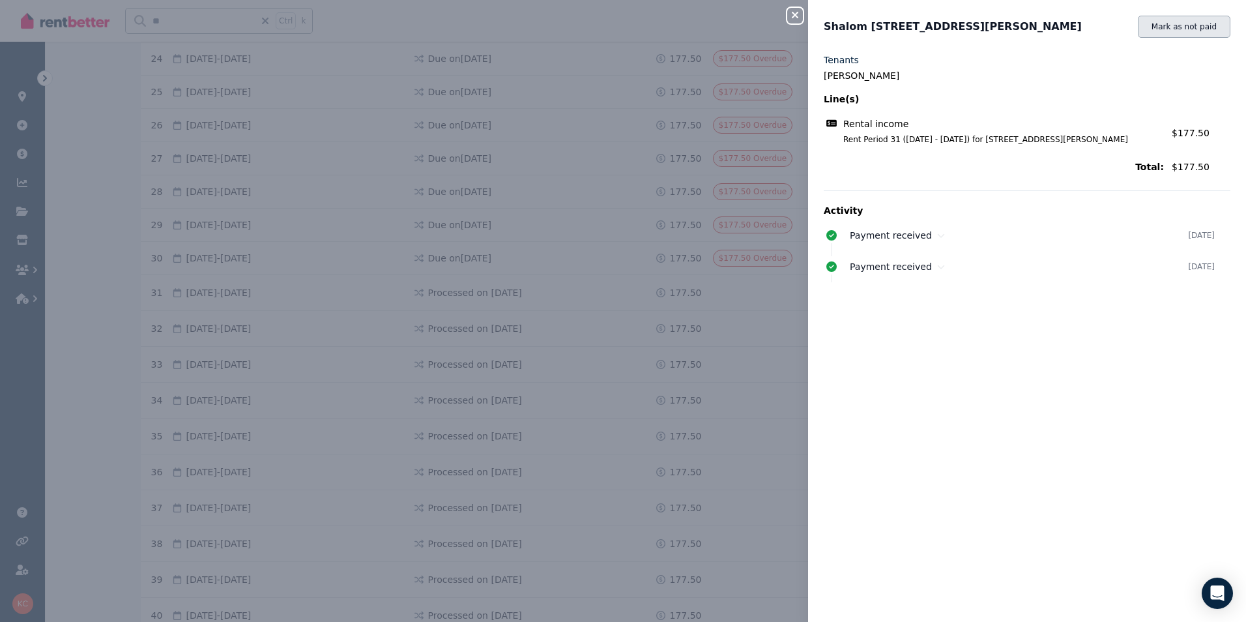
click at [1168, 31] on button "Mark as not paid" at bounding box center [1184, 27] width 93 height 22
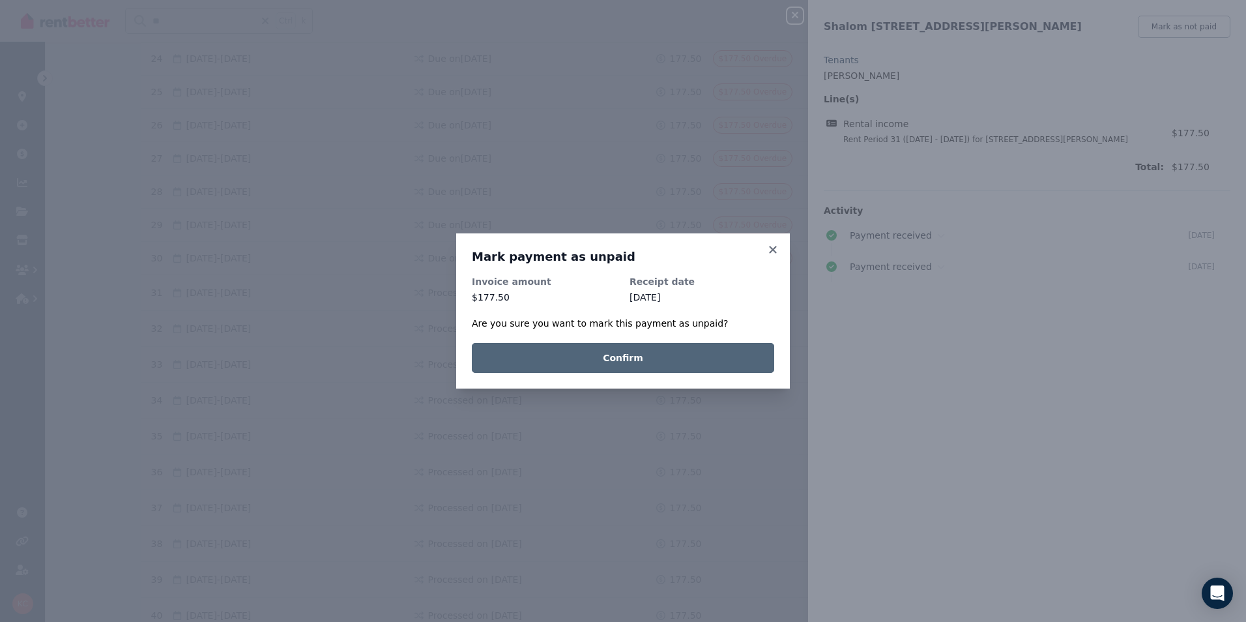
click at [710, 363] on button "Confirm" at bounding box center [623, 358] width 302 height 30
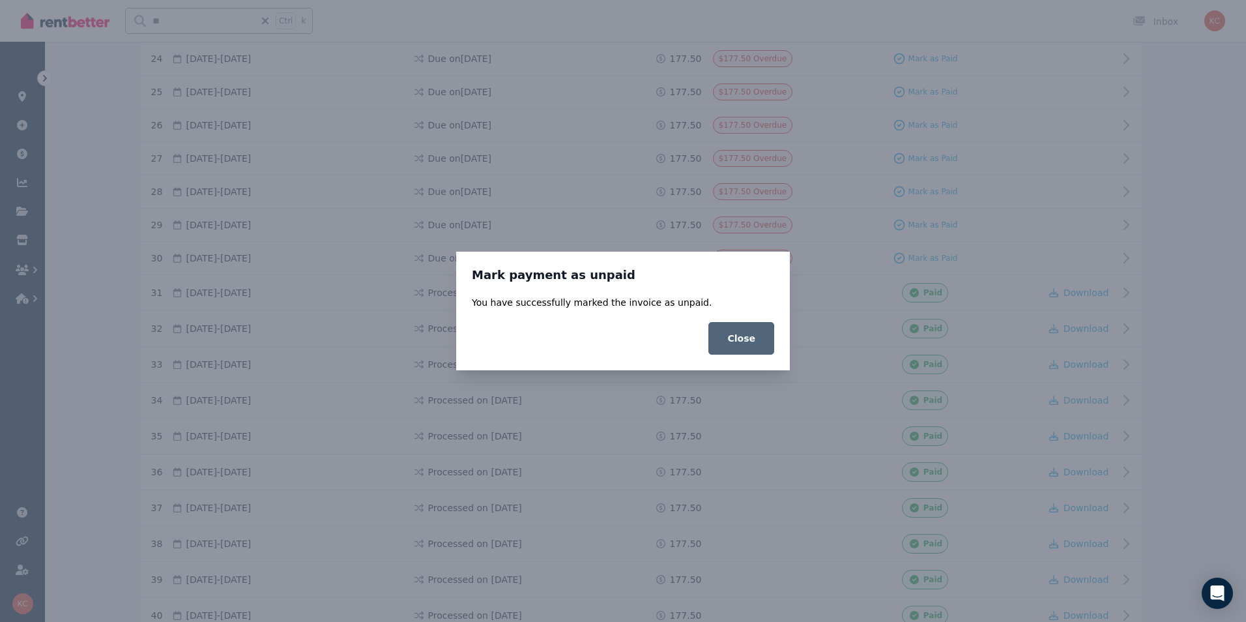
click at [743, 340] on button "Close" at bounding box center [741, 338] width 66 height 33
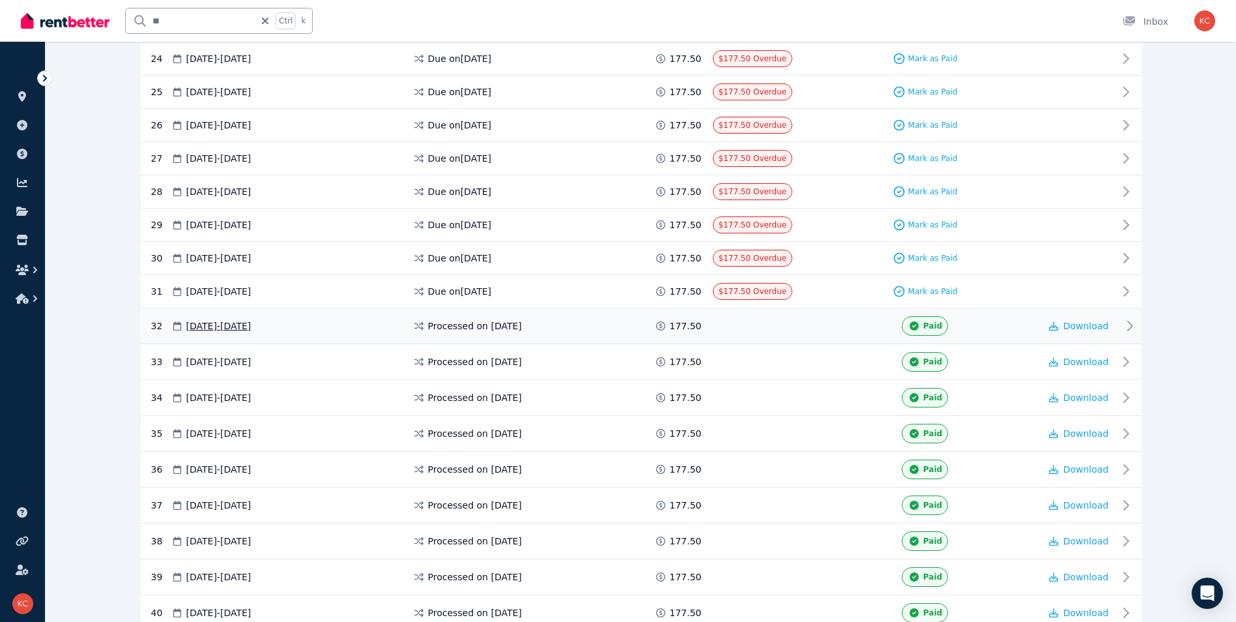
click at [861, 327] on div "Paid" at bounding box center [925, 326] width 229 height 20
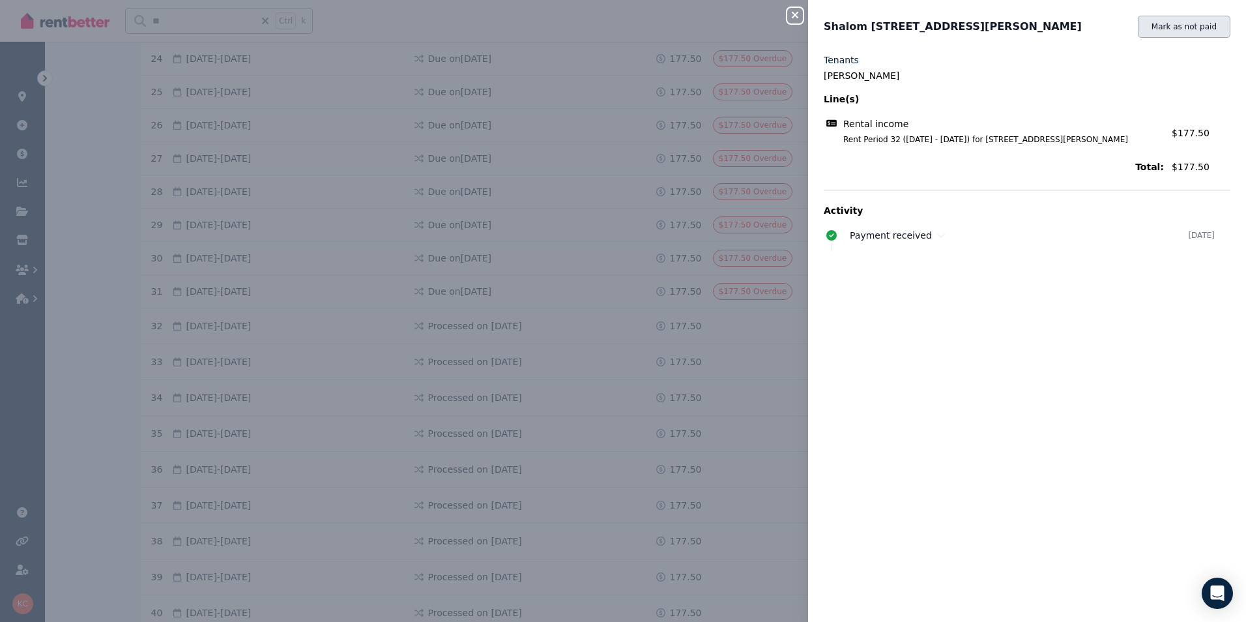
click at [1168, 29] on button "Mark as not paid" at bounding box center [1184, 27] width 93 height 22
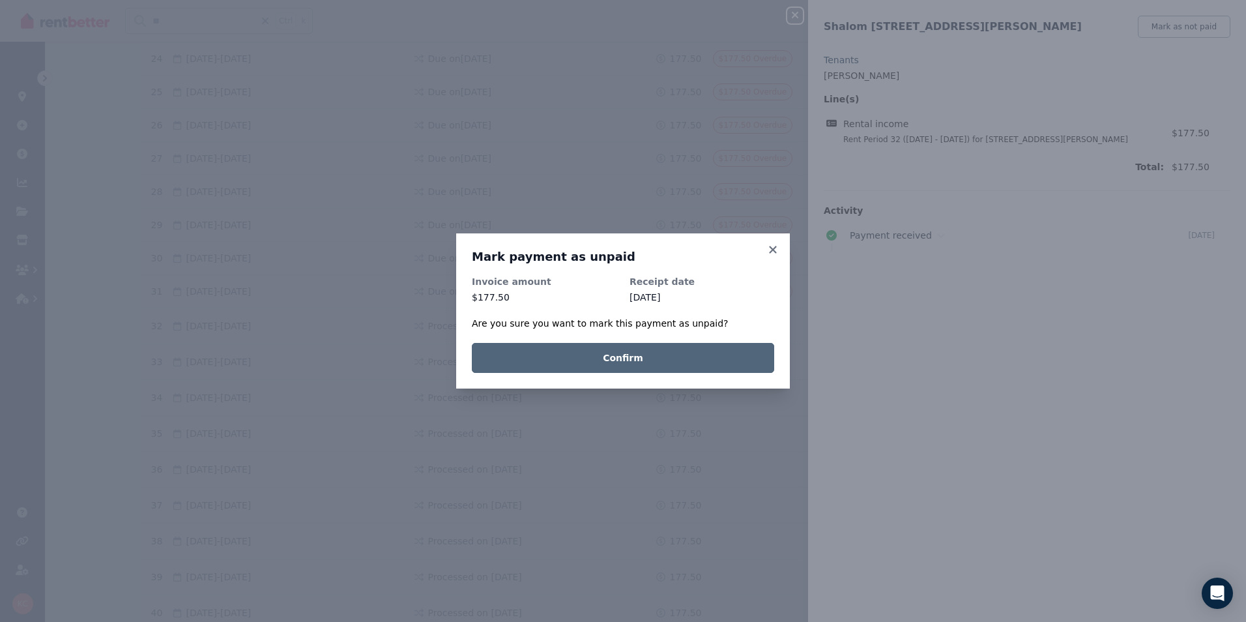
click at [729, 362] on button "Confirm" at bounding box center [623, 358] width 302 height 30
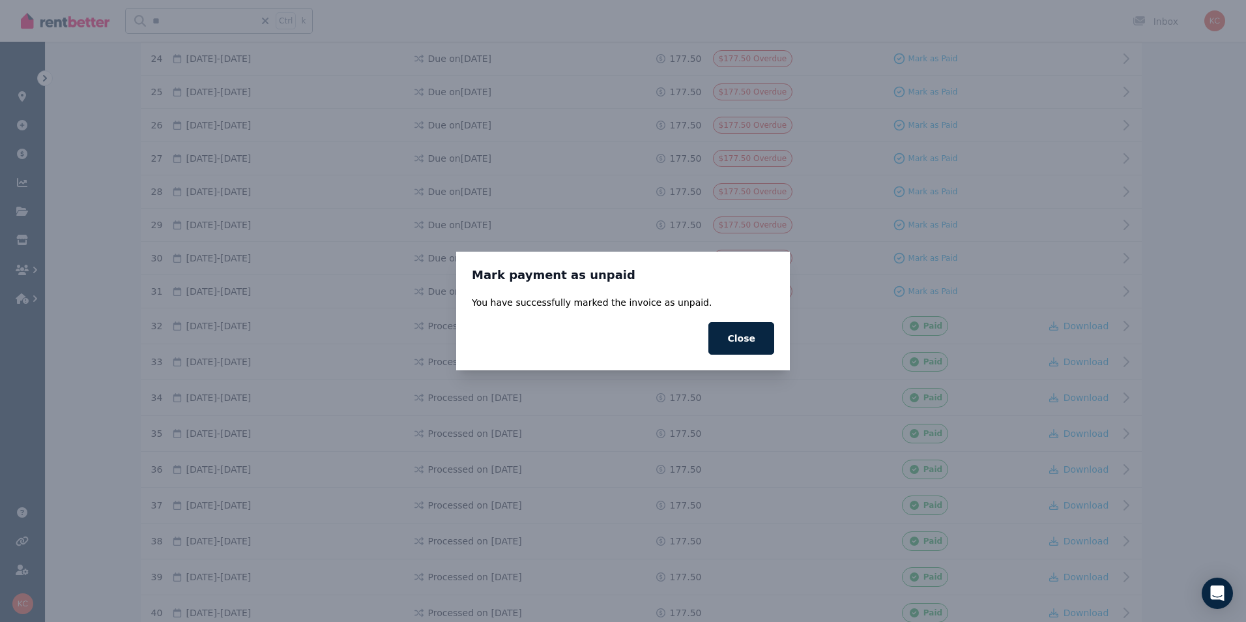
click at [754, 335] on button "Close" at bounding box center [741, 338] width 66 height 33
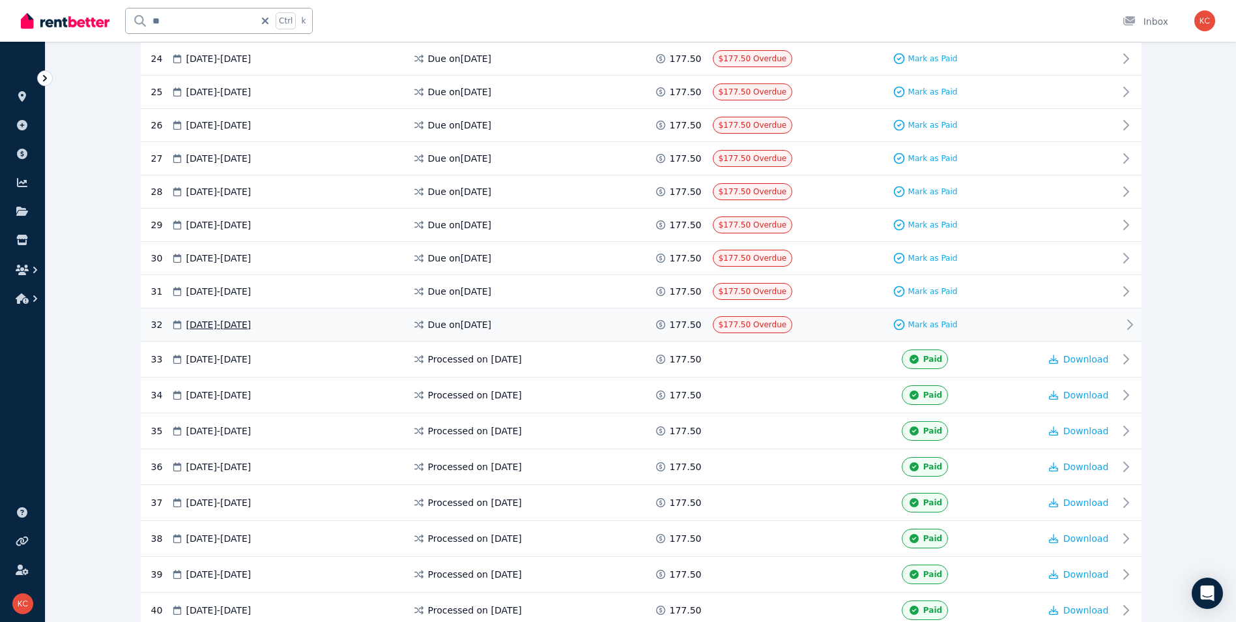
click at [816, 327] on div "Mark as Paid" at bounding box center [925, 324] width 229 height 17
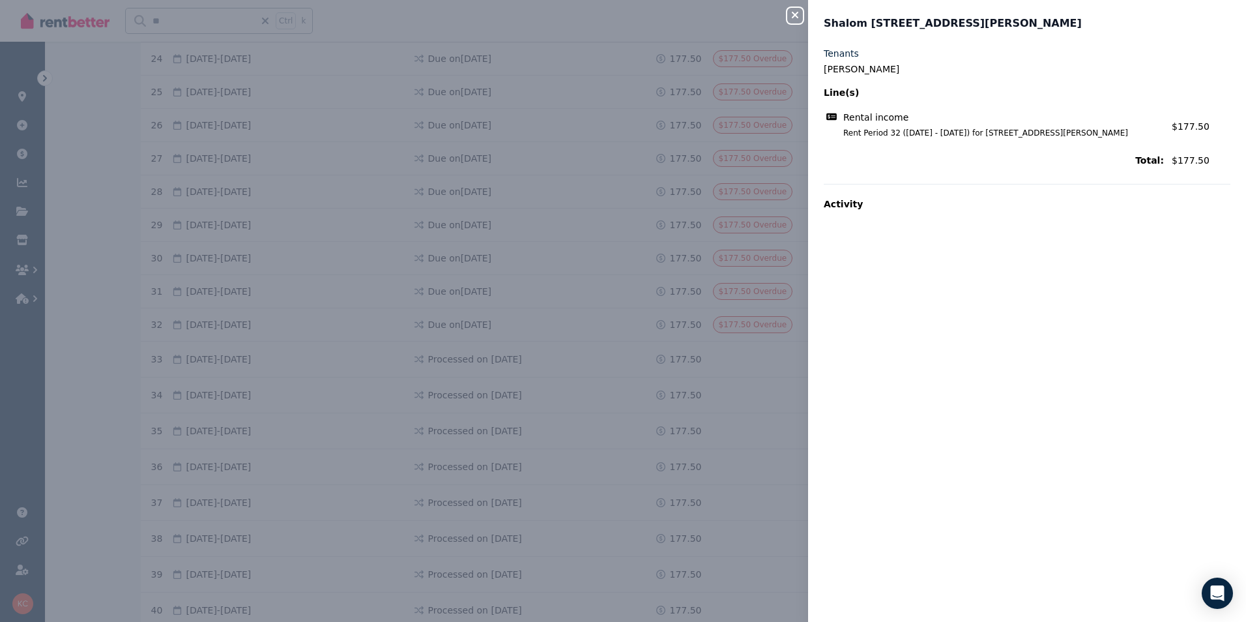
click at [793, 14] on icon "button" at bounding box center [795, 15] width 7 height 7
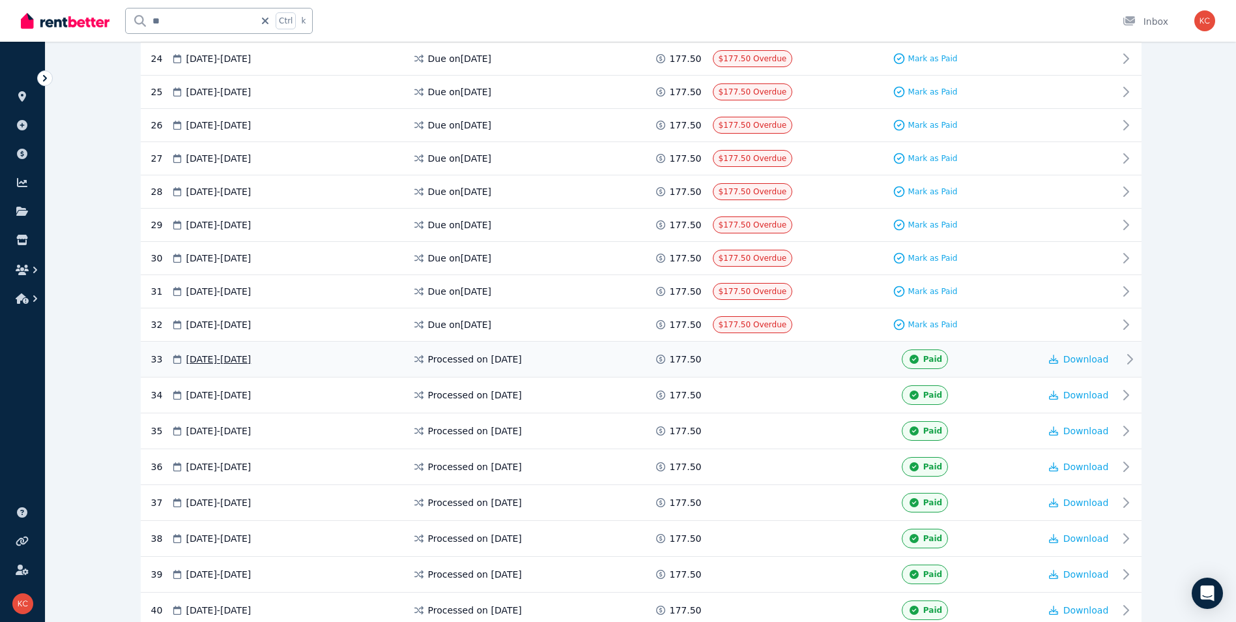
click at [839, 343] on div "33 [DATE] - [DATE] Processed on [DATE] 177.50 Paid Download" at bounding box center [641, 359] width 1001 height 36
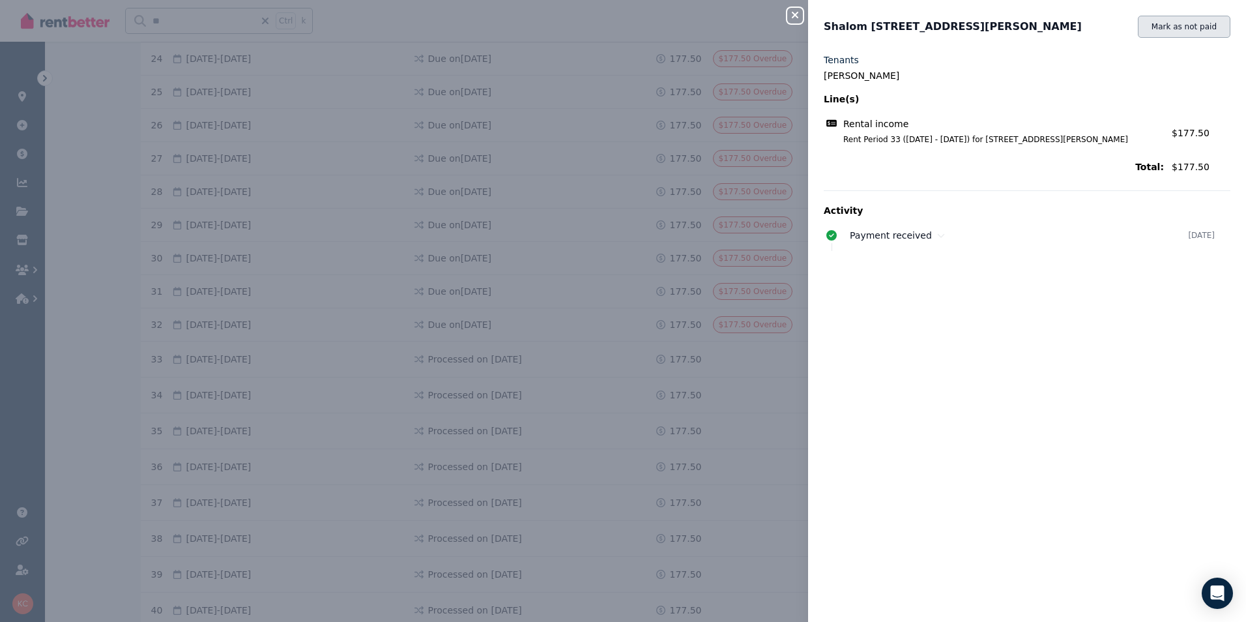
click at [1188, 29] on button "Mark as not paid" at bounding box center [1184, 27] width 93 height 22
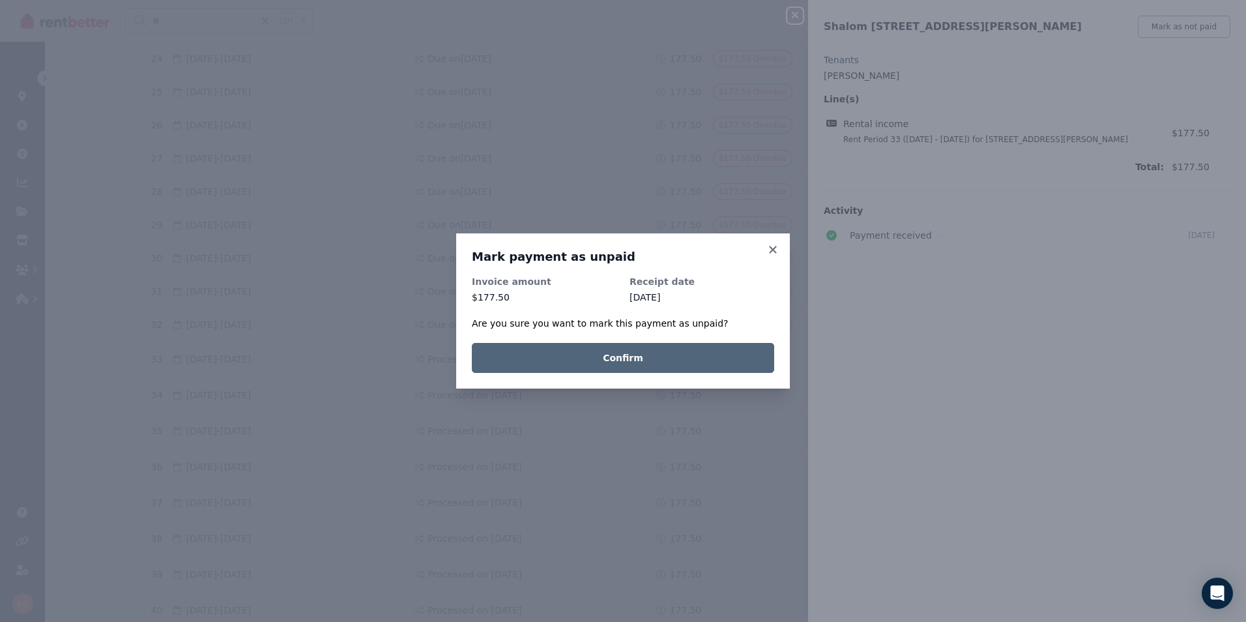
click at [727, 357] on button "Confirm" at bounding box center [623, 358] width 302 height 30
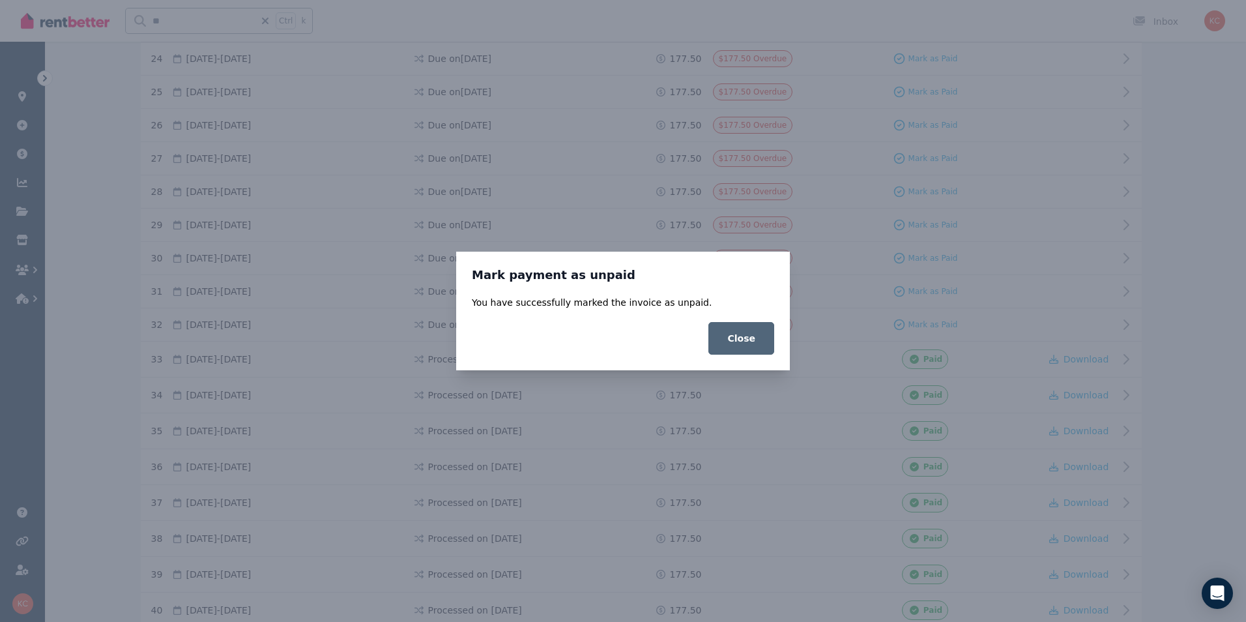
click at [753, 344] on button "Close" at bounding box center [741, 338] width 66 height 33
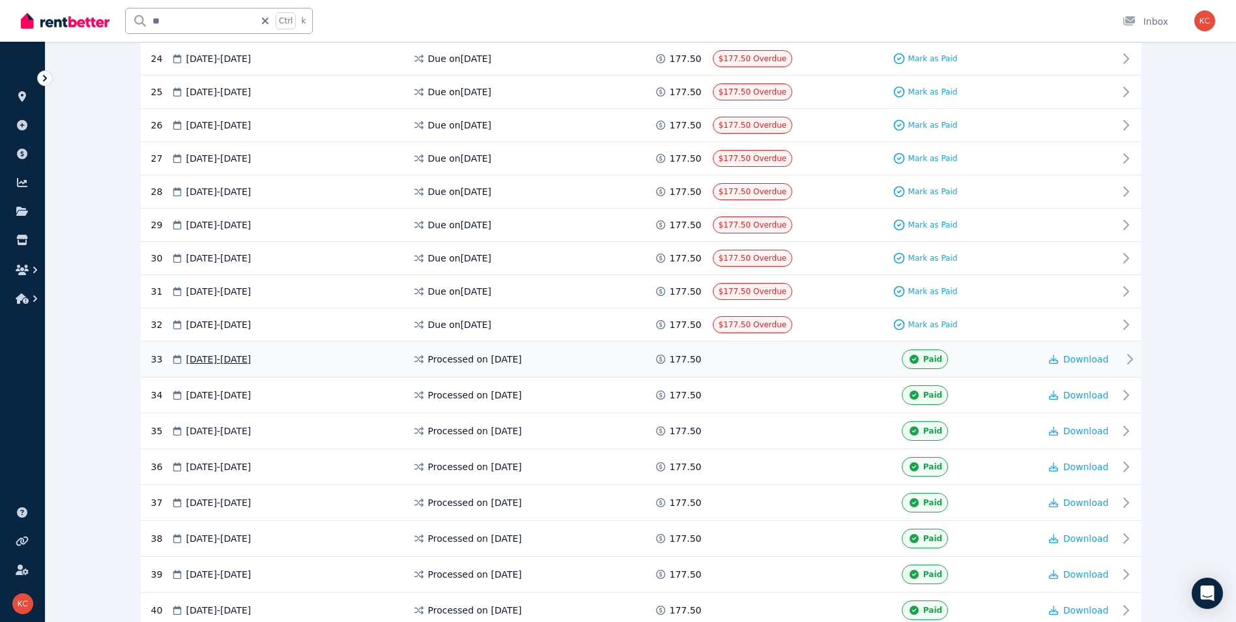
click at [823, 369] on div "33 [DATE] - [DATE] Processed on [DATE] 177.50 Paid Download" at bounding box center [641, 359] width 1001 height 36
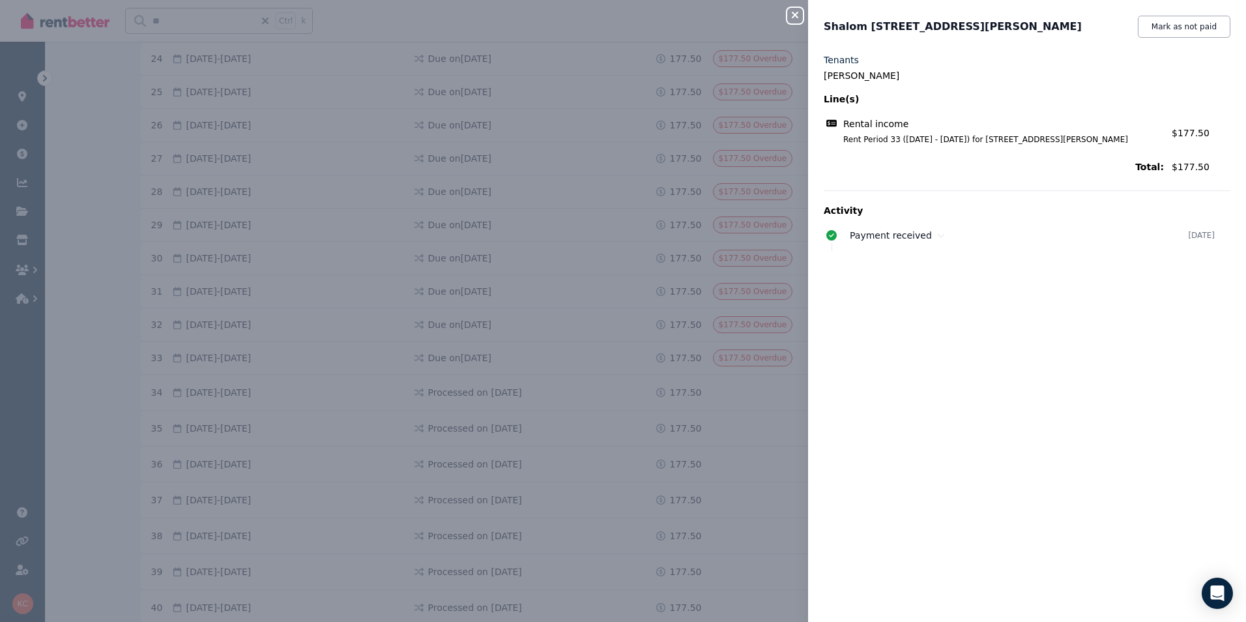
click at [795, 16] on icon "button" at bounding box center [795, 15] width 7 height 7
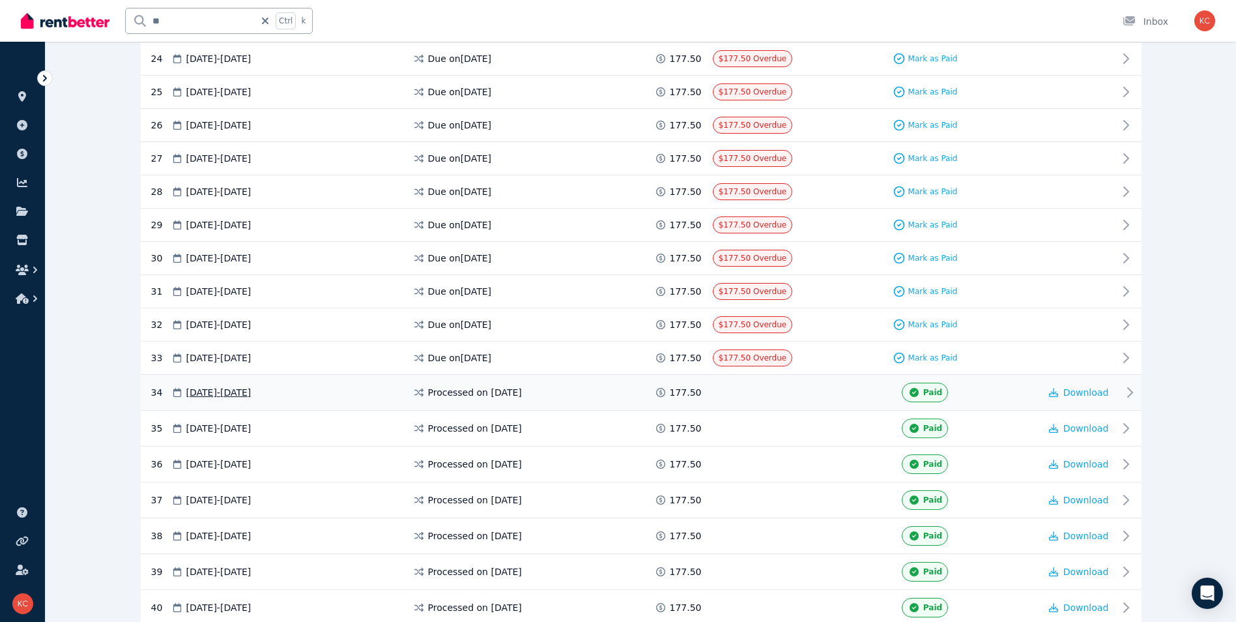
click at [833, 392] on div "Paid" at bounding box center [925, 393] width 229 height 20
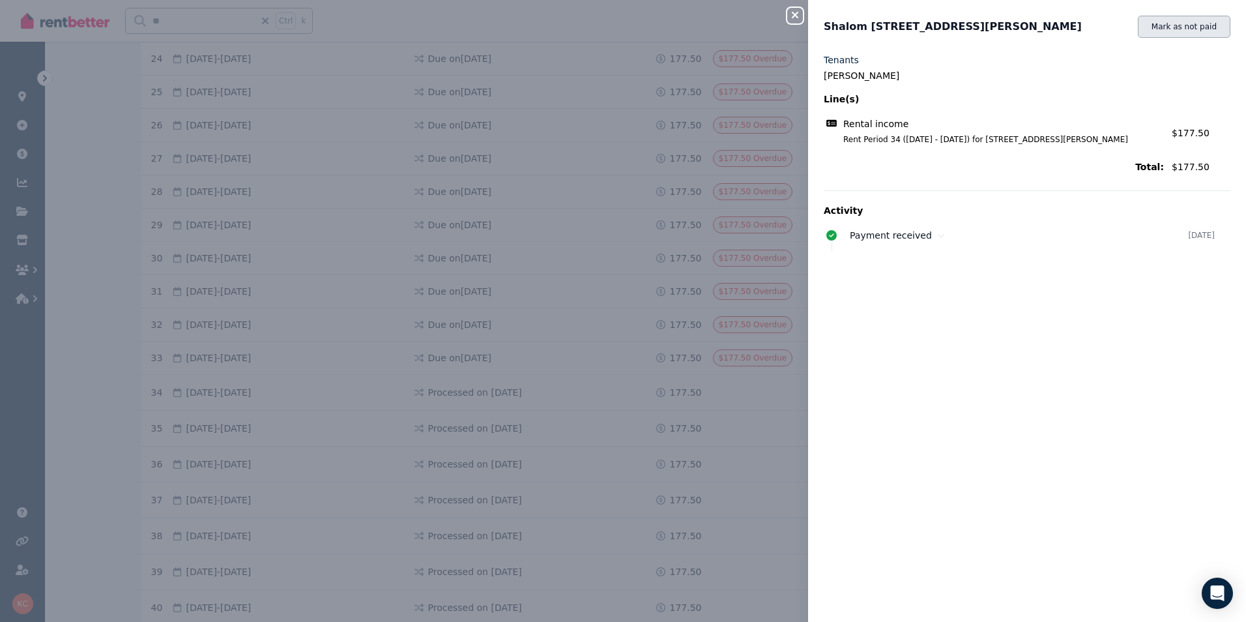
click at [1171, 30] on button "Mark as not paid" at bounding box center [1184, 27] width 93 height 22
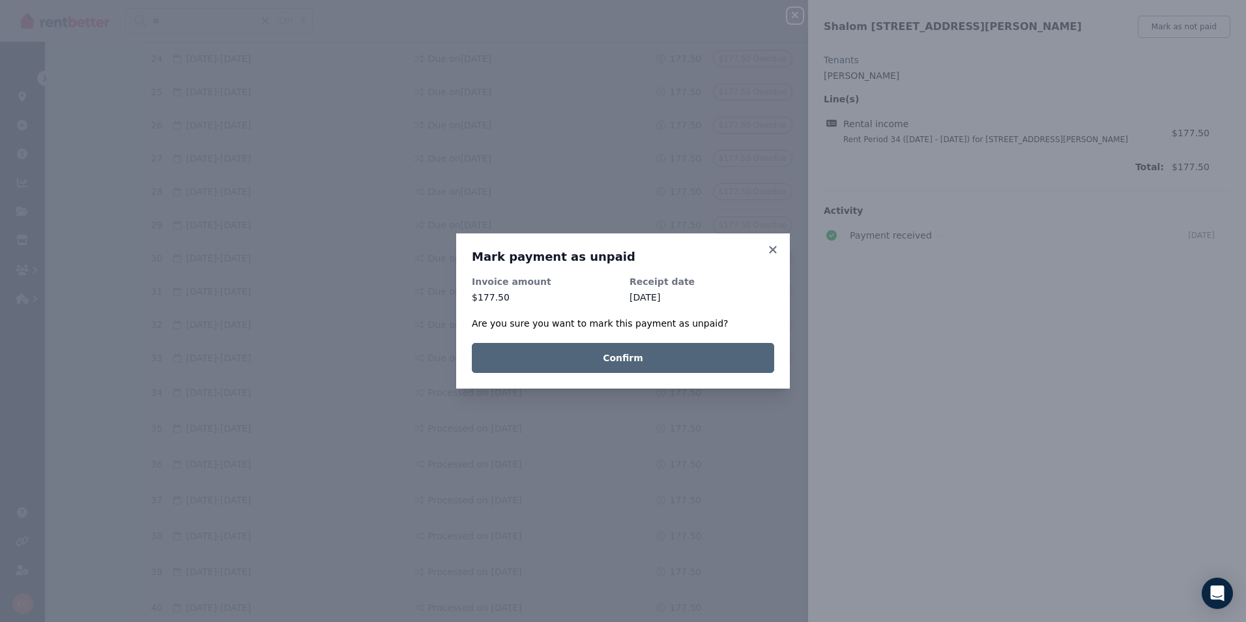
click at [693, 369] on button "Confirm" at bounding box center [623, 358] width 302 height 30
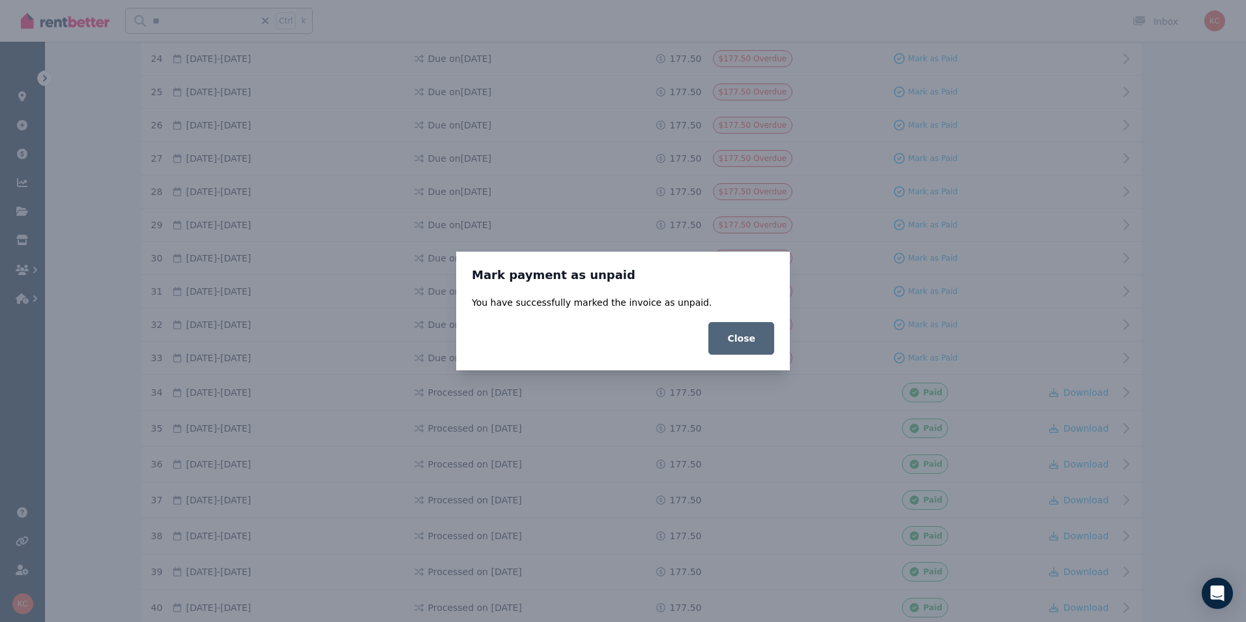
click at [748, 336] on button "Close" at bounding box center [741, 338] width 66 height 33
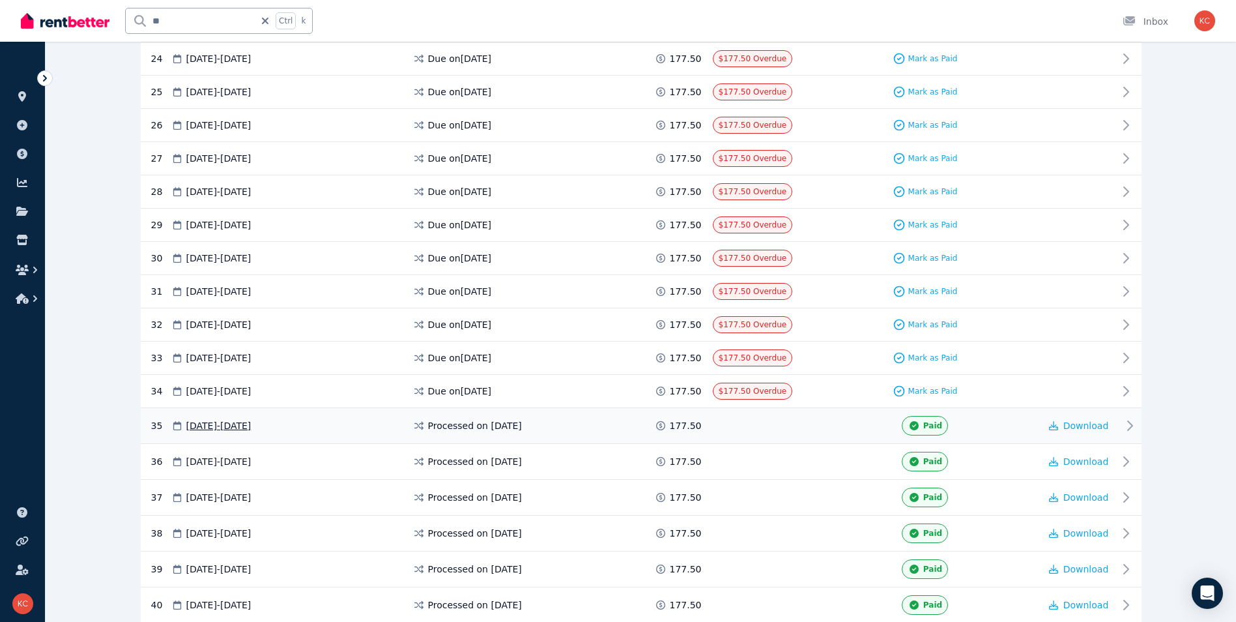
click at [811, 429] on div "Paid" at bounding box center [925, 426] width 229 height 20
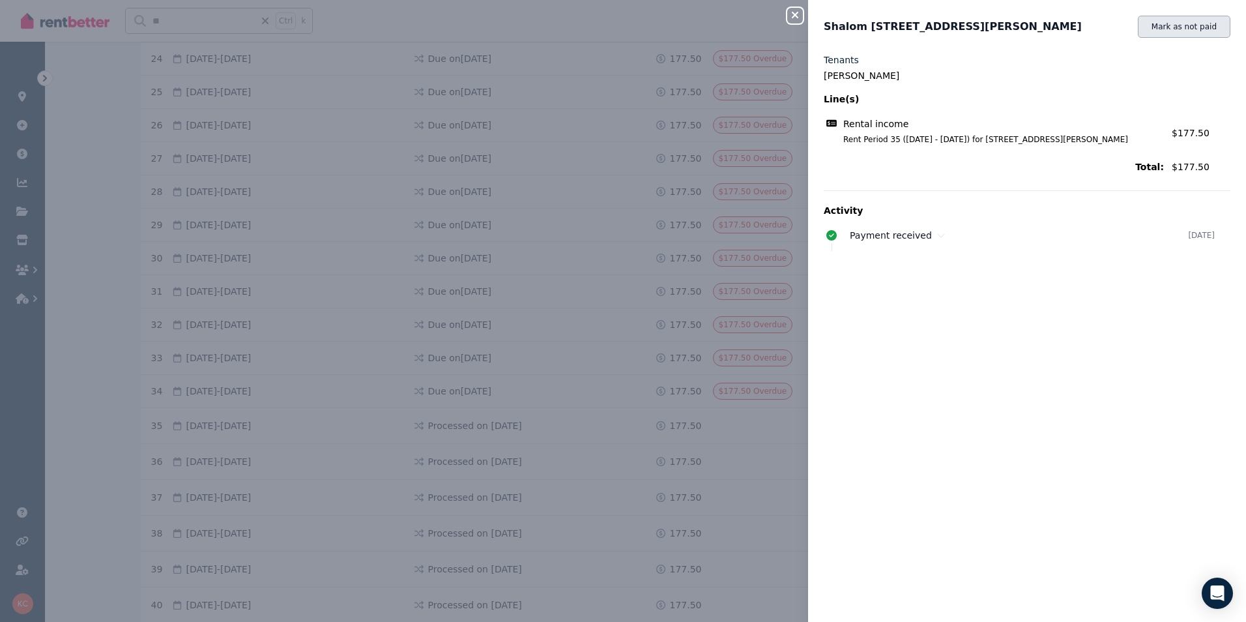
click at [1185, 29] on button "Mark as not paid" at bounding box center [1184, 27] width 93 height 22
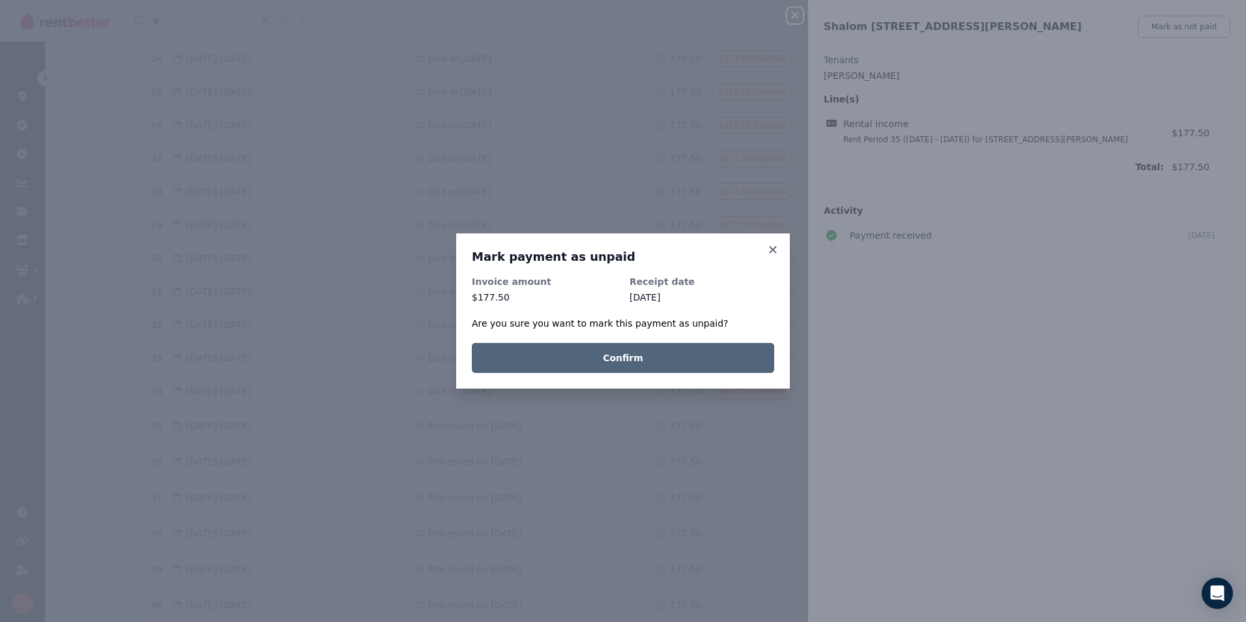
click at [704, 363] on button "Confirm" at bounding box center [623, 358] width 302 height 30
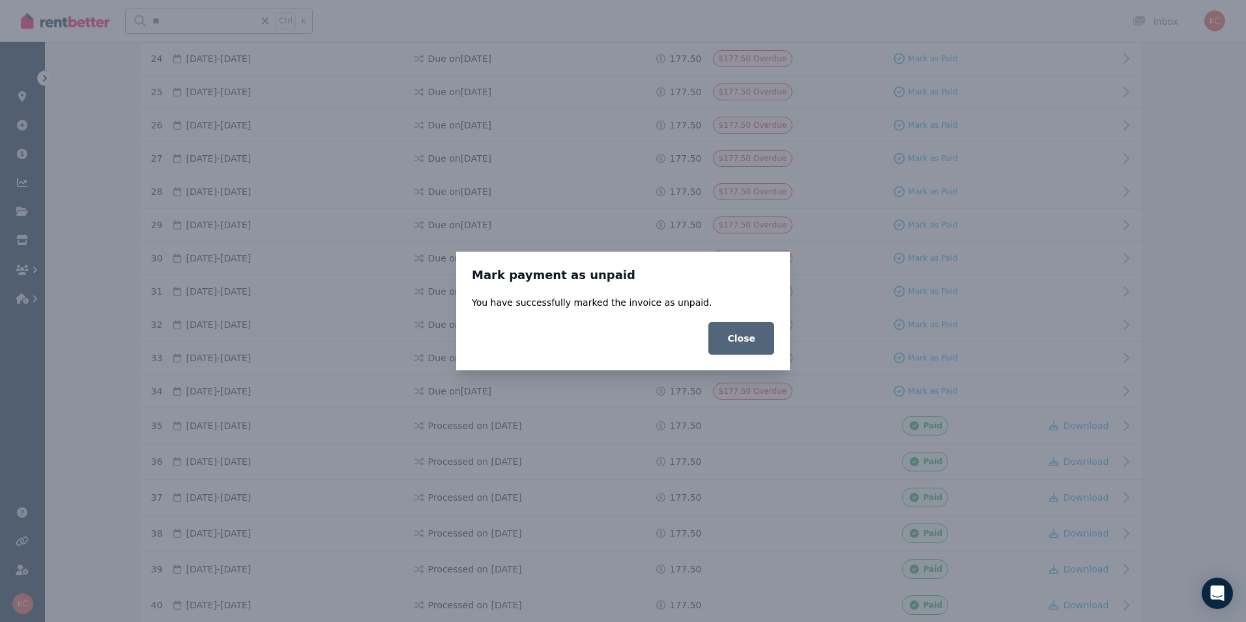
click at [755, 342] on button "Close" at bounding box center [741, 338] width 66 height 33
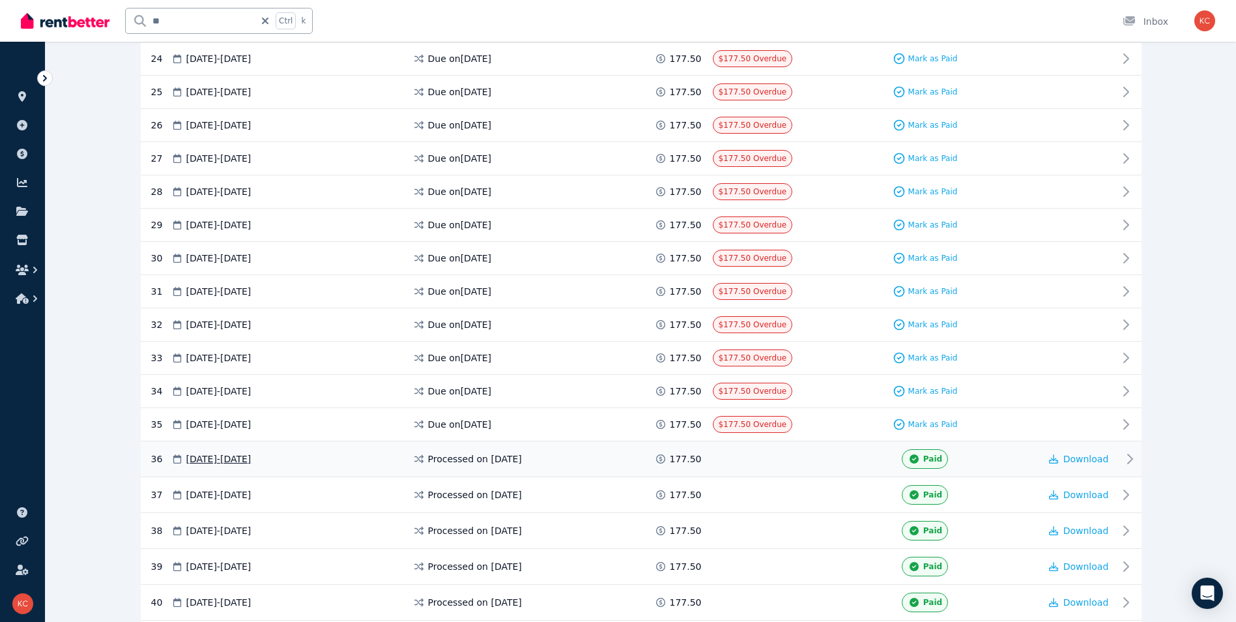
click at [817, 465] on div "Paid" at bounding box center [925, 459] width 229 height 20
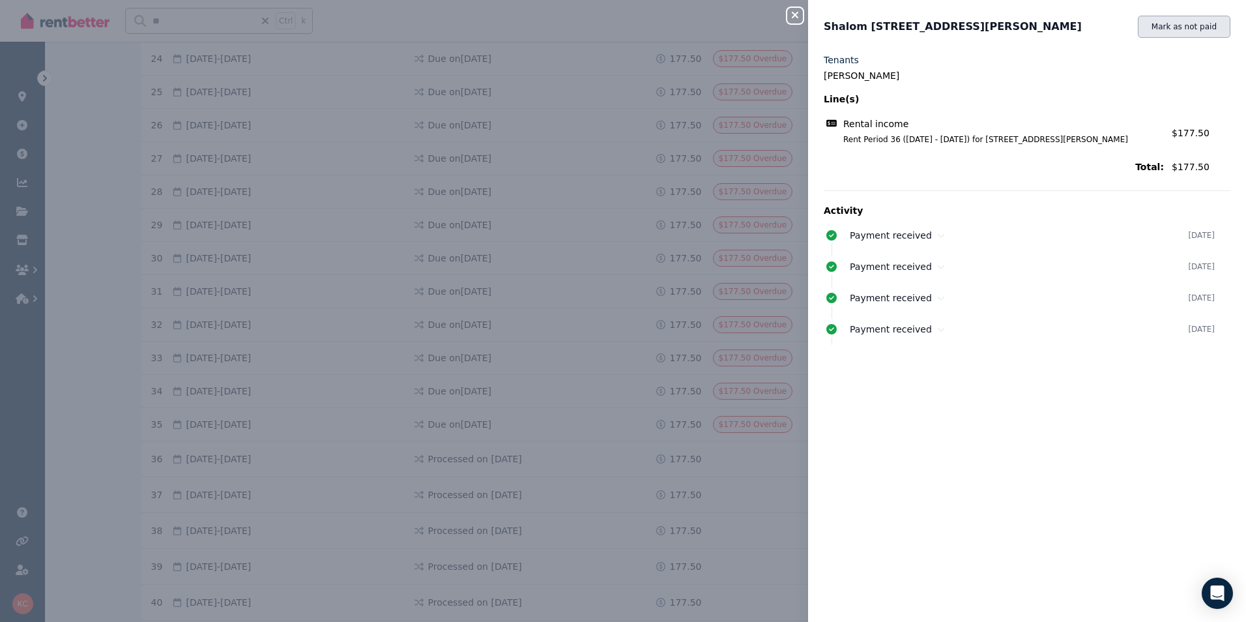
click at [1192, 29] on button "Mark as not paid" at bounding box center [1184, 27] width 93 height 22
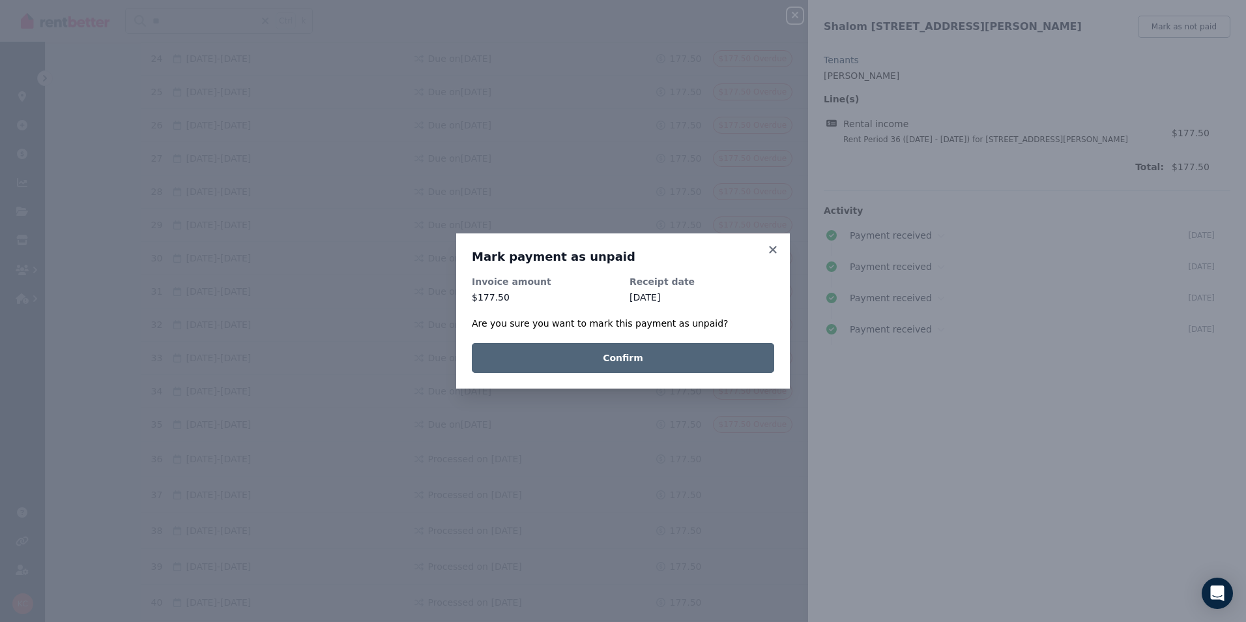
click at [743, 356] on button "Confirm" at bounding box center [623, 358] width 302 height 30
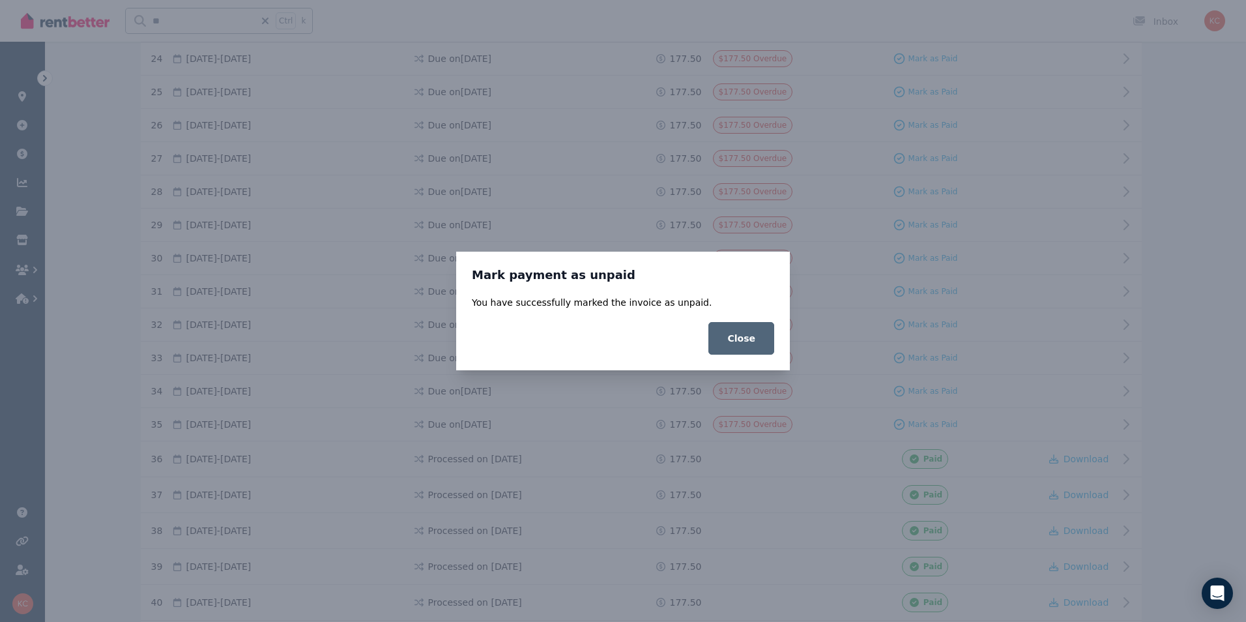
click at [742, 347] on button "Close" at bounding box center [741, 338] width 66 height 33
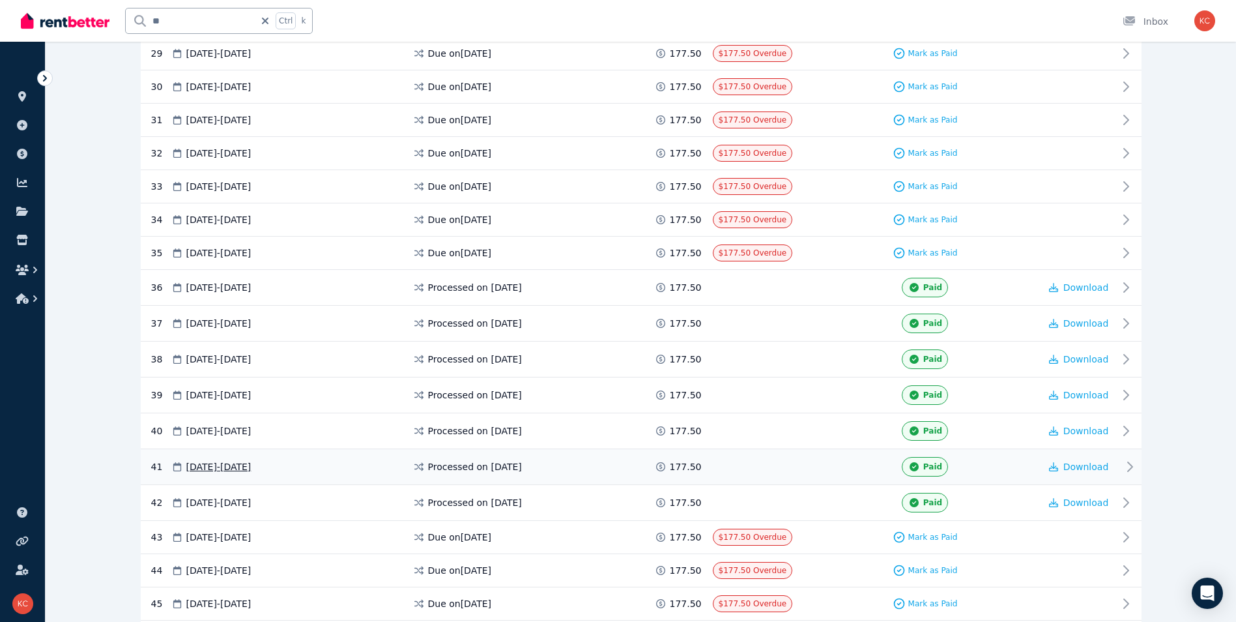
scroll to position [1277, 0]
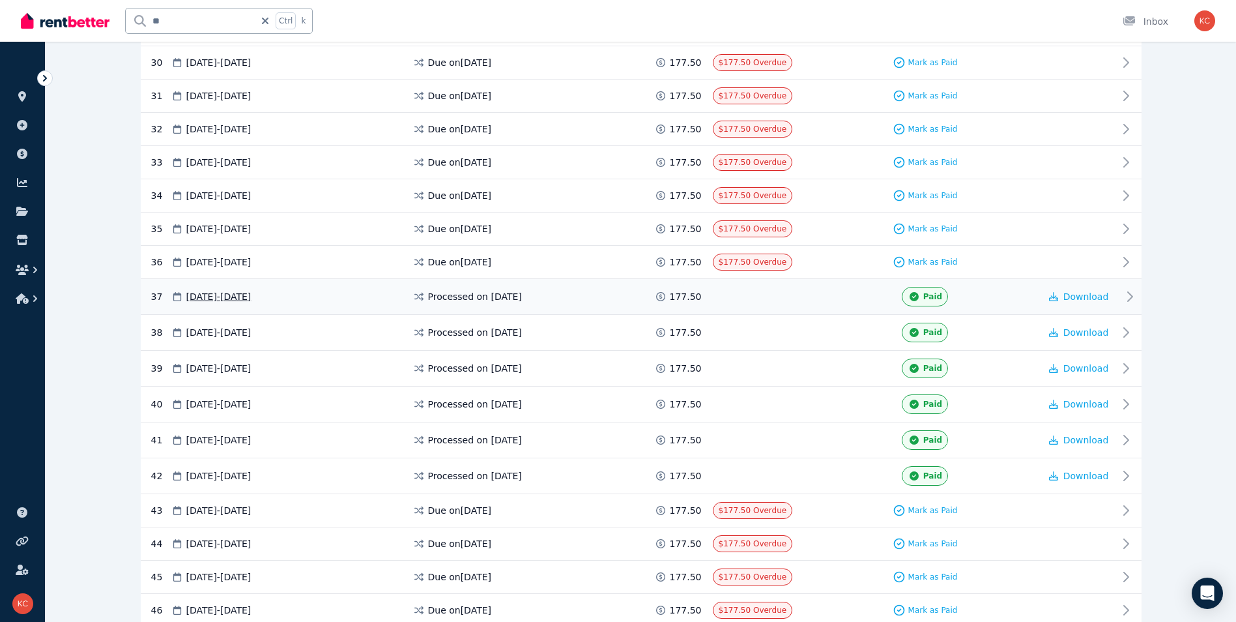
click at [827, 309] on div "37 [DATE] - [DATE] Processed on [DATE] 177.50 Paid Download" at bounding box center [641, 297] width 1001 height 36
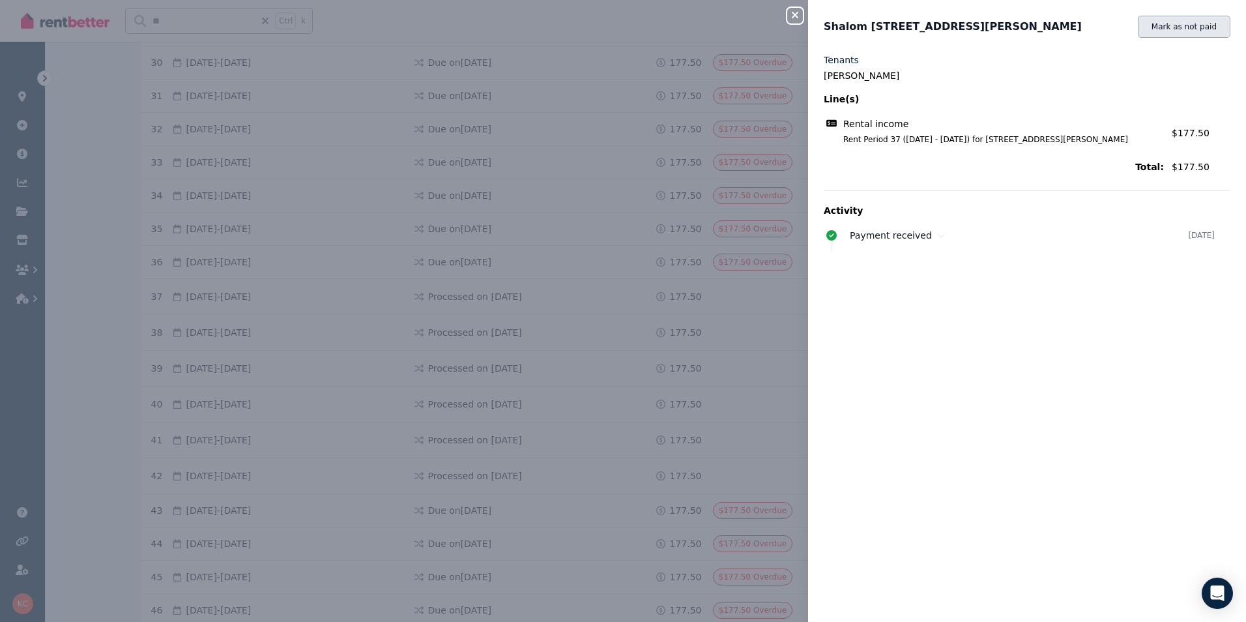
click at [1210, 30] on button "Mark as not paid" at bounding box center [1184, 27] width 93 height 22
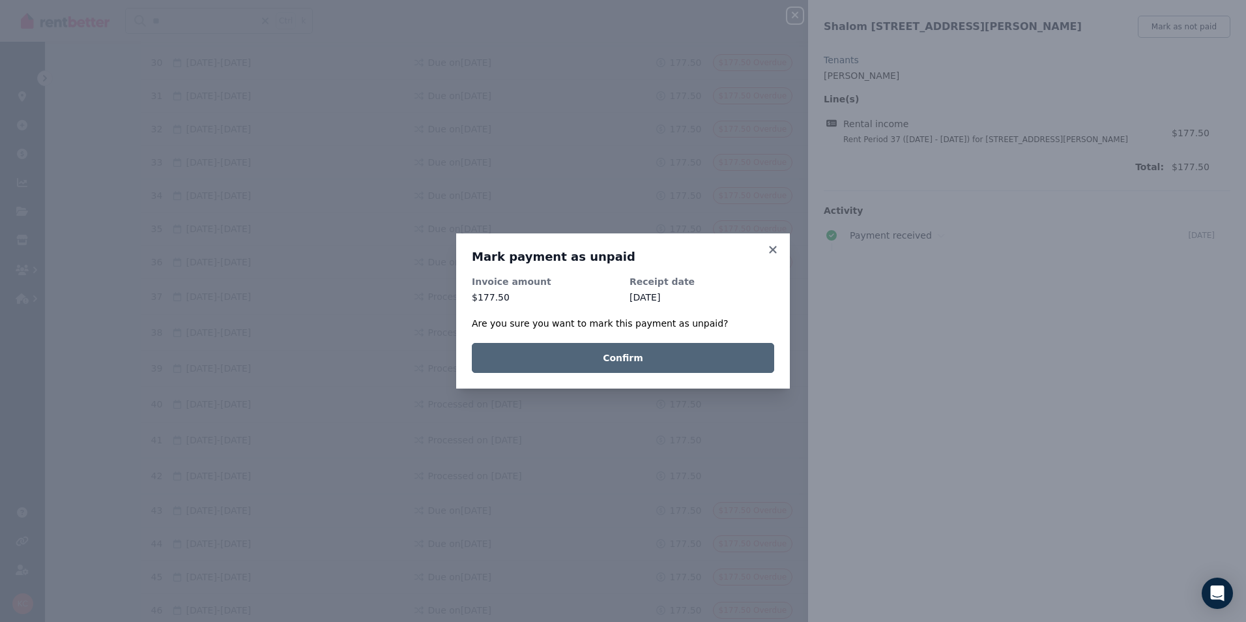
click at [705, 355] on button "Confirm" at bounding box center [623, 358] width 302 height 30
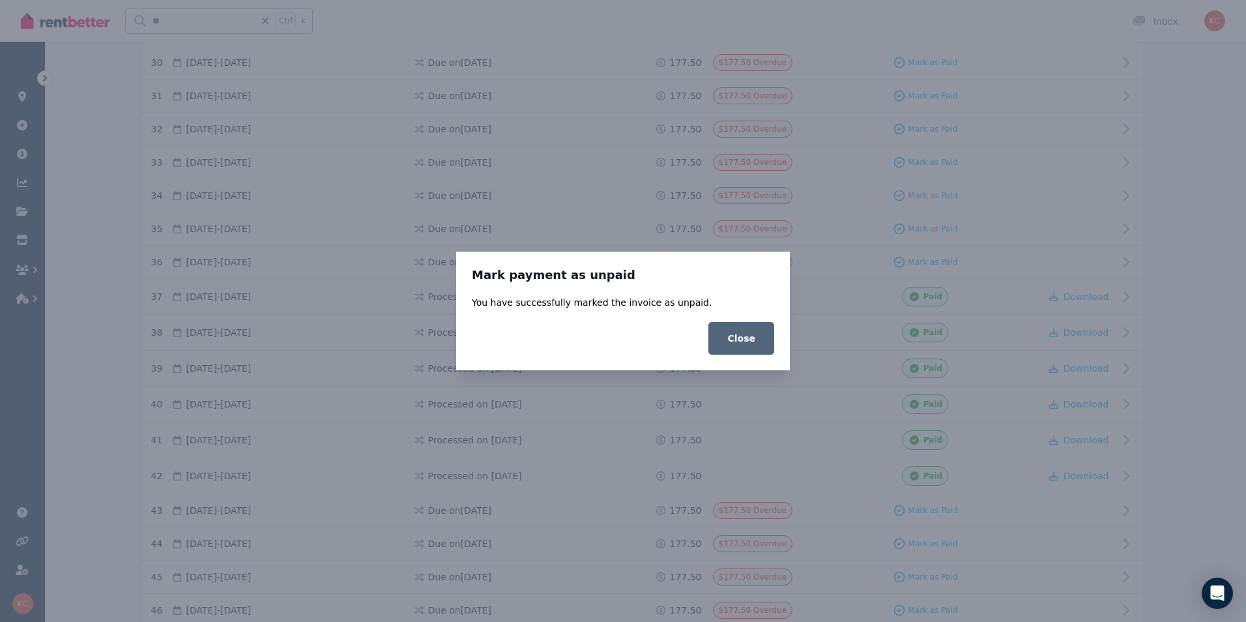
click at [731, 344] on button "Close" at bounding box center [741, 338] width 66 height 33
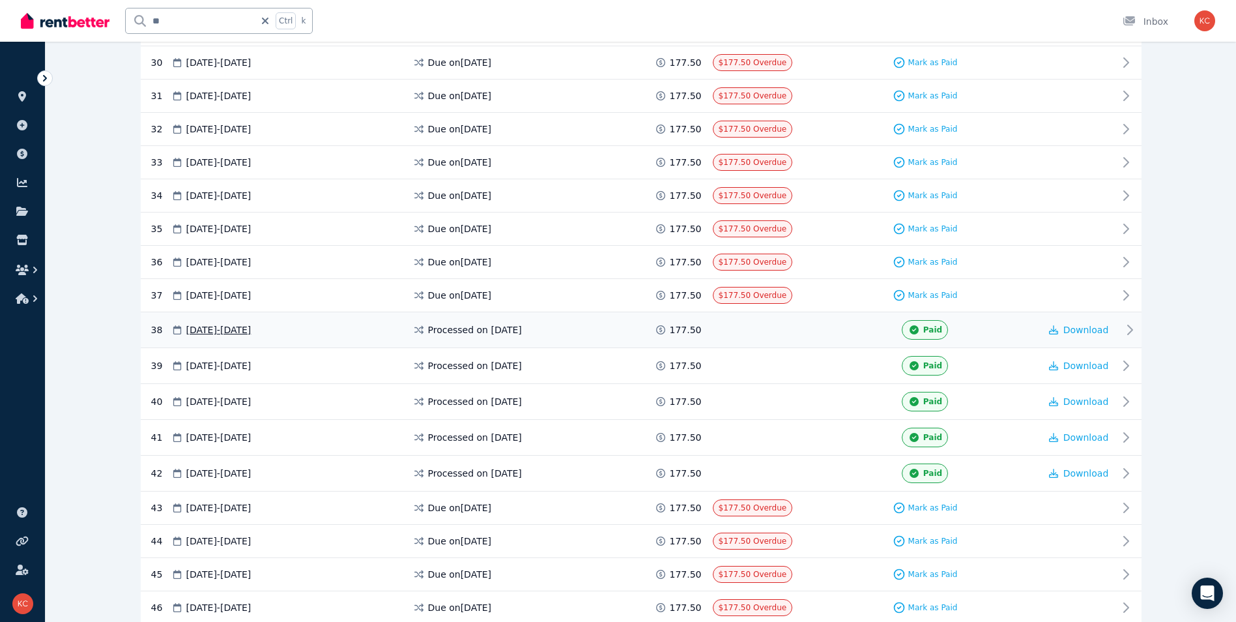
click at [800, 343] on div "38 [DATE] - [DATE] Processed on [DATE] 177.50 Paid Download" at bounding box center [641, 330] width 1001 height 36
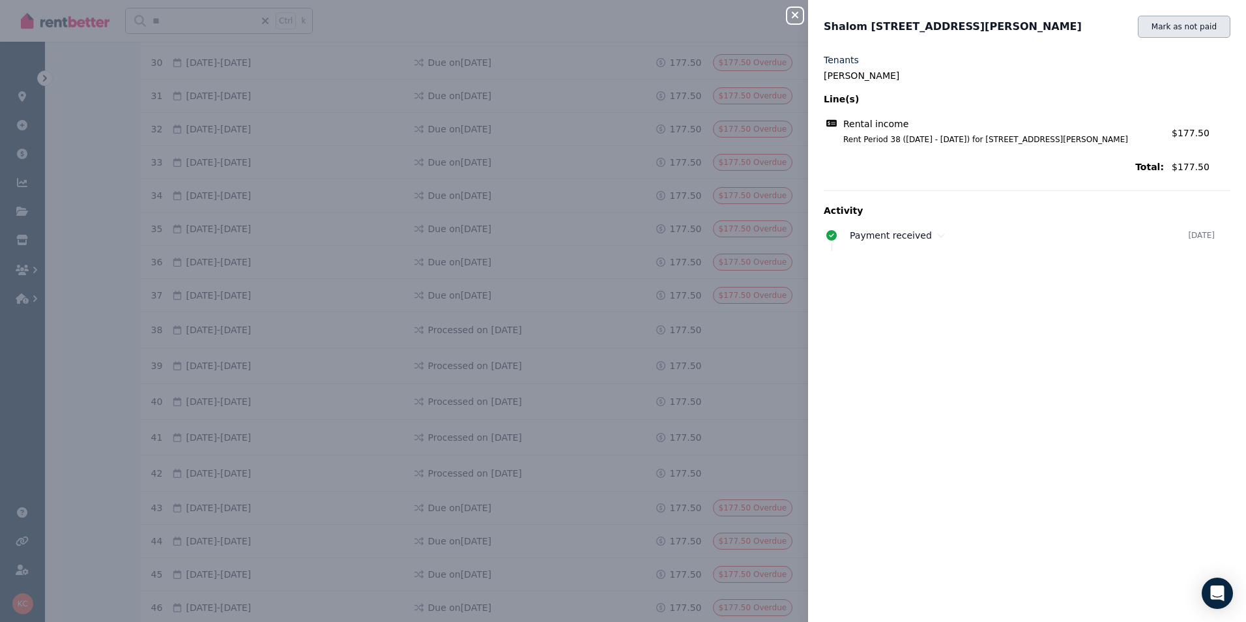
click at [1177, 29] on button "Mark as not paid" at bounding box center [1184, 27] width 93 height 22
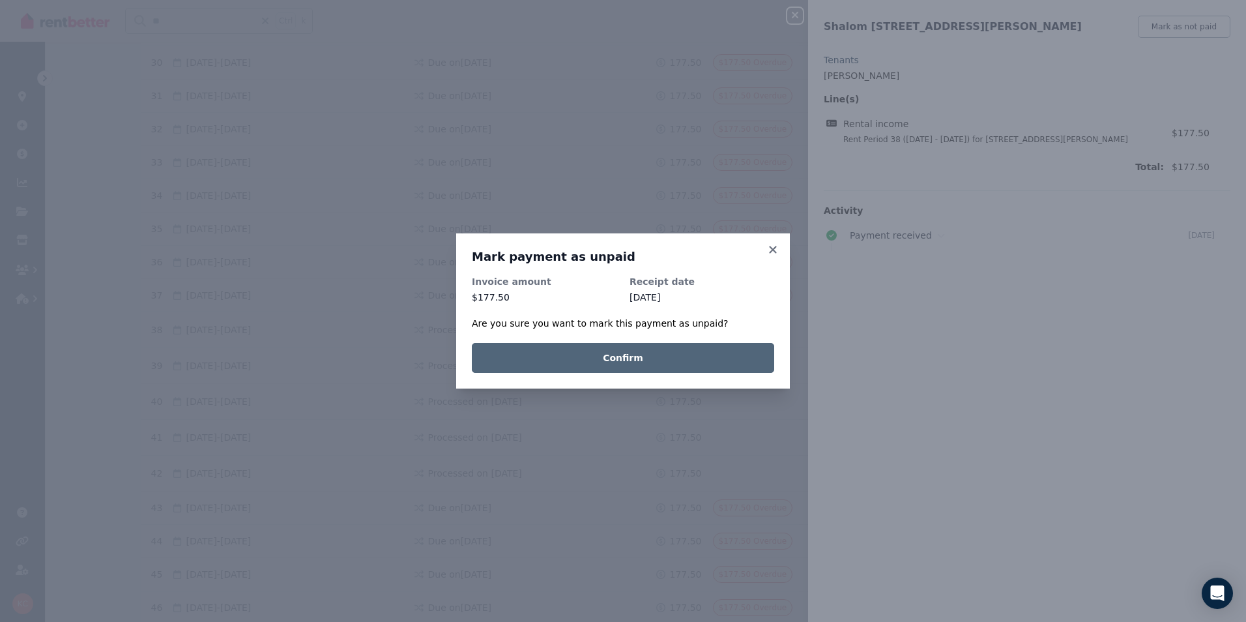
click at [723, 358] on button "Confirm" at bounding box center [623, 358] width 302 height 30
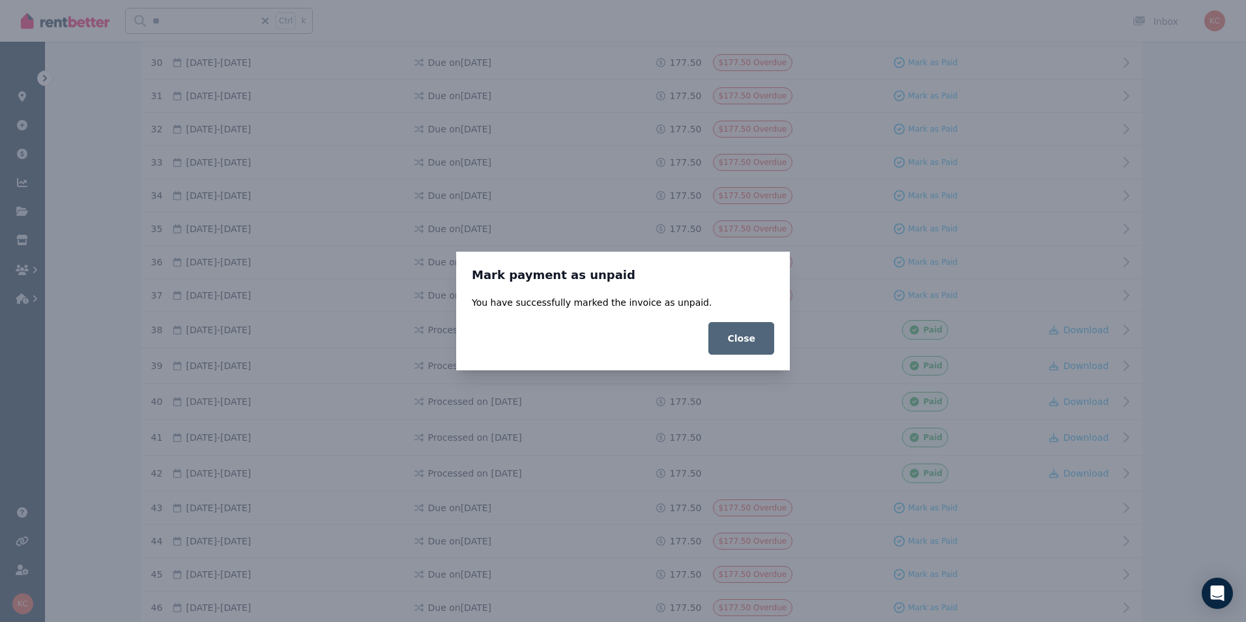
click at [735, 347] on button "Close" at bounding box center [741, 338] width 66 height 33
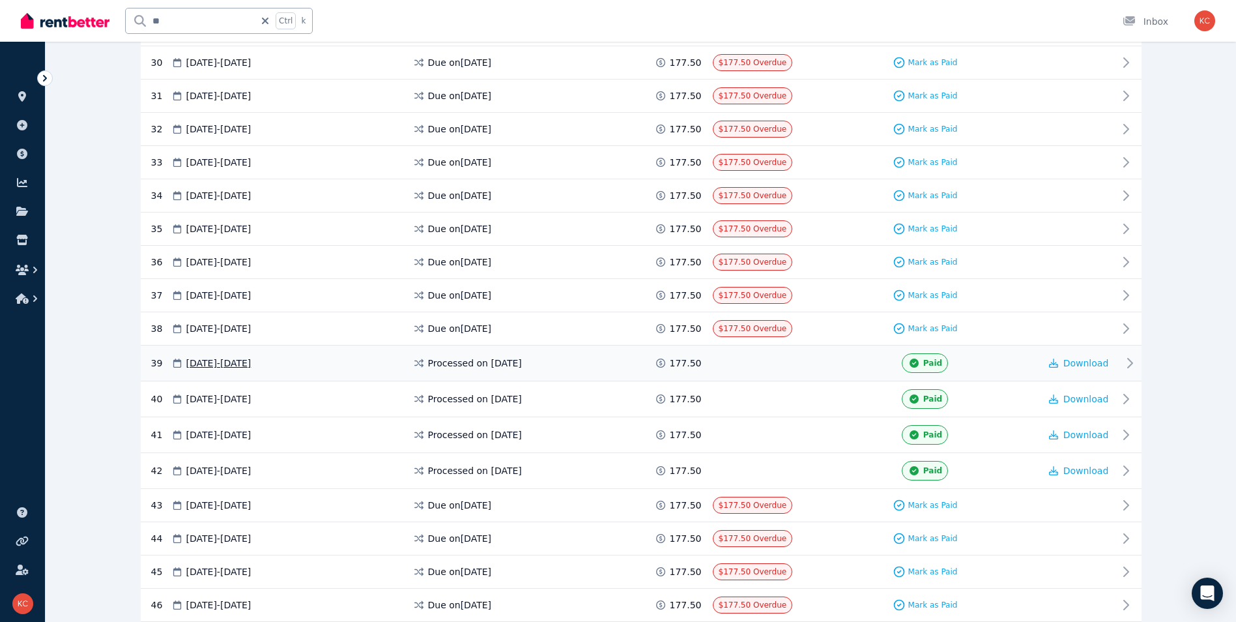
click at [801, 371] on span at bounding box center [762, 363] width 98 height 20
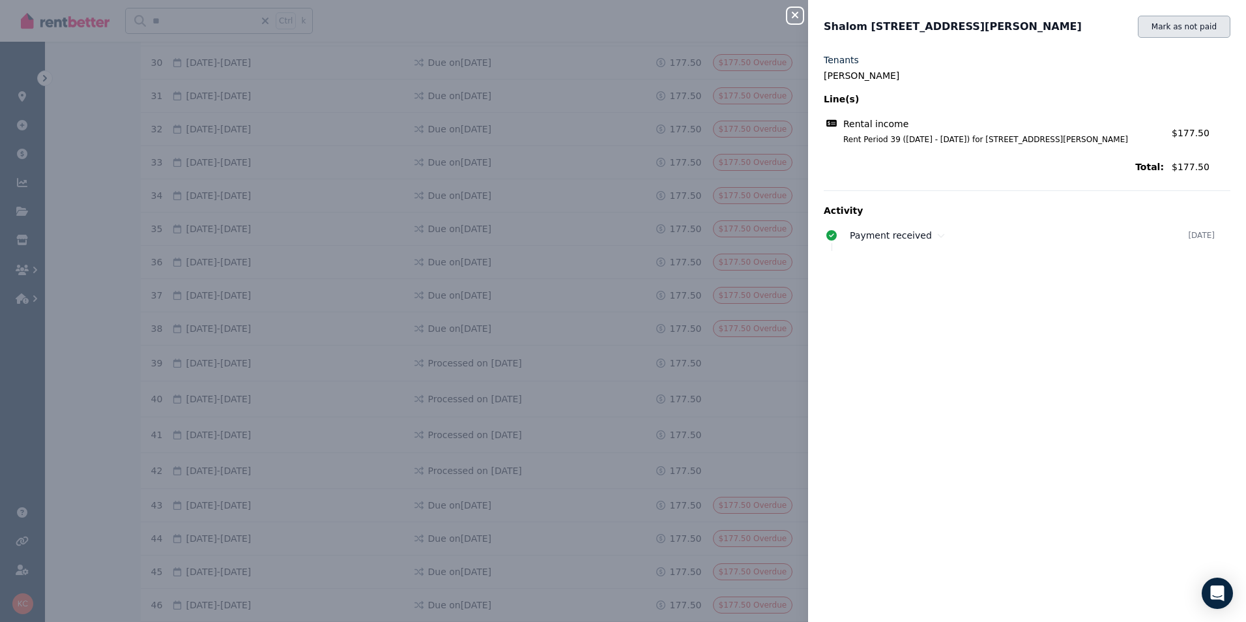
click at [1197, 31] on button "Mark as not paid" at bounding box center [1184, 27] width 93 height 22
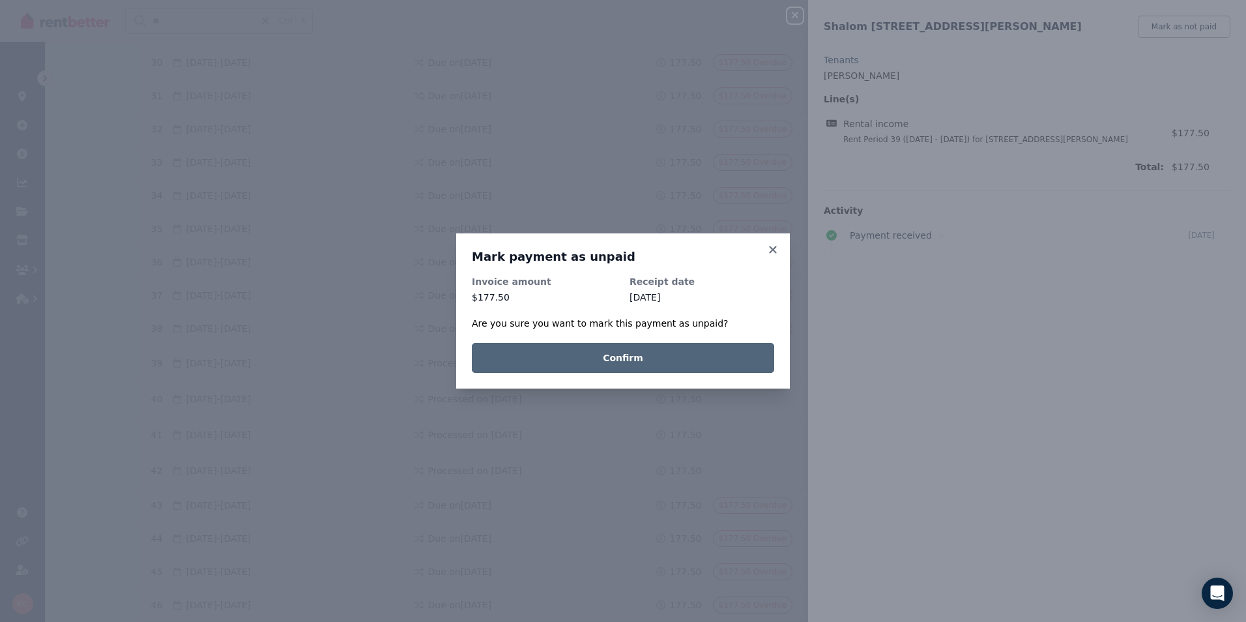
click at [698, 354] on button "Confirm" at bounding box center [623, 358] width 302 height 30
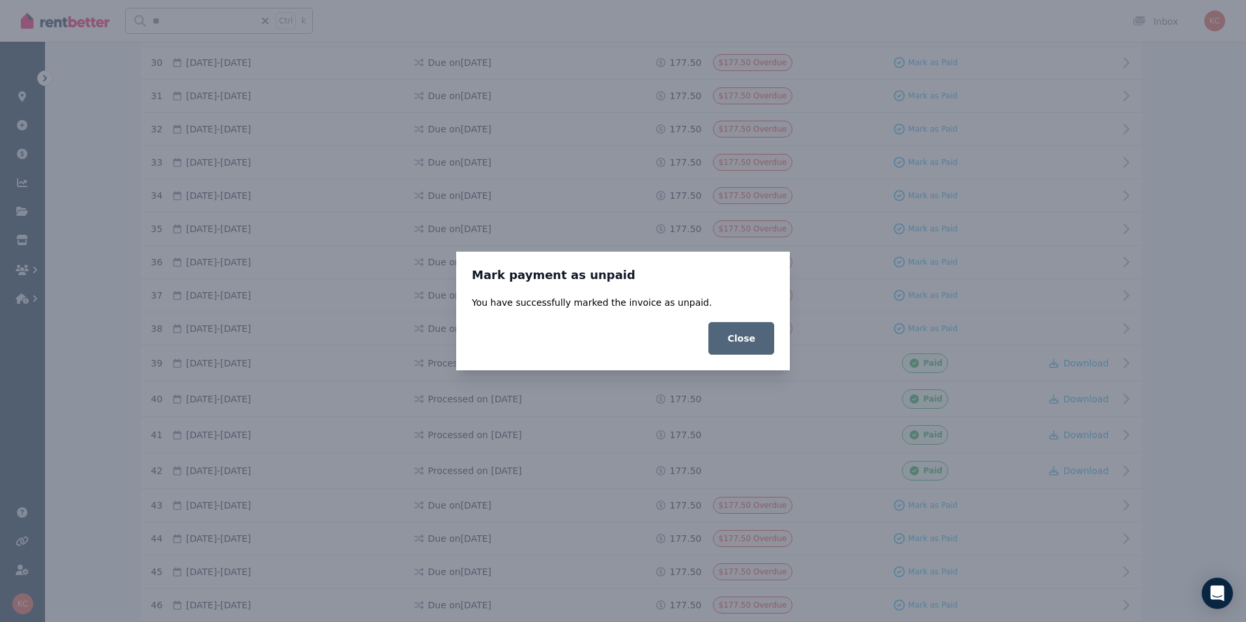
click at [740, 345] on button "Close" at bounding box center [741, 338] width 66 height 33
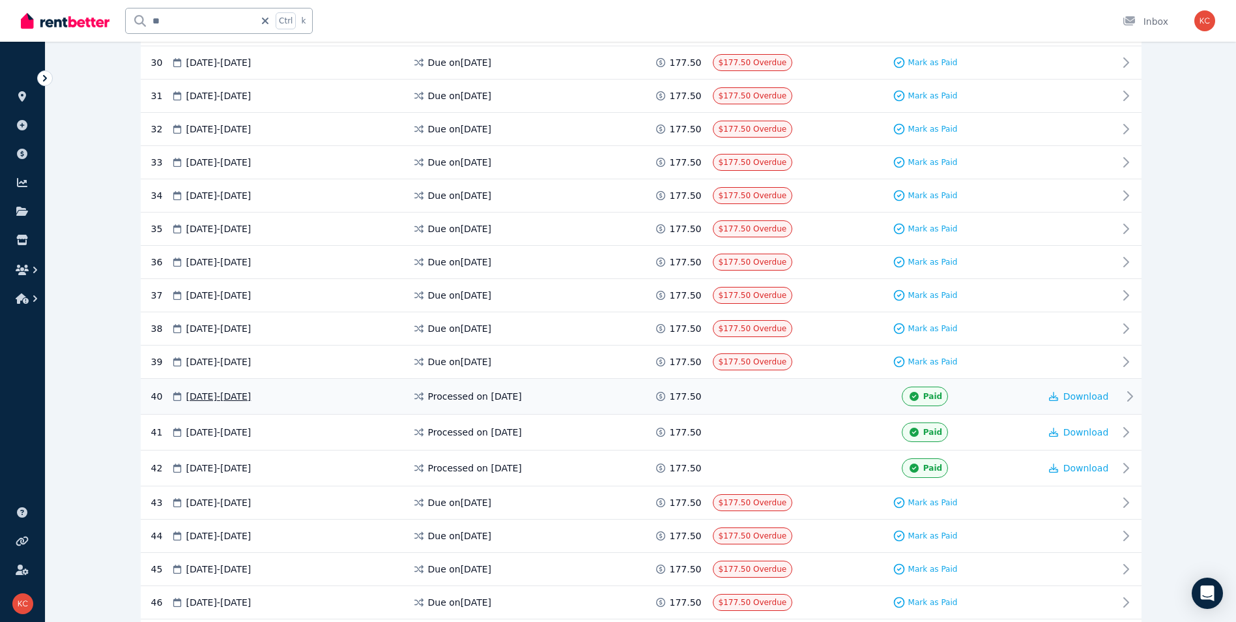
click at [820, 407] on div "40 [DATE] - [DATE] Processed on [DATE] 177.50 Paid Download" at bounding box center [641, 397] width 1001 height 36
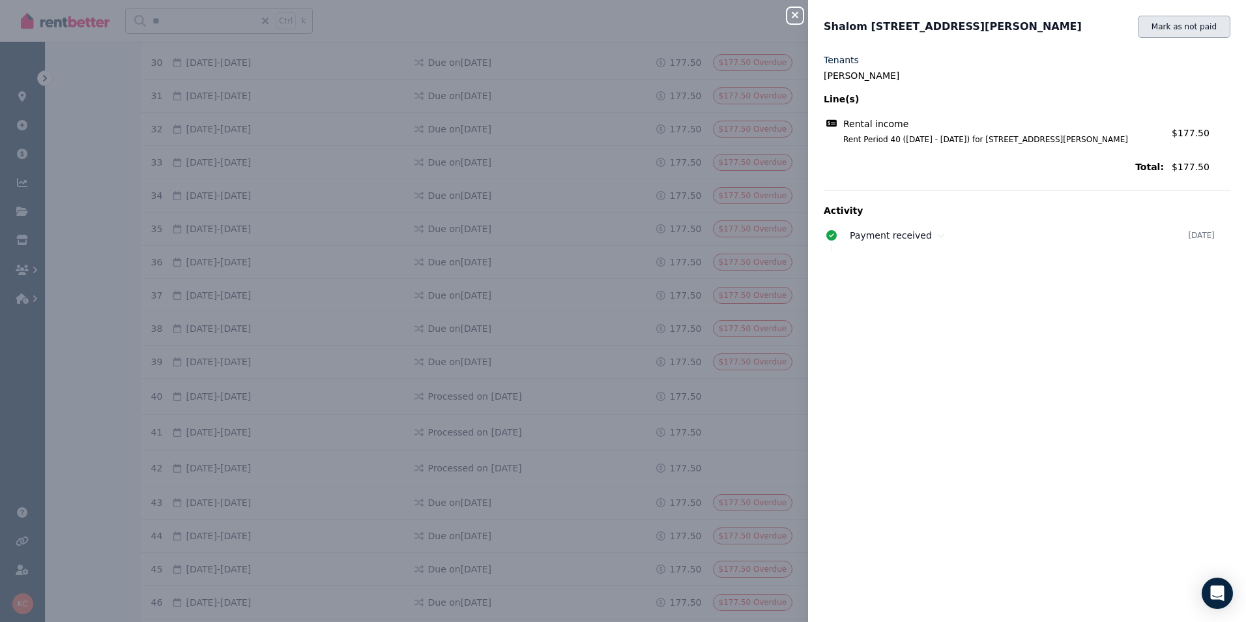
click at [1186, 31] on button "Mark as not paid" at bounding box center [1184, 27] width 93 height 22
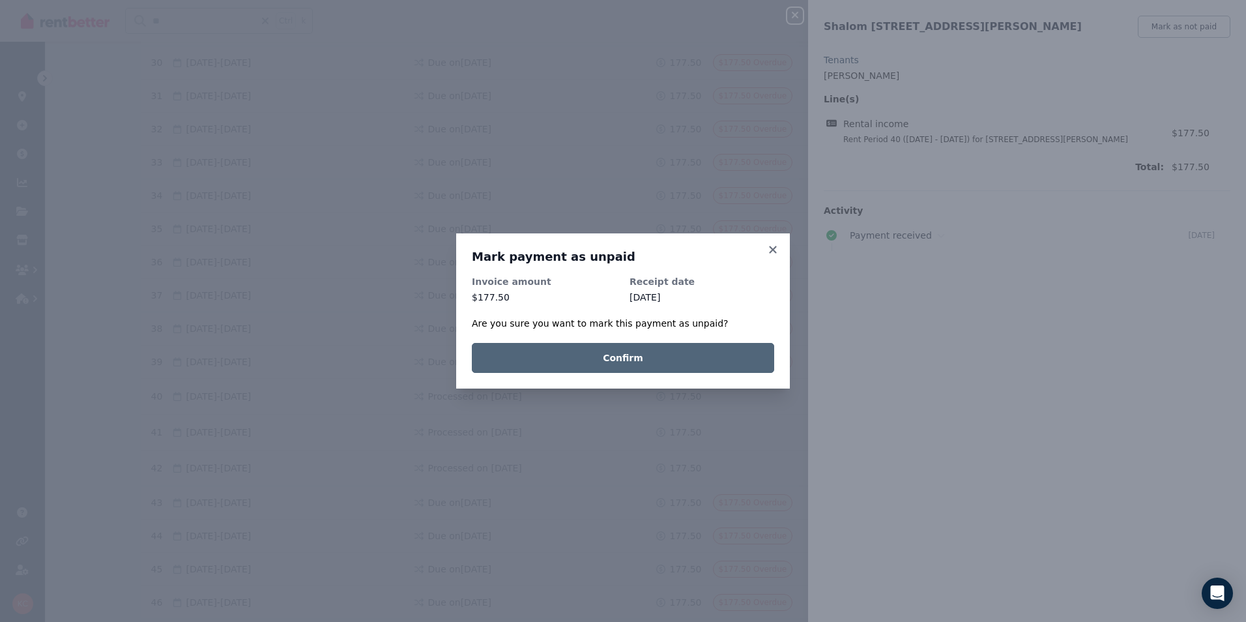
click at [742, 363] on button "Confirm" at bounding box center [623, 358] width 302 height 30
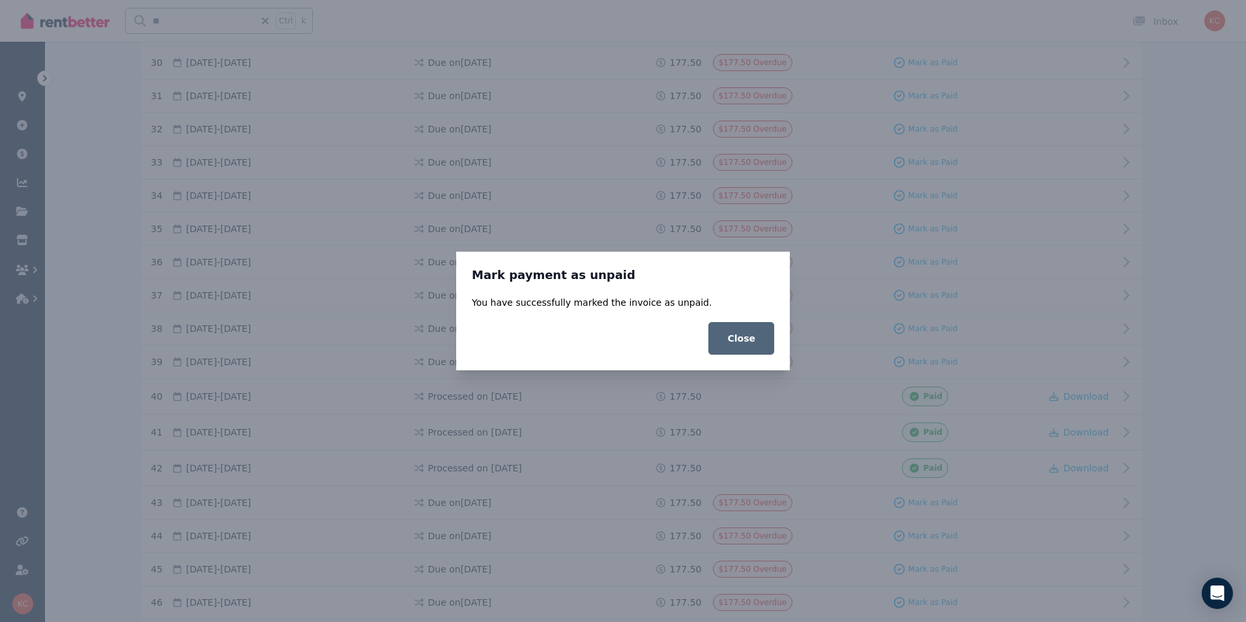
click at [750, 336] on button "Close" at bounding box center [741, 338] width 66 height 33
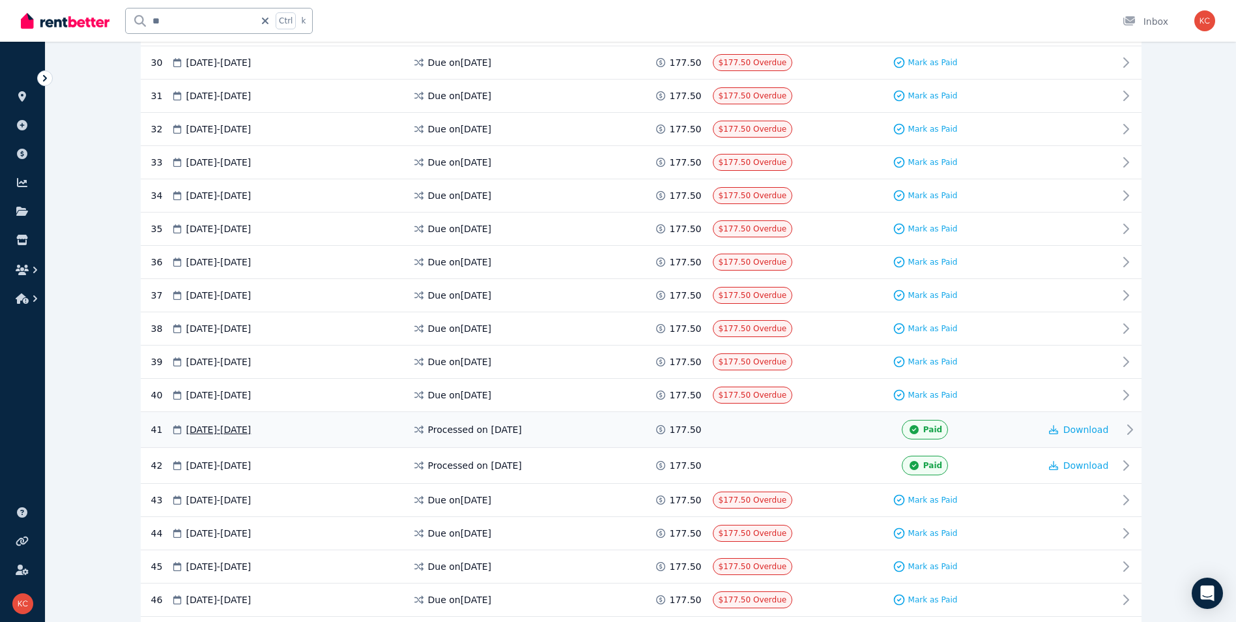
click at [809, 442] on div "41 [DATE] - [DATE] Processed on [DATE] 177.50 Paid Download" at bounding box center [641, 430] width 1001 height 36
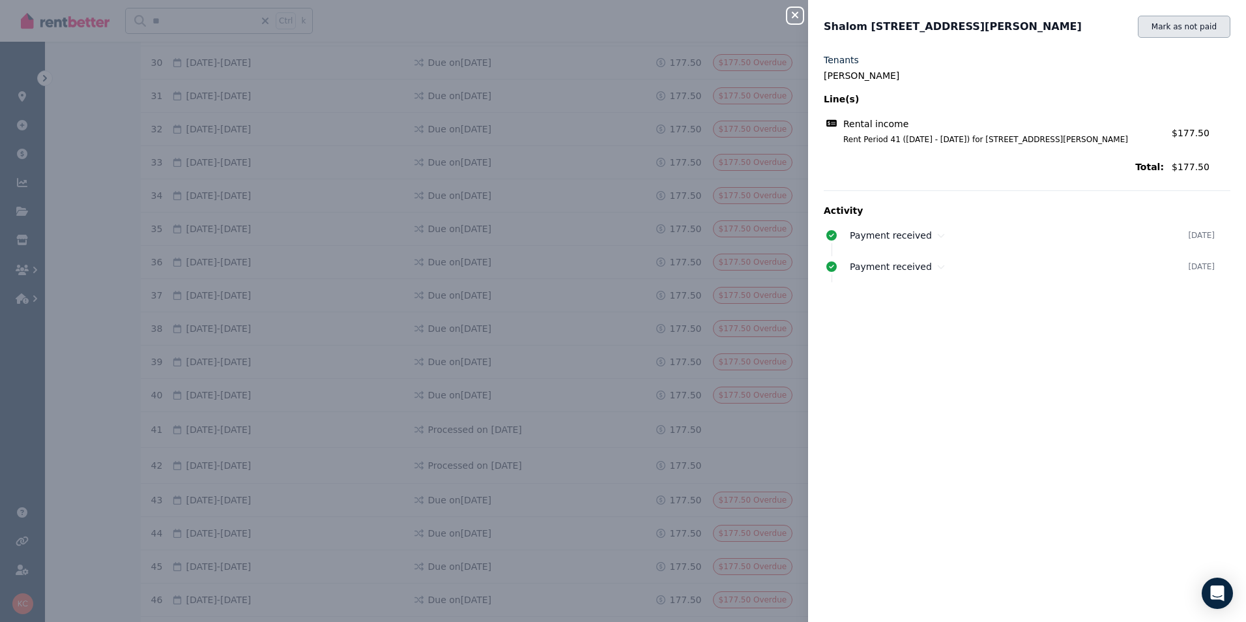
click at [1176, 28] on button "Mark as not paid" at bounding box center [1184, 27] width 93 height 22
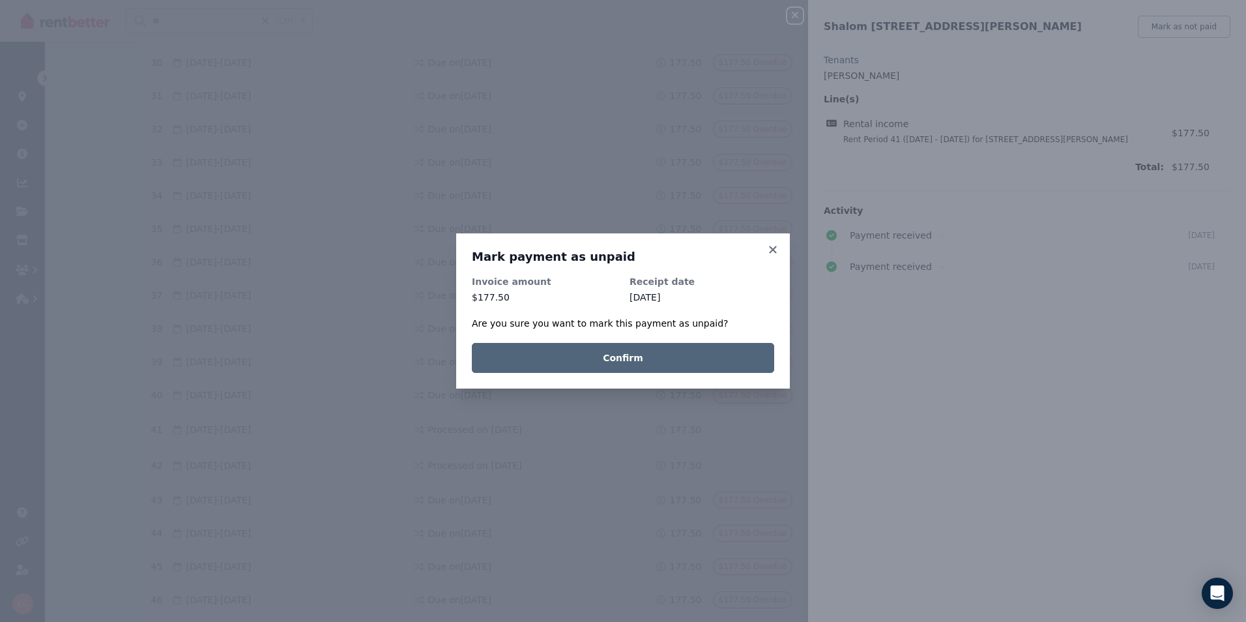
click at [710, 361] on button "Confirm" at bounding box center [623, 358] width 302 height 30
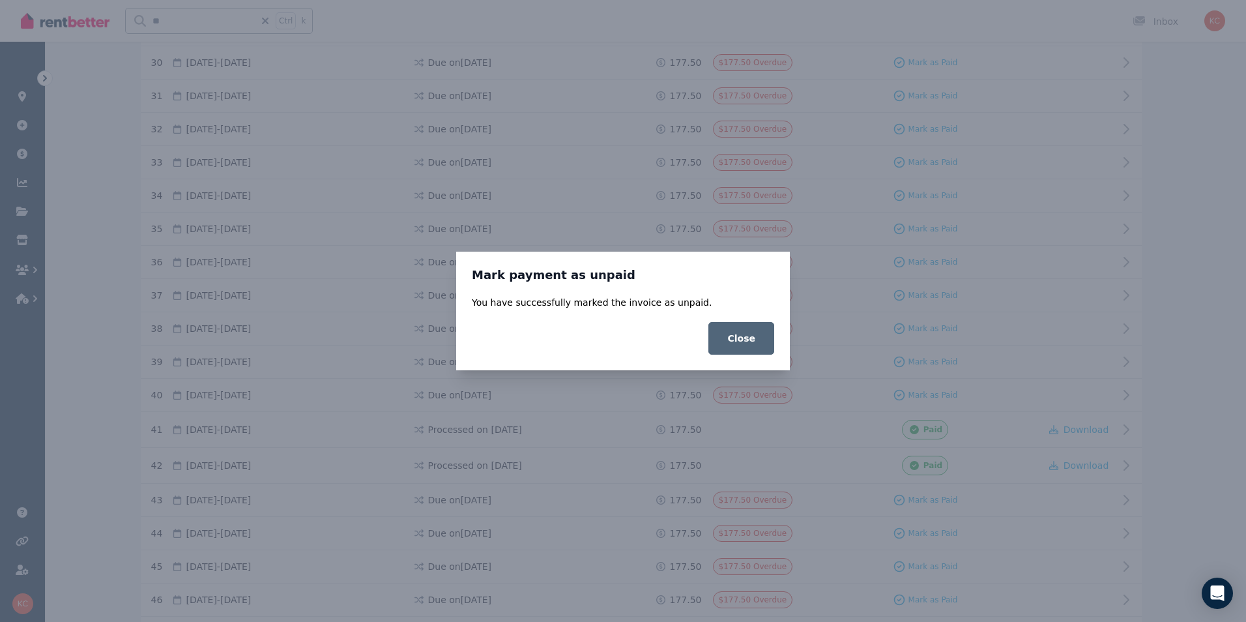
click at [750, 346] on button "Close" at bounding box center [741, 338] width 66 height 33
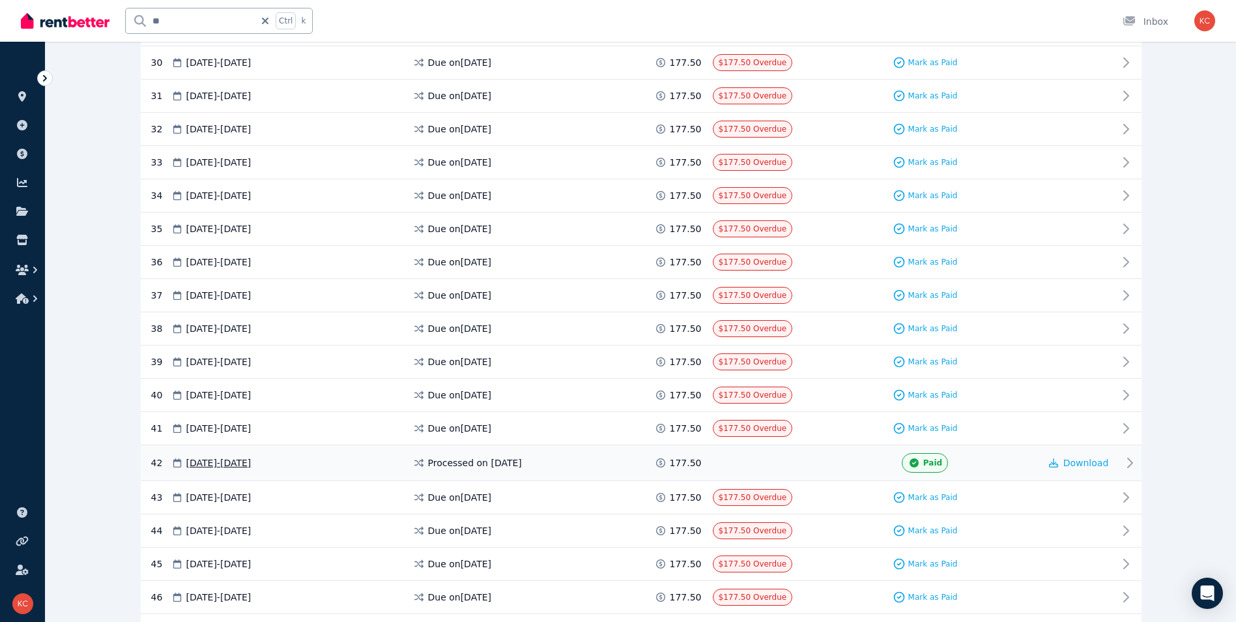
click at [811, 465] on div "Paid" at bounding box center [925, 463] width 229 height 20
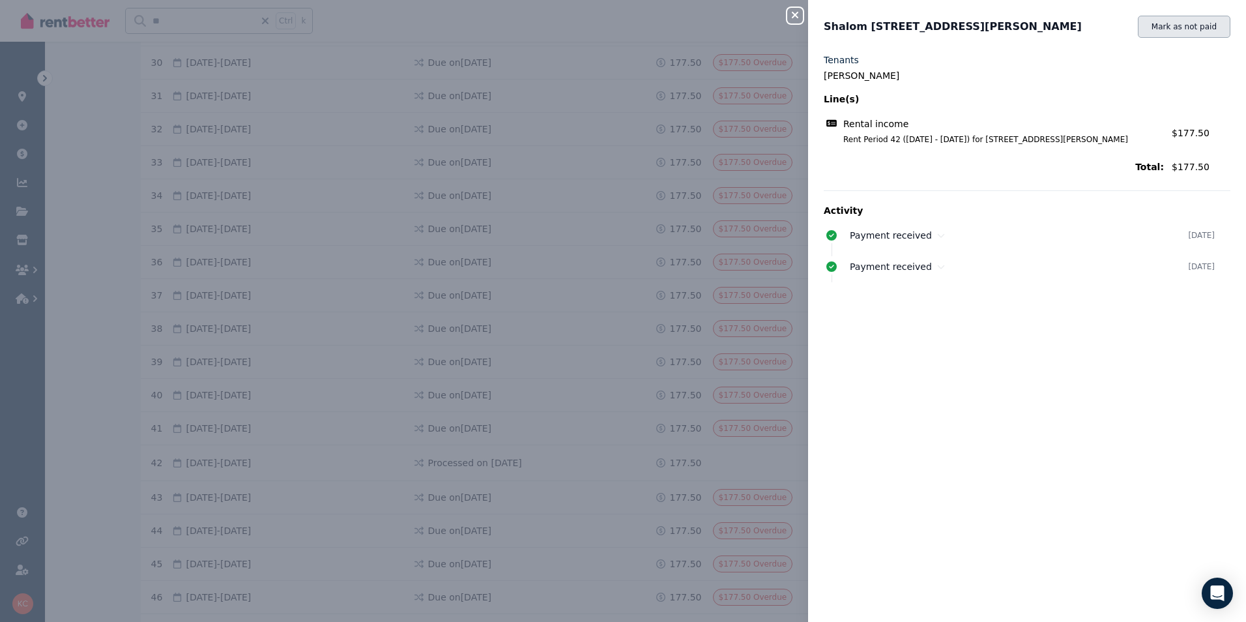
click at [1184, 33] on button "Mark as not paid" at bounding box center [1184, 27] width 93 height 22
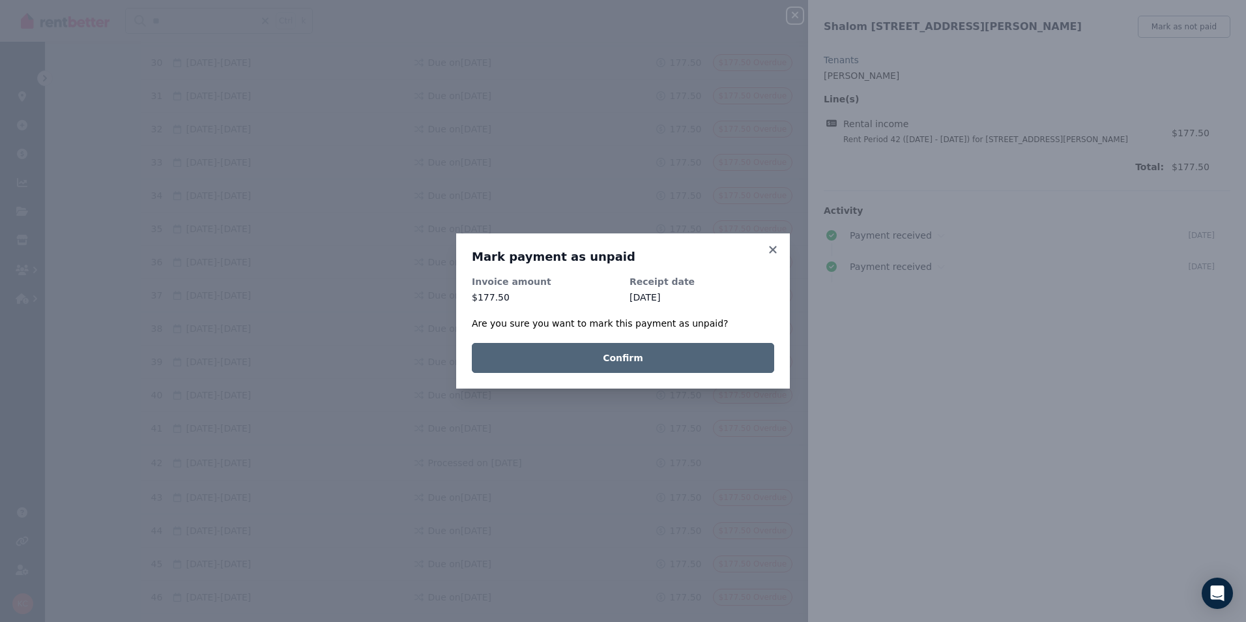
click at [727, 357] on button "Confirm" at bounding box center [623, 358] width 302 height 30
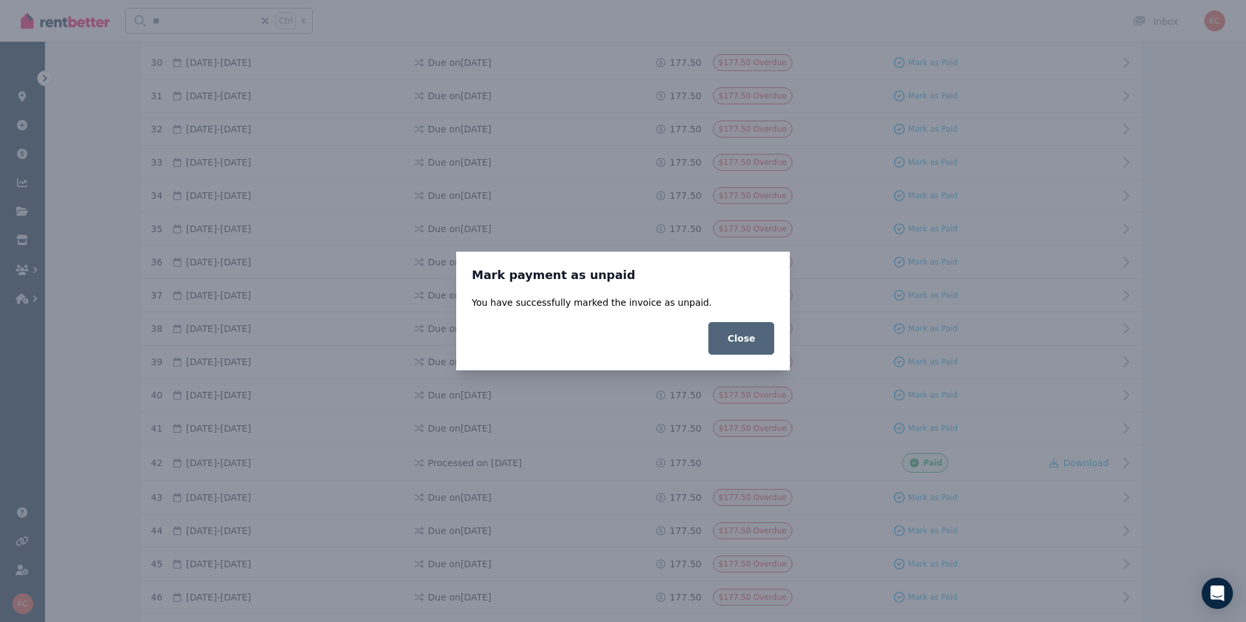
click at [751, 341] on button "Close" at bounding box center [741, 338] width 66 height 33
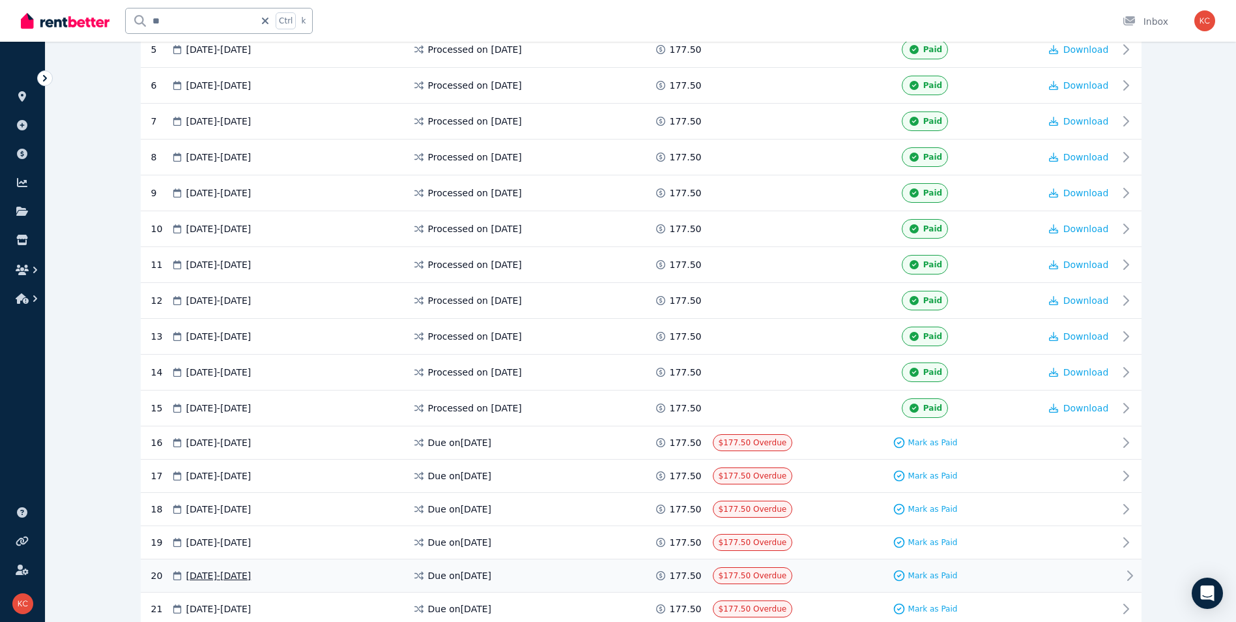
scroll to position [431, 0]
click at [817, 416] on div "Paid" at bounding box center [925, 409] width 229 height 20
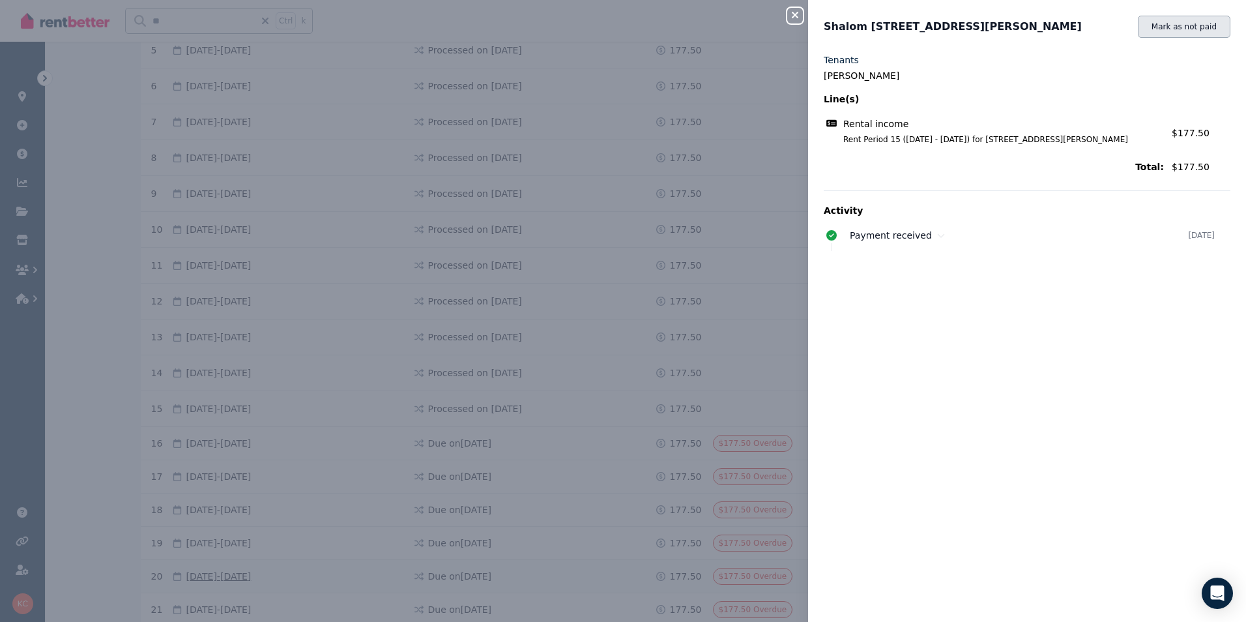
click at [1170, 28] on button "Mark as not paid" at bounding box center [1184, 27] width 93 height 22
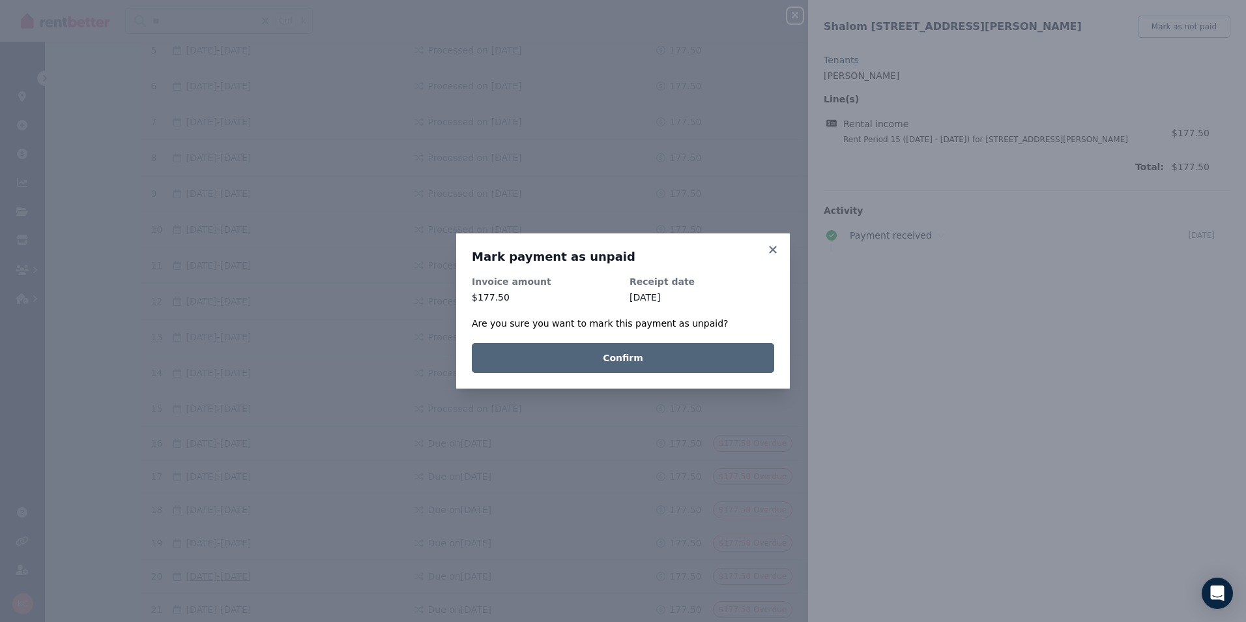
click at [719, 357] on button "Confirm" at bounding box center [623, 358] width 302 height 30
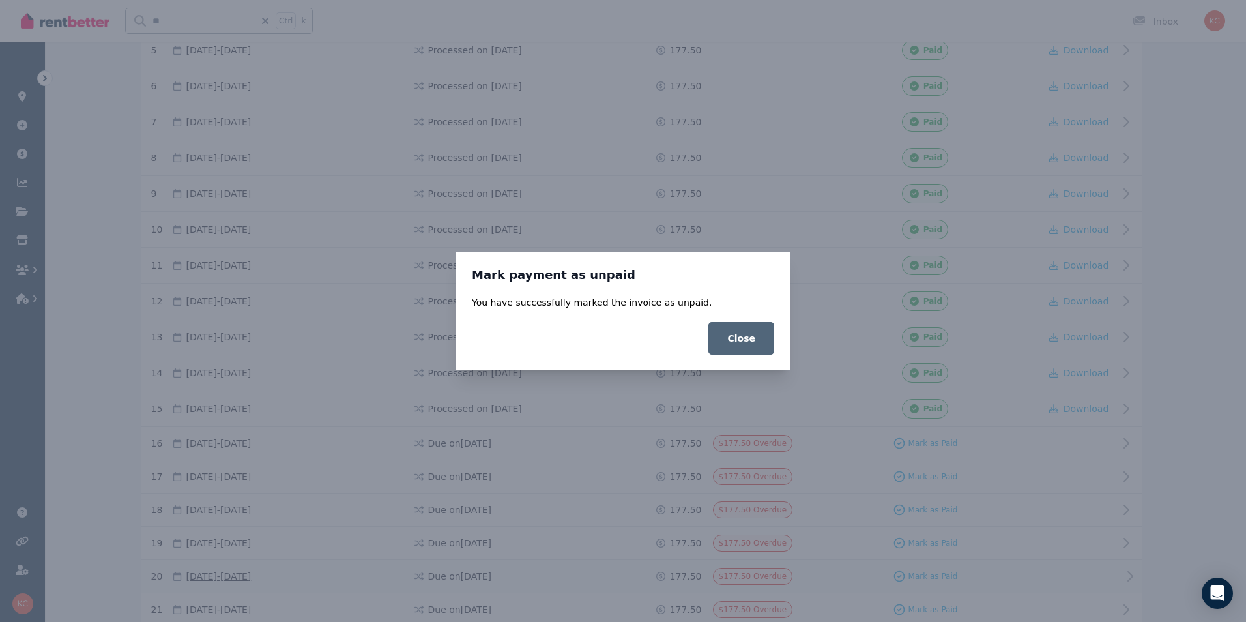
click at [744, 337] on button "Close" at bounding box center [741, 338] width 66 height 33
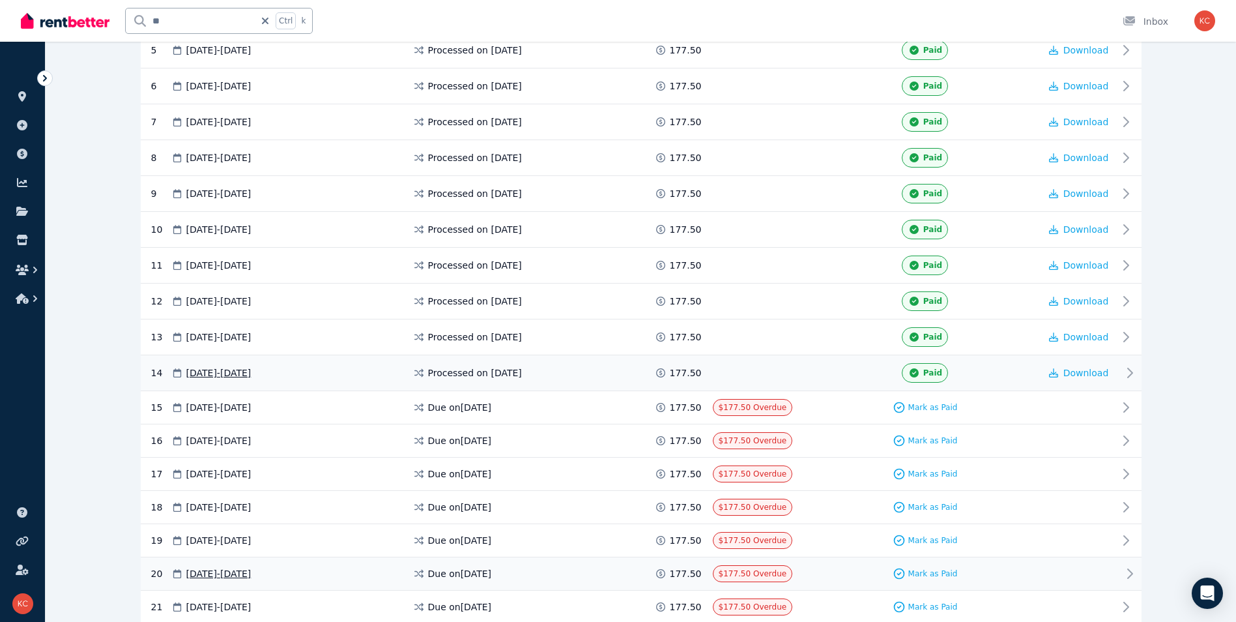
click at [787, 370] on span at bounding box center [762, 373] width 98 height 20
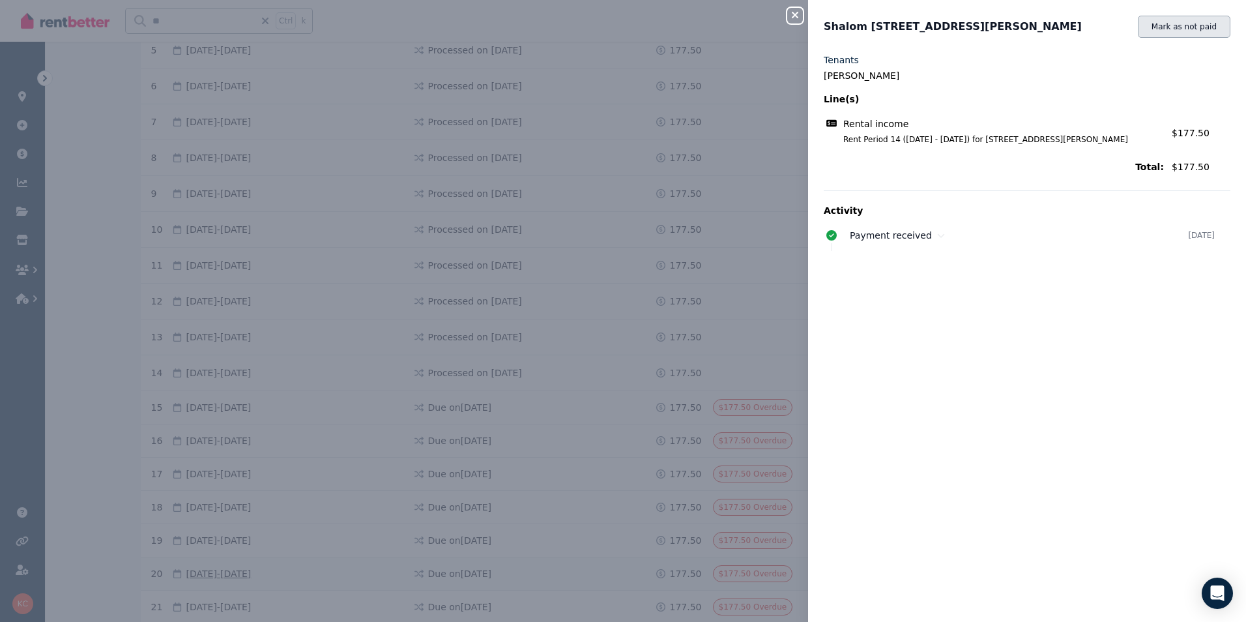
click at [1156, 27] on button "Mark as not paid" at bounding box center [1184, 27] width 93 height 22
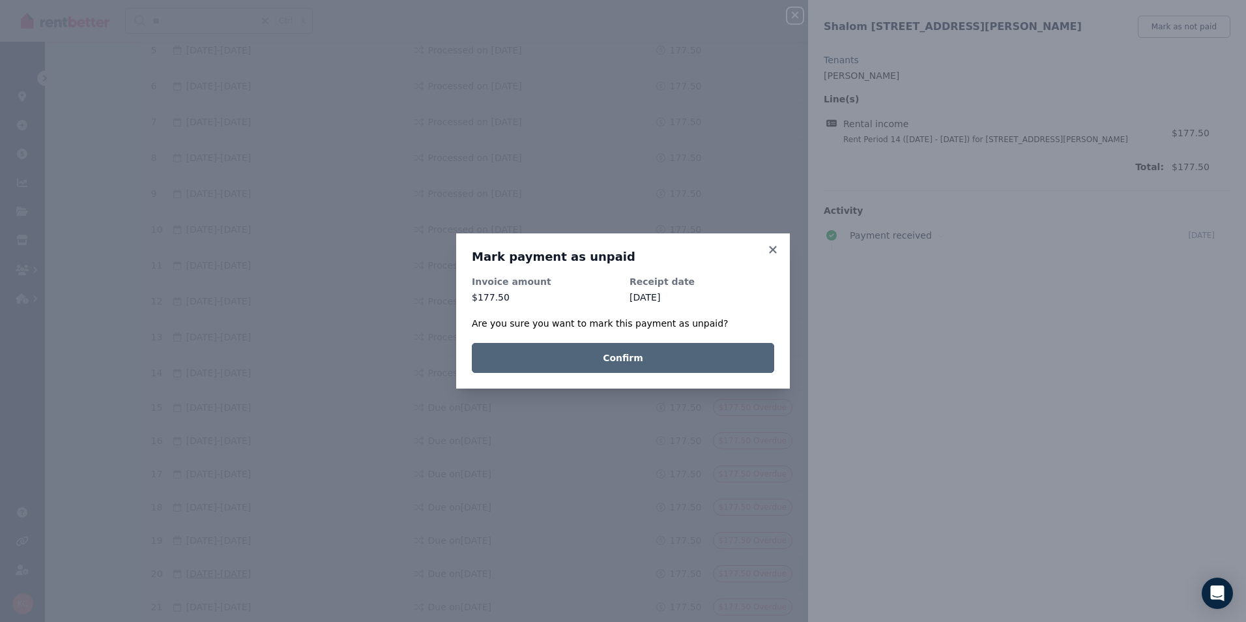
click at [728, 359] on button "Confirm" at bounding box center [623, 358] width 302 height 30
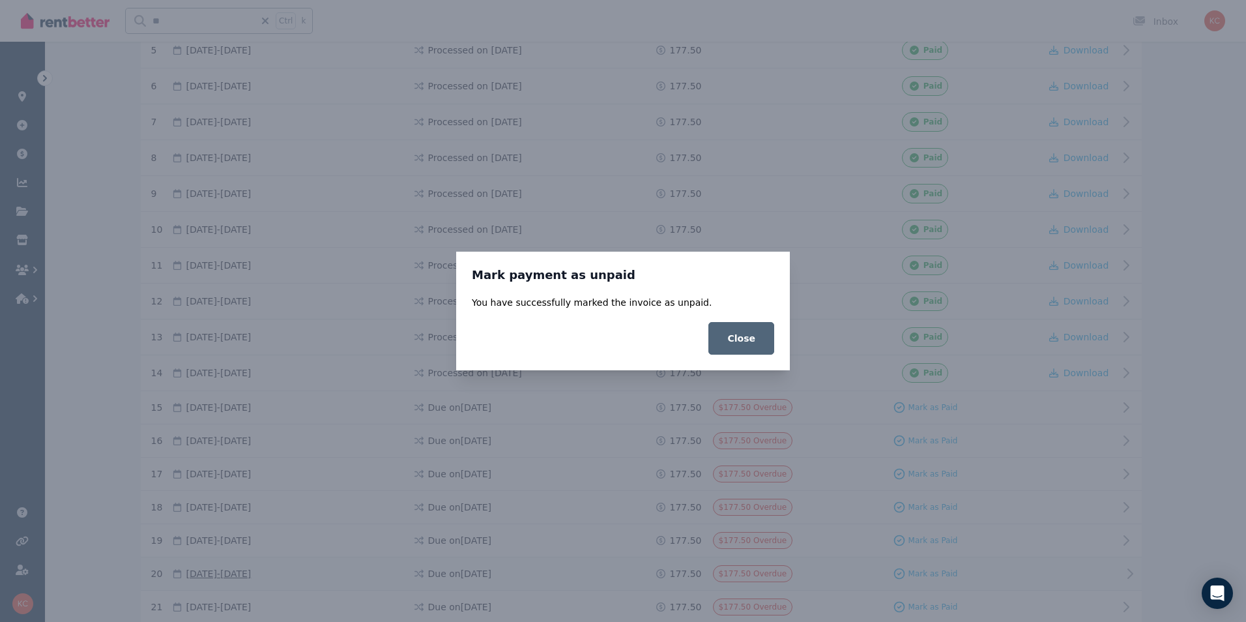
click at [755, 336] on button "Close" at bounding box center [741, 338] width 66 height 33
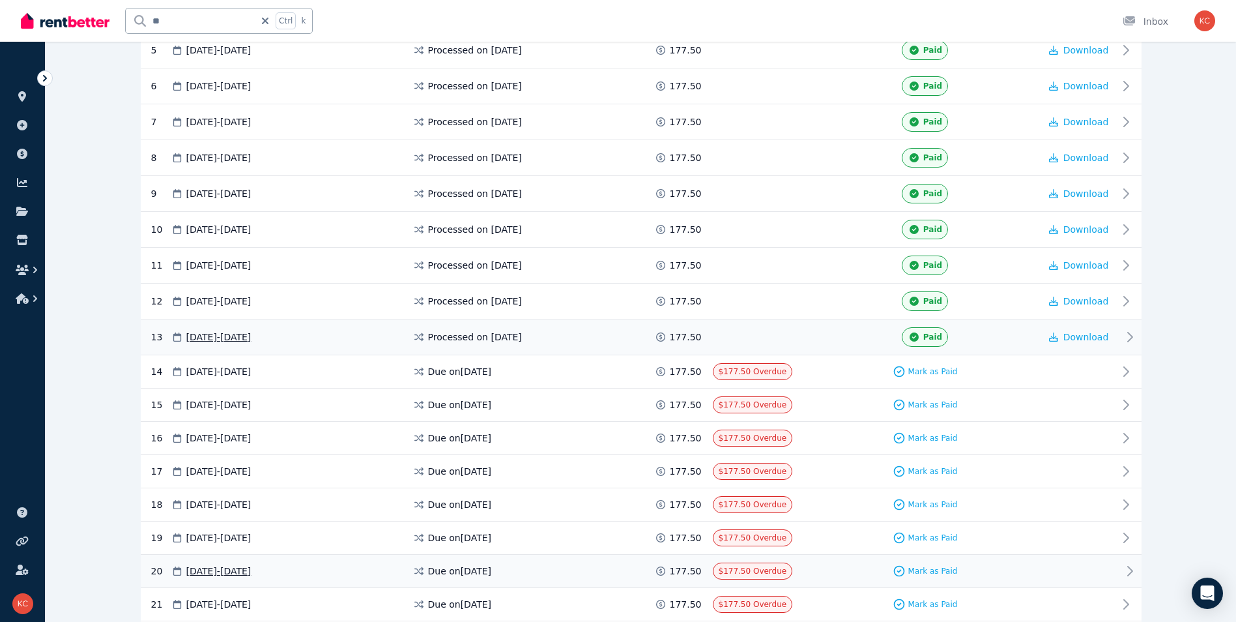
click at [789, 325] on div "13 [DATE] - [DATE] Processed on [DATE] 177.50 Paid Download" at bounding box center [641, 337] width 1001 height 36
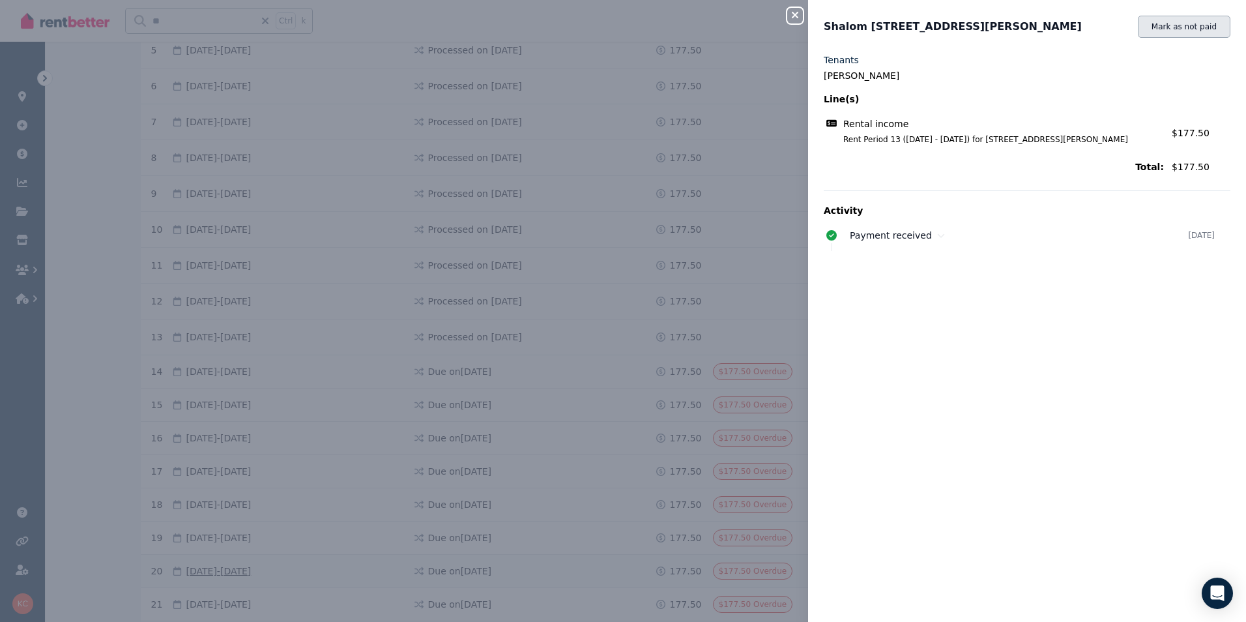
click at [1183, 31] on button "Mark as not paid" at bounding box center [1184, 27] width 93 height 22
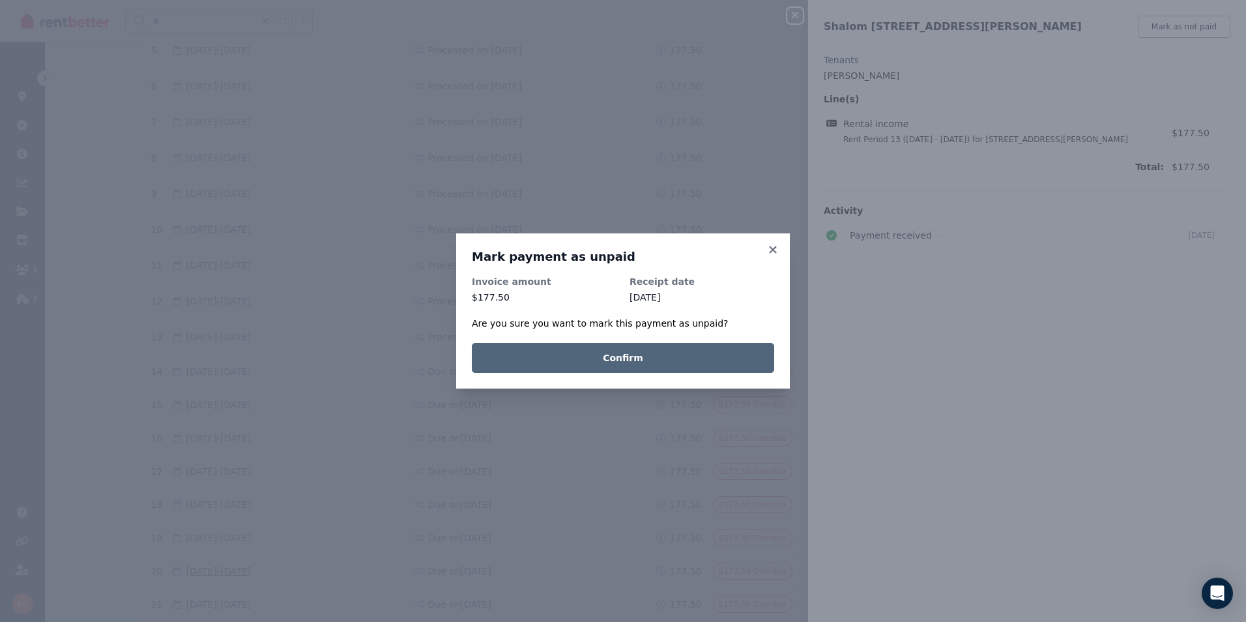
click at [712, 362] on button "Confirm" at bounding box center [623, 358] width 302 height 30
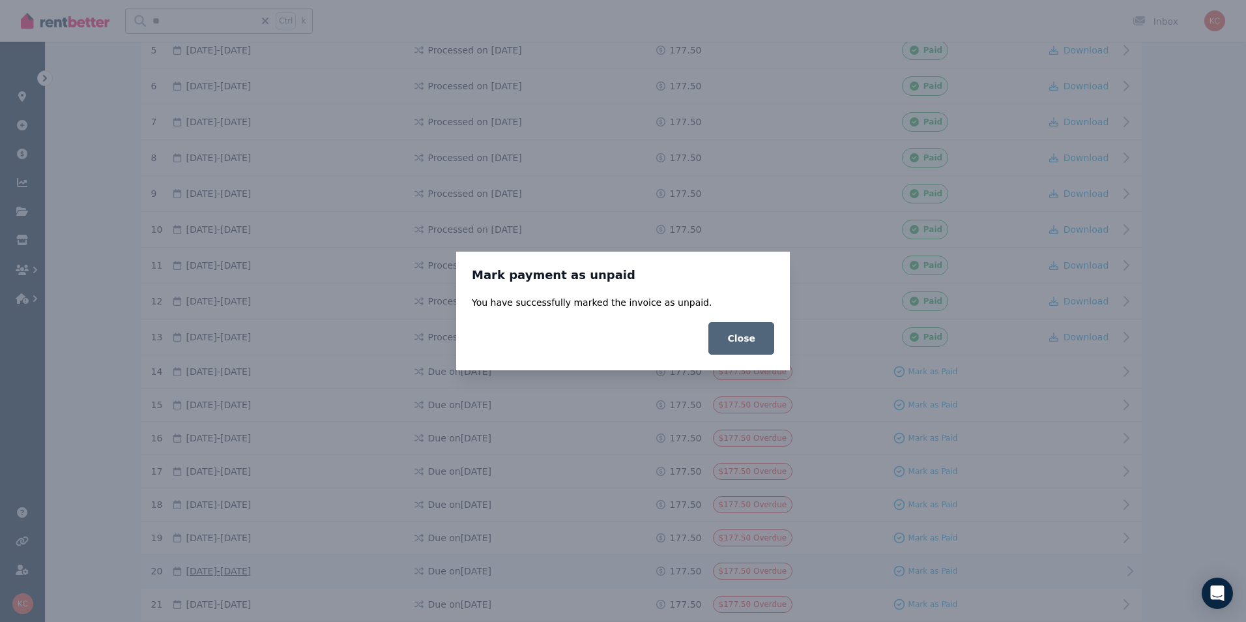
click at [761, 339] on button "Close" at bounding box center [741, 338] width 66 height 33
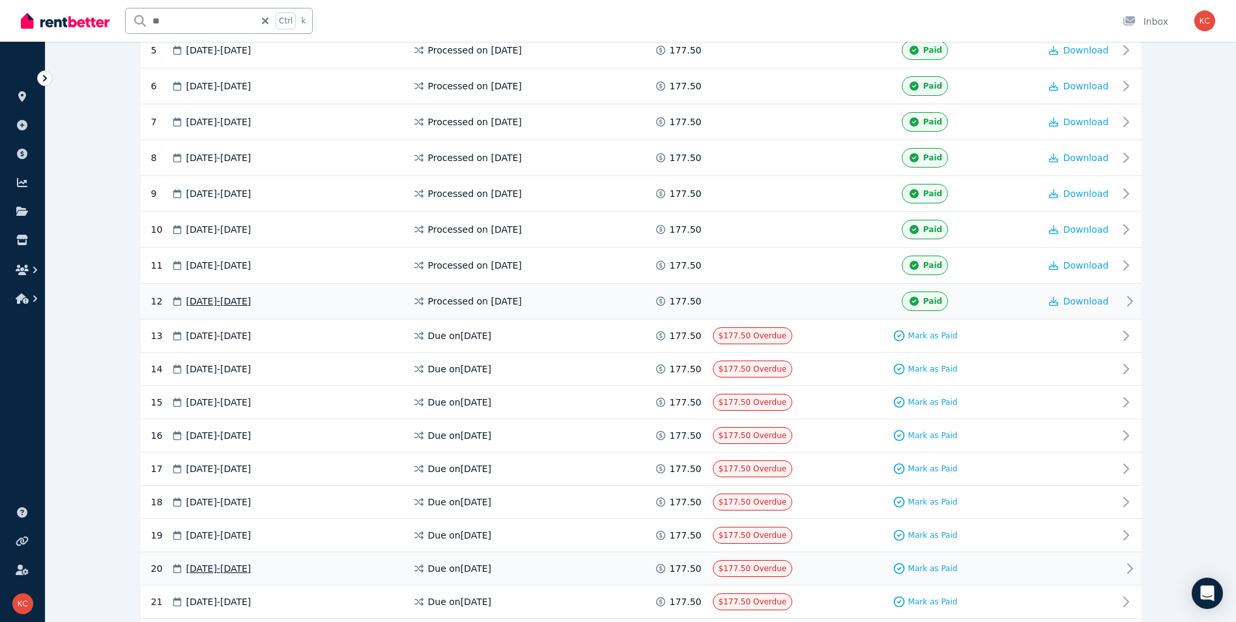
click at [783, 311] on div "12 [DATE] - [DATE] Processed on [DATE] 177.50 Paid Download" at bounding box center [641, 301] width 1001 height 36
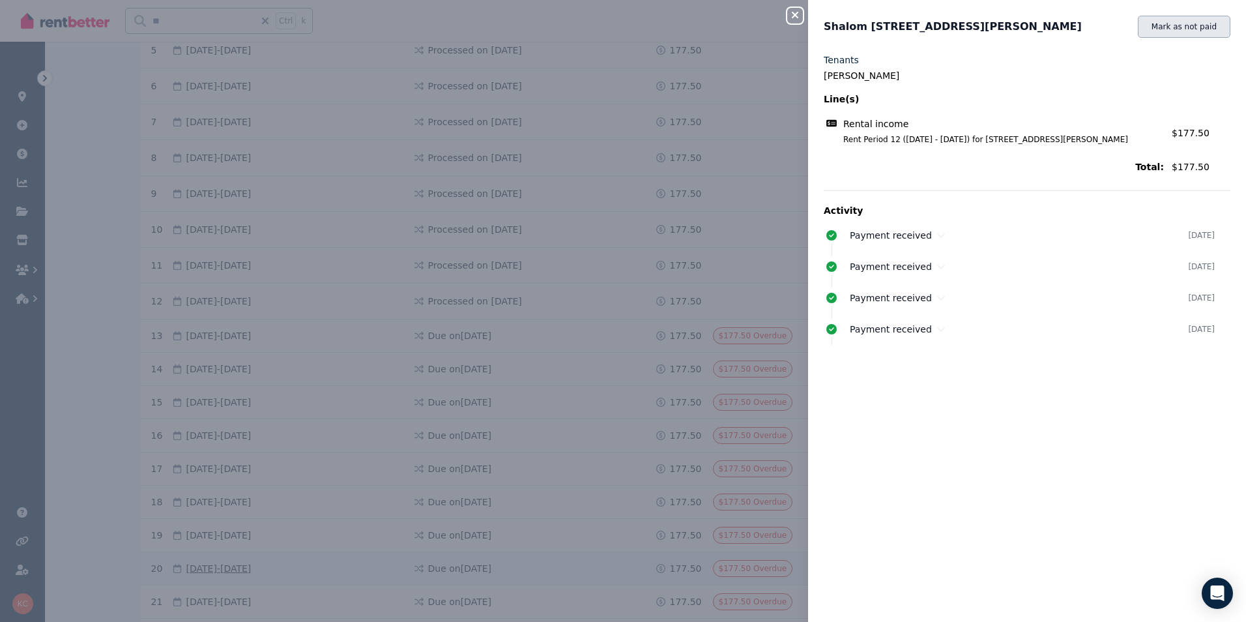
click at [1149, 32] on button "Mark as not paid" at bounding box center [1184, 27] width 93 height 22
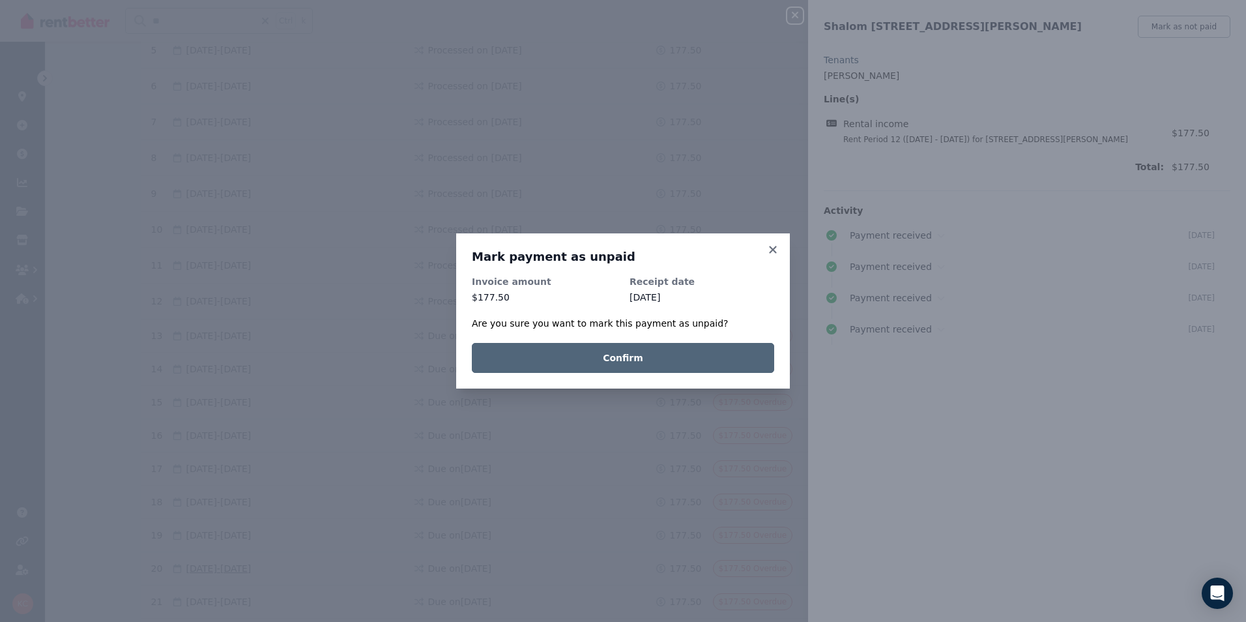
click at [746, 354] on button "Confirm" at bounding box center [623, 358] width 302 height 30
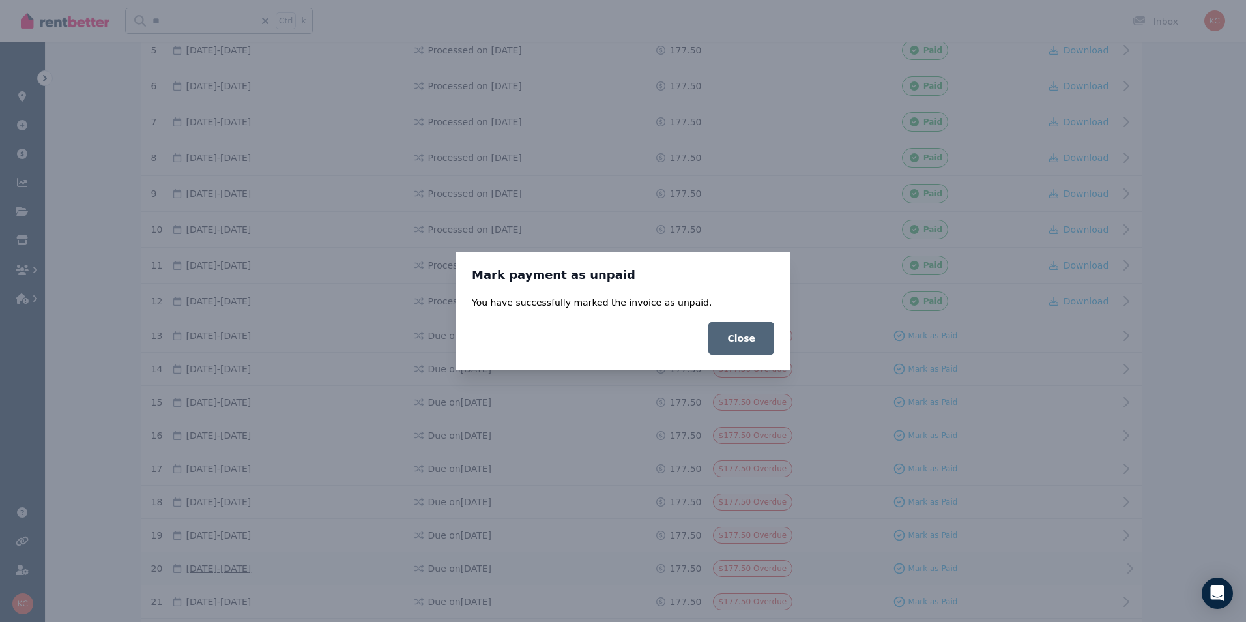
click at [754, 345] on button "Close" at bounding box center [741, 338] width 66 height 33
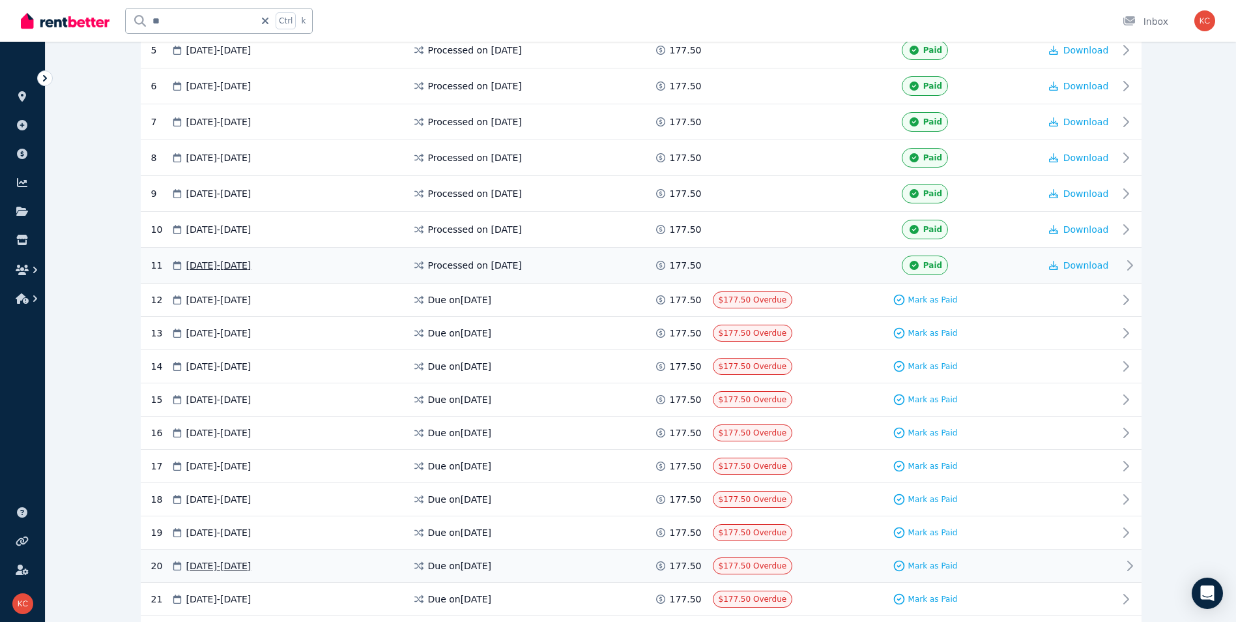
click at [804, 270] on span at bounding box center [762, 265] width 98 height 20
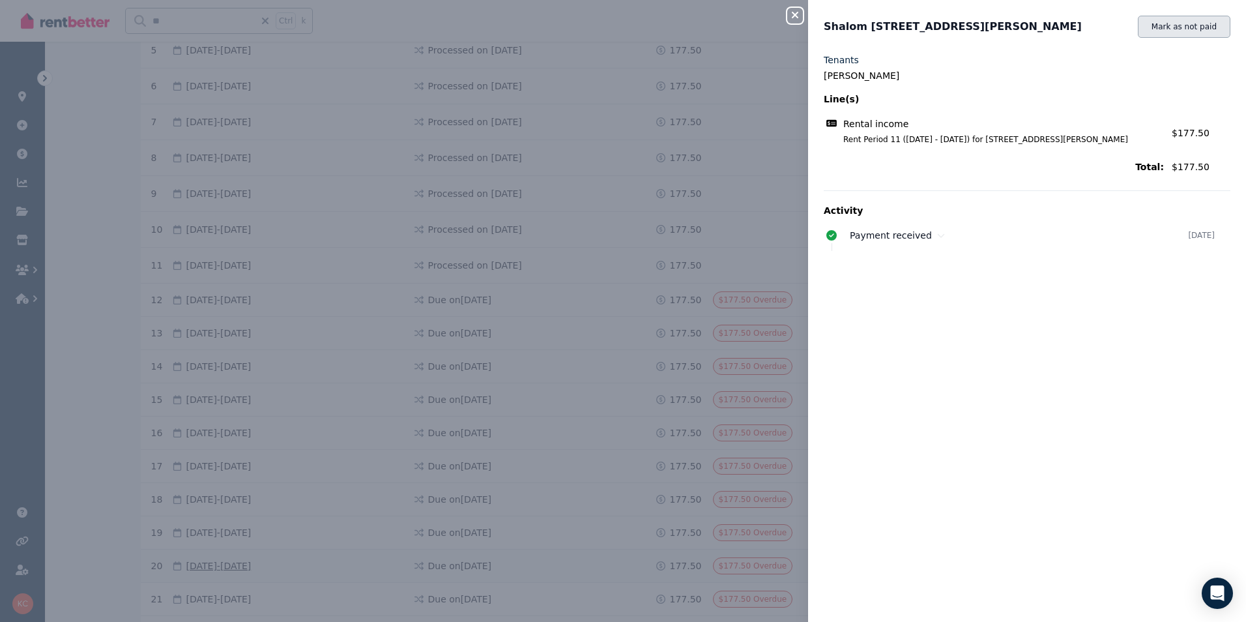
click at [1165, 31] on button "Mark as not paid" at bounding box center [1184, 27] width 93 height 22
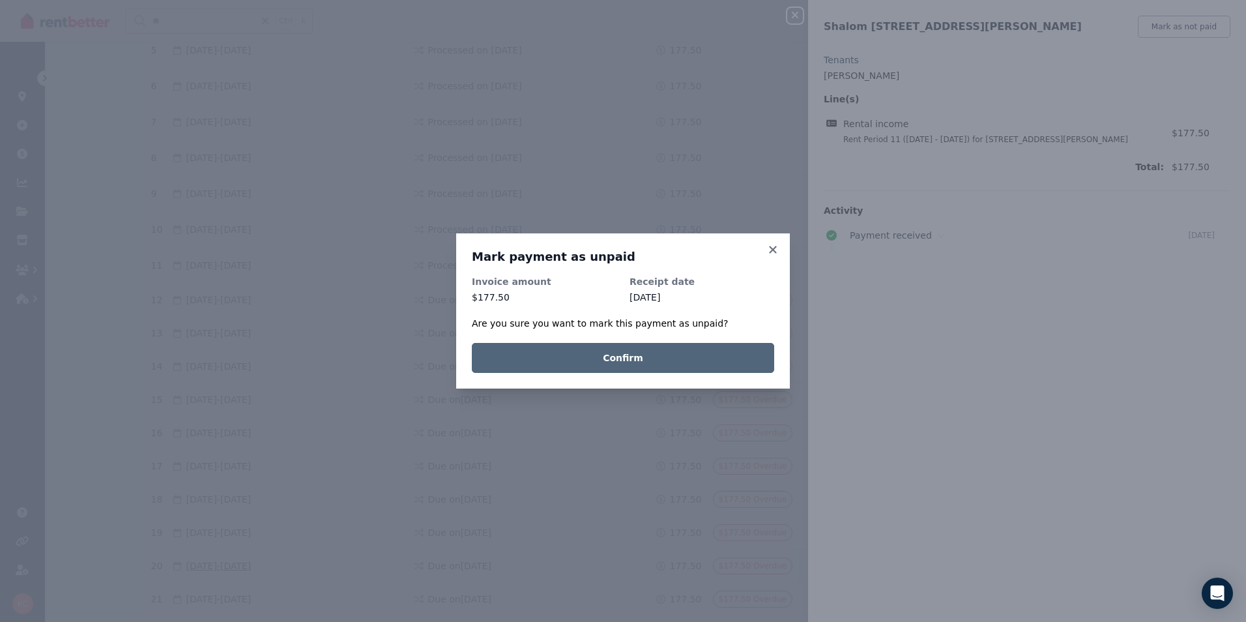
click at [714, 368] on button "Confirm" at bounding box center [623, 358] width 302 height 30
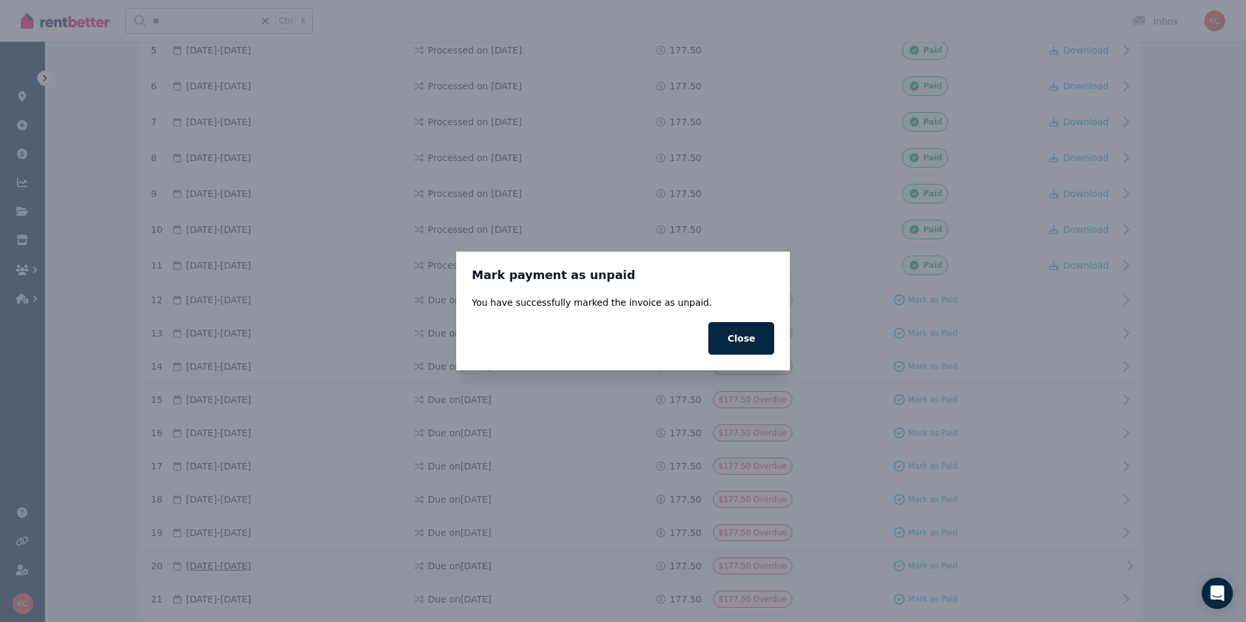
click at [740, 348] on button "Close" at bounding box center [741, 338] width 66 height 33
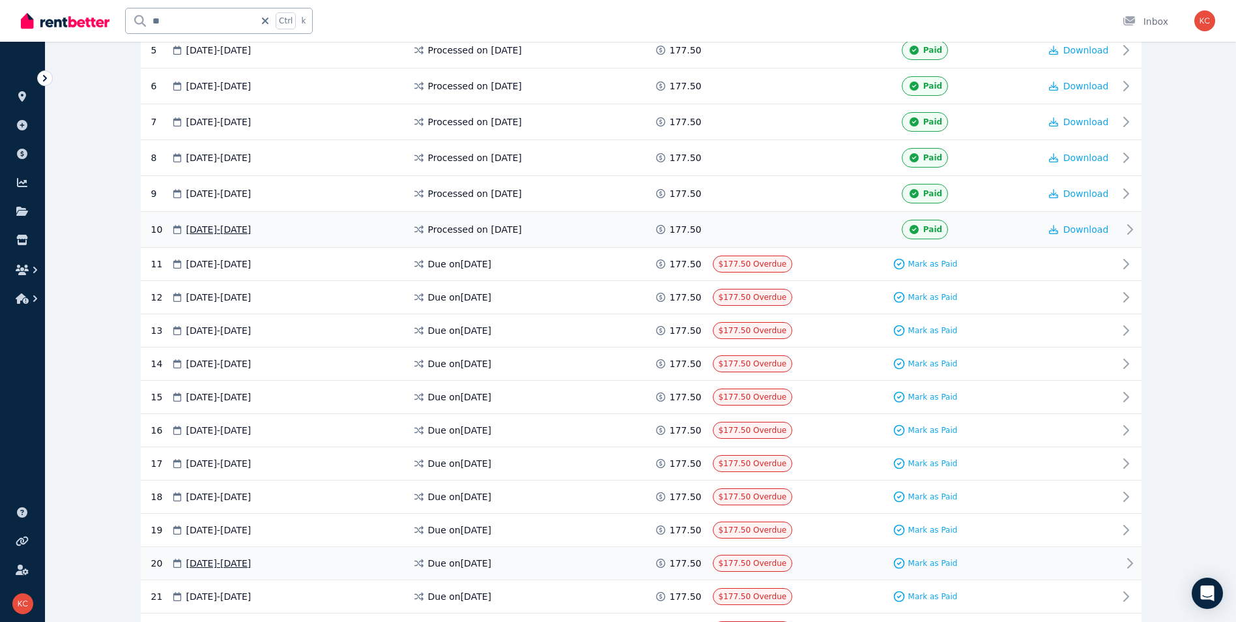
click at [824, 227] on div "Paid" at bounding box center [925, 230] width 229 height 20
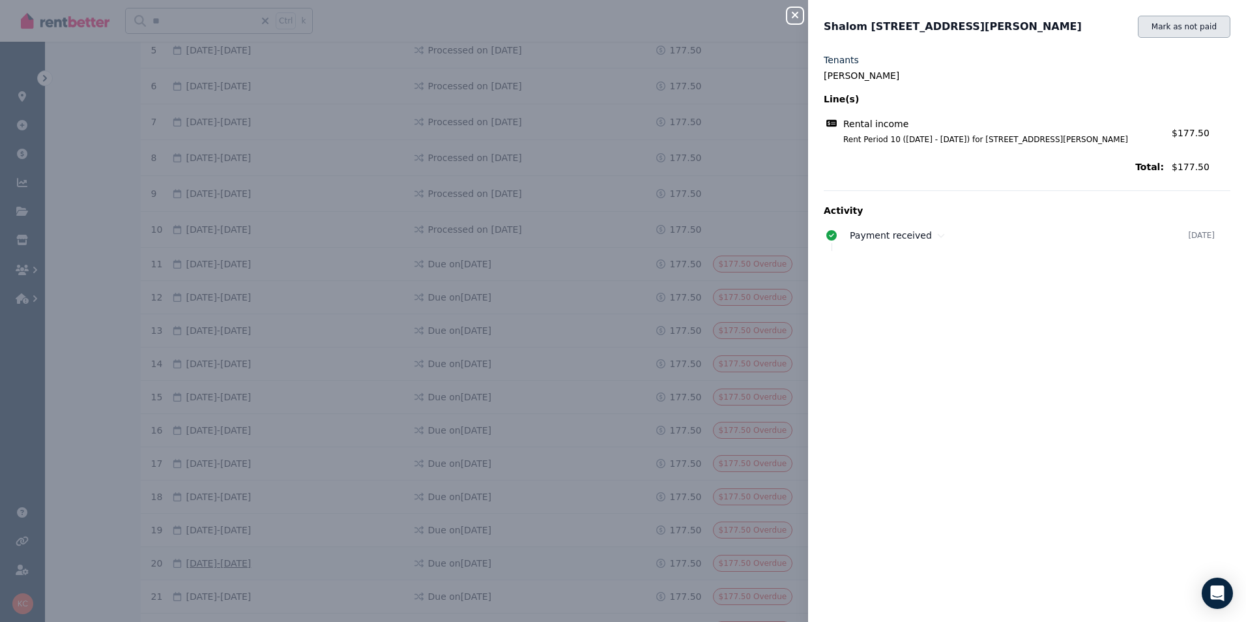
click at [1173, 32] on button "Mark as not paid" at bounding box center [1184, 27] width 93 height 22
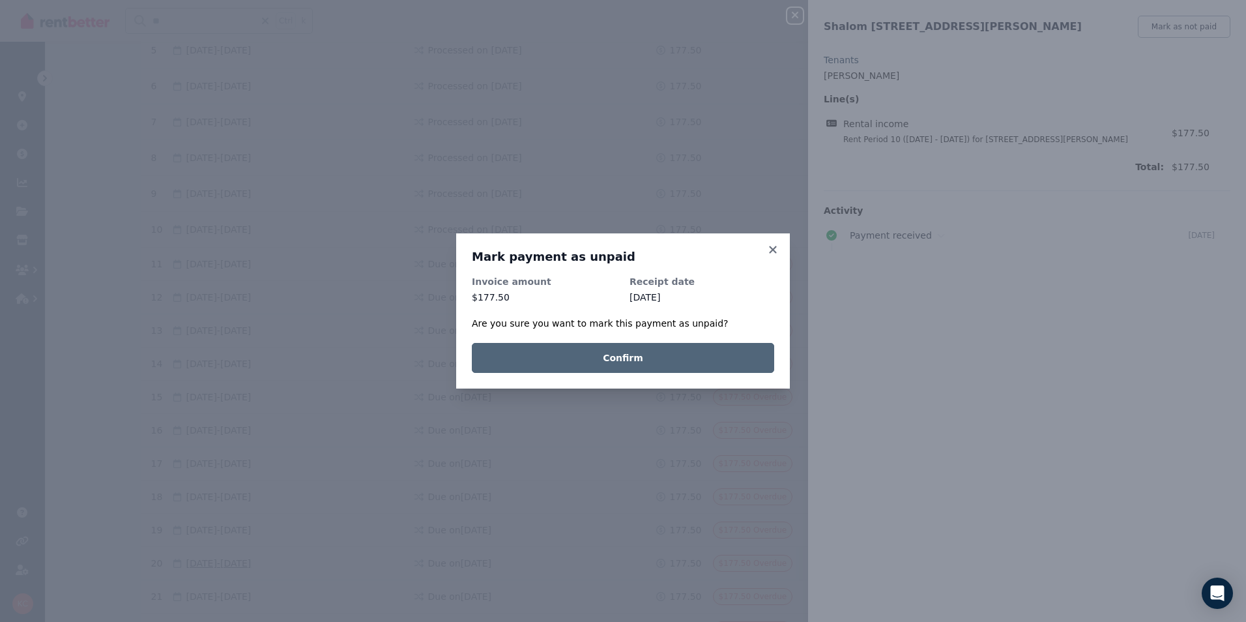
click at [717, 361] on button "Confirm" at bounding box center [623, 358] width 302 height 30
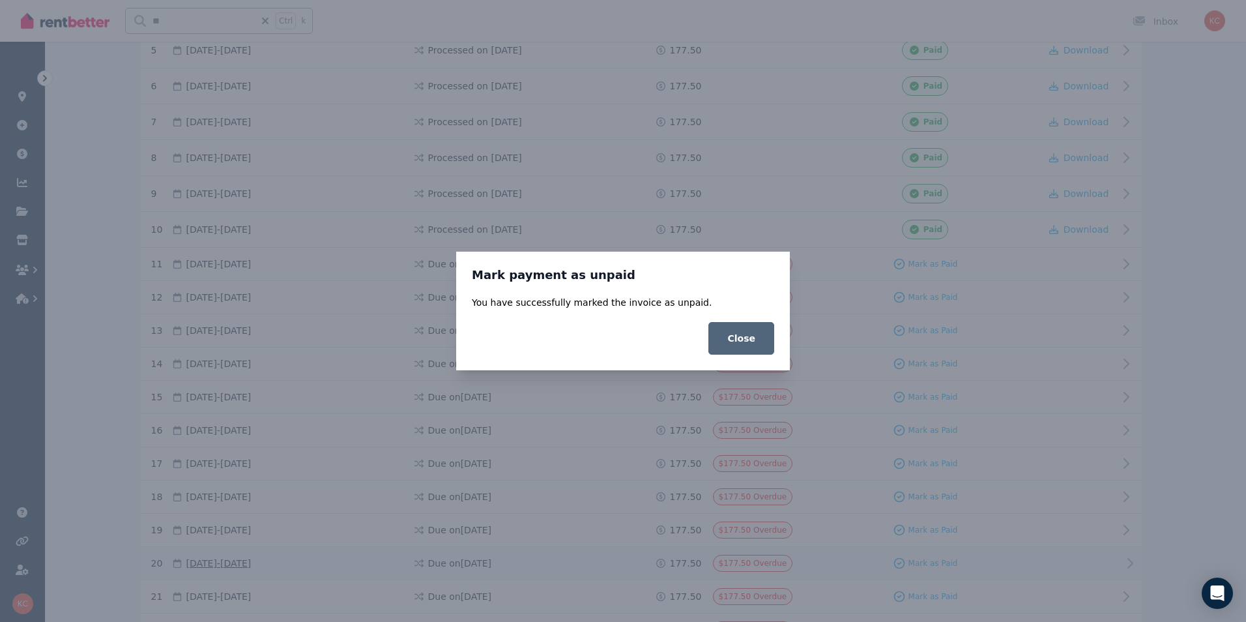
click at [737, 348] on button "Close" at bounding box center [741, 338] width 66 height 33
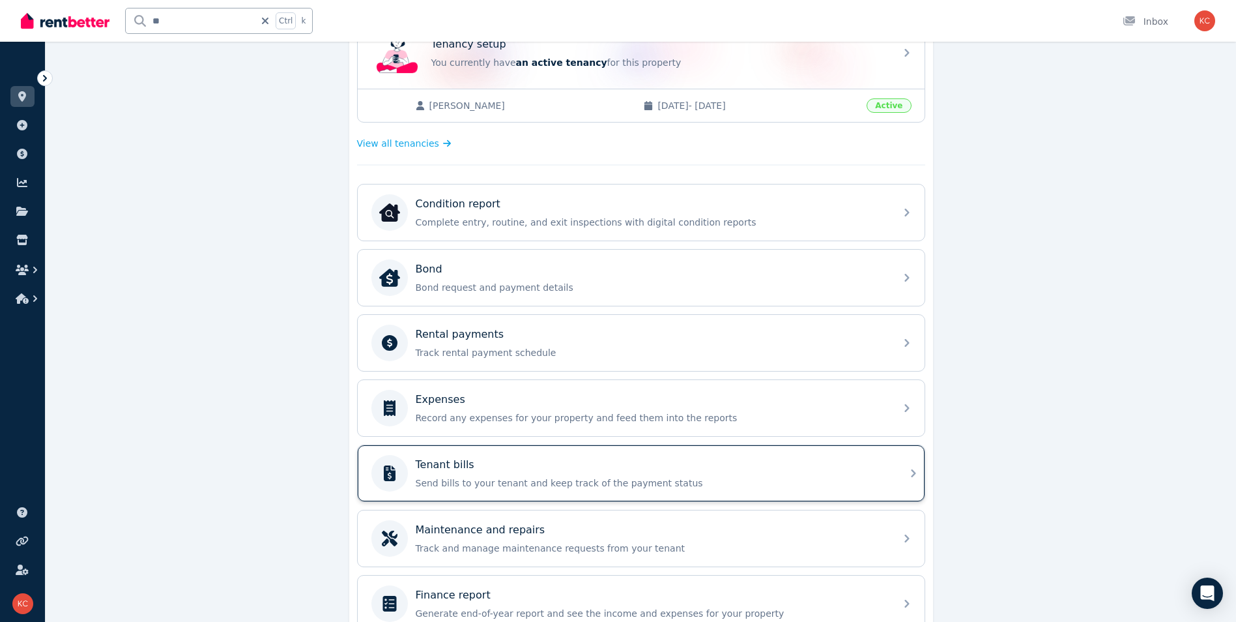
scroll to position [326, 0]
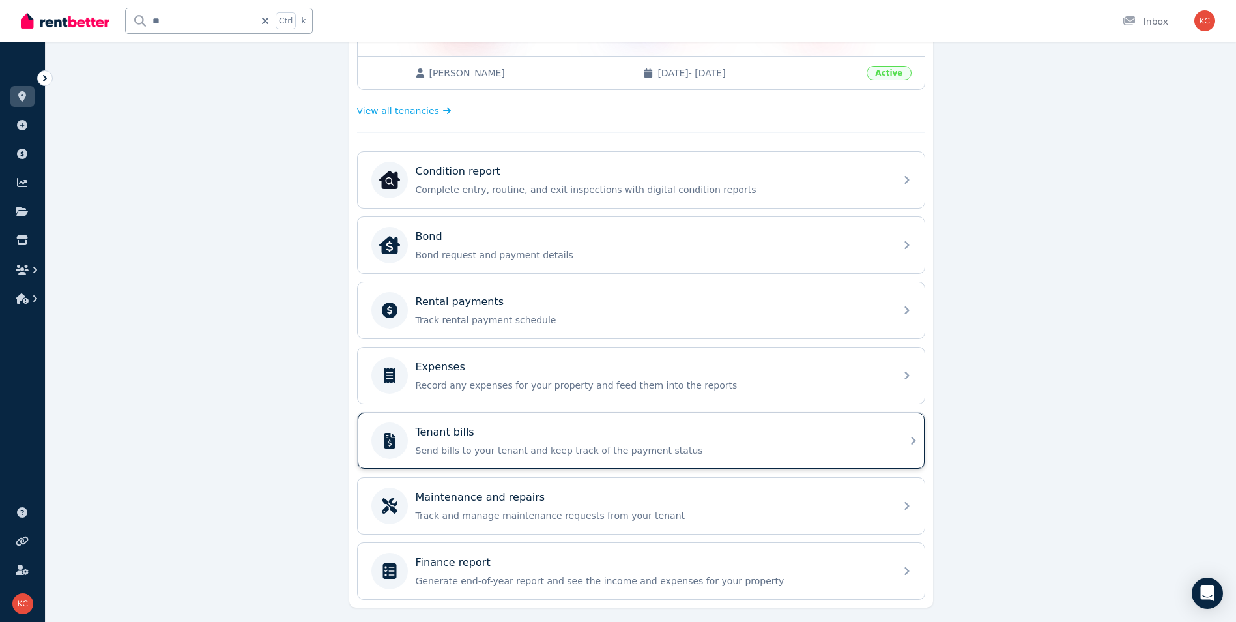
click at [731, 441] on div "Tenant bills Send bills to your tenant and keep track of the payment status" at bounding box center [652, 440] width 472 height 33
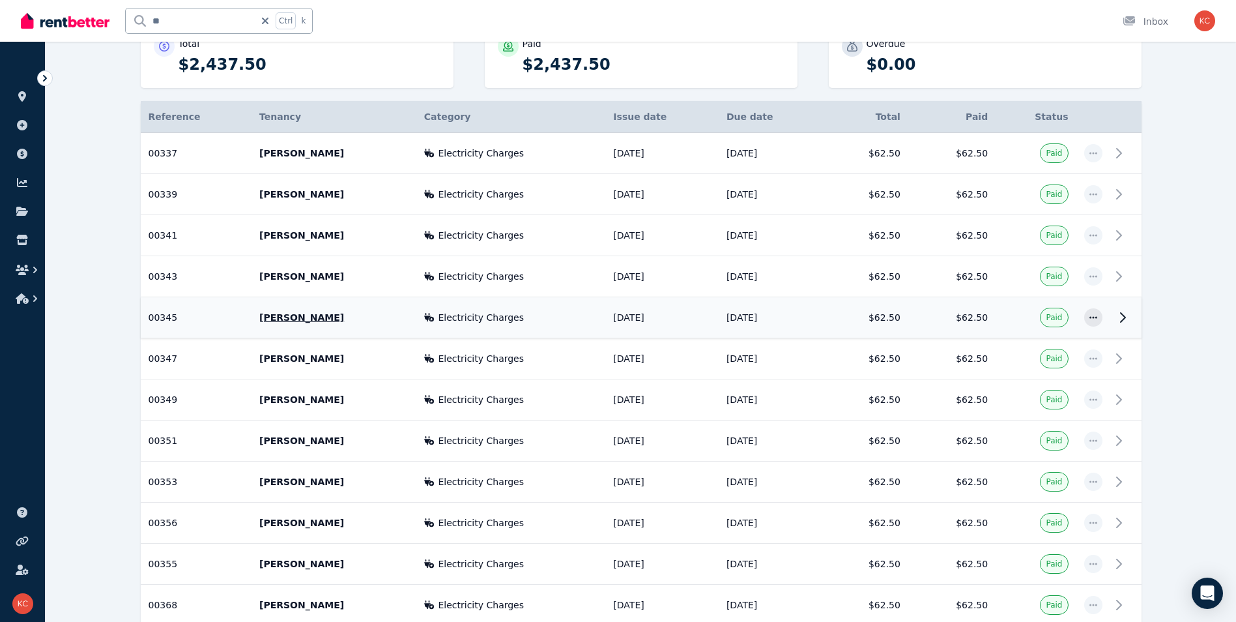
scroll to position [195, 0]
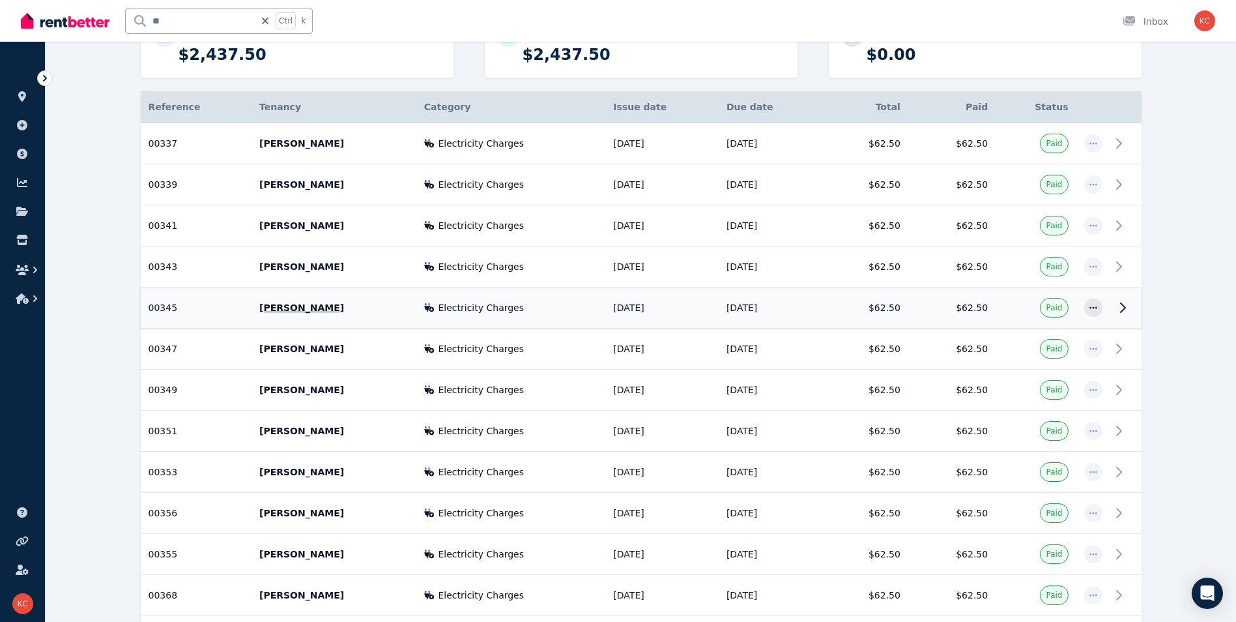
click at [684, 314] on td "[DATE]" at bounding box center [661, 307] width 113 height 41
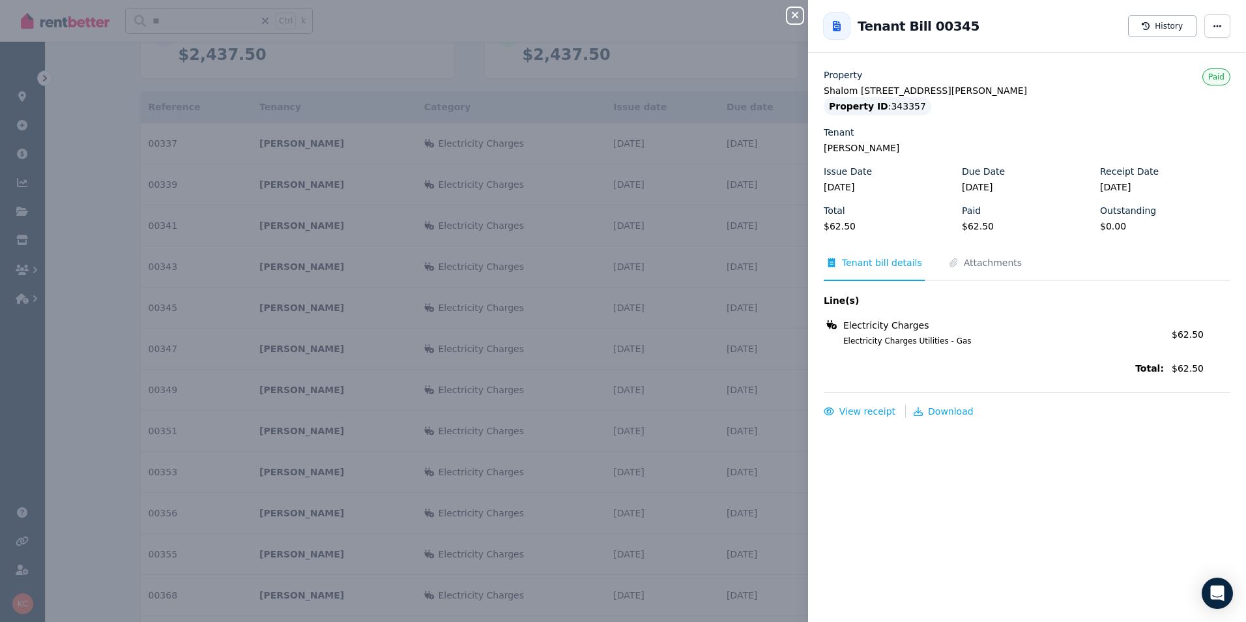
click at [789, 16] on icon "button" at bounding box center [795, 15] width 16 height 10
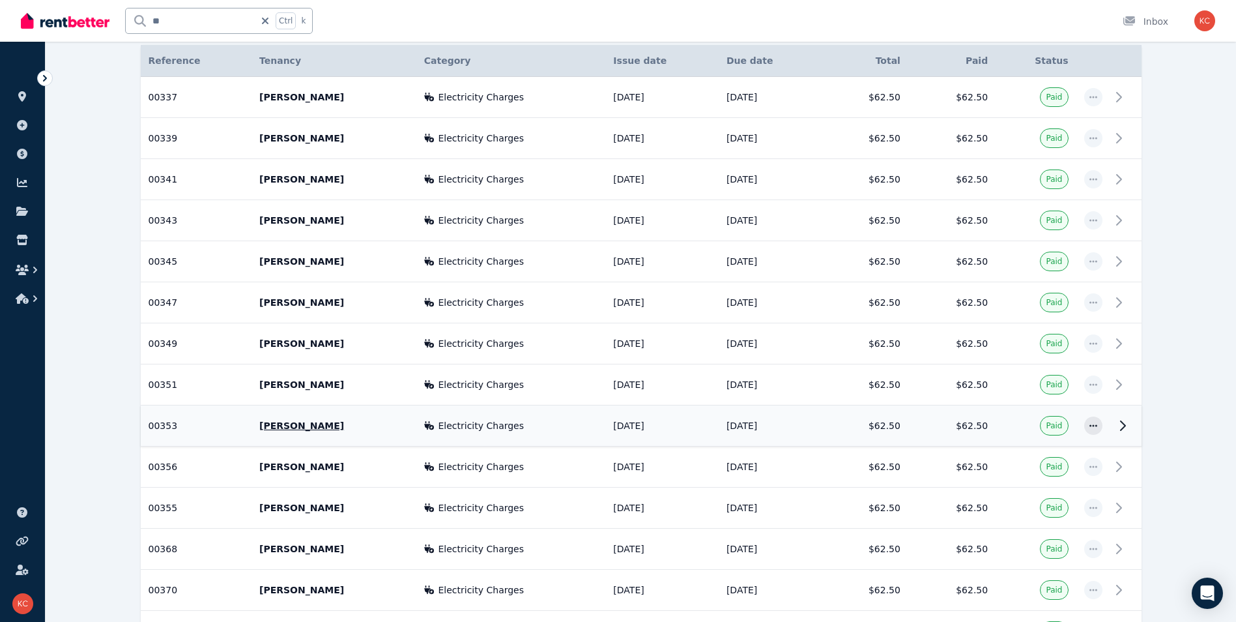
scroll to position [326, 0]
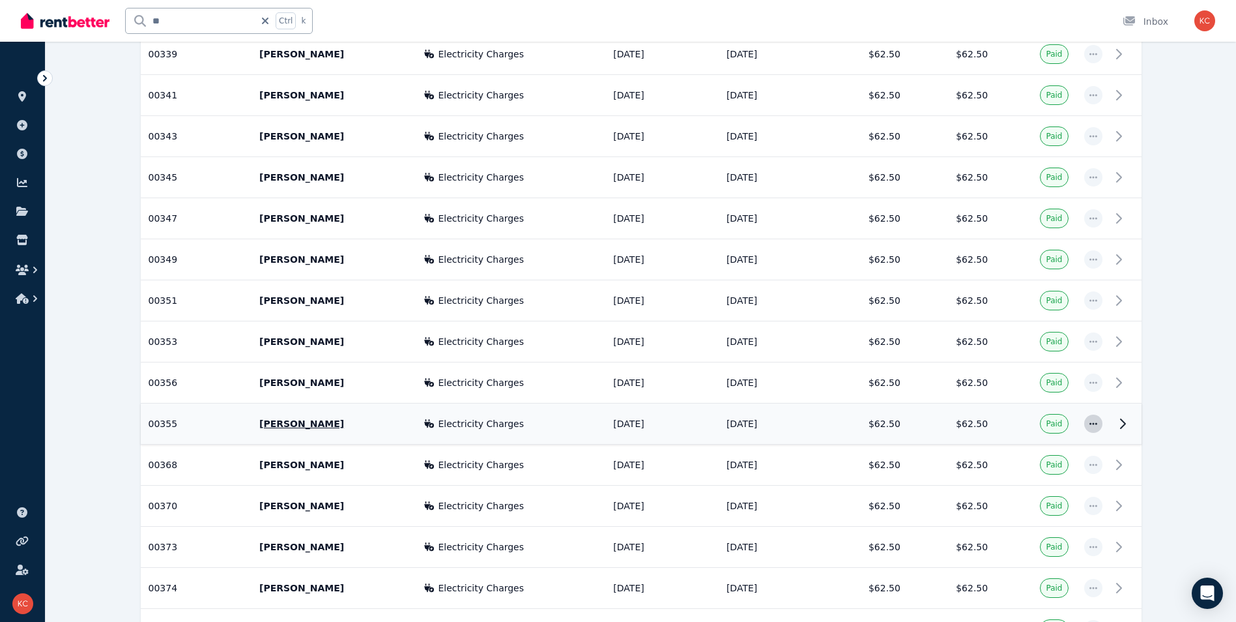
click at [1088, 422] on icon "button" at bounding box center [1093, 423] width 10 height 9
click at [1098, 386] on icon "button" at bounding box center [1093, 382] width 10 height 9
click at [1084, 420] on span "Mark as not paid" at bounding box center [1050, 418] width 83 height 16
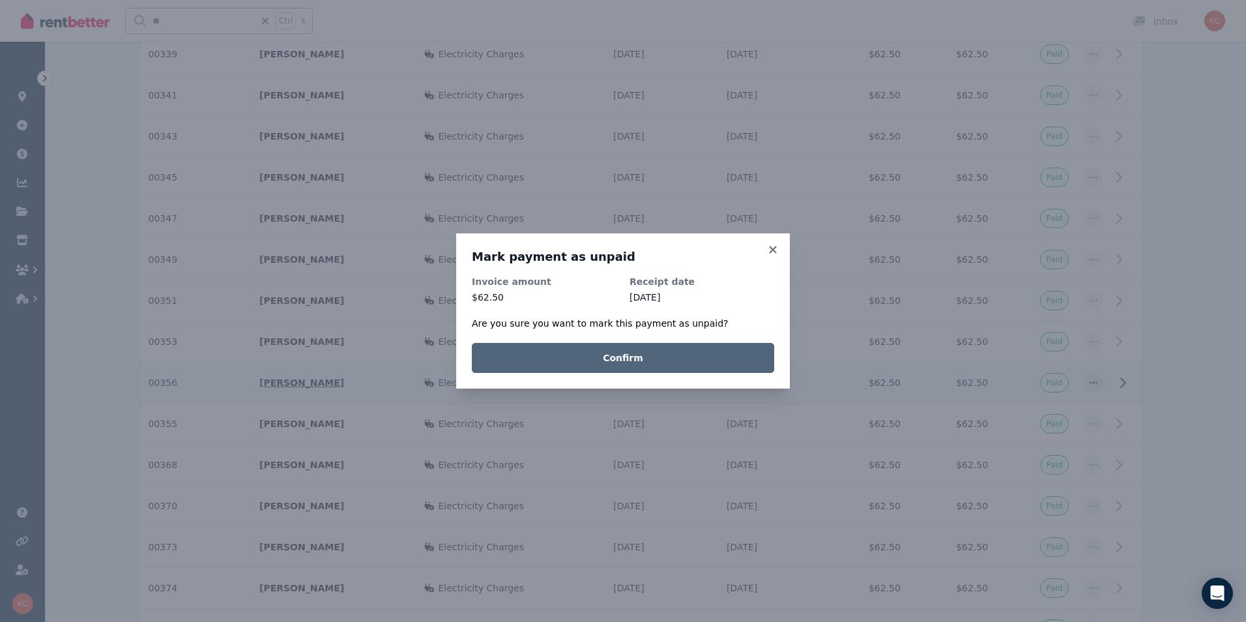
click at [664, 348] on button "Confirm" at bounding box center [623, 358] width 302 height 30
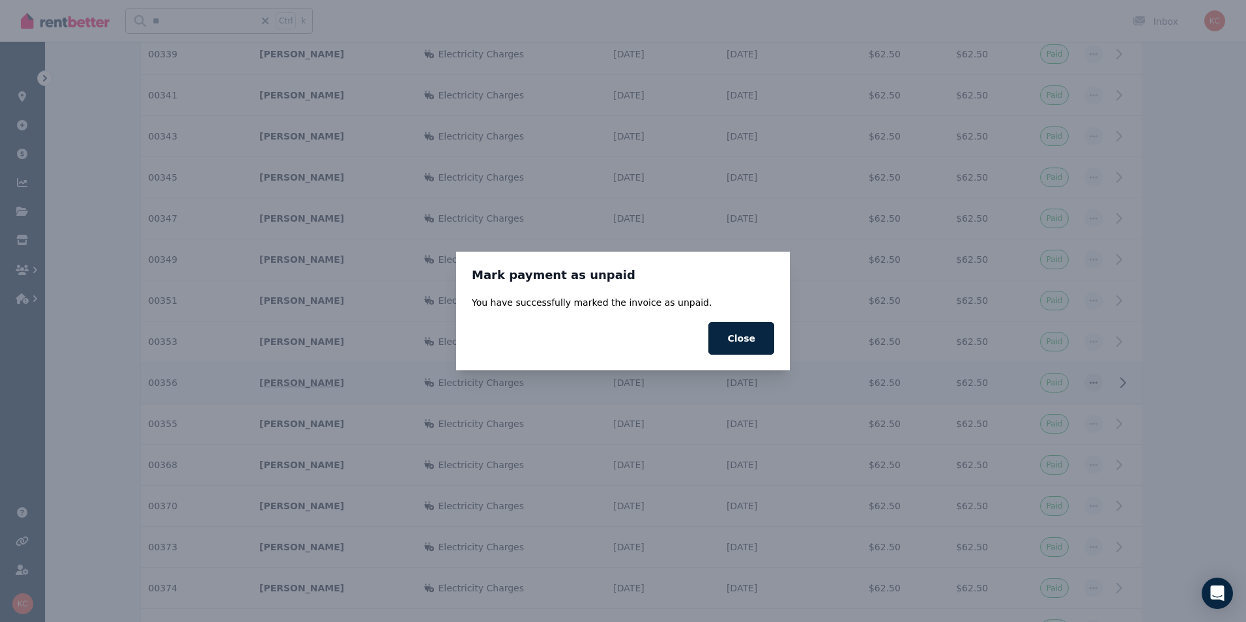
drag, startPoint x: 727, startPoint y: 343, endPoint x: 715, endPoint y: 343, distance: 11.7
click at [727, 343] on button "Close" at bounding box center [741, 338] width 66 height 33
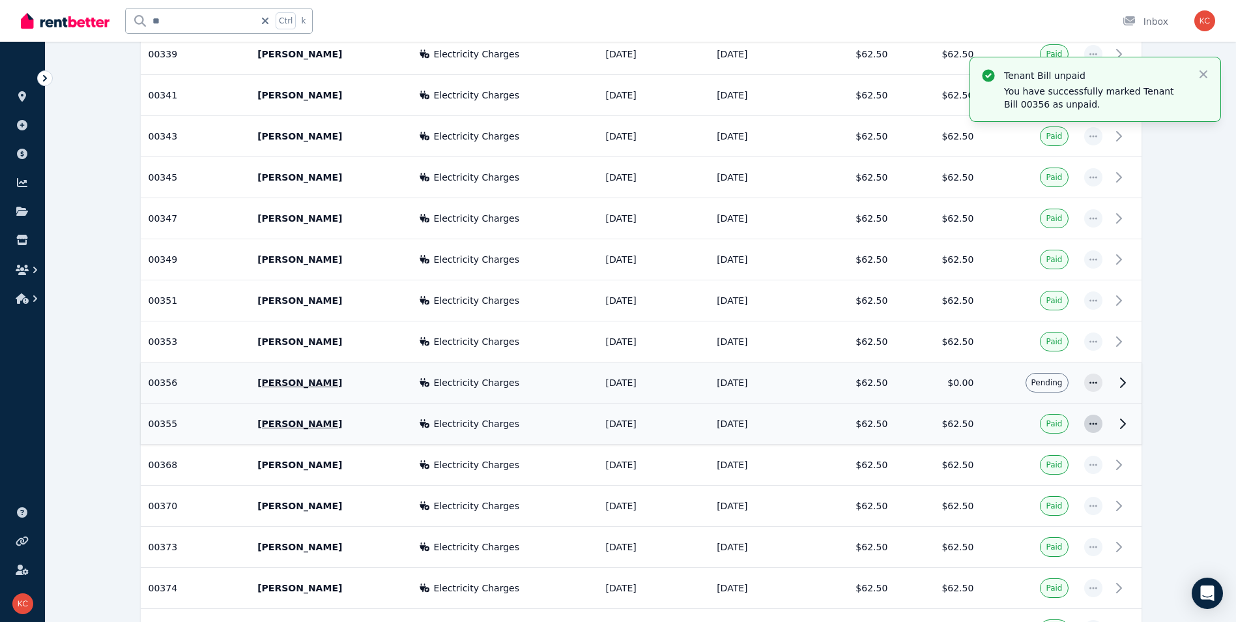
click at [1096, 424] on icon "button" at bounding box center [1094, 423] width 8 height 2
click at [1070, 457] on span "Mark as not paid" at bounding box center [1050, 459] width 83 height 16
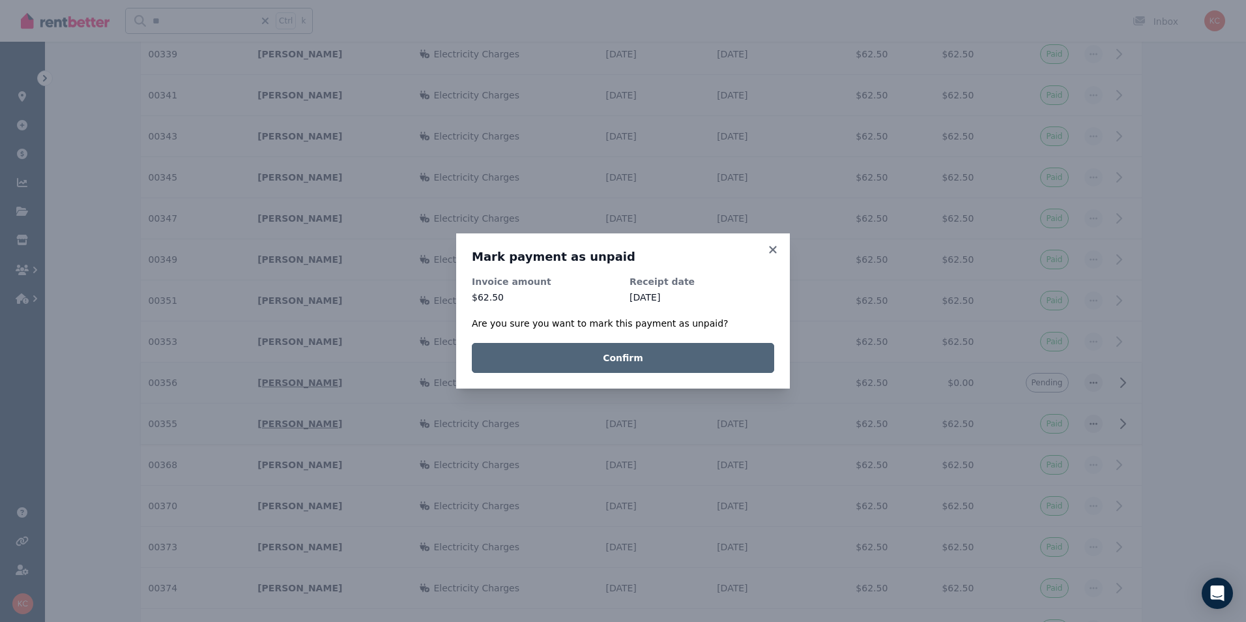
click at [627, 354] on button "Confirm" at bounding box center [623, 358] width 302 height 30
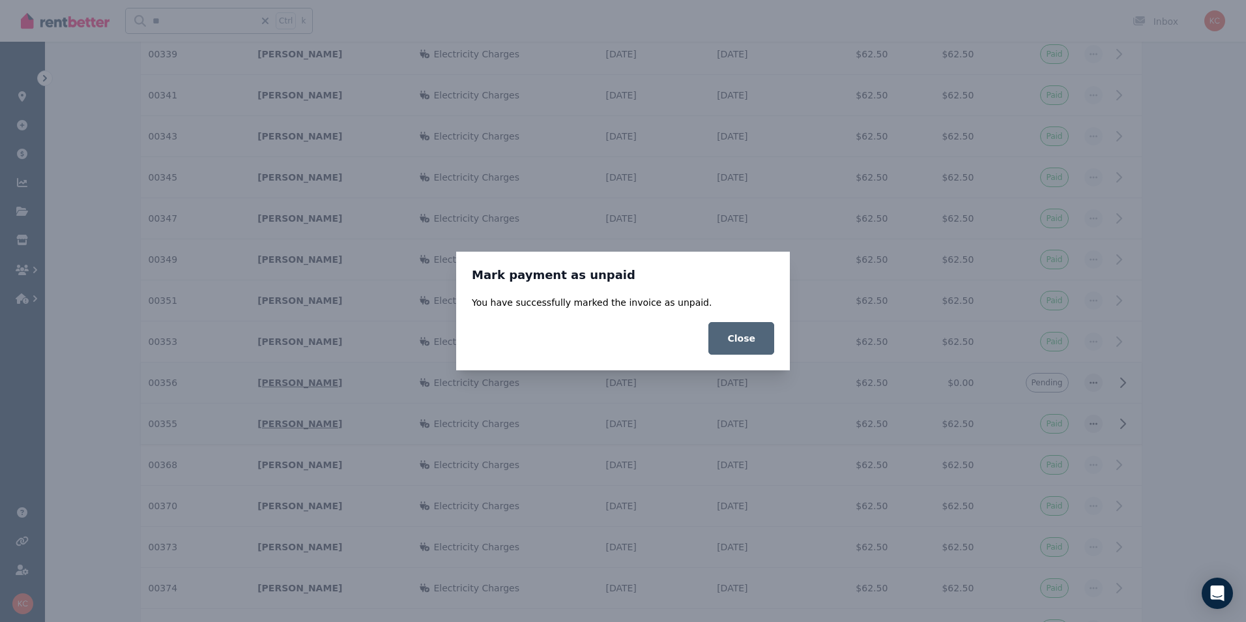
click at [725, 342] on button "Close" at bounding box center [741, 338] width 66 height 33
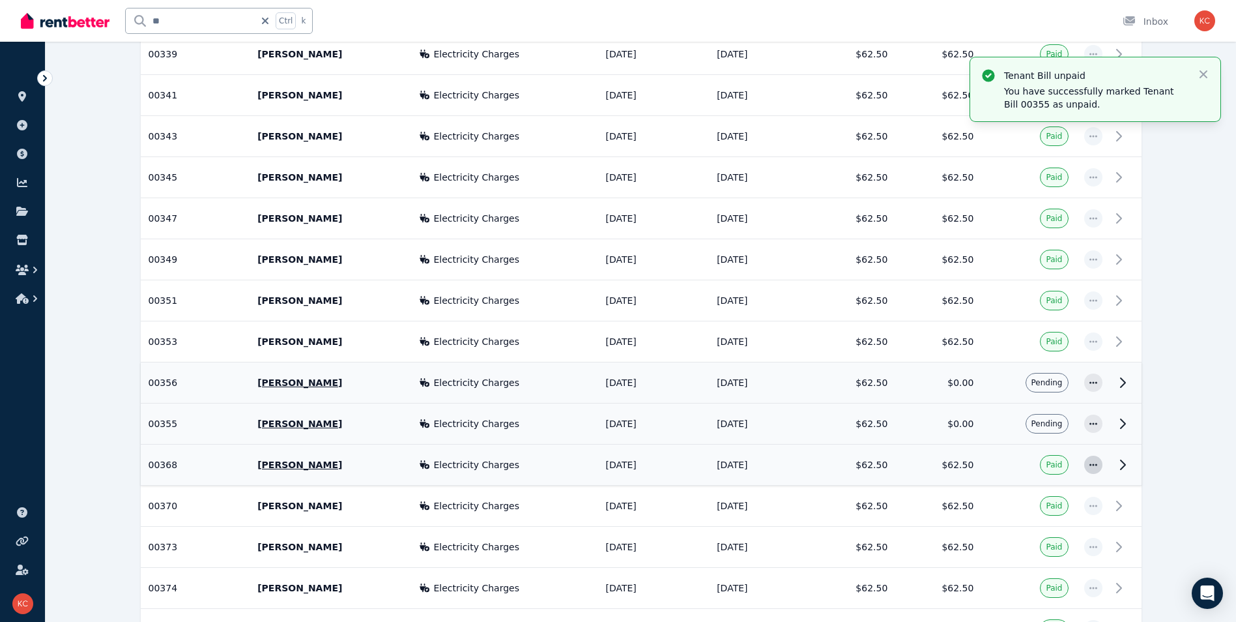
click at [1095, 465] on icon "button" at bounding box center [1094, 464] width 8 height 2
click at [1034, 504] on span "Mark as not paid" at bounding box center [1050, 500] width 83 height 16
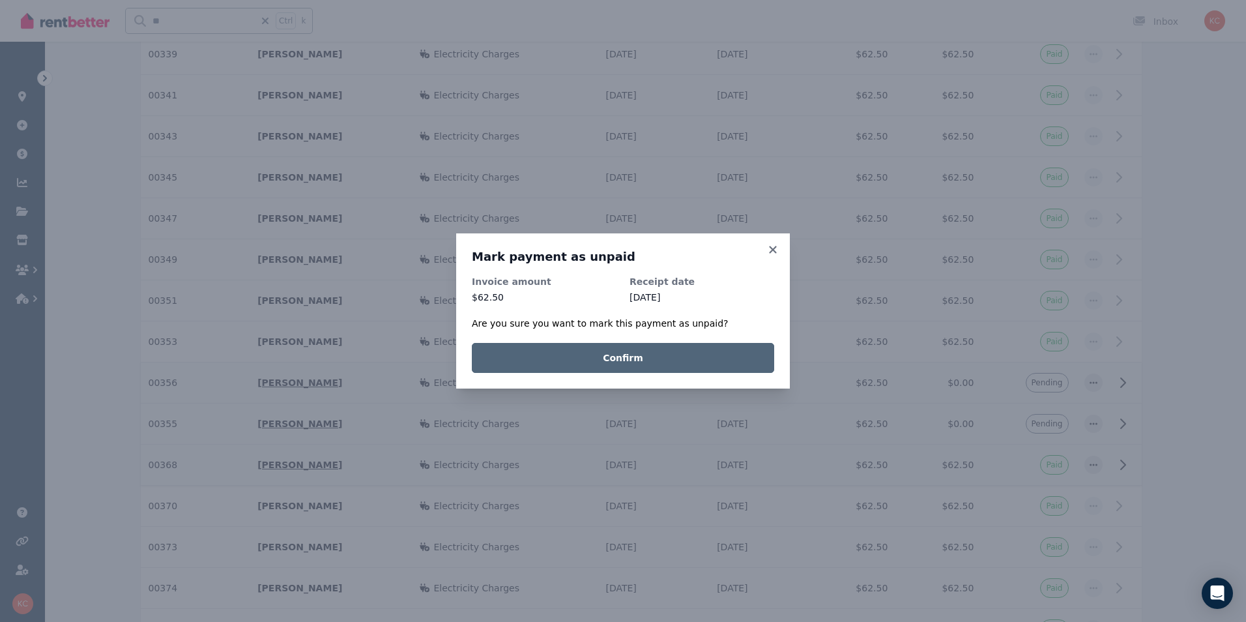
click at [669, 362] on button "Confirm" at bounding box center [623, 358] width 302 height 30
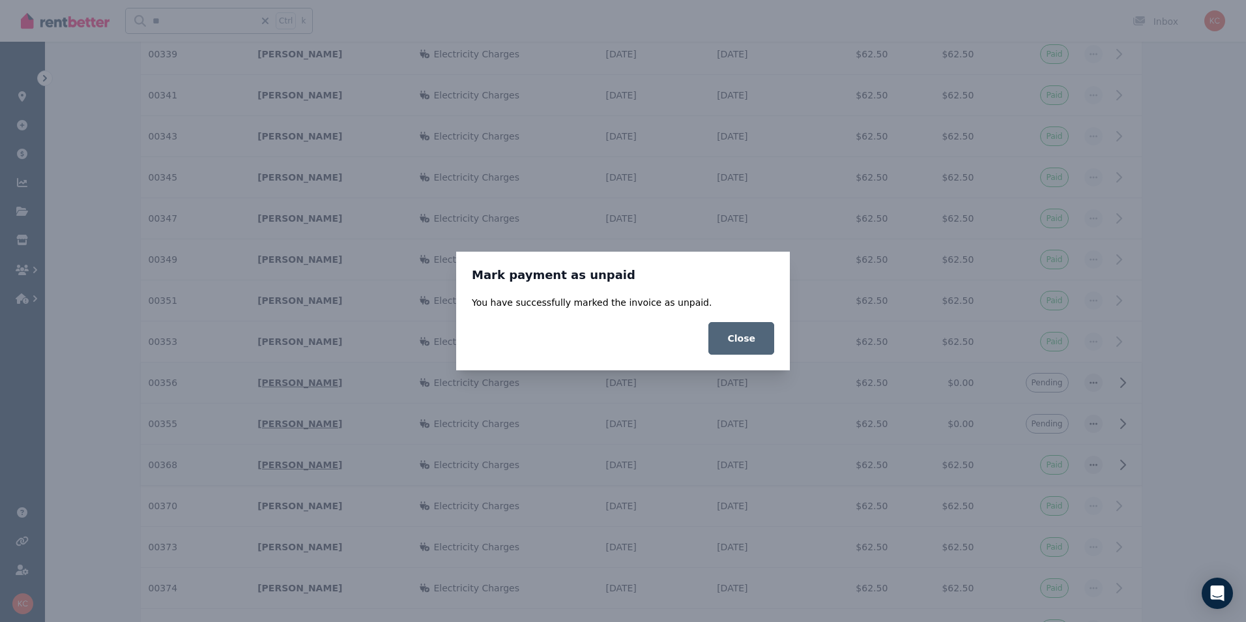
click at [743, 350] on button "Close" at bounding box center [741, 338] width 66 height 33
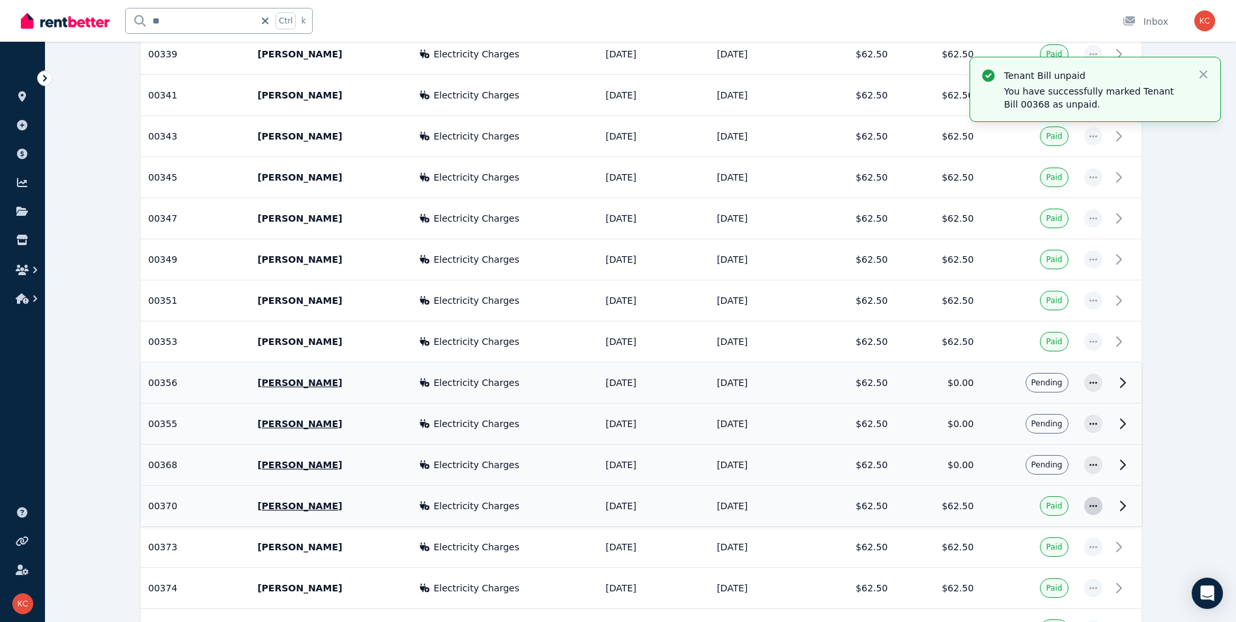
click at [1093, 509] on icon "button" at bounding box center [1093, 505] width 10 height 9
click at [1056, 540] on span "Mark as not paid" at bounding box center [1050, 541] width 83 height 16
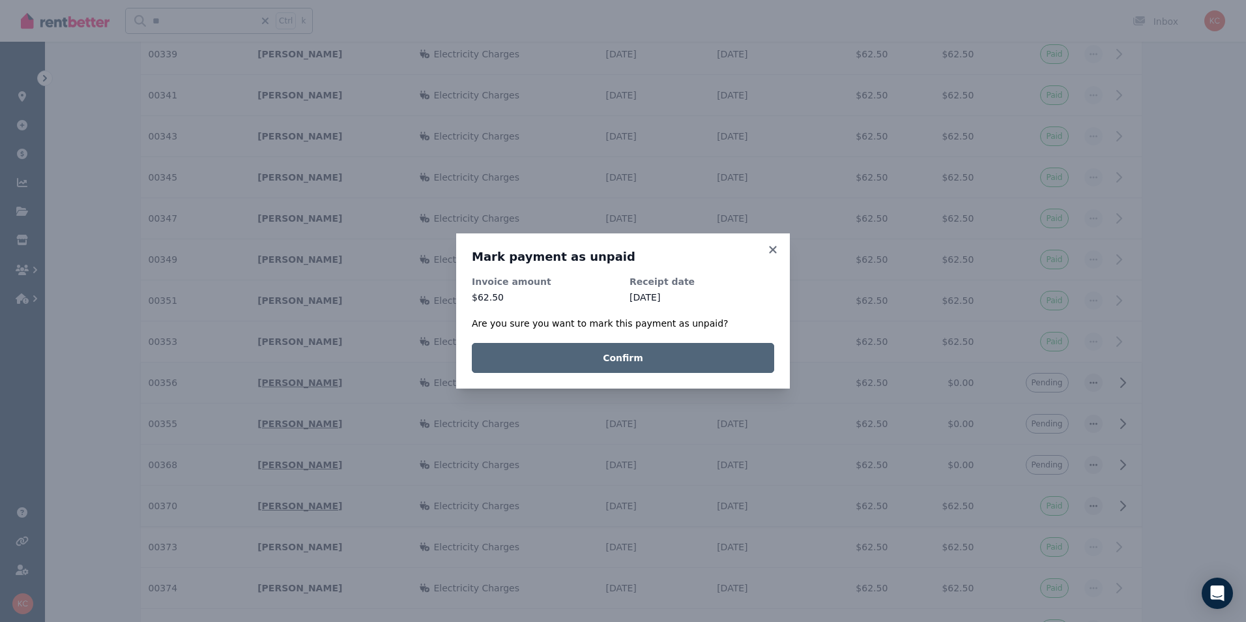
click at [686, 356] on button "Confirm" at bounding box center [623, 358] width 302 height 30
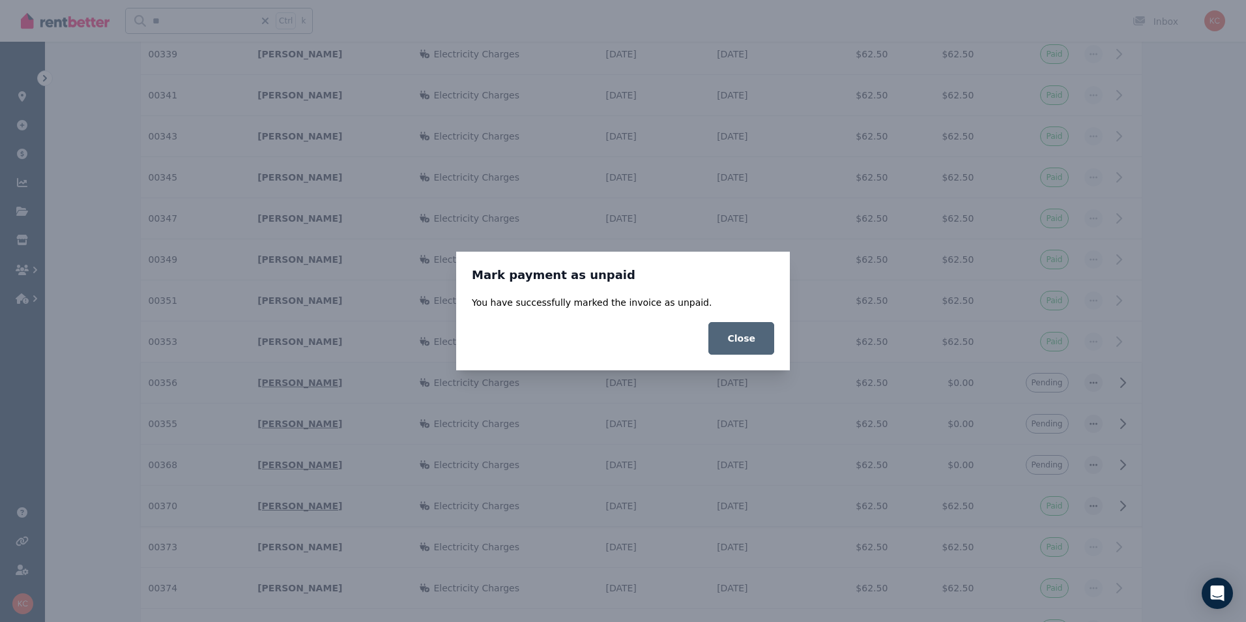
click at [738, 346] on button "Close" at bounding box center [741, 338] width 66 height 33
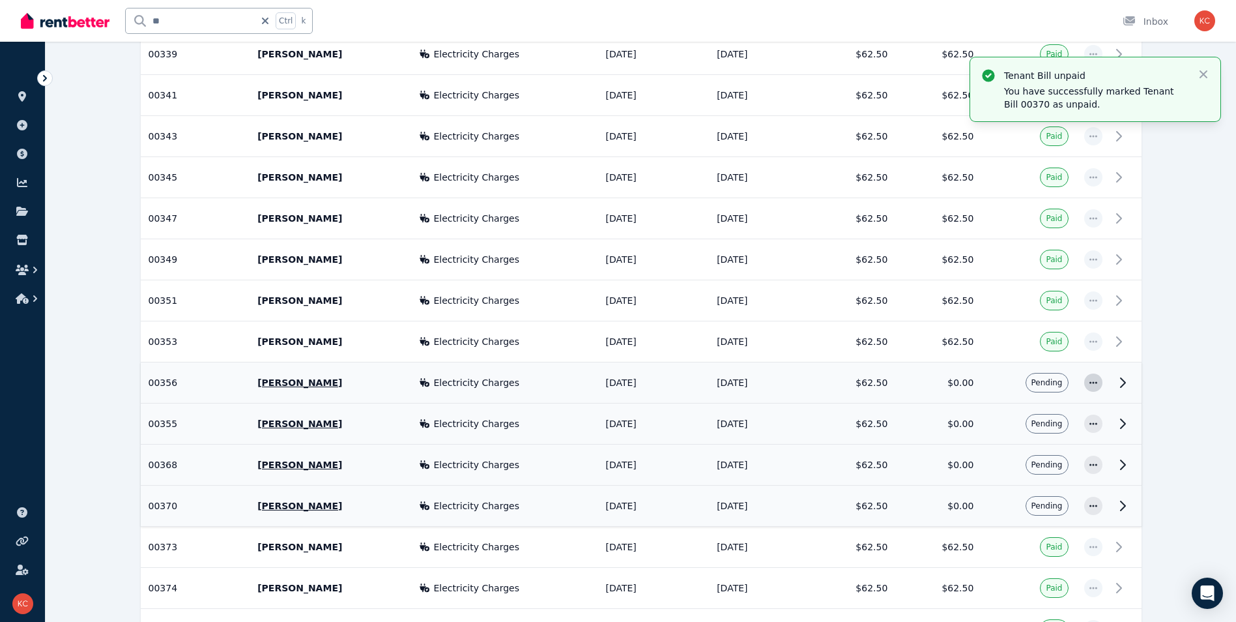
click at [1093, 387] on span "button" at bounding box center [1093, 382] width 18 height 18
click at [1054, 444] on span "Mark as paid" at bounding box center [1050, 444] width 83 height 16
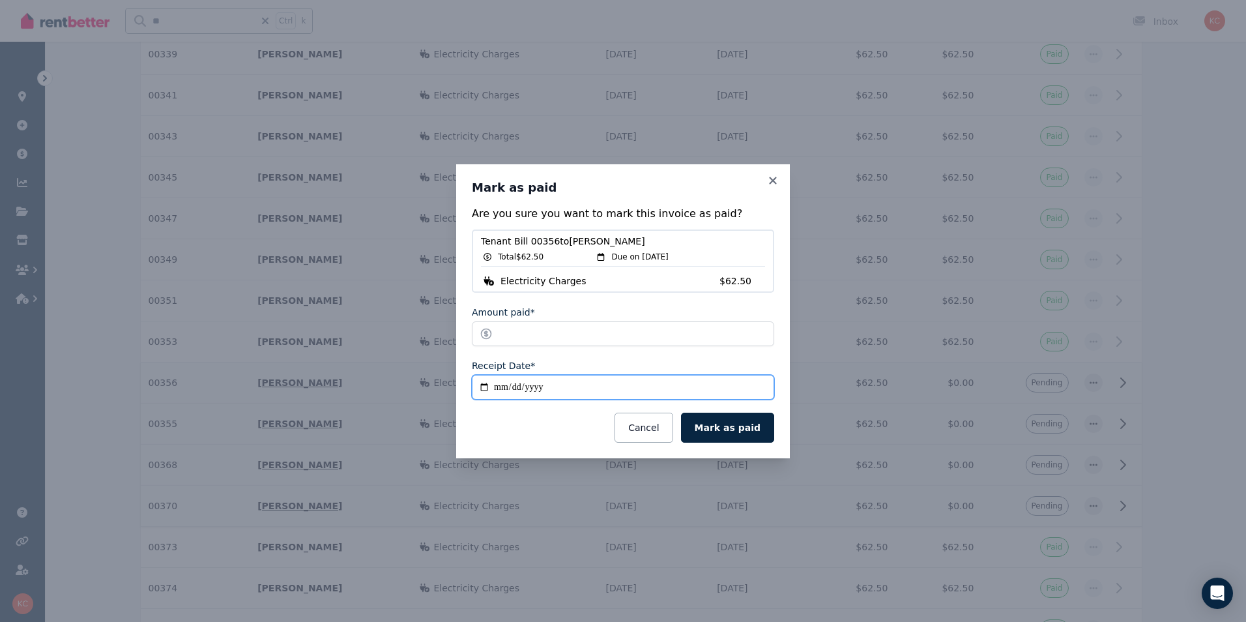
click at [485, 386] on input "**********" at bounding box center [623, 387] width 302 height 25
type input "**********"
click at [710, 433] on button "Mark as paid" at bounding box center [727, 427] width 93 height 30
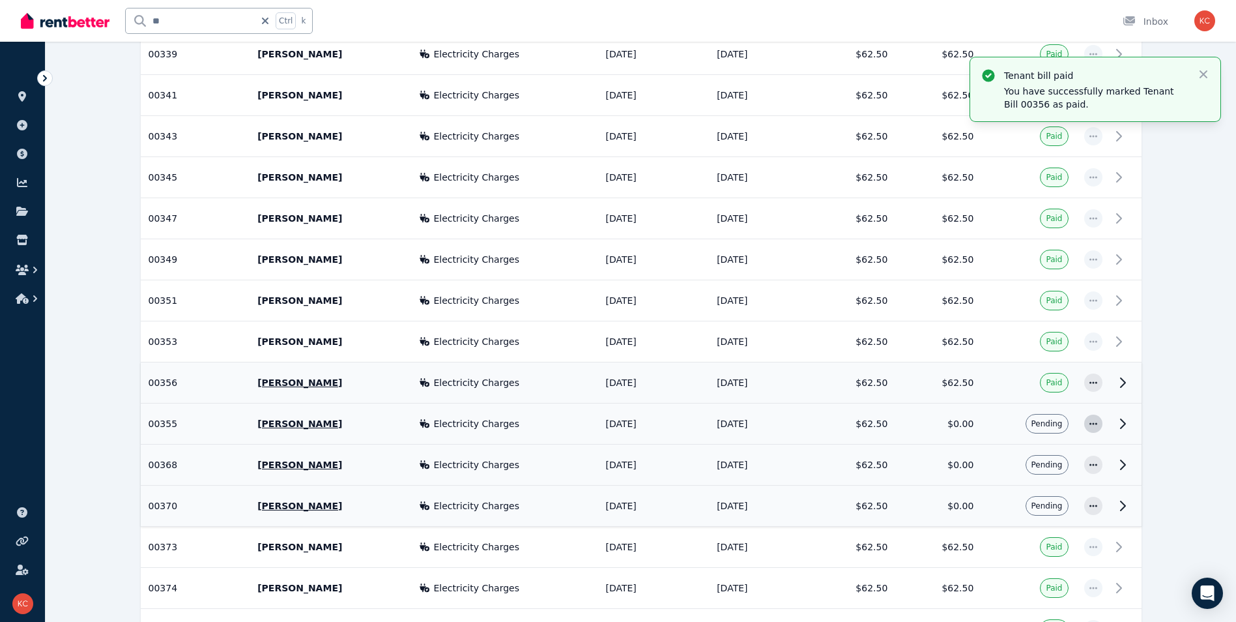
click at [1089, 426] on icon "button" at bounding box center [1093, 423] width 10 height 9
click at [1034, 489] on span "Mark as paid" at bounding box center [1050, 485] width 83 height 16
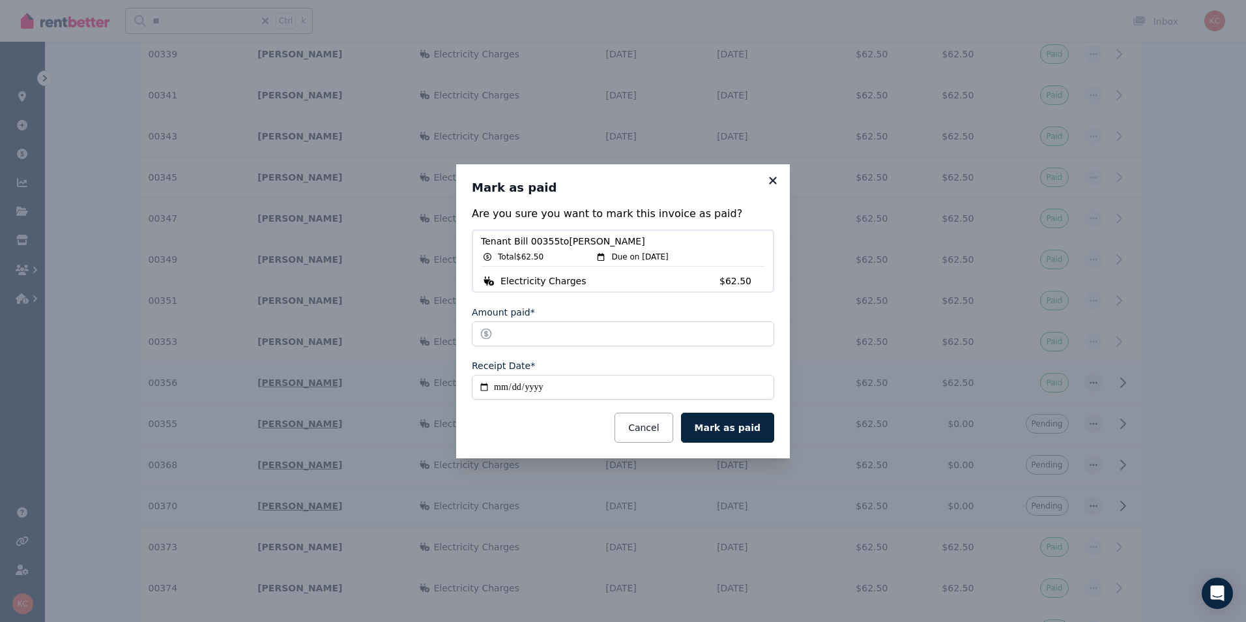
click at [770, 180] on icon at bounding box center [772, 181] width 13 height 12
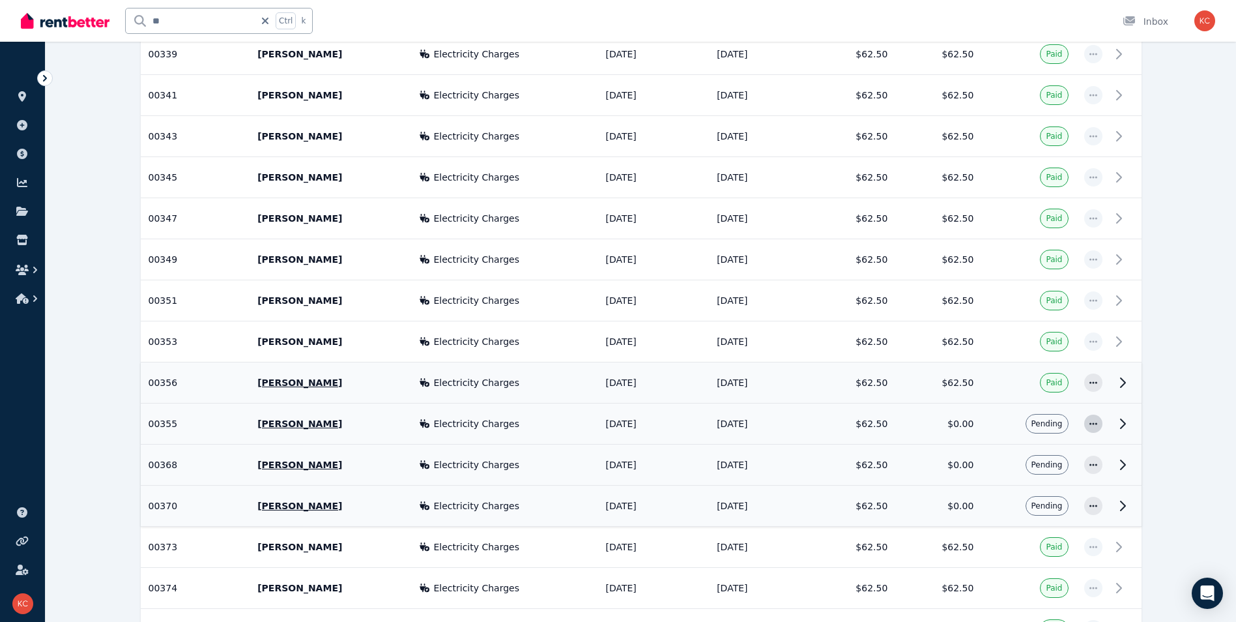
click at [1092, 426] on icon "button" at bounding box center [1093, 423] width 10 height 9
click at [1037, 489] on span "Mark as paid" at bounding box center [1050, 485] width 83 height 16
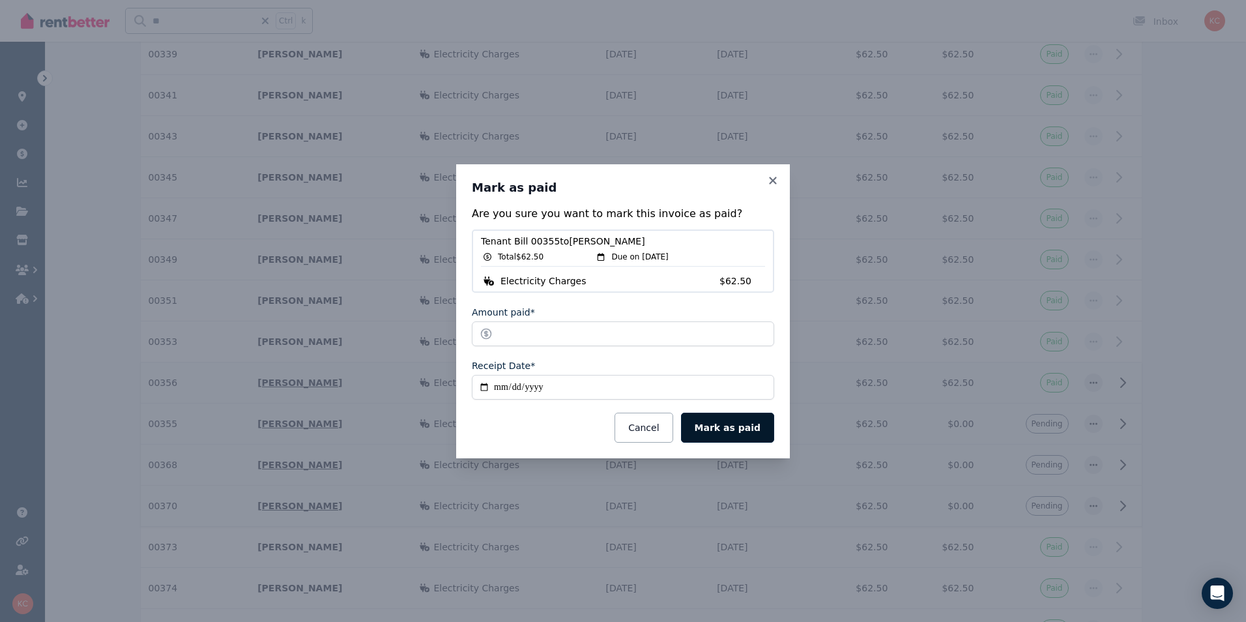
click at [715, 427] on button "Mark as paid" at bounding box center [727, 427] width 93 height 30
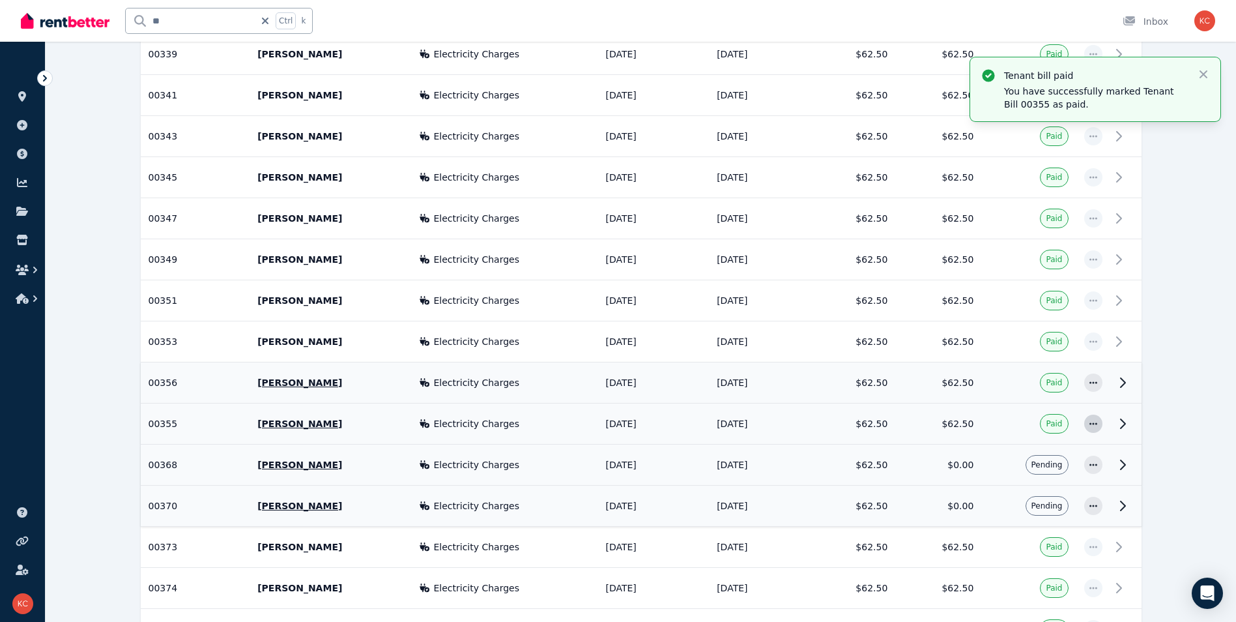
click at [1089, 423] on icon "button" at bounding box center [1093, 423] width 10 height 9
click at [1062, 461] on span "Mark as not paid" at bounding box center [1050, 459] width 83 height 16
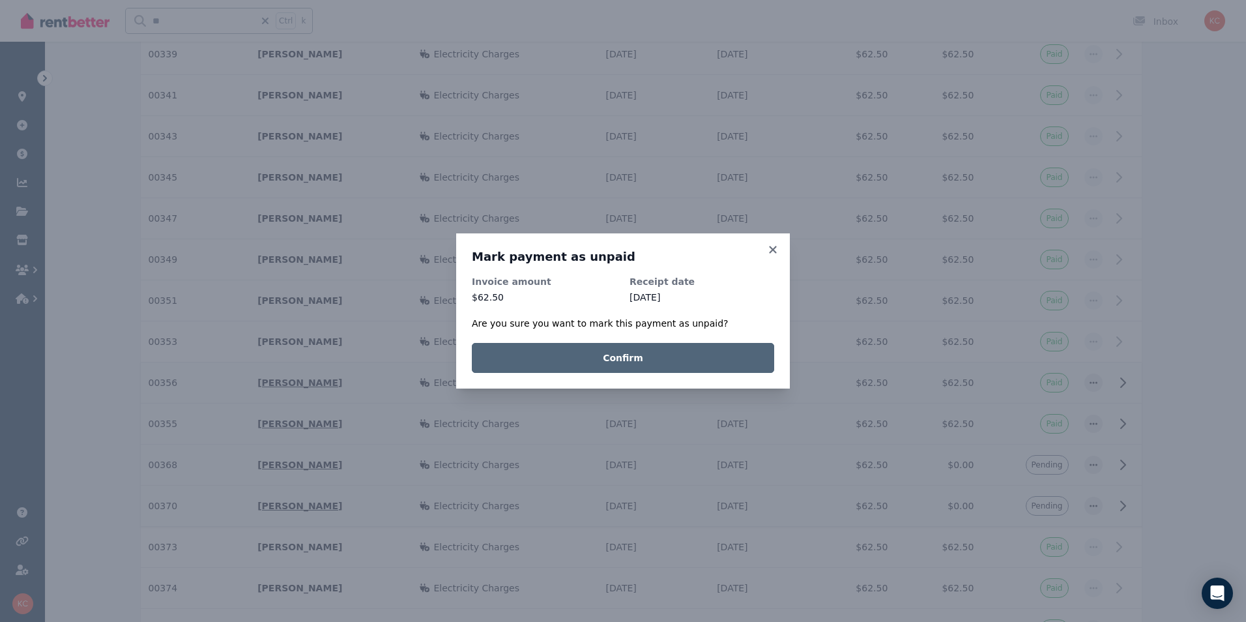
click at [659, 349] on button "Confirm" at bounding box center [623, 358] width 302 height 30
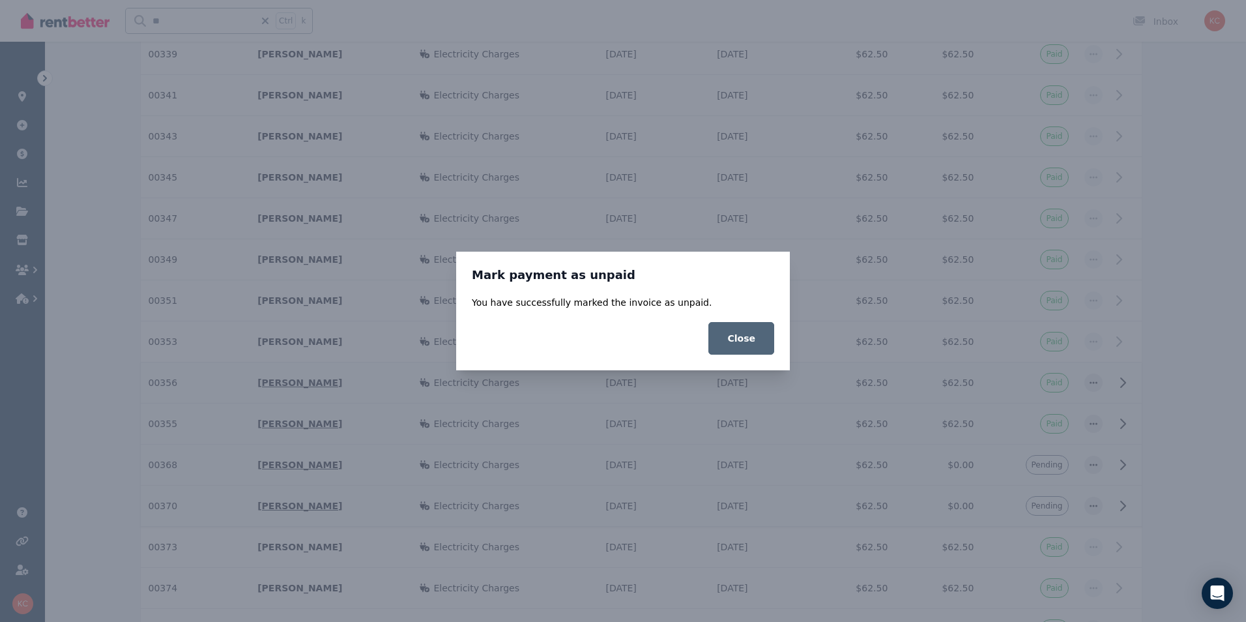
click at [740, 346] on button "Close" at bounding box center [741, 338] width 66 height 33
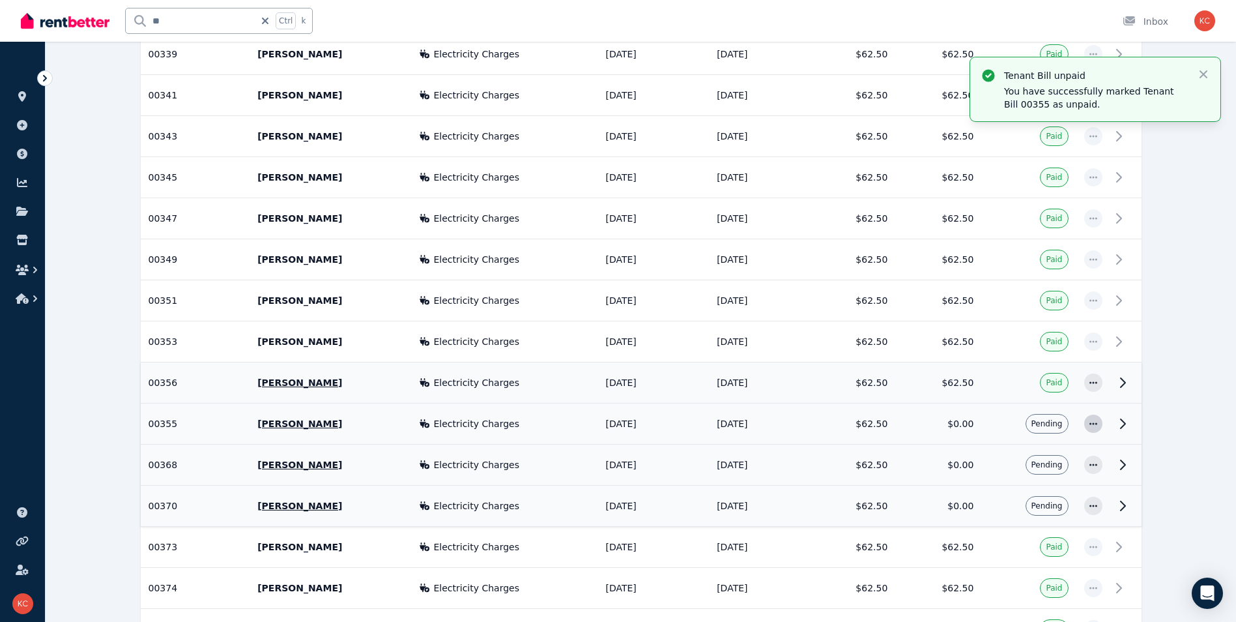
click at [1092, 420] on icon "button" at bounding box center [1093, 423] width 10 height 9
click at [1049, 489] on span "Mark as paid" at bounding box center [1050, 485] width 83 height 16
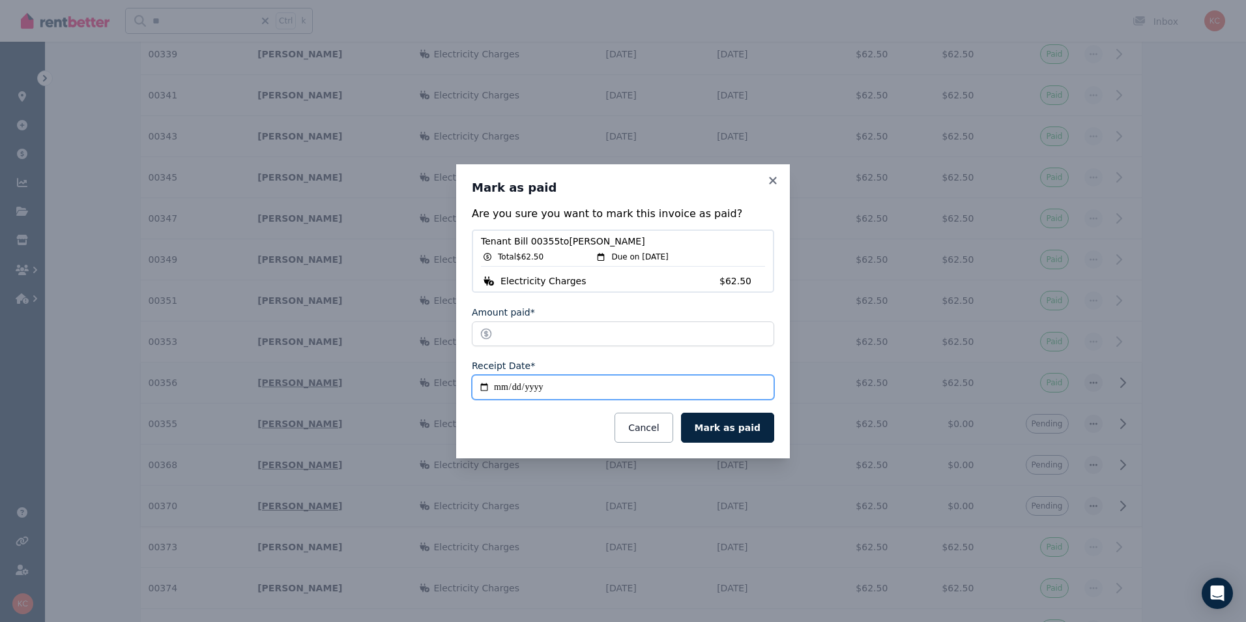
click at [519, 392] on input "**********" at bounding box center [623, 387] width 302 height 25
click at [517, 389] on input "**********" at bounding box center [623, 387] width 302 height 25
type input "**********"
click at [753, 425] on button "Mark as paid" at bounding box center [727, 427] width 93 height 30
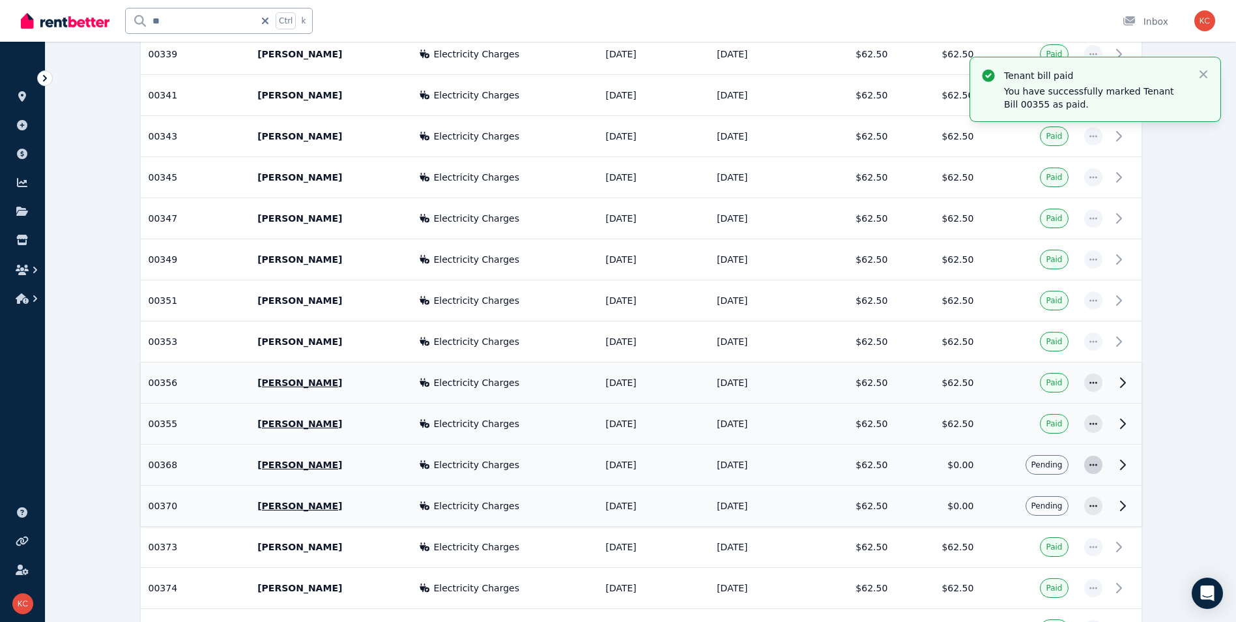
click at [1096, 465] on icon "button" at bounding box center [1094, 464] width 8 height 2
click at [1052, 529] on span "Mark as paid" at bounding box center [1050, 526] width 83 height 16
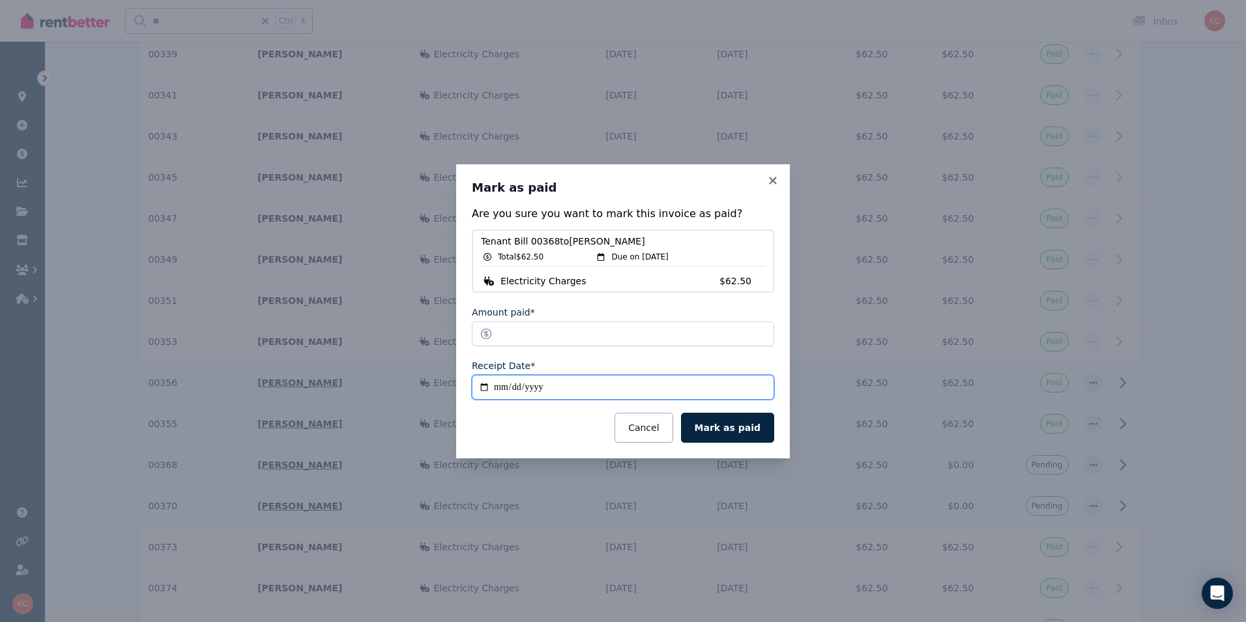
click at [498, 391] on input "**********" at bounding box center [623, 387] width 302 height 25
type input "**********"
click at [715, 427] on button "Mark as paid" at bounding box center [727, 427] width 93 height 30
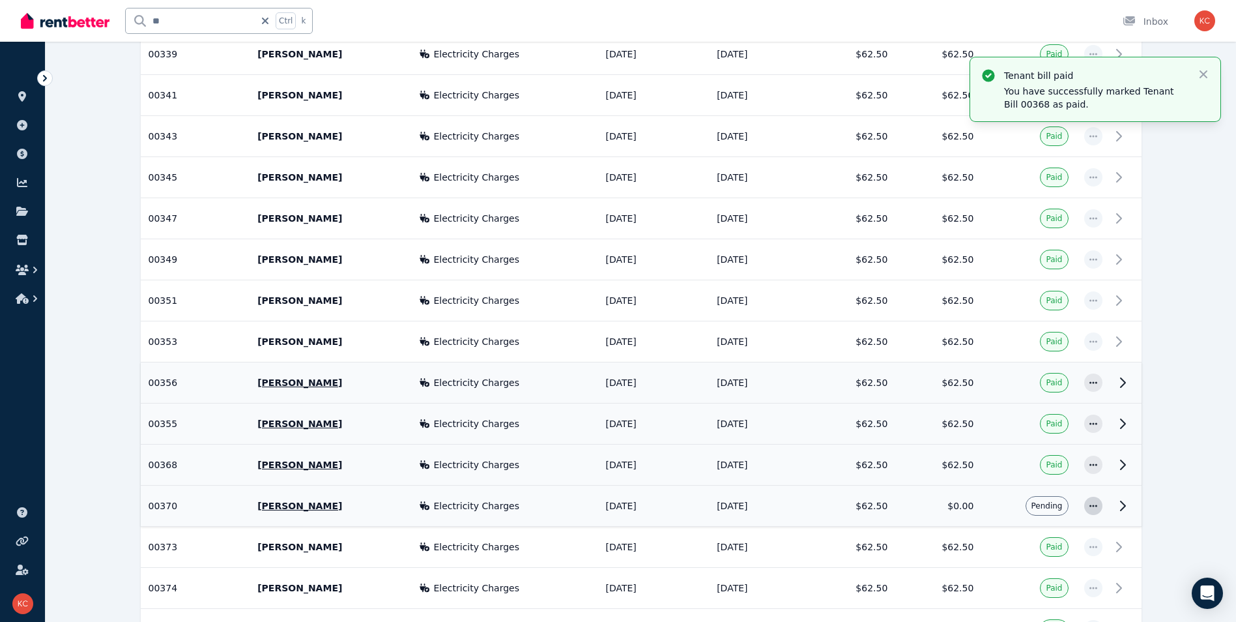
click at [1092, 508] on icon "button" at bounding box center [1093, 505] width 10 height 9
click at [1047, 569] on span "Mark as paid" at bounding box center [1050, 567] width 83 height 16
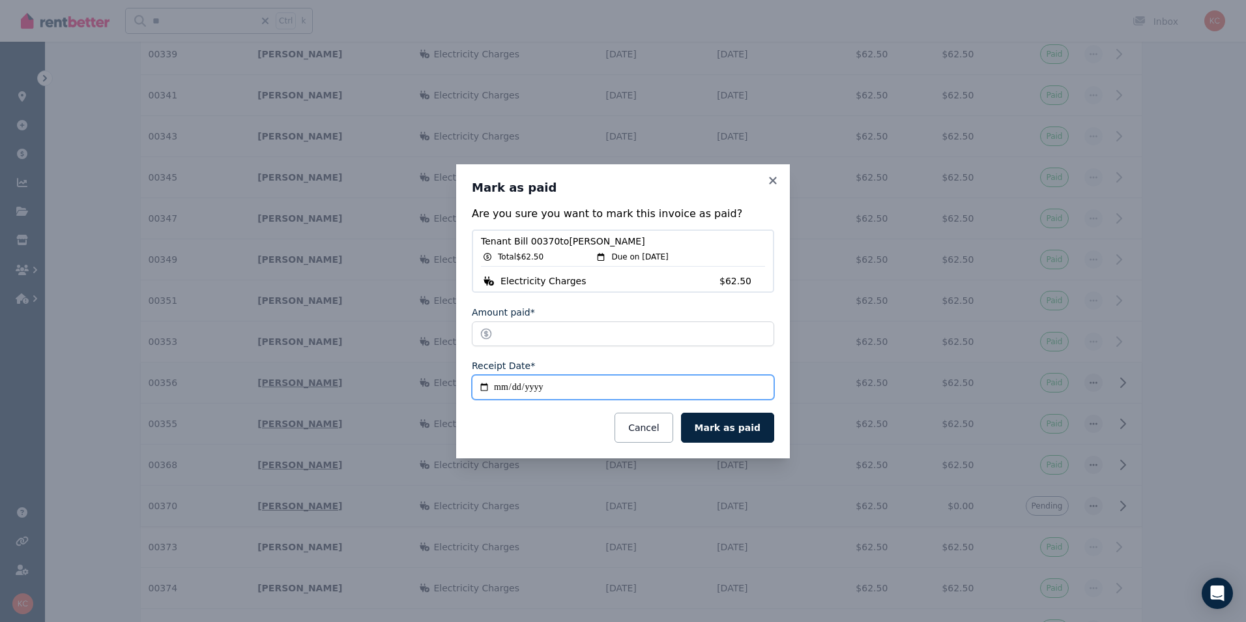
click at [497, 384] on input "**********" at bounding box center [623, 387] width 302 height 25
type input "**********"
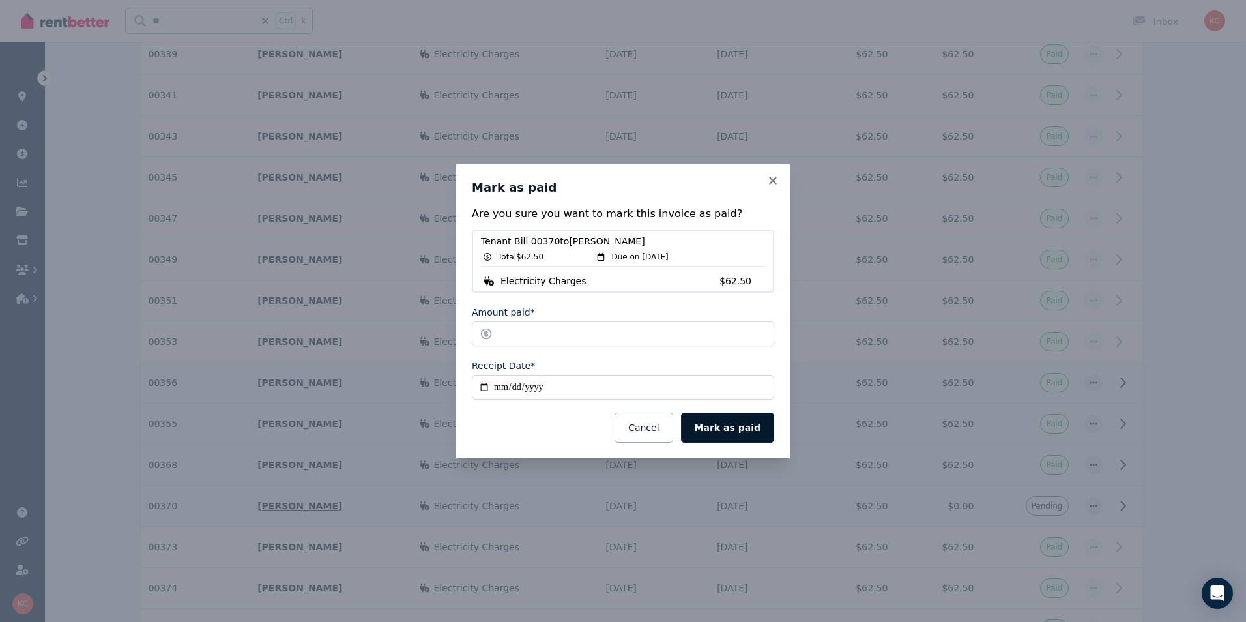
click at [739, 435] on button "Mark as paid" at bounding box center [727, 427] width 93 height 30
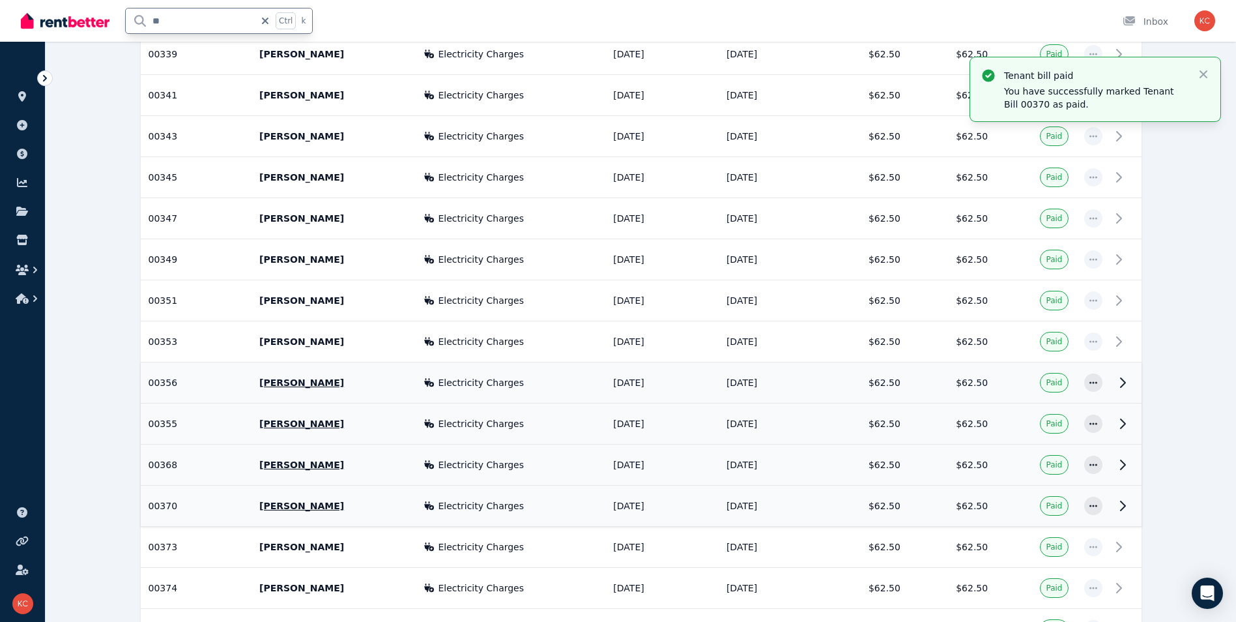
drag, startPoint x: 178, startPoint y: 20, endPoint x: 148, endPoint y: 21, distance: 30.0
click at [148, 21] on input "**" at bounding box center [190, 20] width 129 height 25
type input "**"
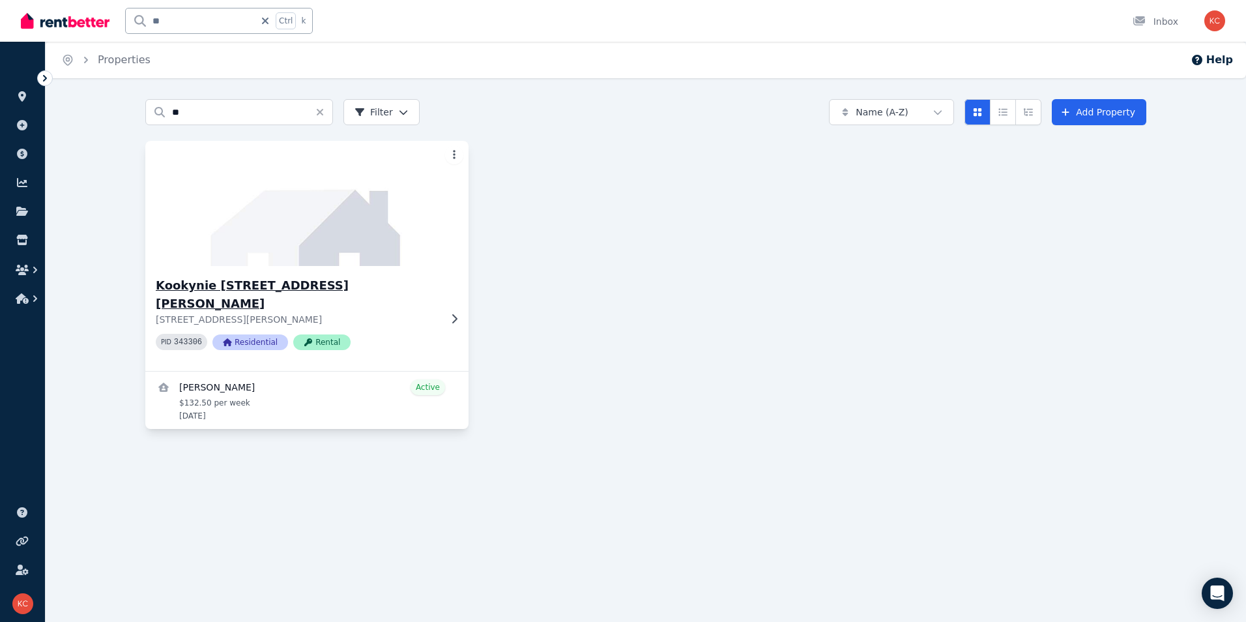
click at [339, 289] on h3 "Kookynie [STREET_ADDRESS][PERSON_NAME]" at bounding box center [298, 294] width 284 height 36
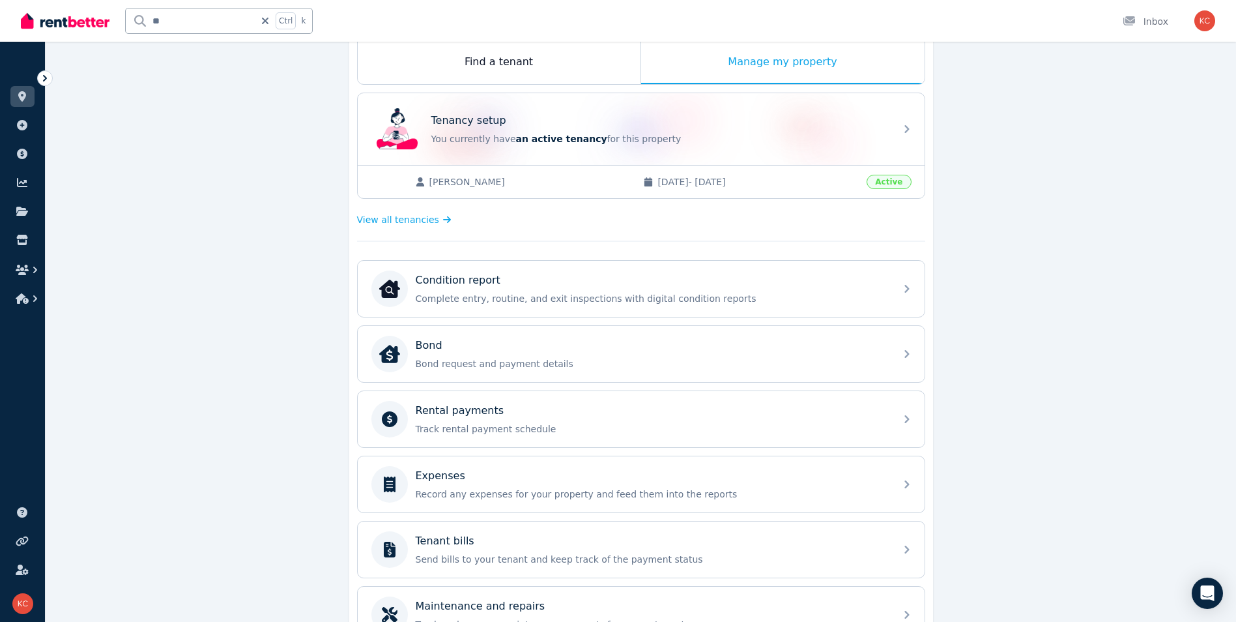
scroll to position [261, 0]
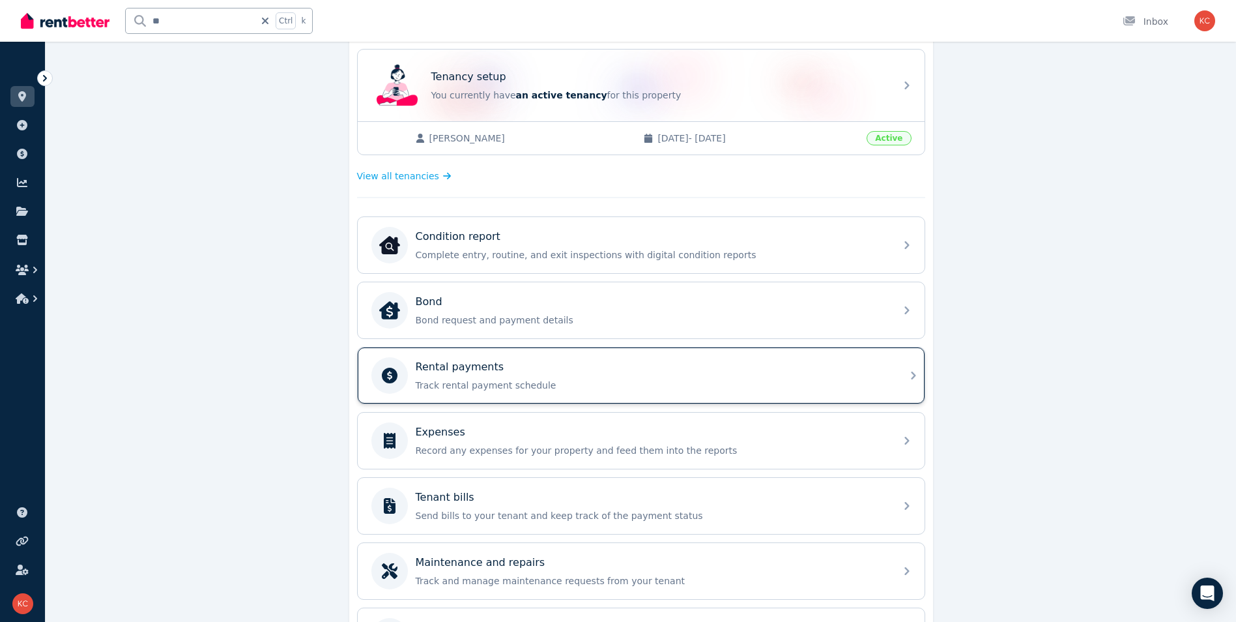
click at [648, 390] on p "Track rental payment schedule" at bounding box center [652, 385] width 472 height 13
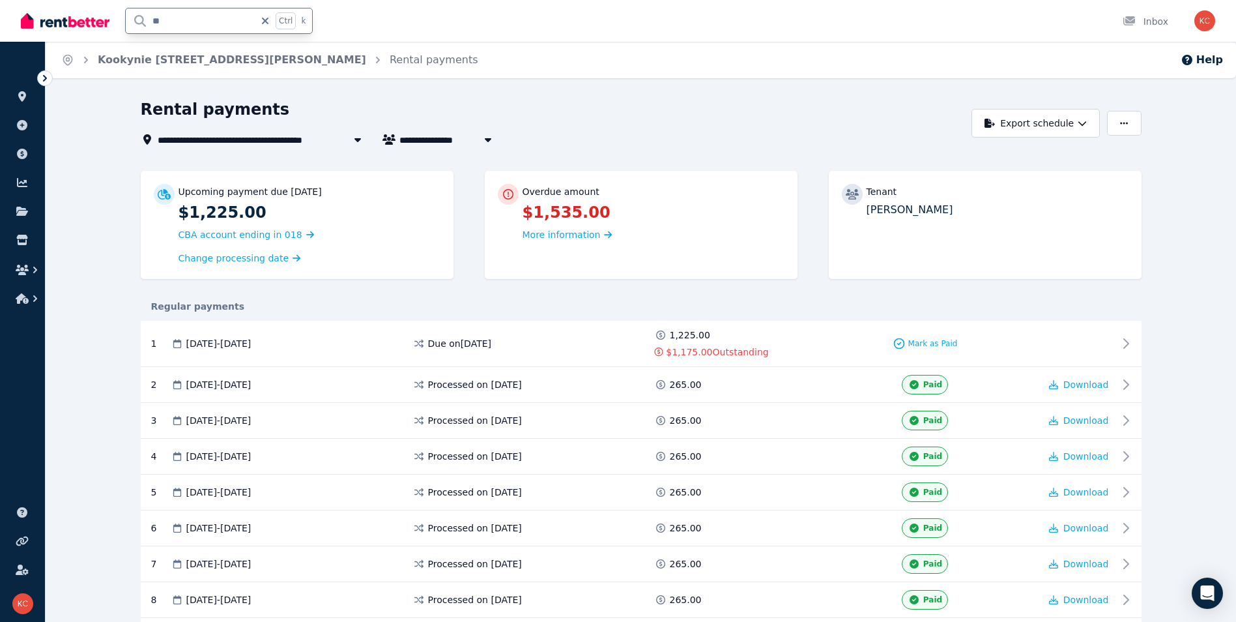
drag, startPoint x: 173, startPoint y: 18, endPoint x: 145, endPoint y: 21, distance: 28.9
click at [145, 21] on input "**" at bounding box center [190, 20] width 129 height 25
type input "**"
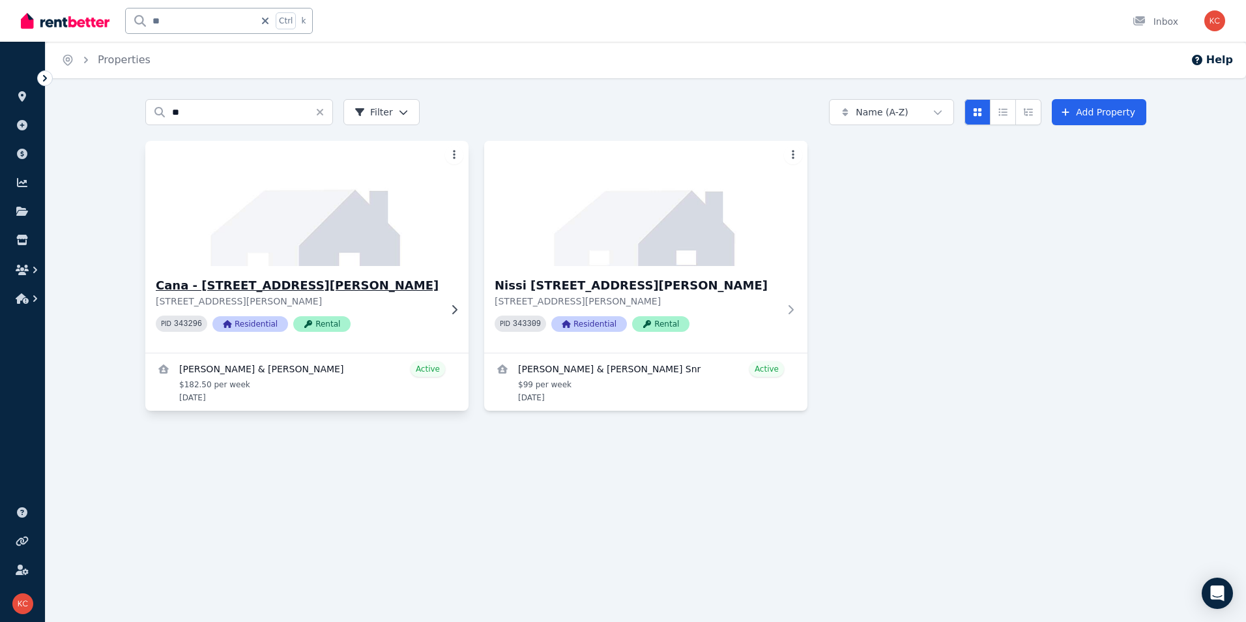
click at [373, 290] on h3 "Cana - [STREET_ADDRESS][PERSON_NAME]" at bounding box center [298, 285] width 284 height 18
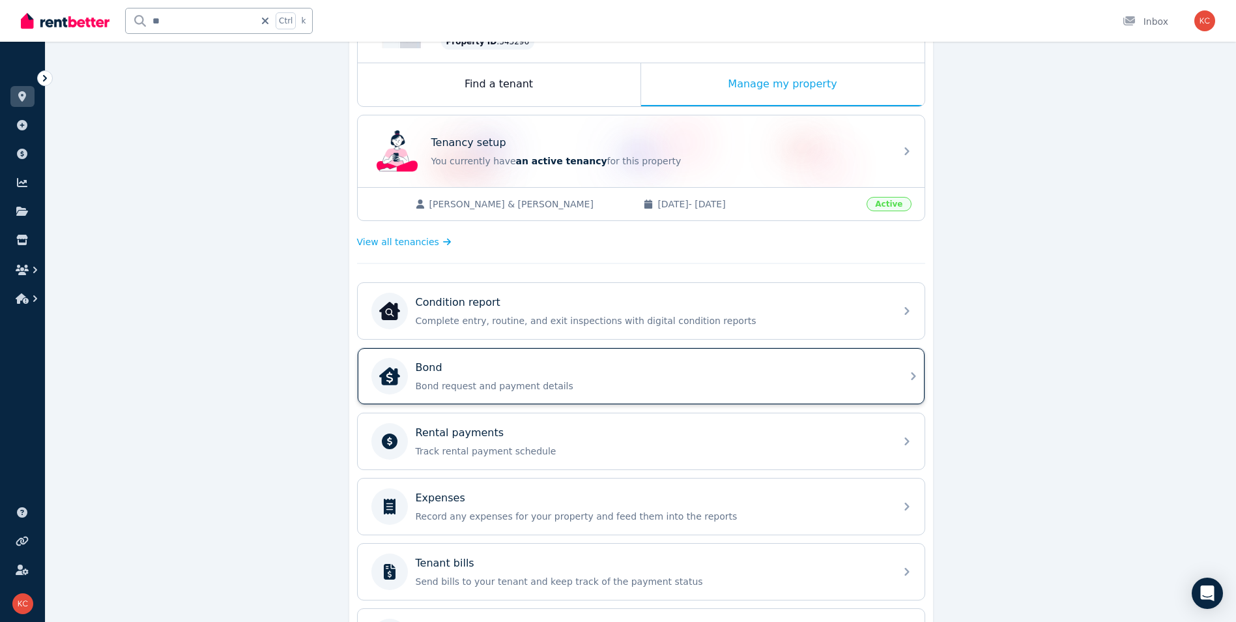
scroll to position [195, 0]
click at [622, 449] on p "Track rental payment schedule" at bounding box center [652, 450] width 472 height 13
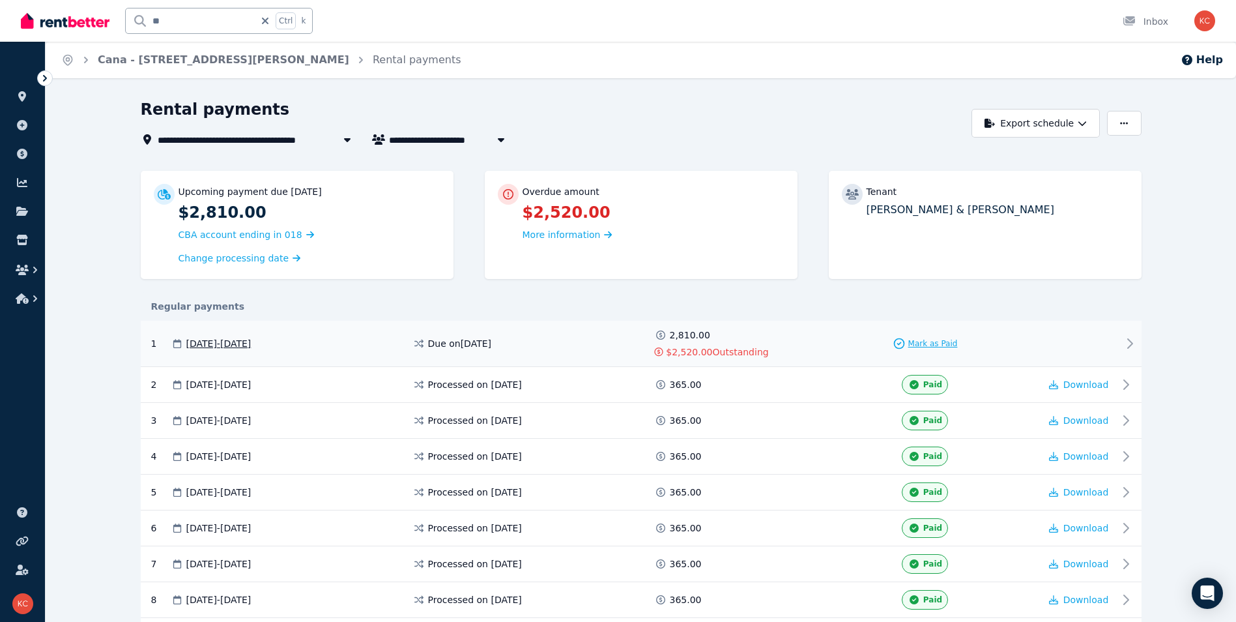
click at [916, 343] on span "Mark as Paid" at bounding box center [933, 343] width 50 height 10
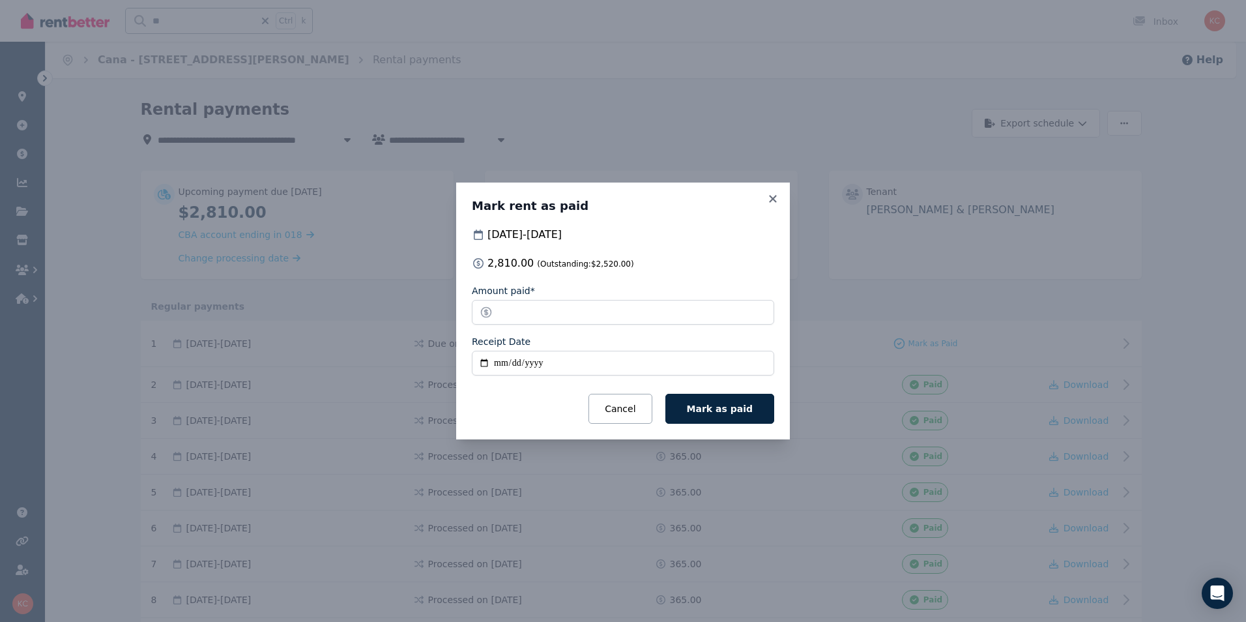
click at [485, 365] on input "Receipt Date" at bounding box center [623, 363] width 302 height 25
type input "**********"
click at [770, 199] on icon at bounding box center [772, 199] width 13 height 12
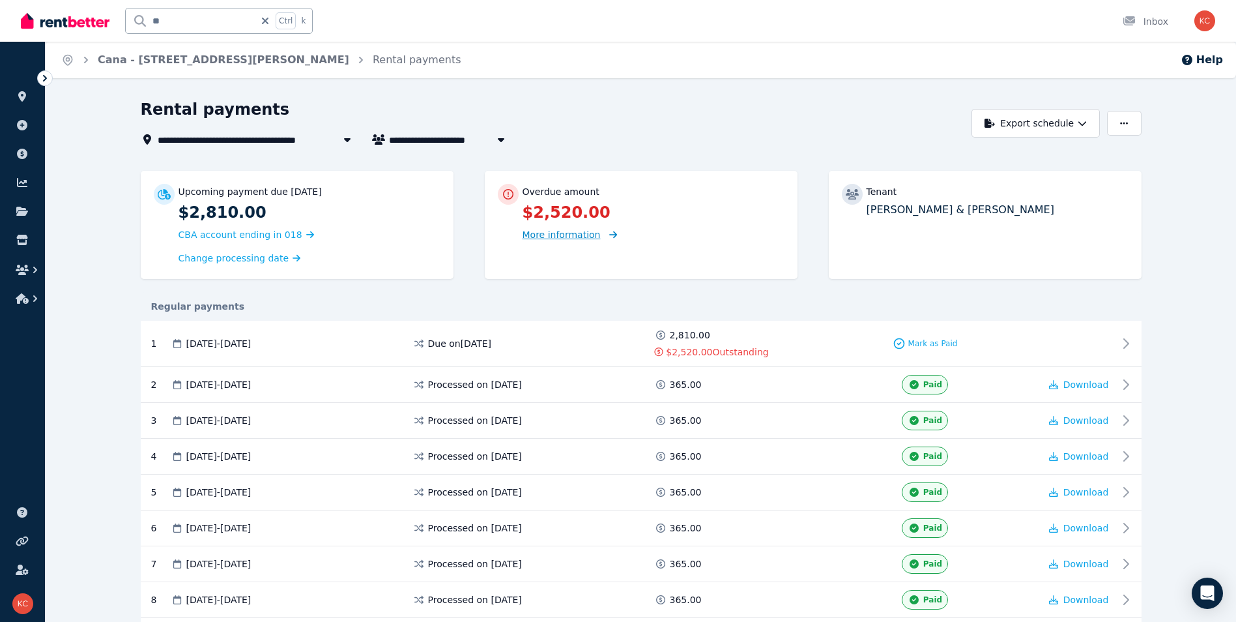
click at [577, 237] on span "More information" at bounding box center [562, 234] width 78 height 10
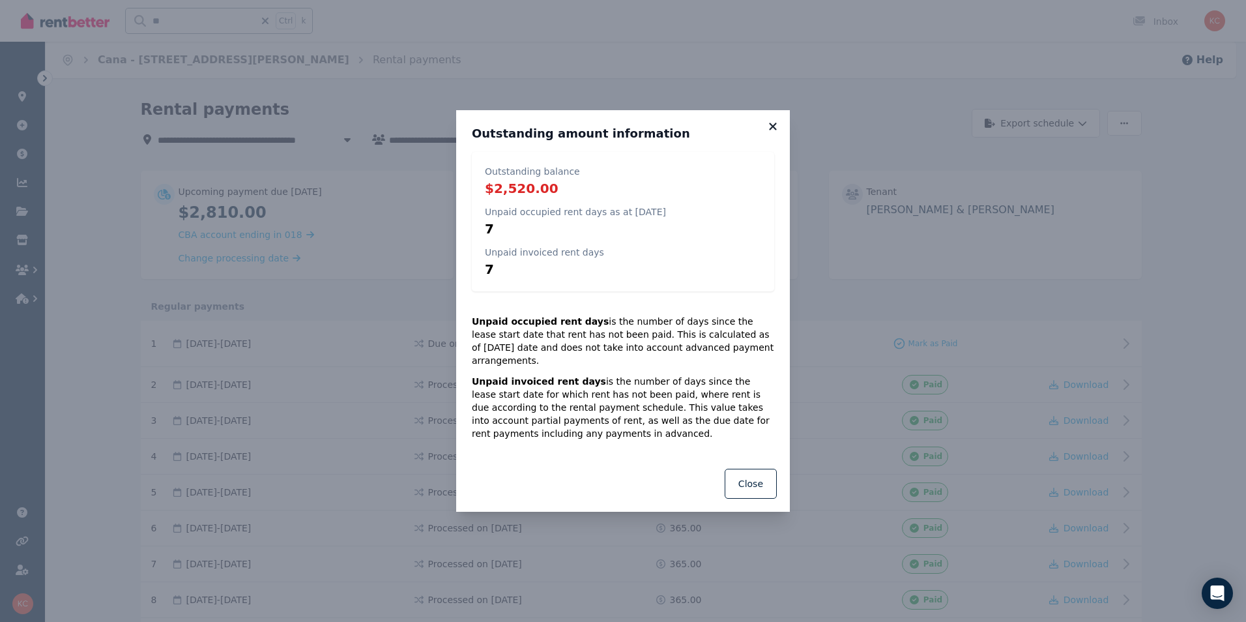
click at [774, 130] on icon at bounding box center [772, 126] width 7 height 7
